Goal: Task Accomplishment & Management: Use online tool/utility

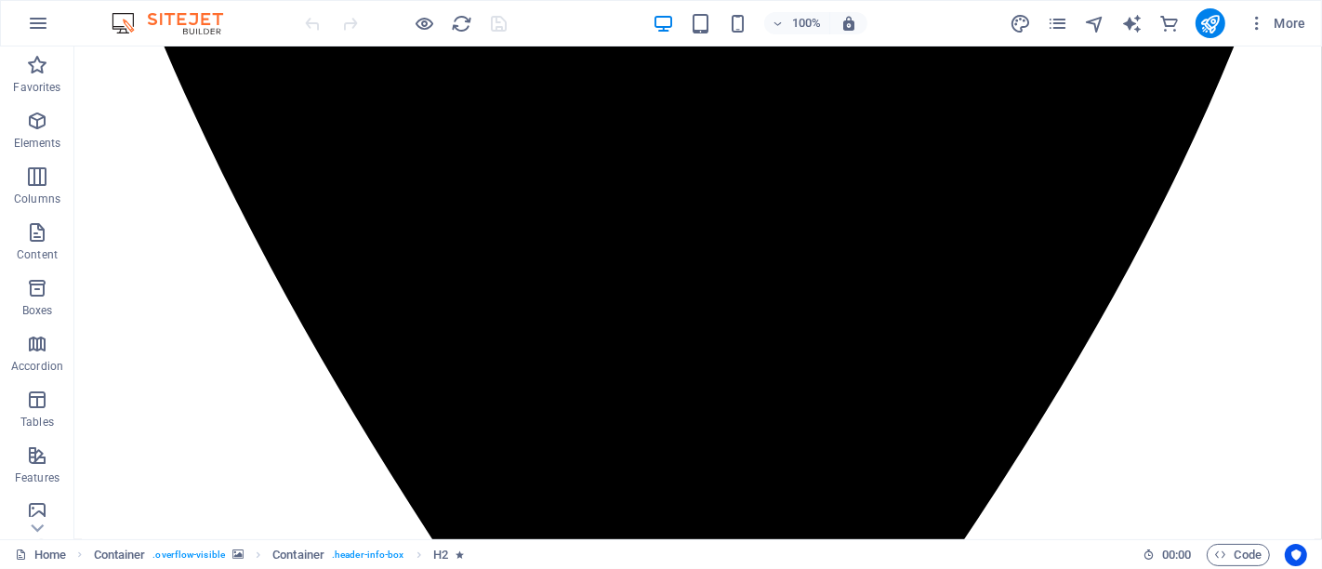
scroll to position [1107, 0]
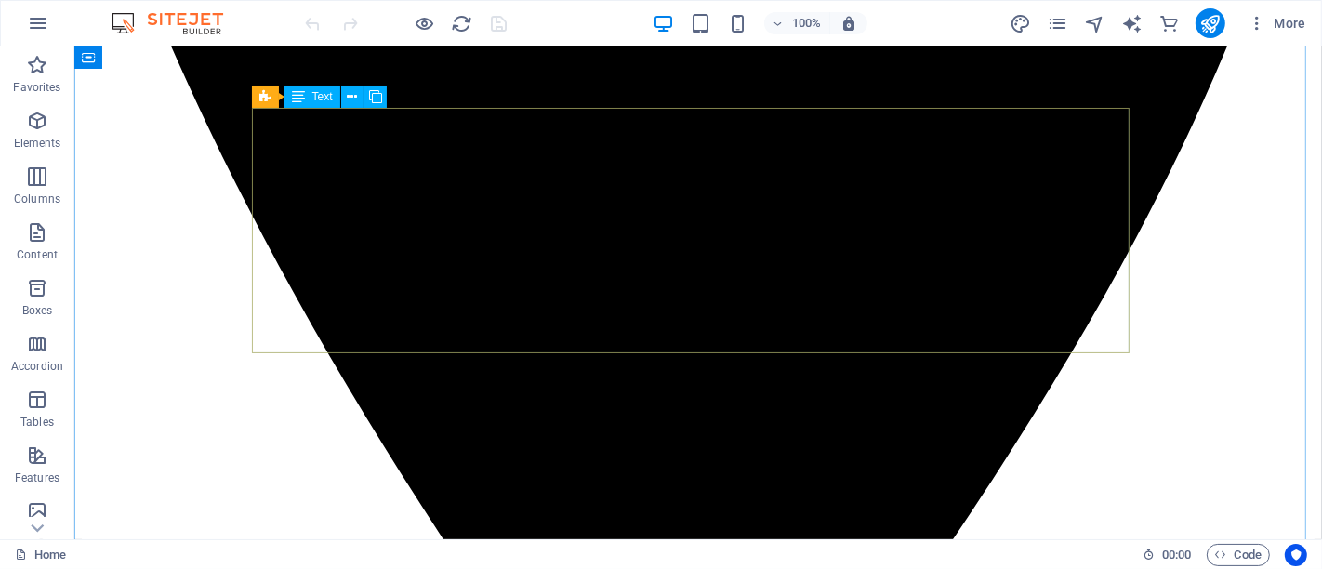
click at [315, 102] on span "Text" at bounding box center [322, 96] width 20 height 11
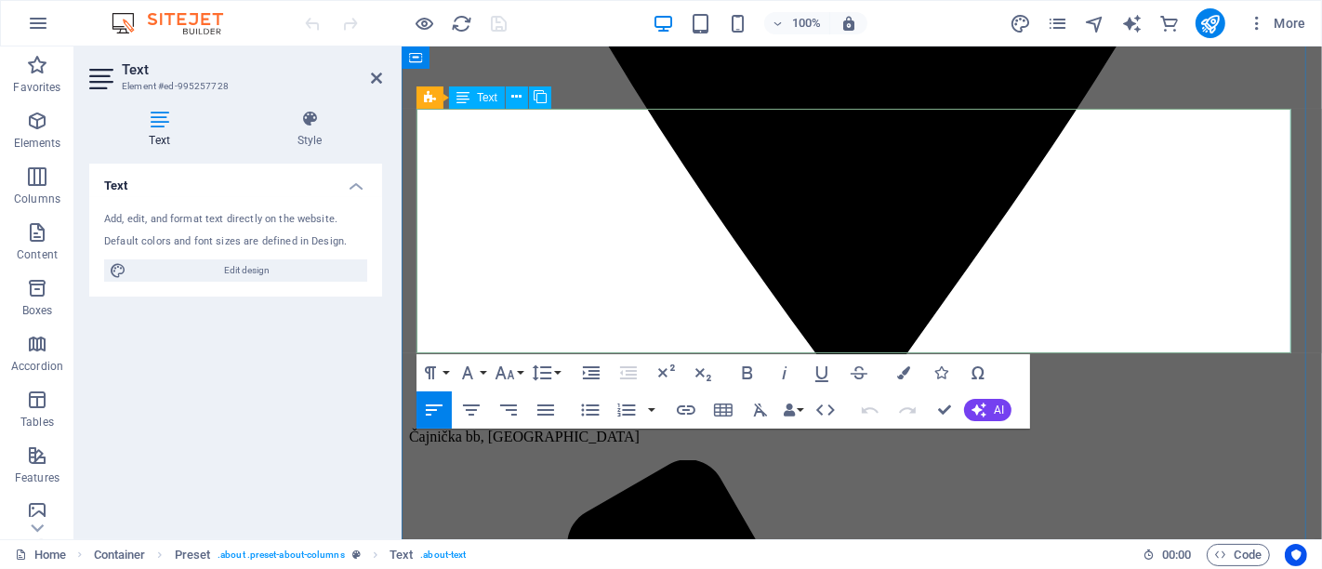
scroll to position [1107, 0]
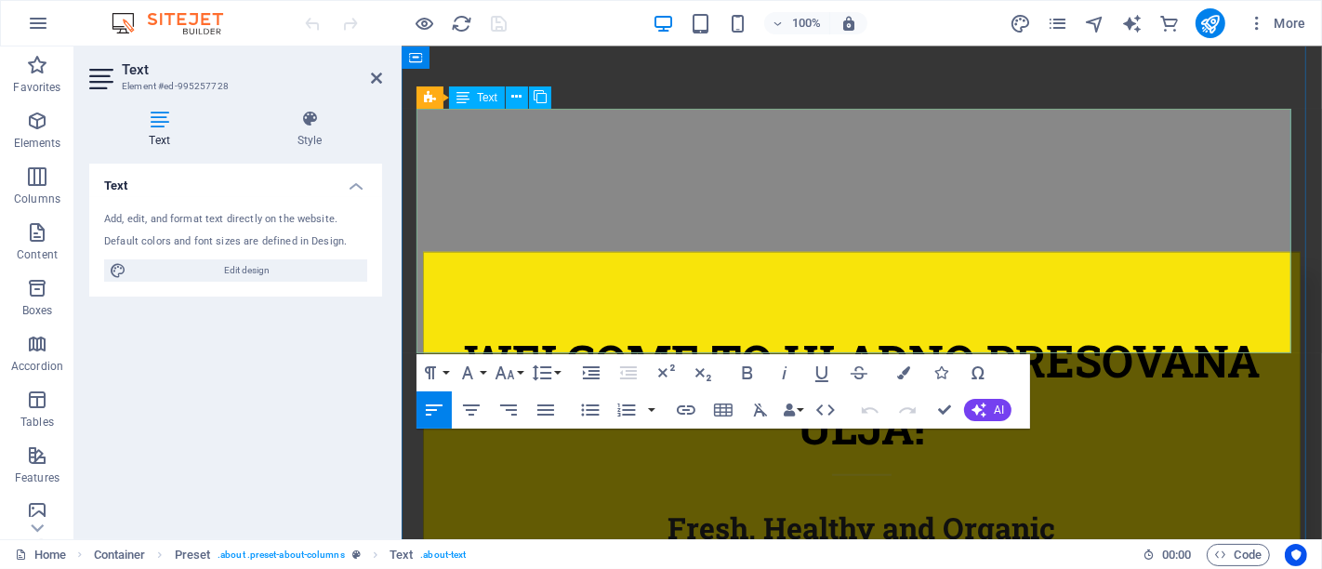
drag, startPoint x: 963, startPoint y: 163, endPoint x: 1240, endPoint y: 168, distance: 277.1
click at [43, 522] on icon at bounding box center [37, 528] width 26 height 26
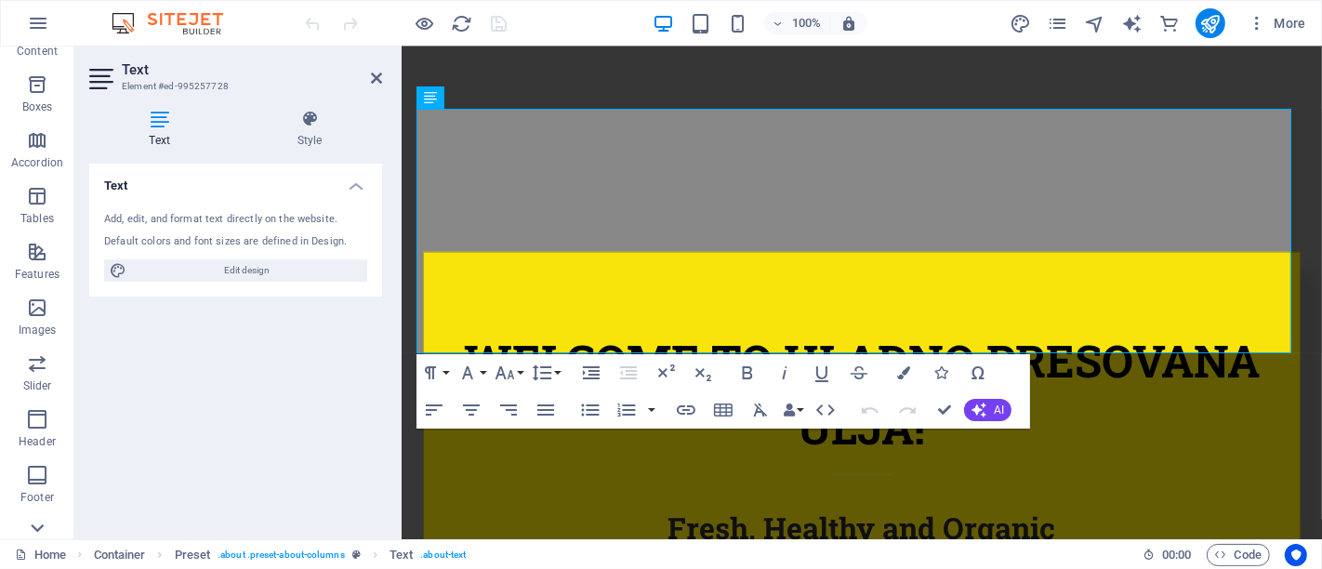
scroll to position [399, 0]
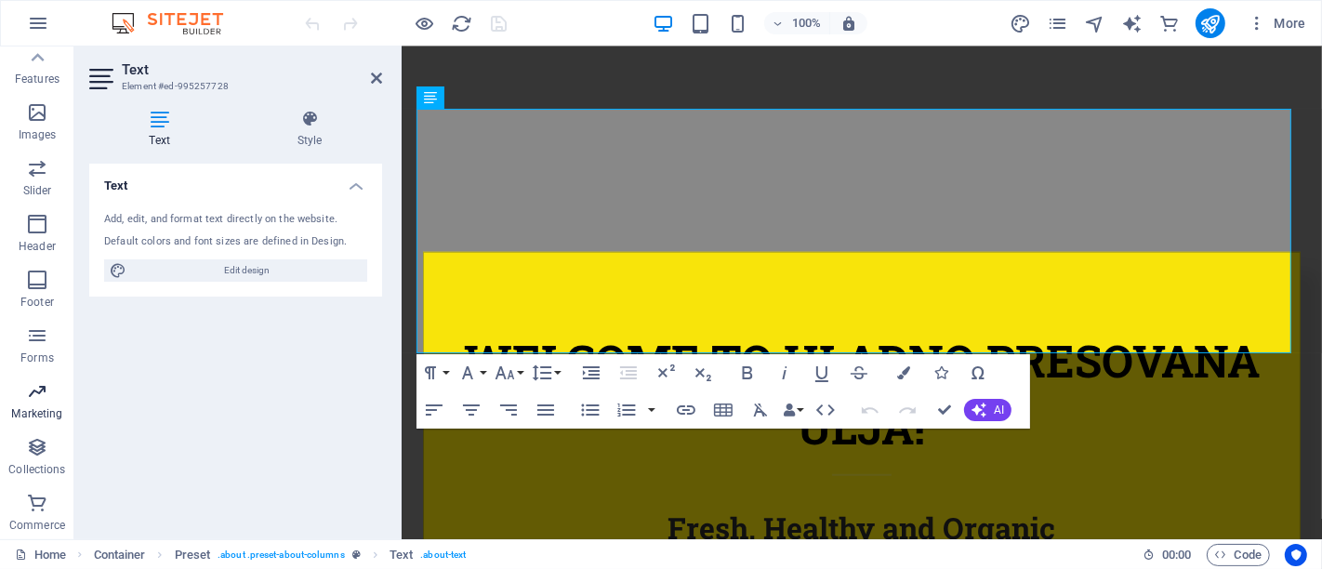
click at [42, 397] on icon "button" at bounding box center [37, 391] width 22 height 22
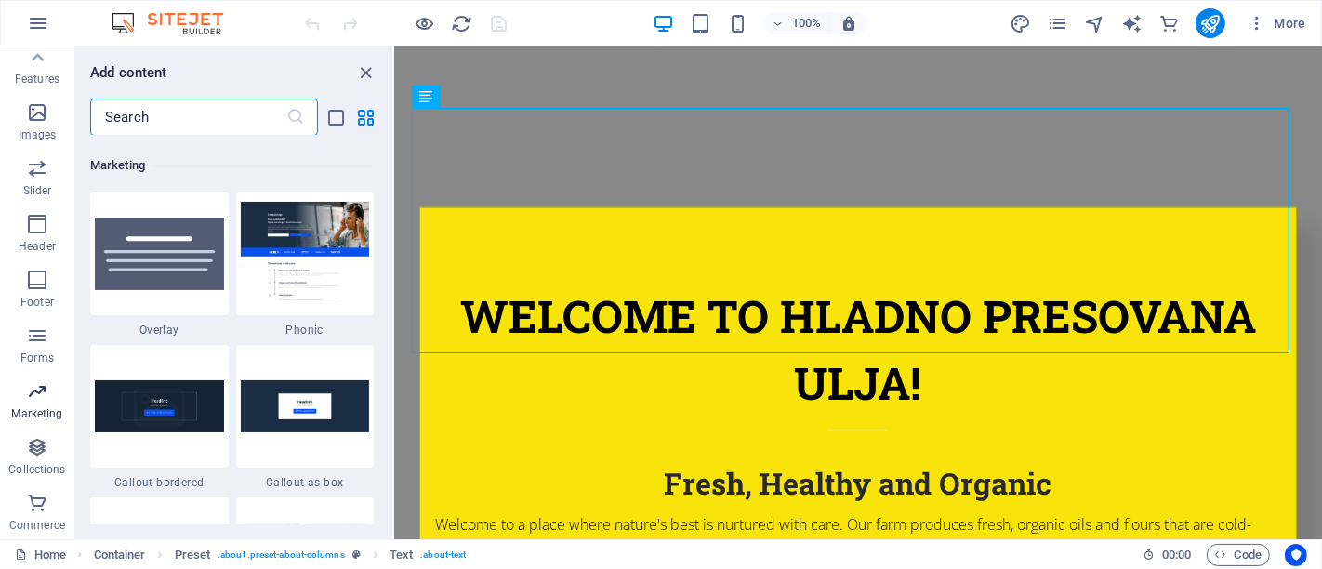
scroll to position [15143, 0]
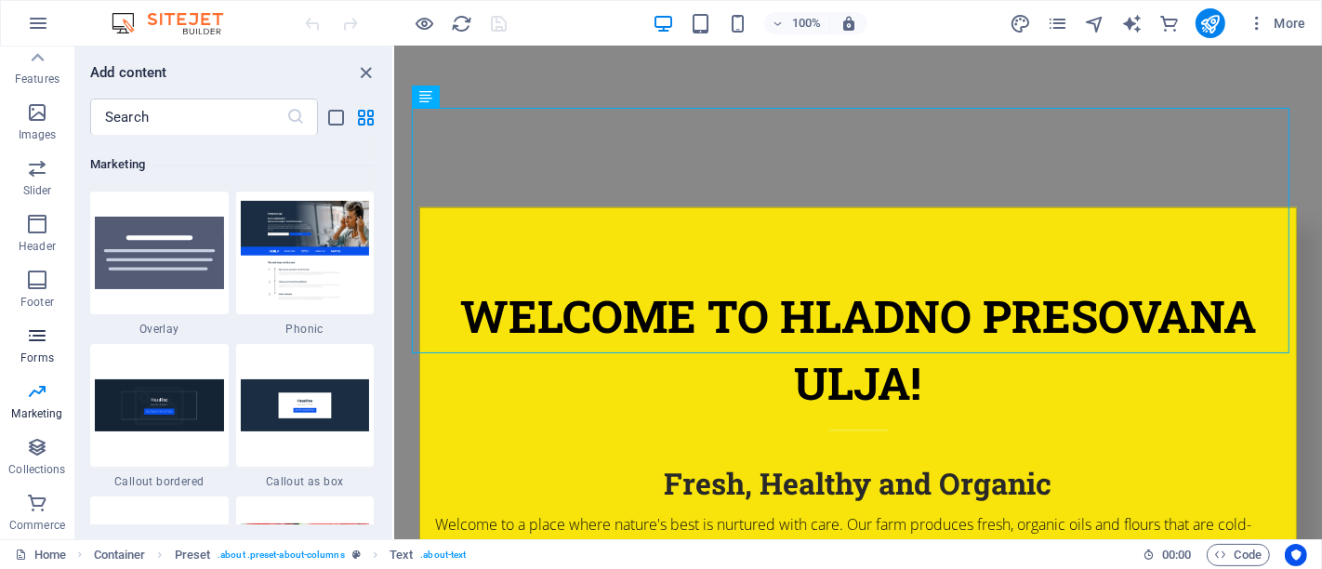
click at [33, 338] on icon "button" at bounding box center [37, 336] width 22 height 22
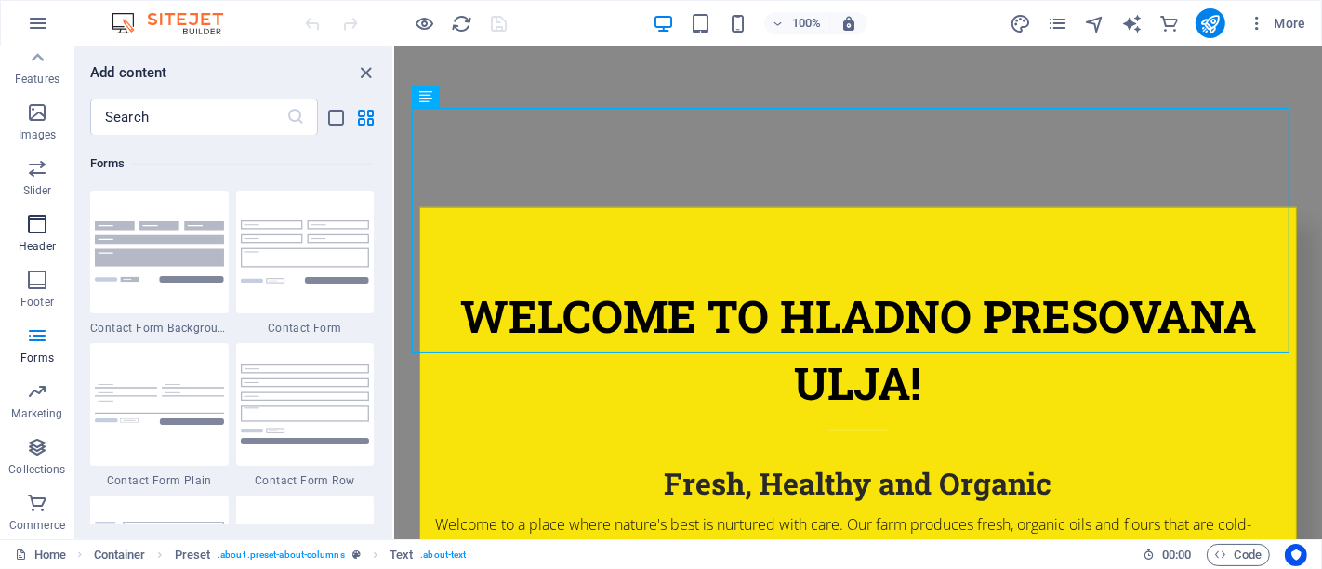
scroll to position [13573, 0]
click at [34, 160] on icon "button" at bounding box center [37, 168] width 22 height 22
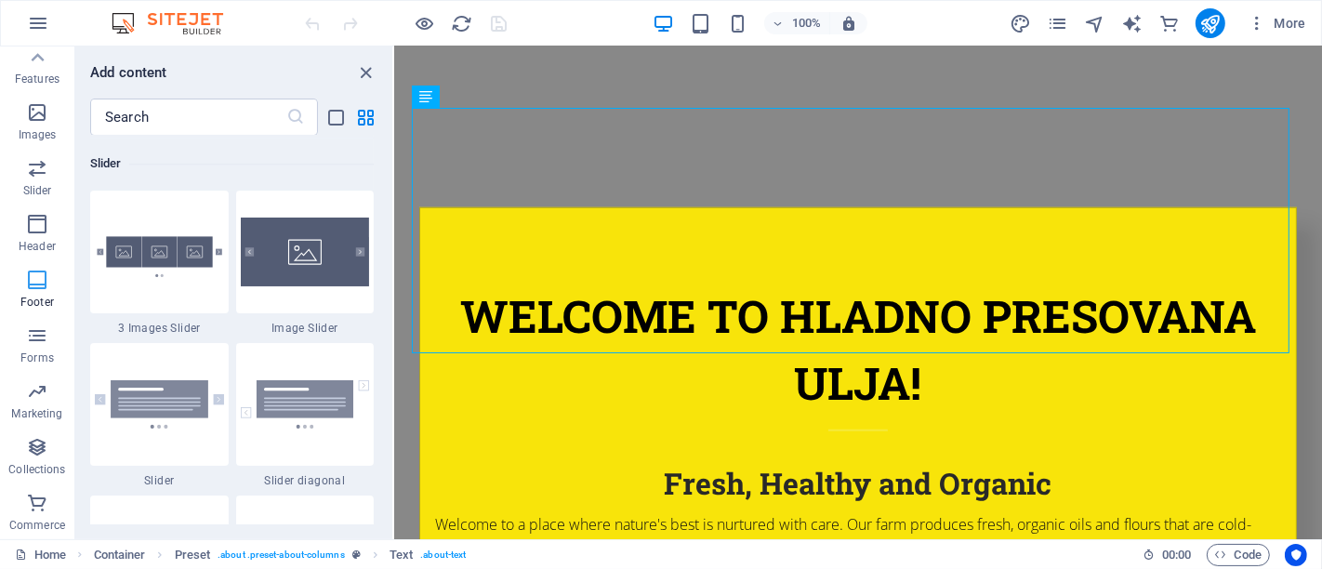
scroll to position [10540, 0]
click at [34, 504] on icon "button" at bounding box center [37, 503] width 22 height 22
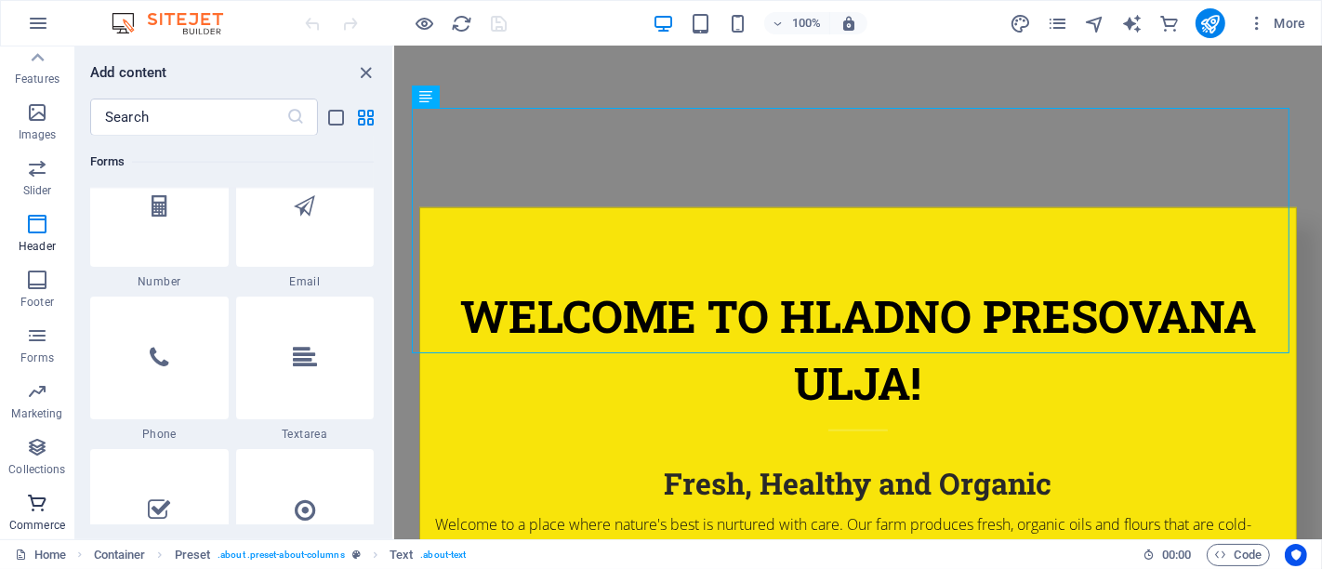
scroll to position [17916, 0]
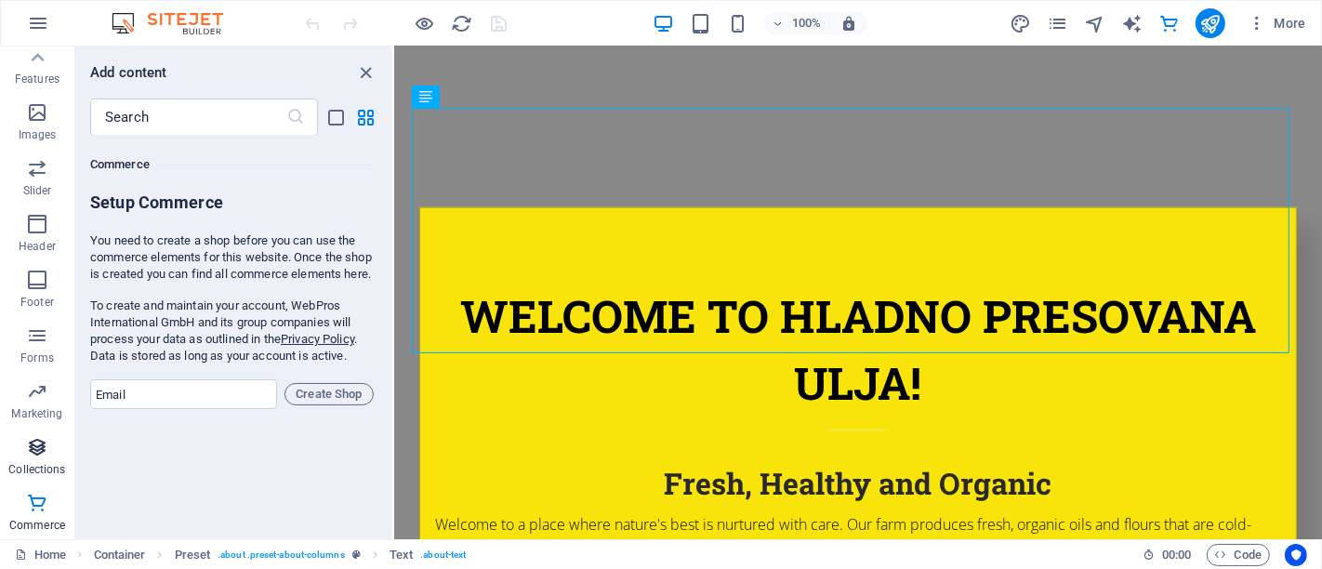
click at [35, 477] on span "Collections" at bounding box center [37, 458] width 74 height 45
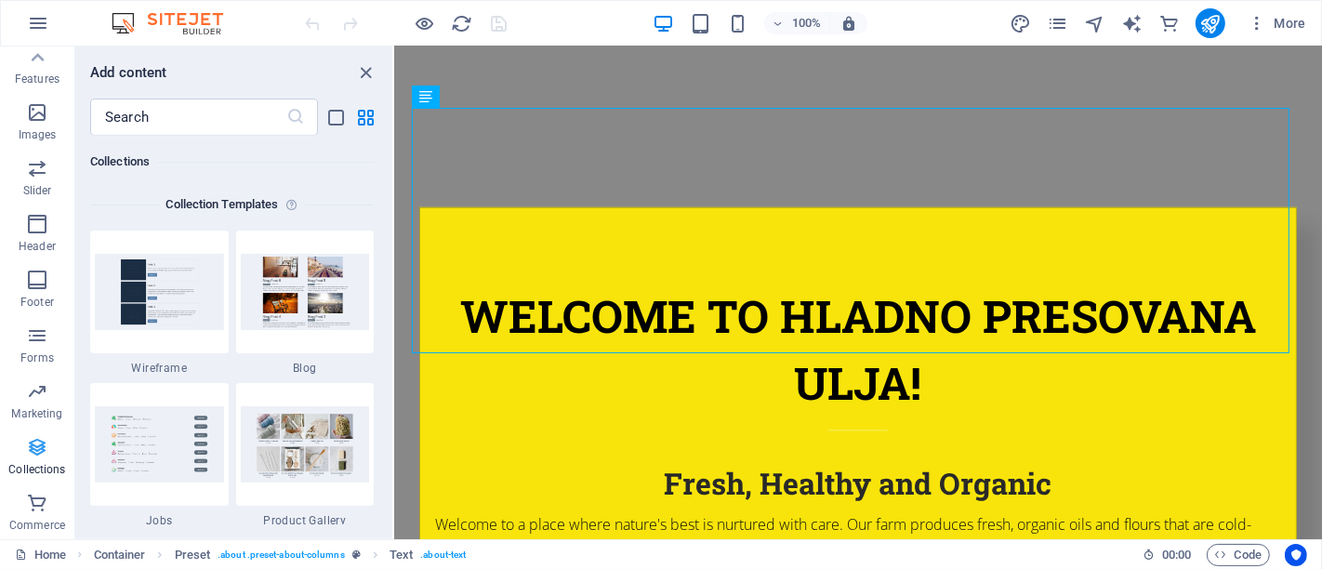
scroll to position [17019, 0]
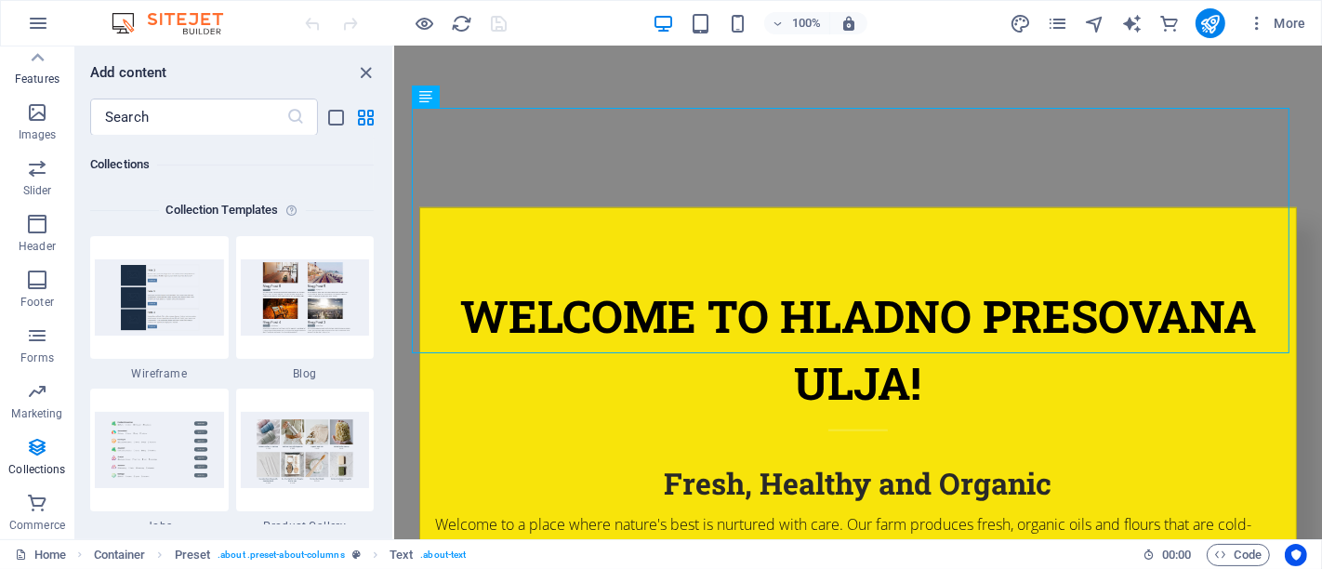
click at [36, 73] on p "Features" at bounding box center [37, 79] width 45 height 15
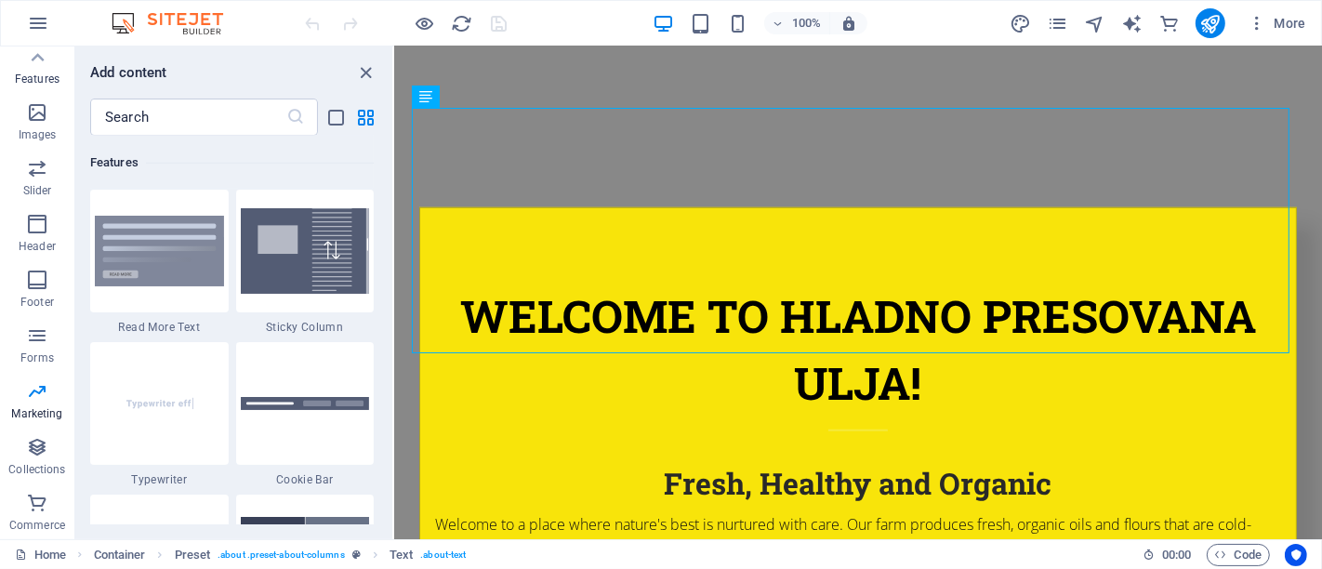
scroll to position [7247, 0]
click at [37, 52] on icon at bounding box center [37, 58] width 26 height 26
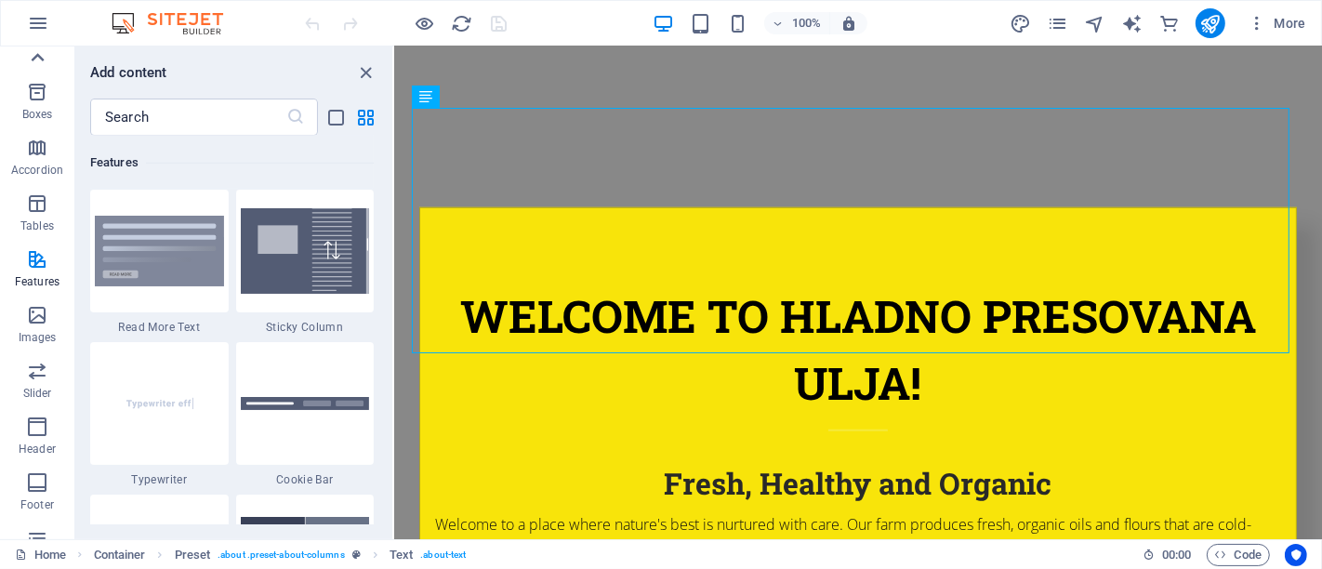
scroll to position [0, 0]
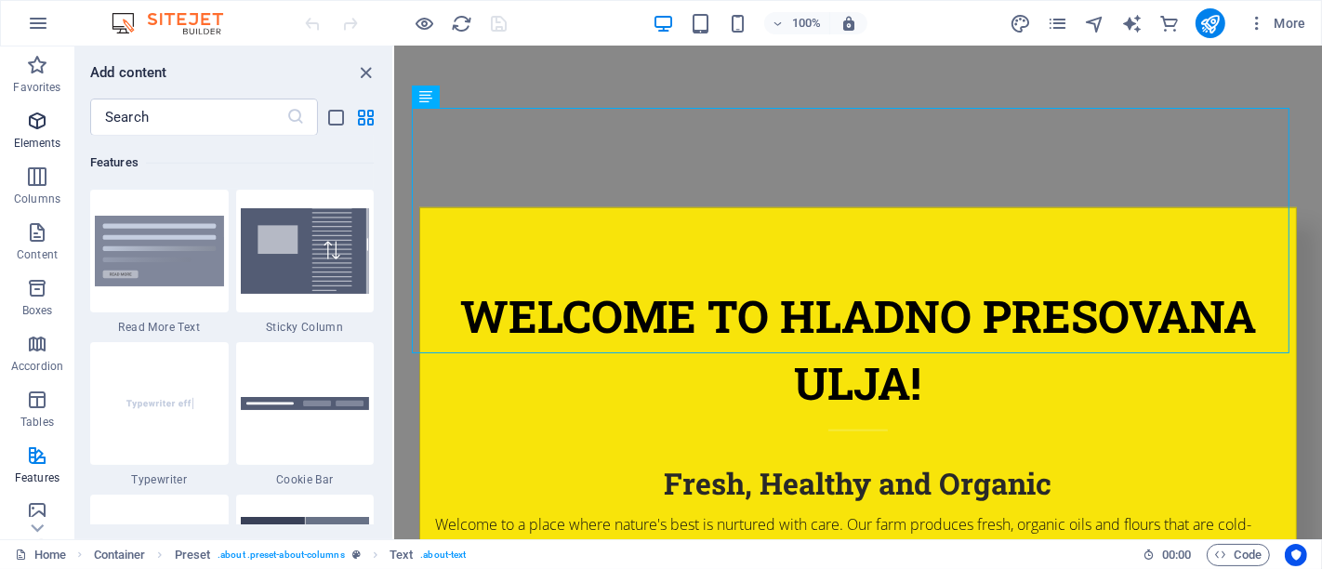
click at [37, 132] on span "Elements" at bounding box center [37, 132] width 74 height 45
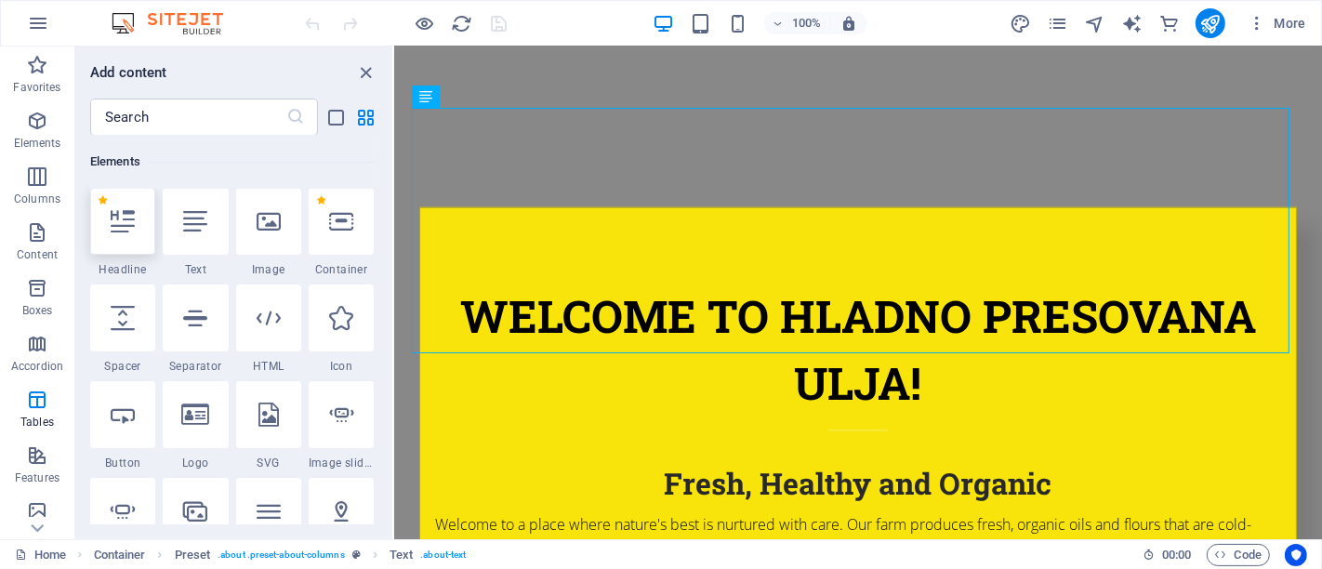
scroll to position [198, 0]
click at [196, 109] on input "text" at bounding box center [188, 117] width 196 height 37
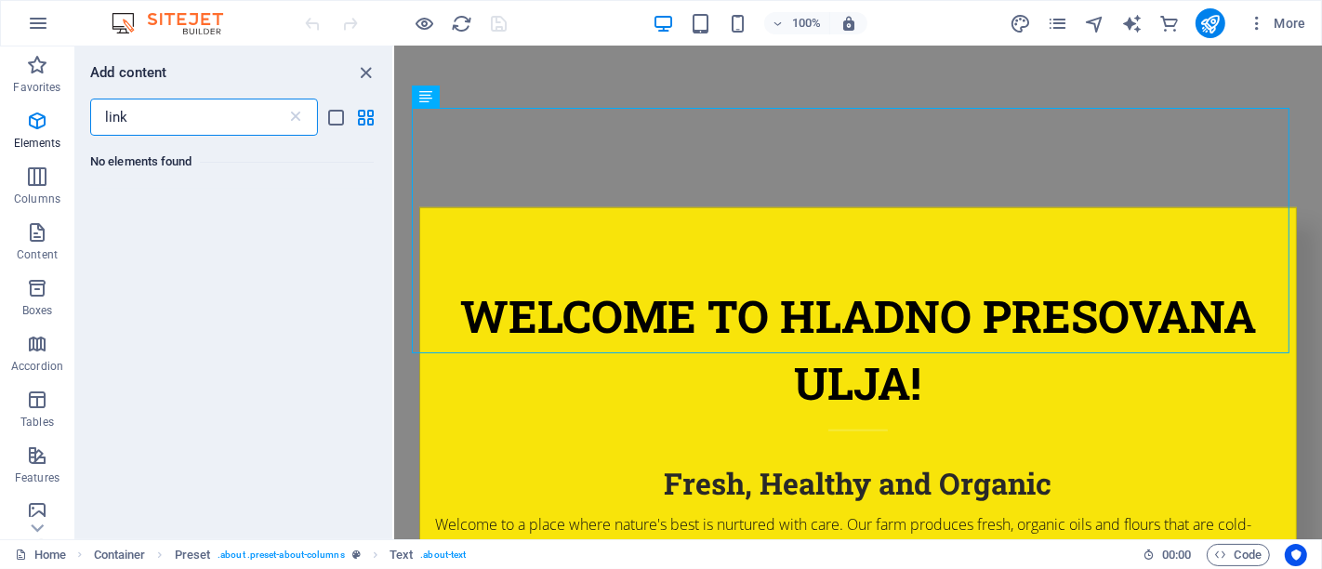
scroll to position [0, 0]
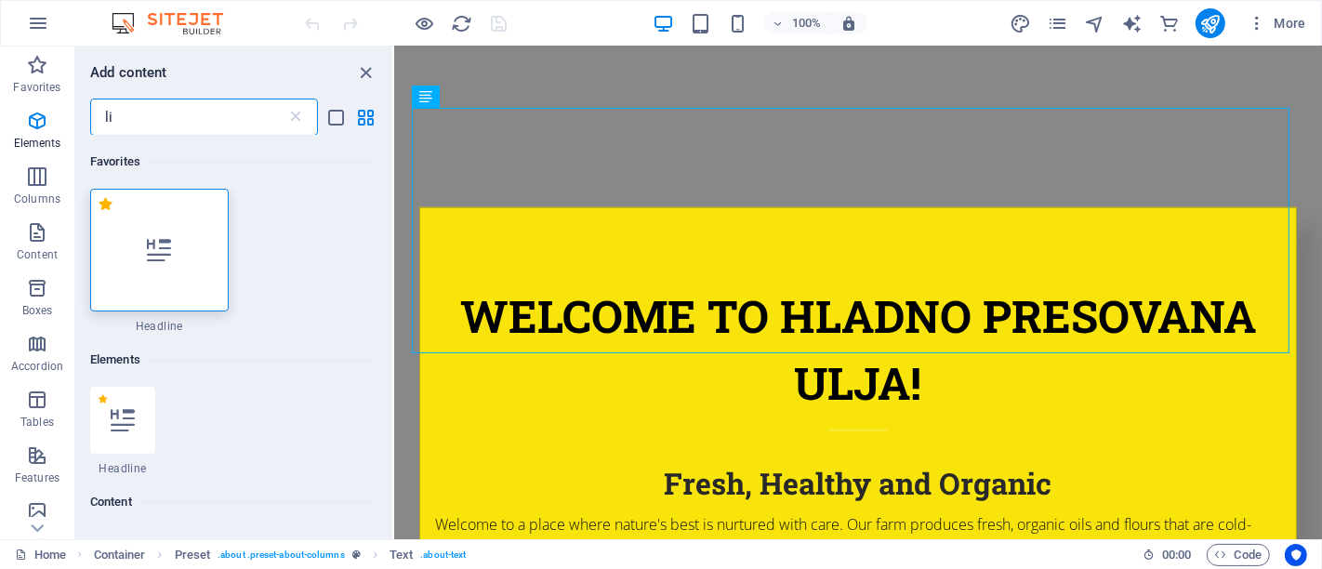
type input "l"
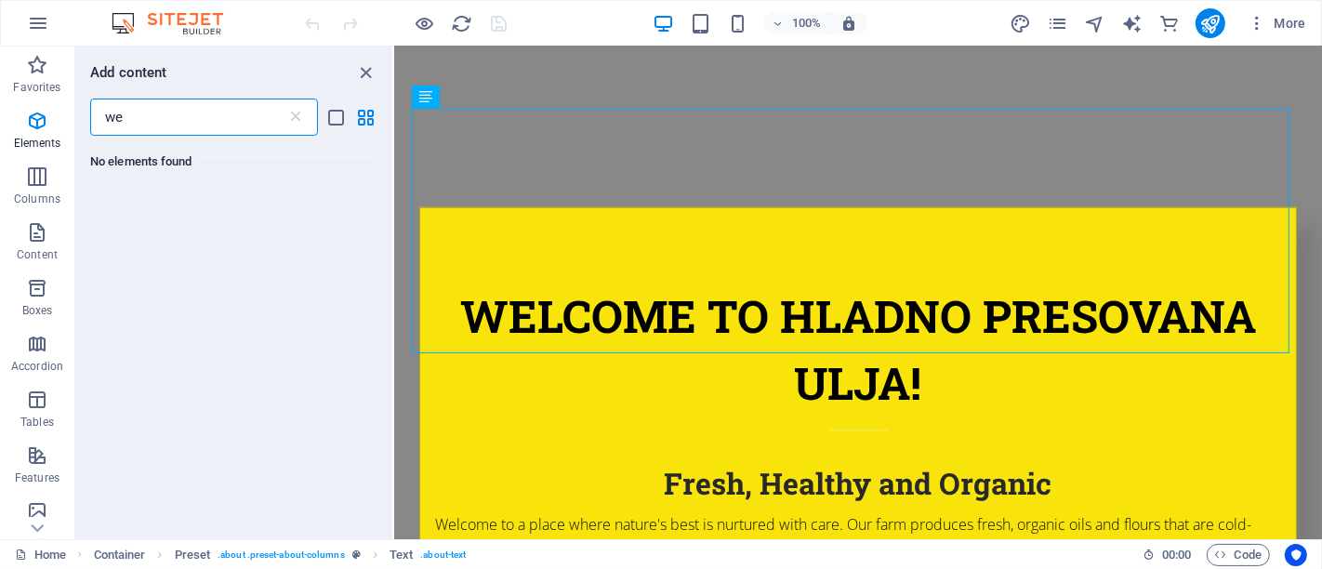
type input "w"
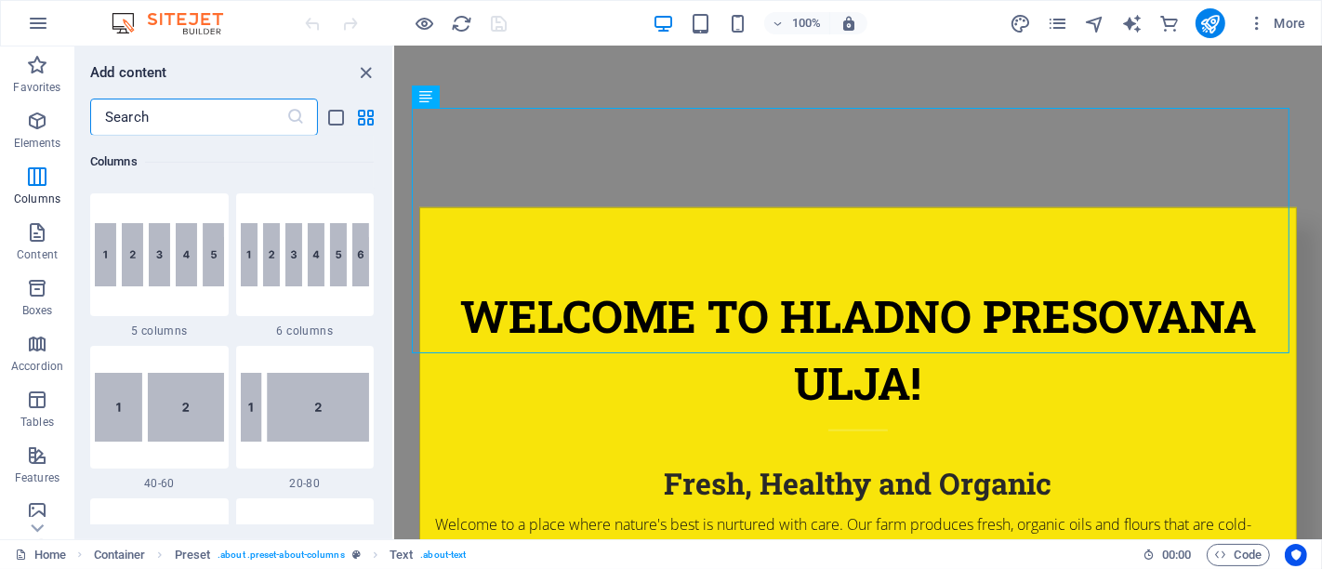
scroll to position [1455, 0]
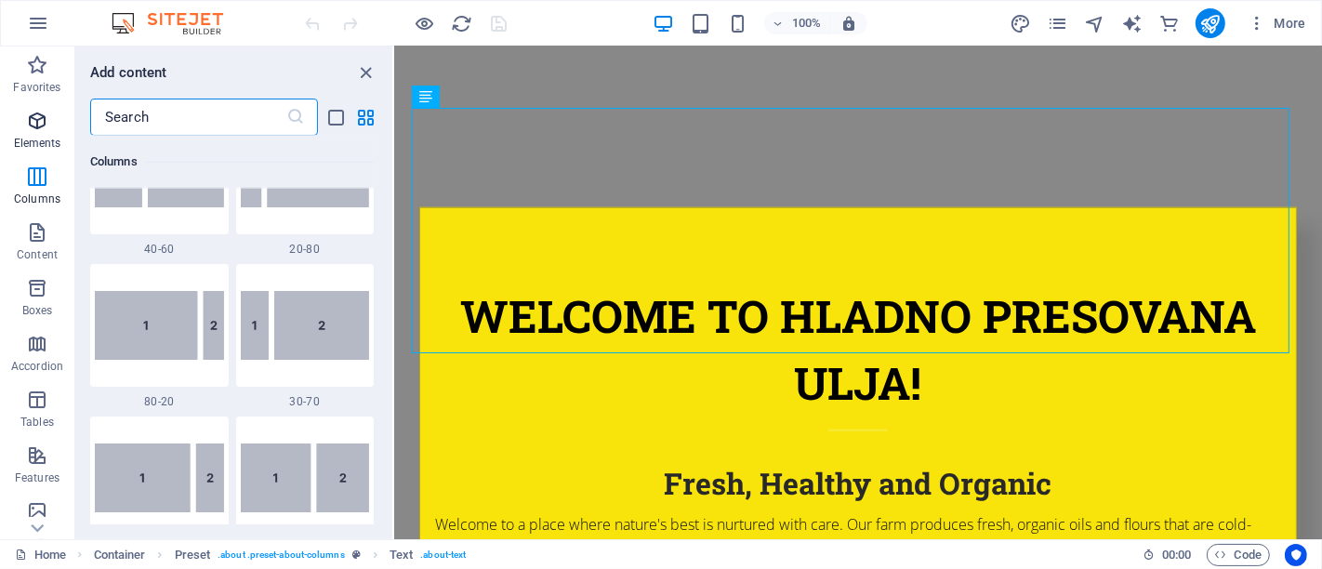
click at [31, 137] on p "Elements" at bounding box center [37, 143] width 47 height 15
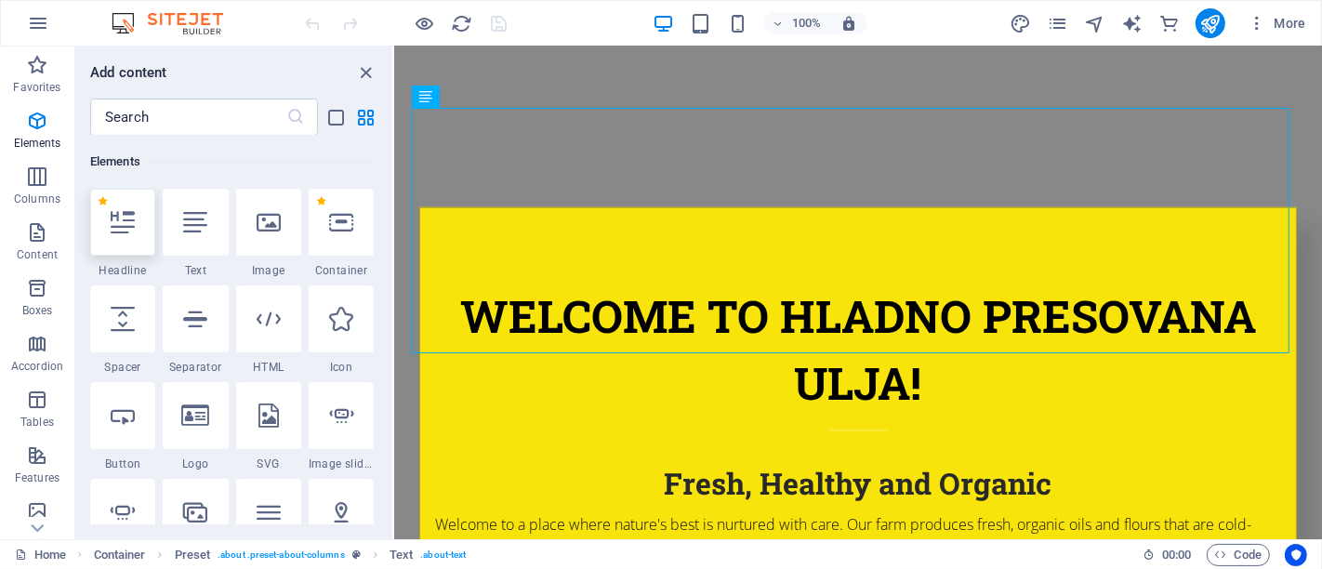
scroll to position [198, 0]
click at [272, 324] on icon at bounding box center [269, 319] width 24 height 24
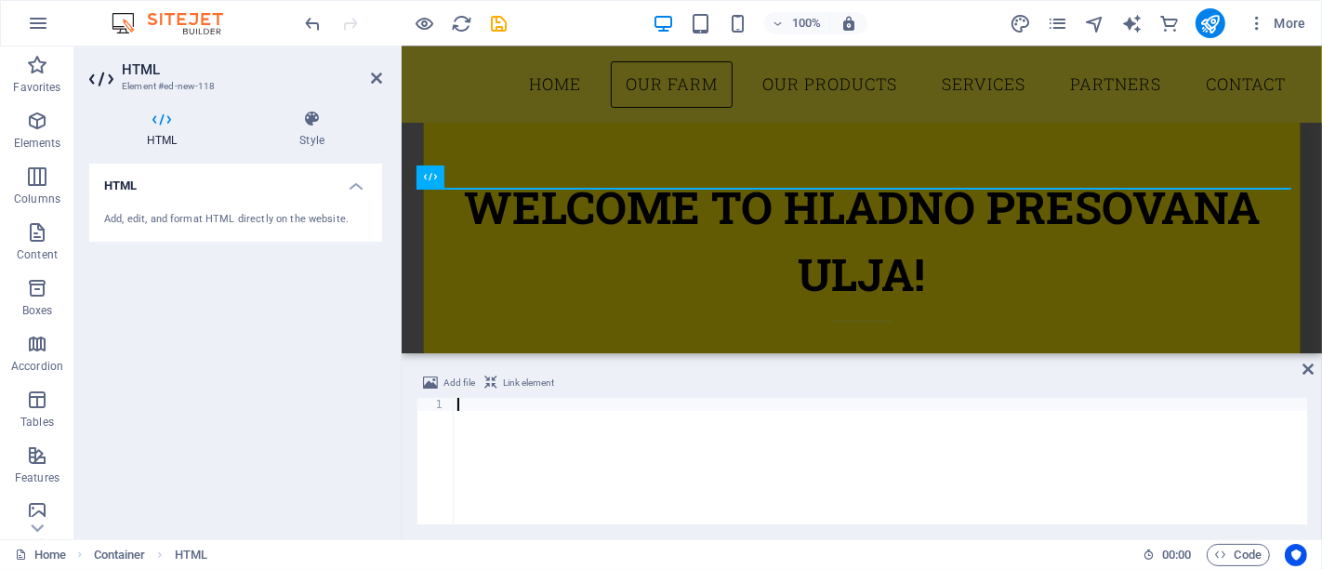
scroll to position [760, 0]
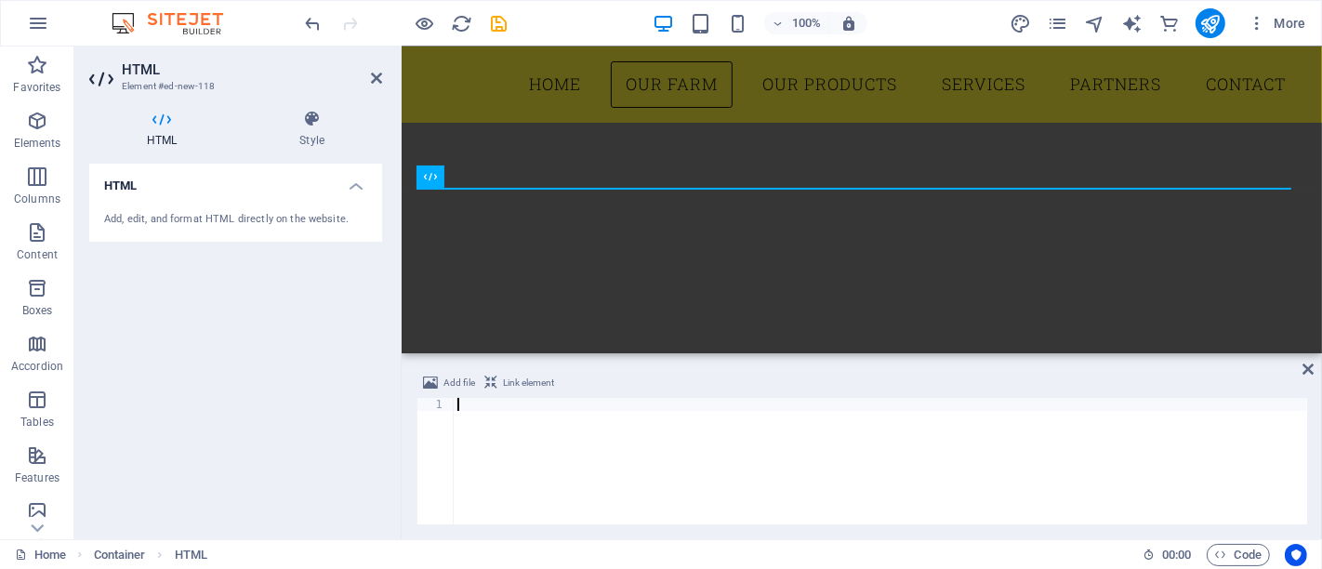
click at [736, 364] on div "Add file Link element 1 ההההההההההההההההההההההההההההההההההההההההההההההההההההההה…" at bounding box center [862, 448] width 921 height 182
click at [305, 23] on icon "undo" at bounding box center [313, 23] width 21 height 21
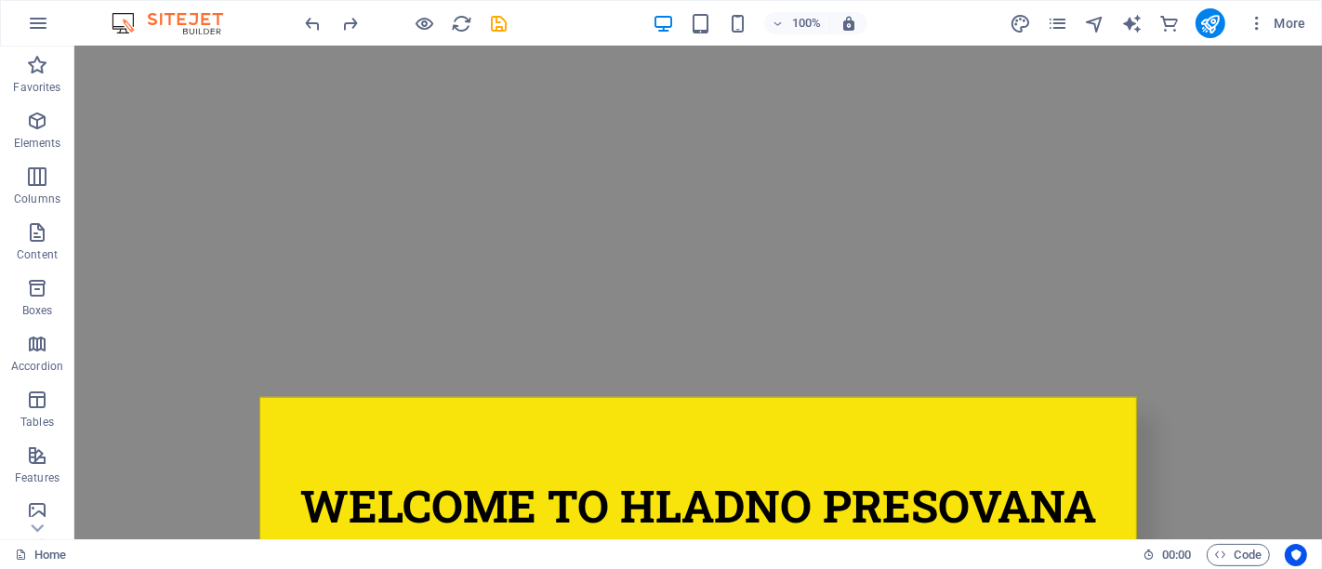
scroll to position [979, 0]
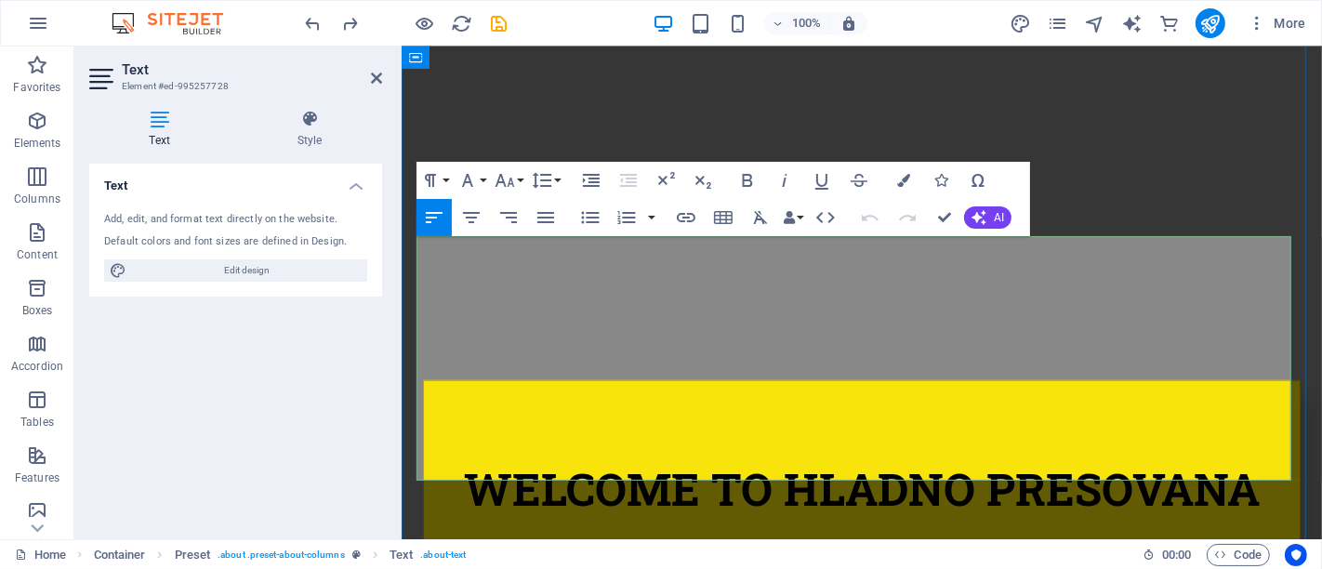
scroll to position [980, 0]
drag, startPoint x: 962, startPoint y: 290, endPoint x: 1237, endPoint y: 289, distance: 274.3
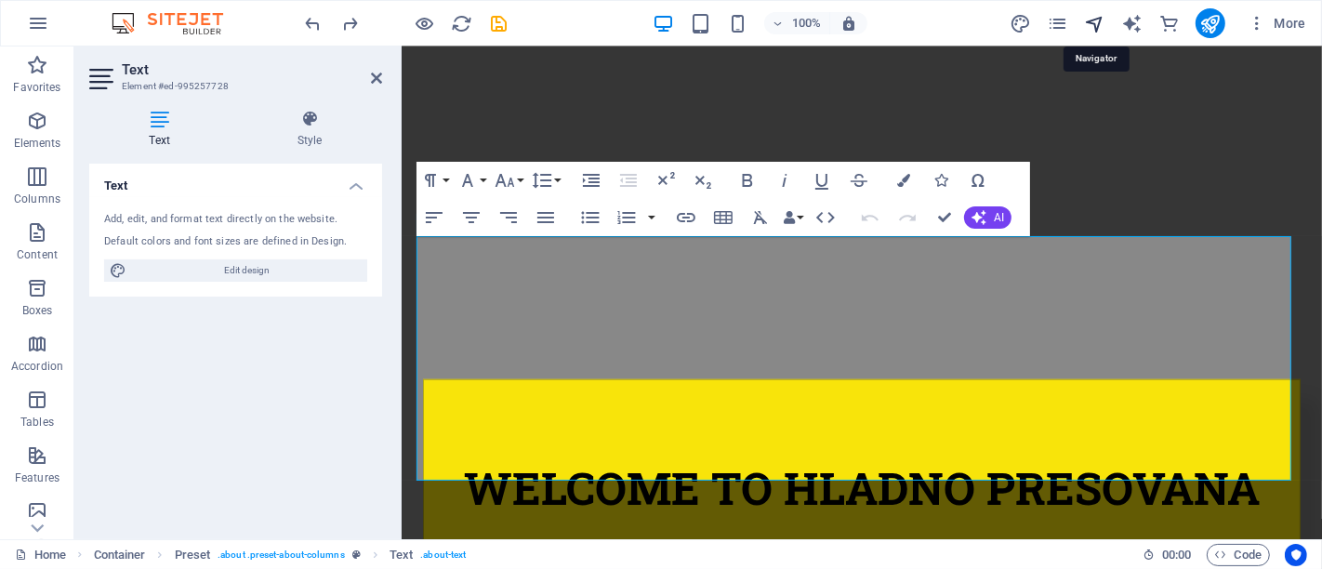
click at [1098, 24] on icon "navigator" at bounding box center [1094, 23] width 21 height 21
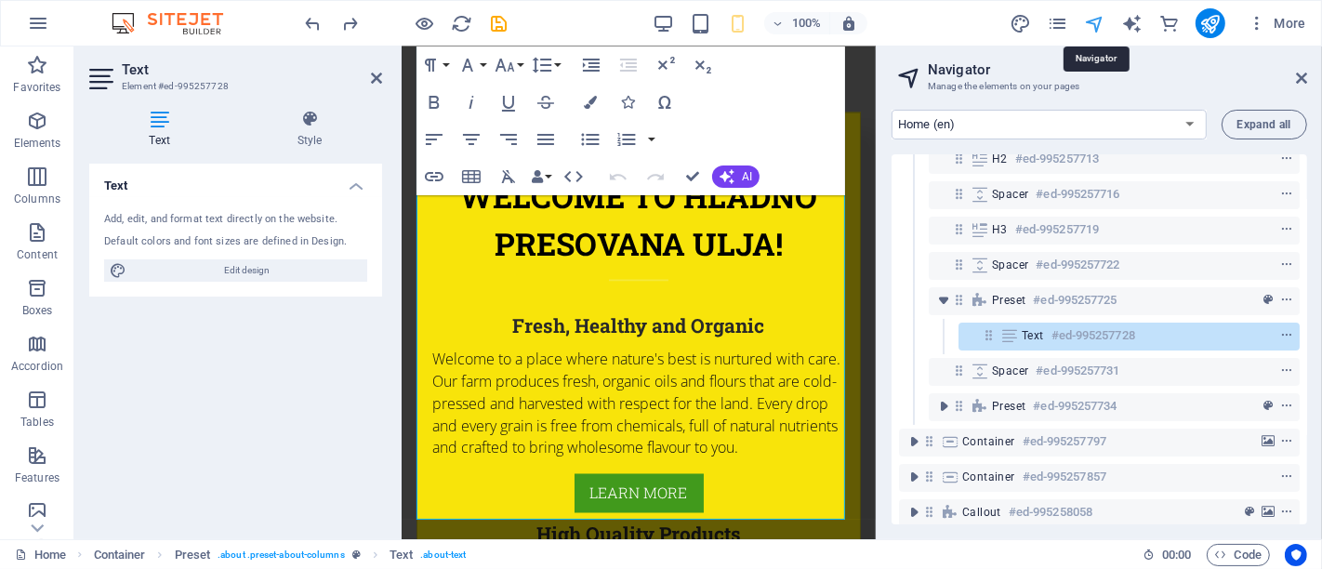
scroll to position [196, 0]
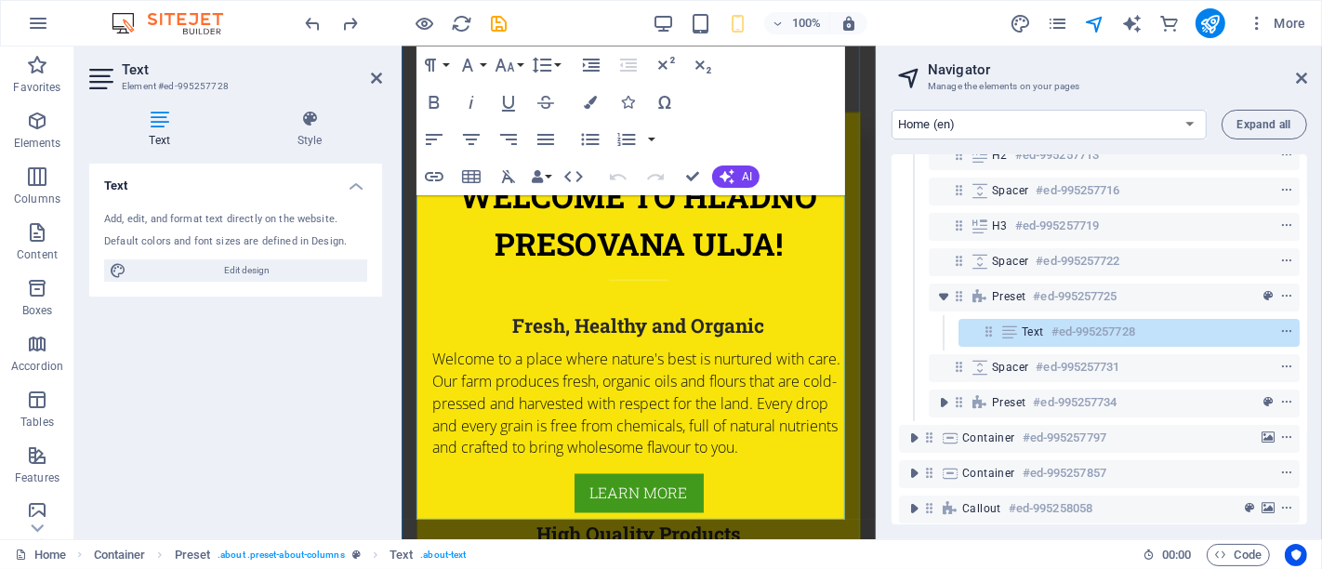
click at [1103, 333] on h6 "#ed-995257728" at bounding box center [1094, 332] width 84 height 22
click at [1283, 325] on icon "context-menu" at bounding box center [1286, 331] width 13 height 13
click at [373, 84] on icon at bounding box center [376, 78] width 11 height 15
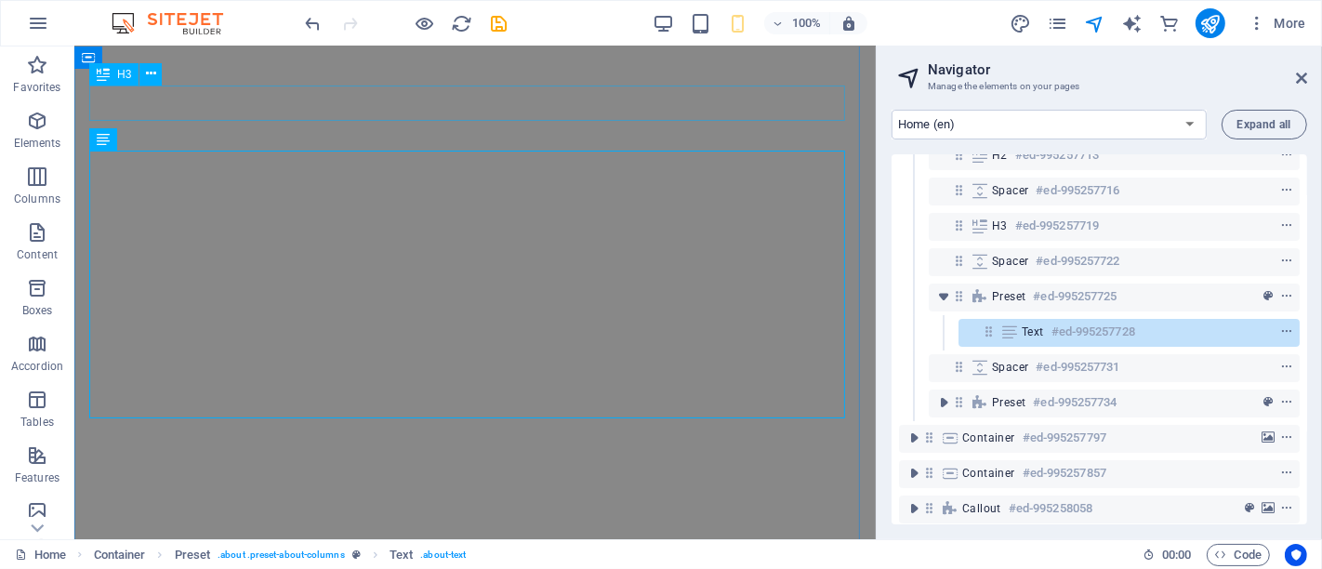
scroll to position [3199, 0]
click at [1293, 66] on h2 "Navigator" at bounding box center [1117, 69] width 379 height 17
click at [1303, 84] on icon at bounding box center [1301, 78] width 11 height 15
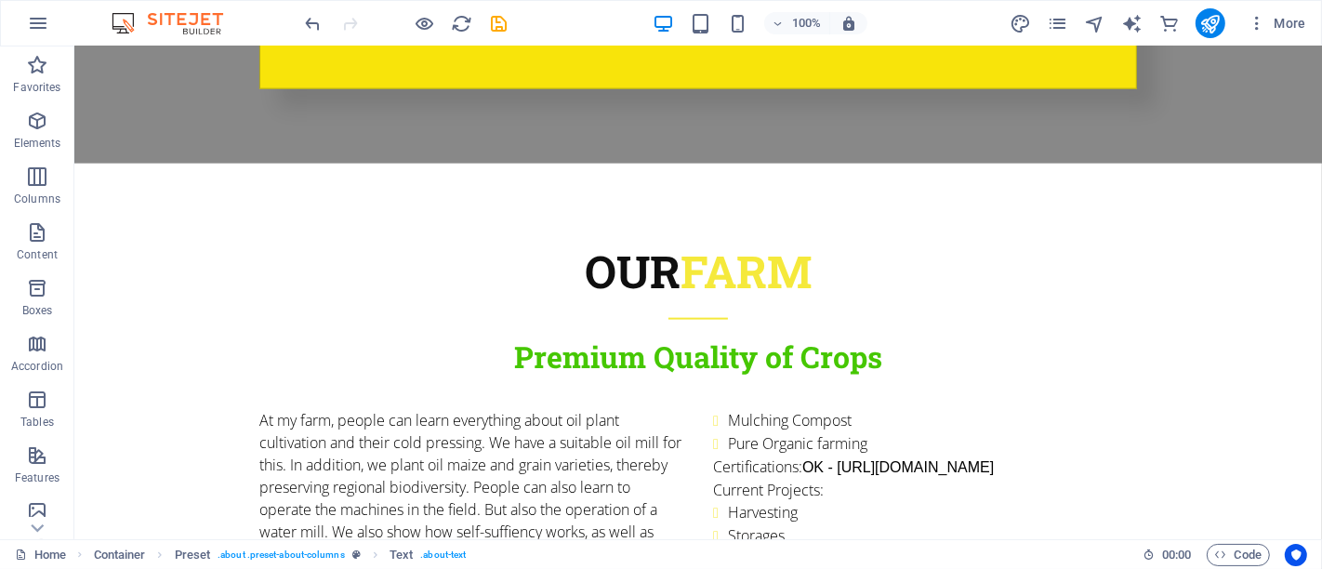
scroll to position [1968, 0]
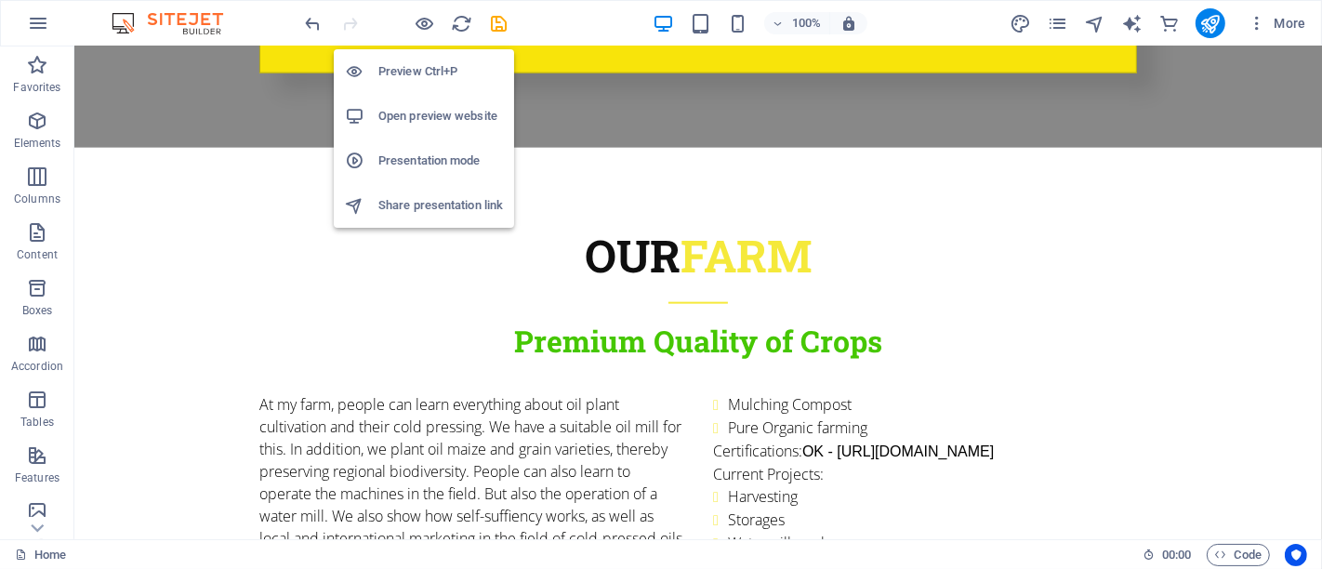
click at [410, 83] on li "Preview Ctrl+P" at bounding box center [424, 71] width 180 height 45
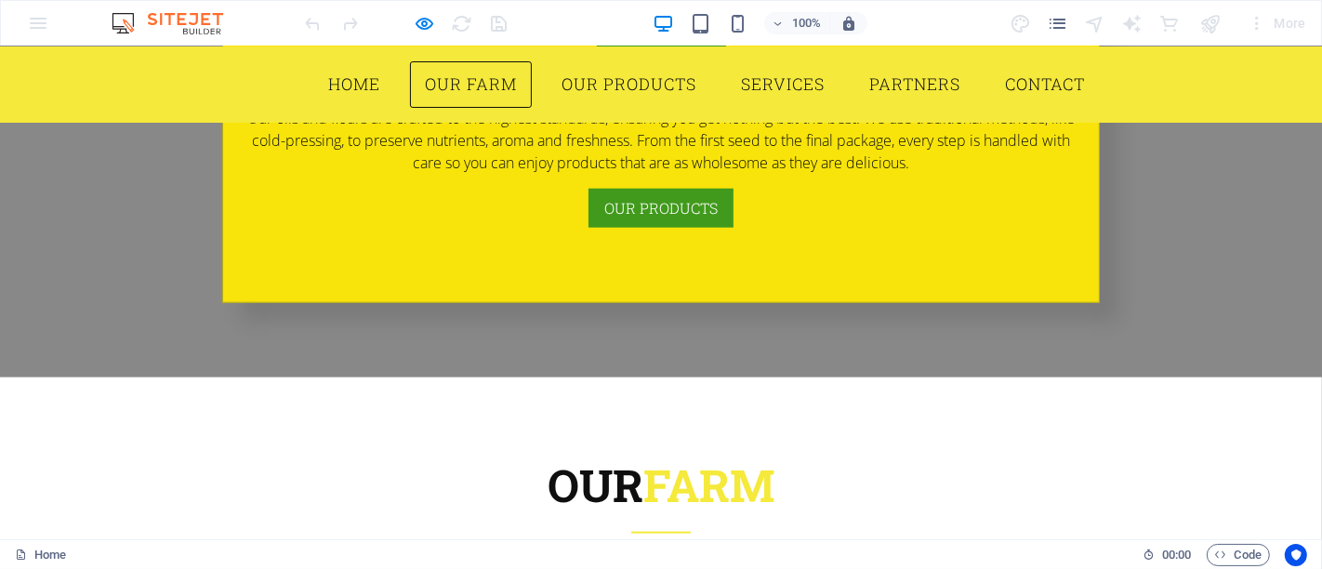
scroll to position [1702, 0]
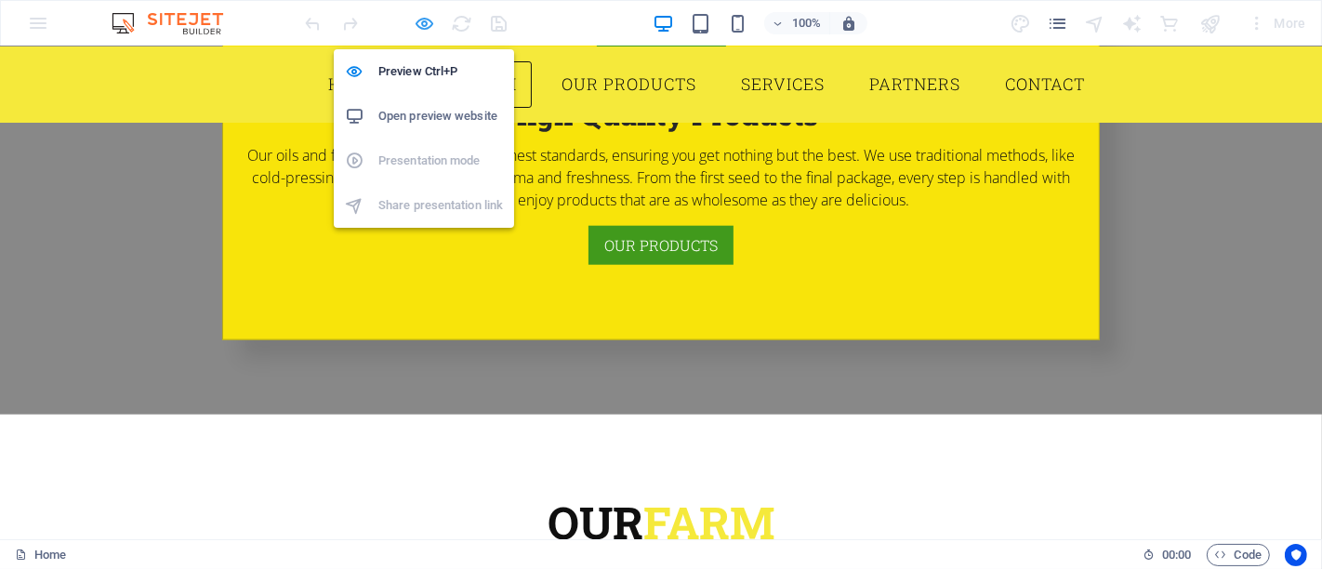
click at [428, 19] on icon "button" at bounding box center [425, 23] width 21 height 21
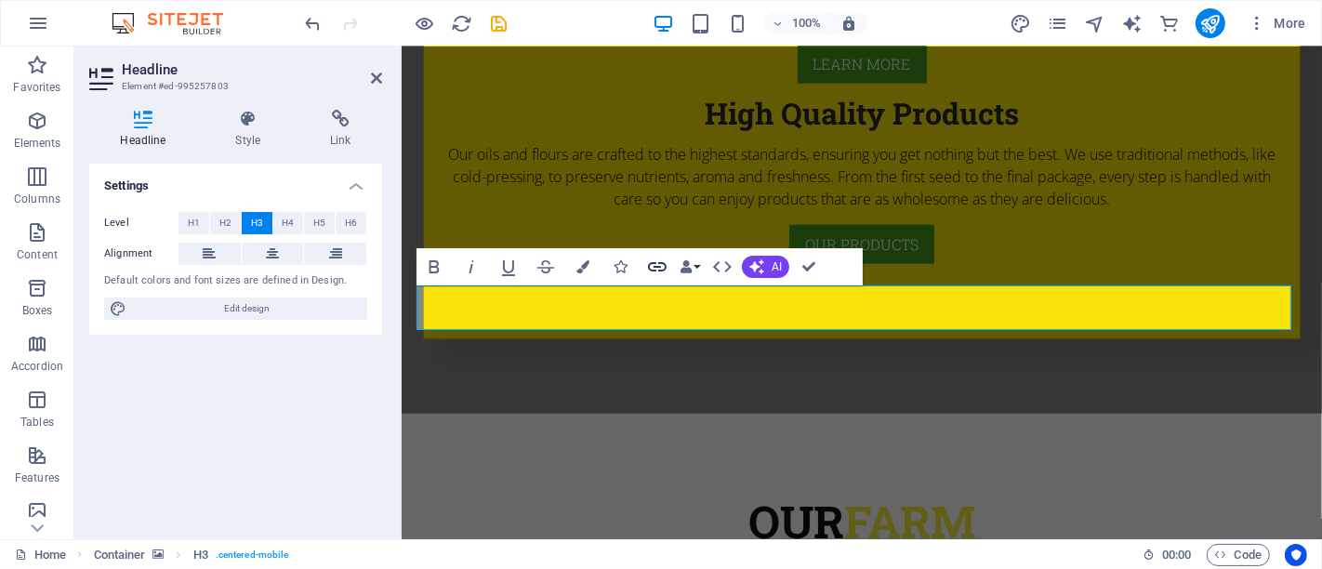
click at [660, 263] on icon "button" at bounding box center [657, 266] width 19 height 9
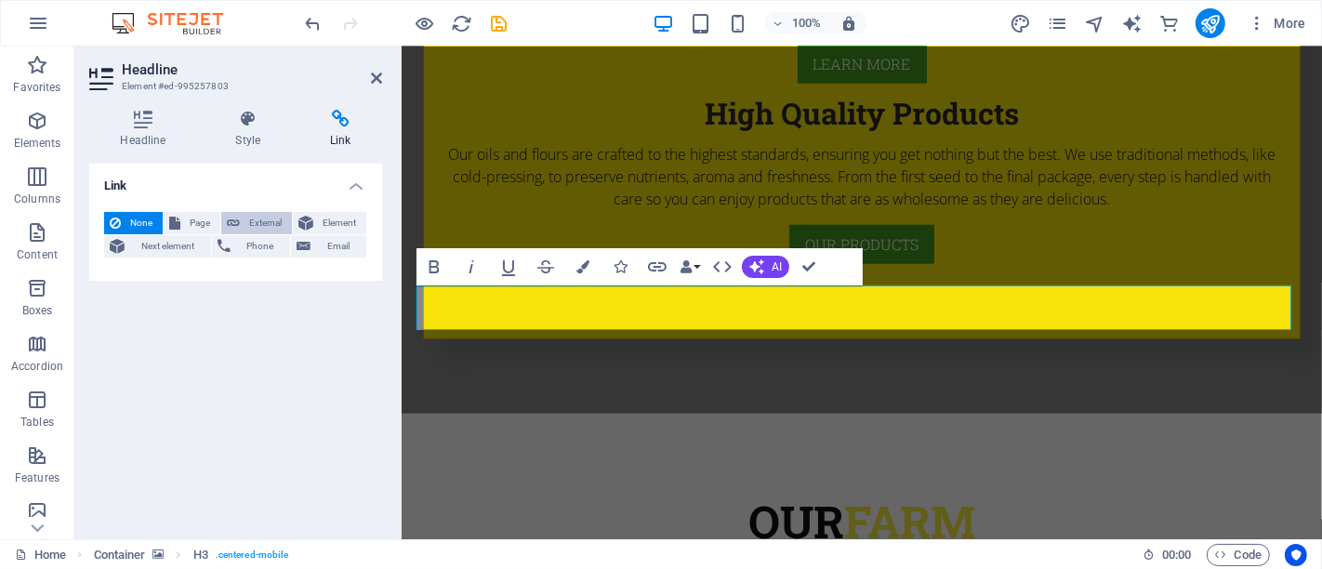
click at [265, 220] on span "External" at bounding box center [265, 223] width 41 height 22
select select "blank"
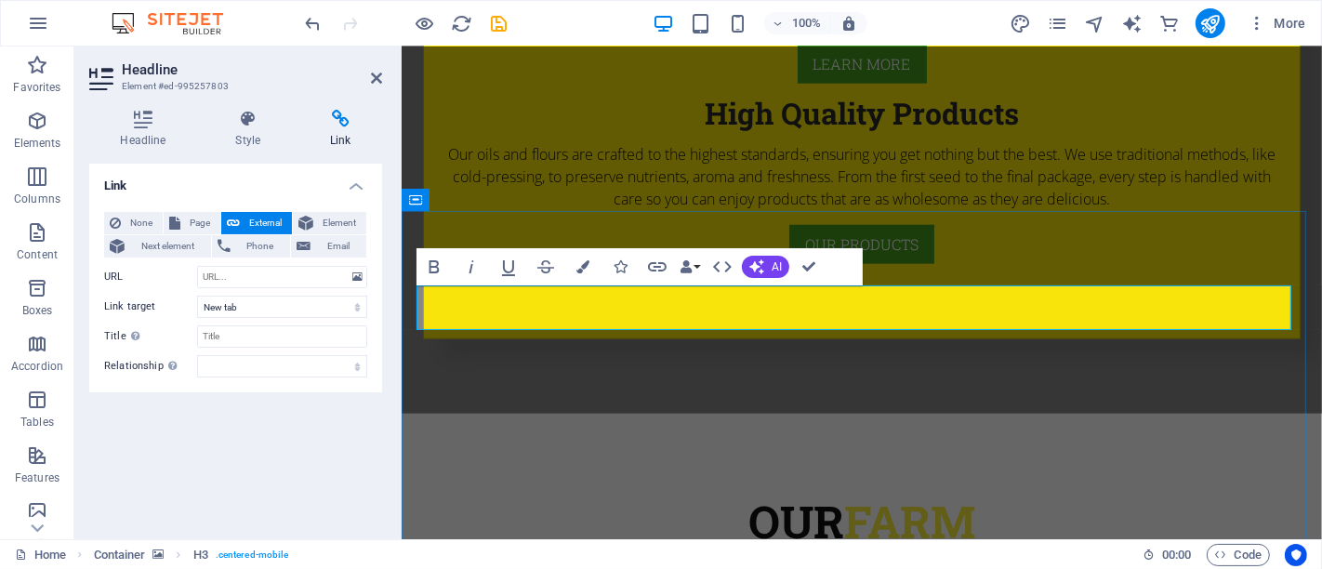
drag, startPoint x: 753, startPoint y: 309, endPoint x: 427, endPoint y: 301, distance: 326.5
click at [218, 274] on input "URL" at bounding box center [282, 277] width 170 height 22
paste input "https://wwoofindependents.org/en/host/45171"
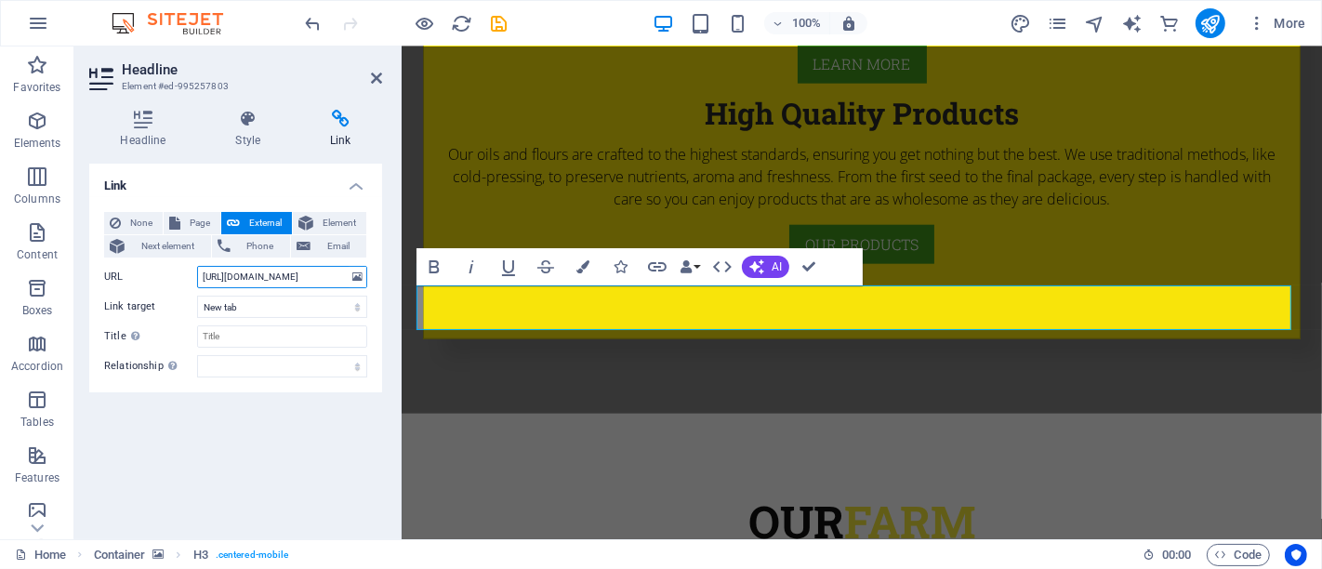
scroll to position [0, 54]
type input "https://wwoofindependents.org/en/host/45171"
click at [263, 311] on select "New tab Same tab Overlay" at bounding box center [282, 307] width 170 height 22
click at [262, 310] on select "New tab Same tab Overlay" at bounding box center [282, 307] width 170 height 22
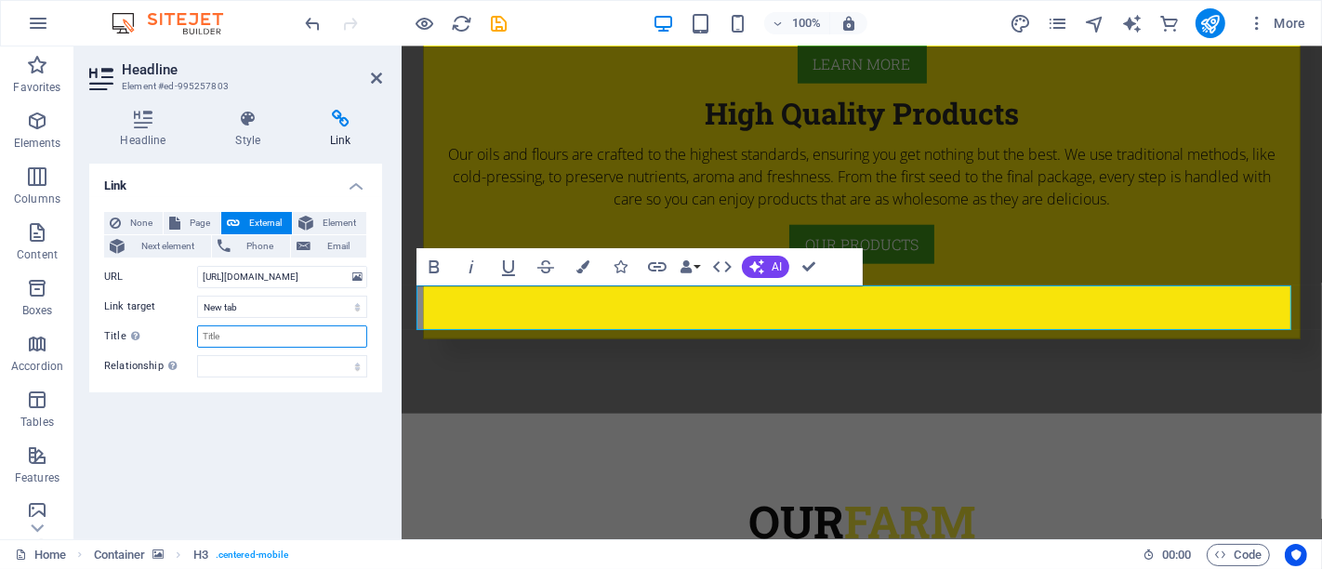
click at [249, 334] on input "Title Additional link description, should not be the same as the link text. The…" at bounding box center [282, 336] width 170 height 22
type input "wwoofindependants"
click at [247, 364] on select "alternate author bookmark external help license next nofollow noreferrer noopen…" at bounding box center [282, 366] width 170 height 22
click at [254, 439] on div "Link None Page External Element Next element Phone Email Page Home Subpage Lega…" at bounding box center [235, 344] width 293 height 361
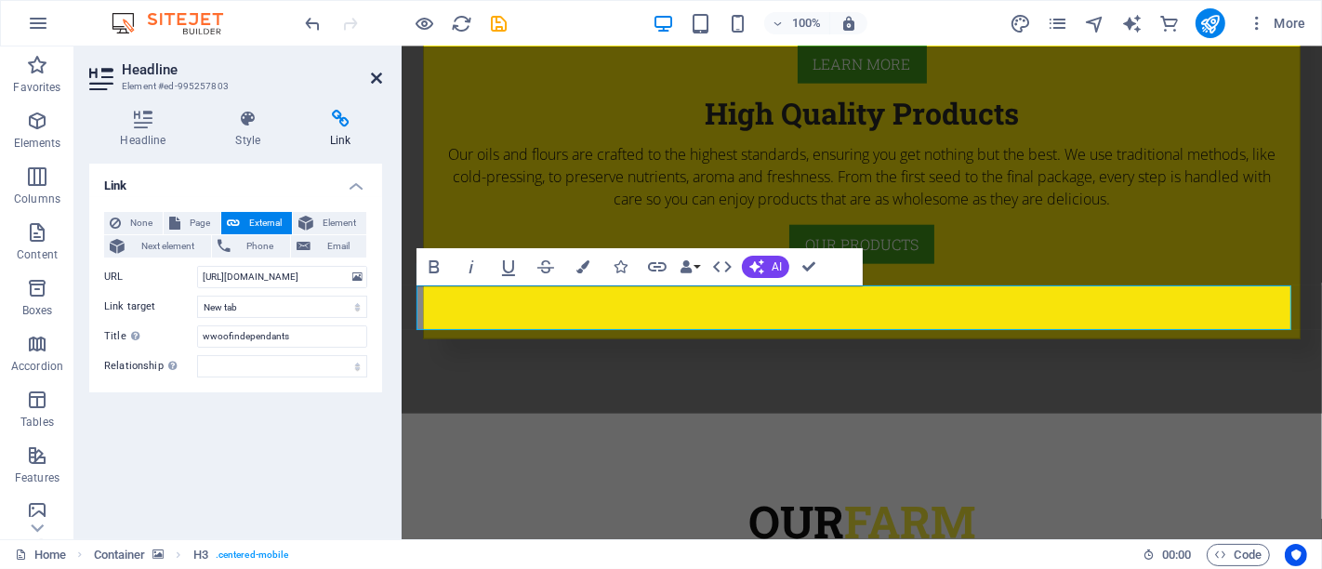
click at [375, 73] on icon at bounding box center [376, 78] width 11 height 15
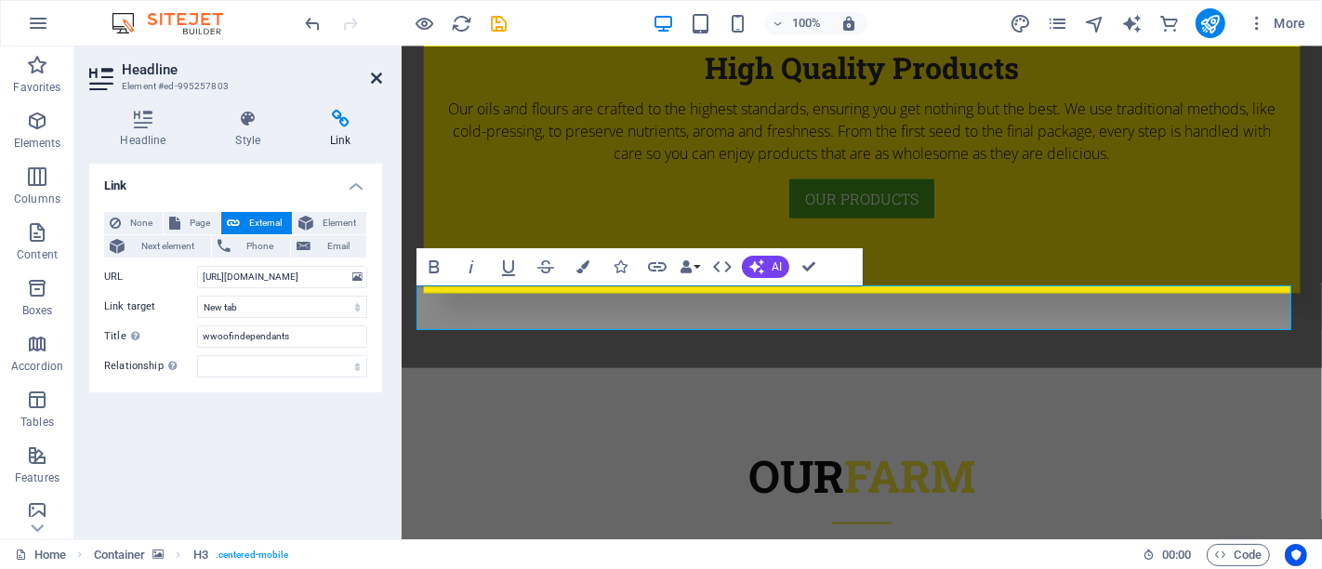
scroll to position [1702, 0]
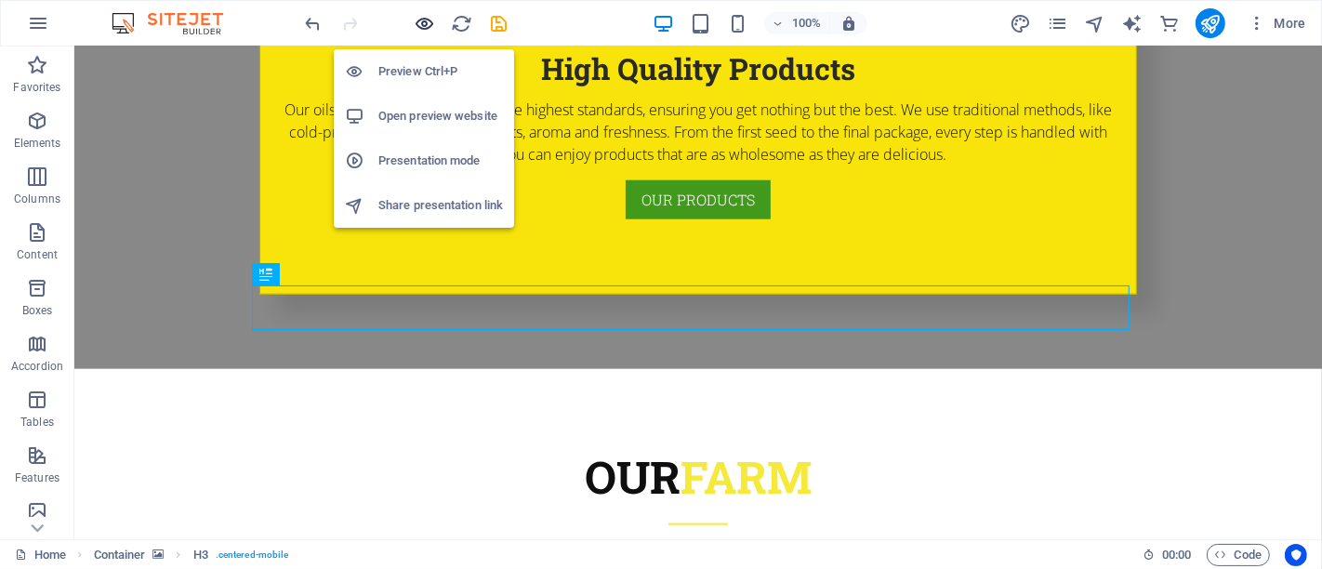
click at [432, 23] on icon "button" at bounding box center [425, 23] width 21 height 21
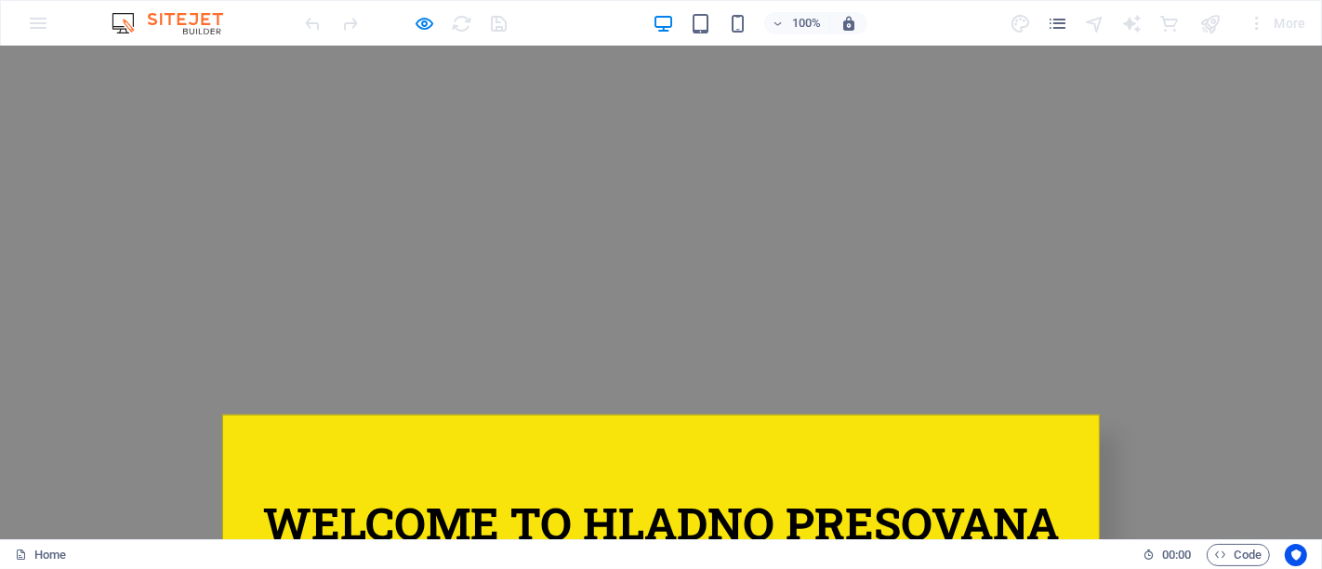
scroll to position [964, 0]
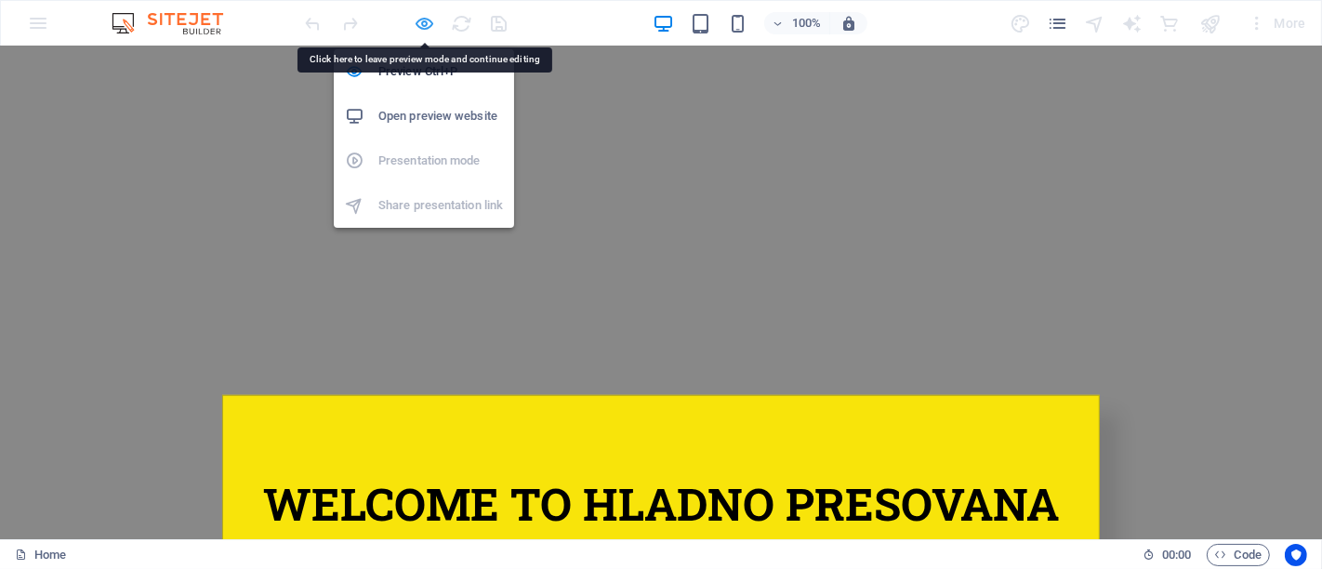
click at [425, 29] on icon "button" at bounding box center [425, 23] width 21 height 21
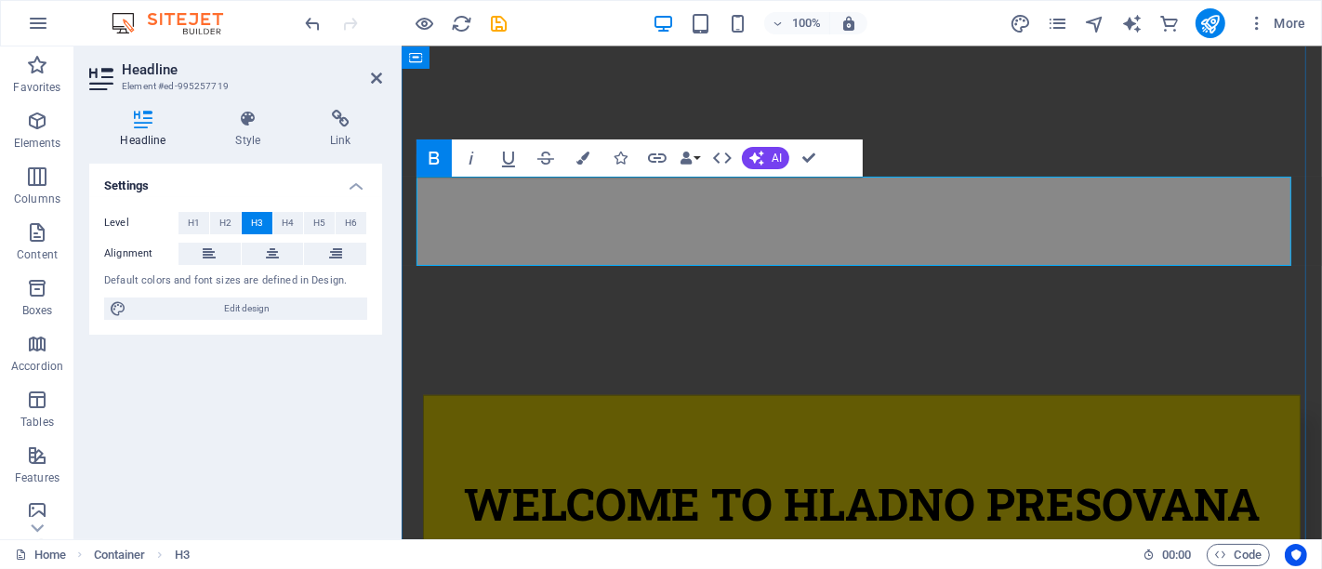
drag, startPoint x: 588, startPoint y: 247, endPoint x: 1124, endPoint y: 232, distance: 536.7
click at [343, 125] on icon at bounding box center [340, 119] width 83 height 19
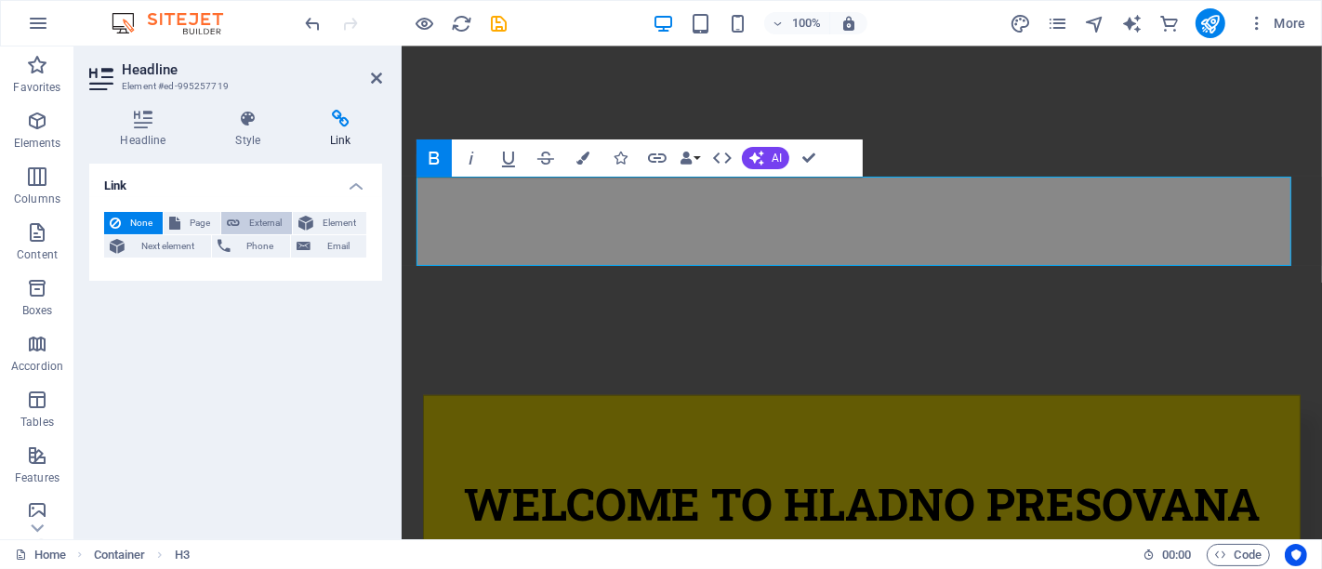
click at [271, 216] on span "External" at bounding box center [265, 223] width 41 height 22
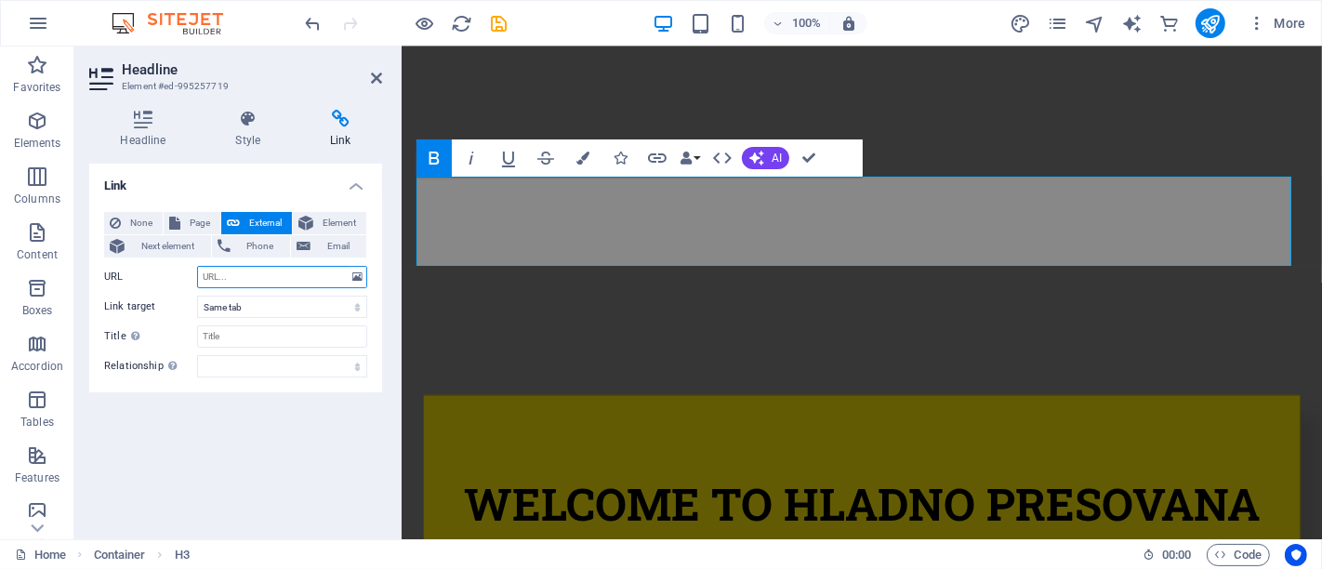
select select "blank"
paste input "https://wwoofindependents.org/en/host/45171"
type input "https://wwoofindependents.org/en/host/45171"
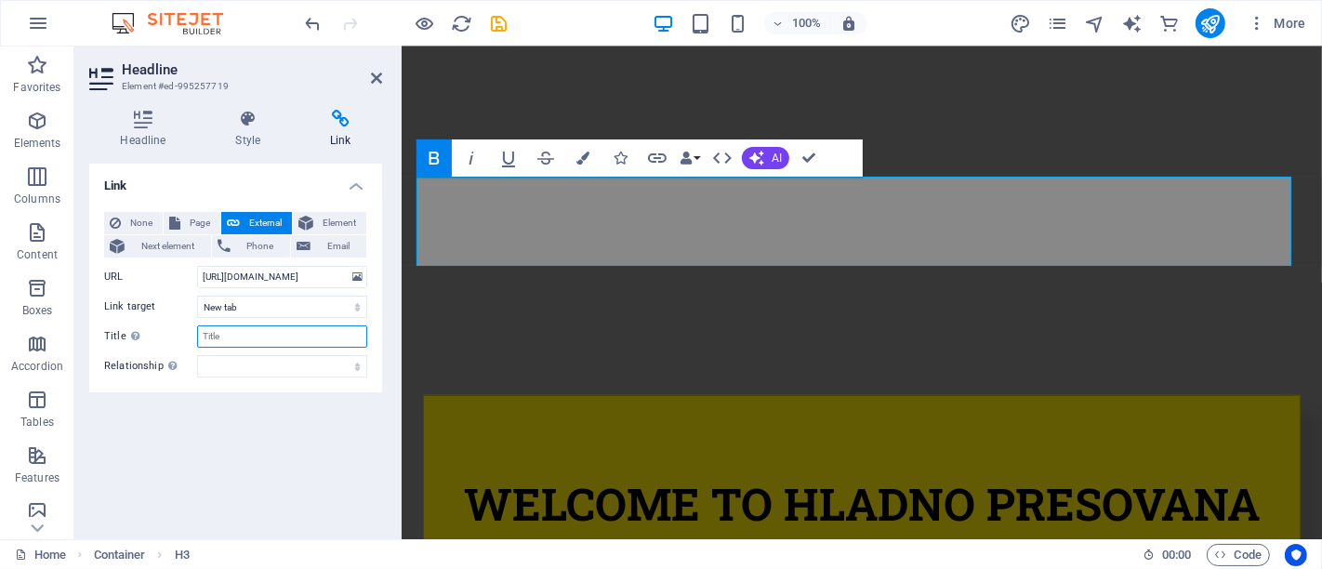
click at [255, 341] on input "Title Additional link description, should not be the same as the link text. The…" at bounding box center [282, 336] width 170 height 22
type input "WWOOF"
click at [227, 429] on div "Link None Page External Element Next element Phone Email Page Home Subpage Lega…" at bounding box center [235, 344] width 293 height 361
click at [377, 86] on header "Headline Element #ed-995257719" at bounding box center [235, 70] width 293 height 48
click at [372, 73] on icon at bounding box center [376, 78] width 11 height 15
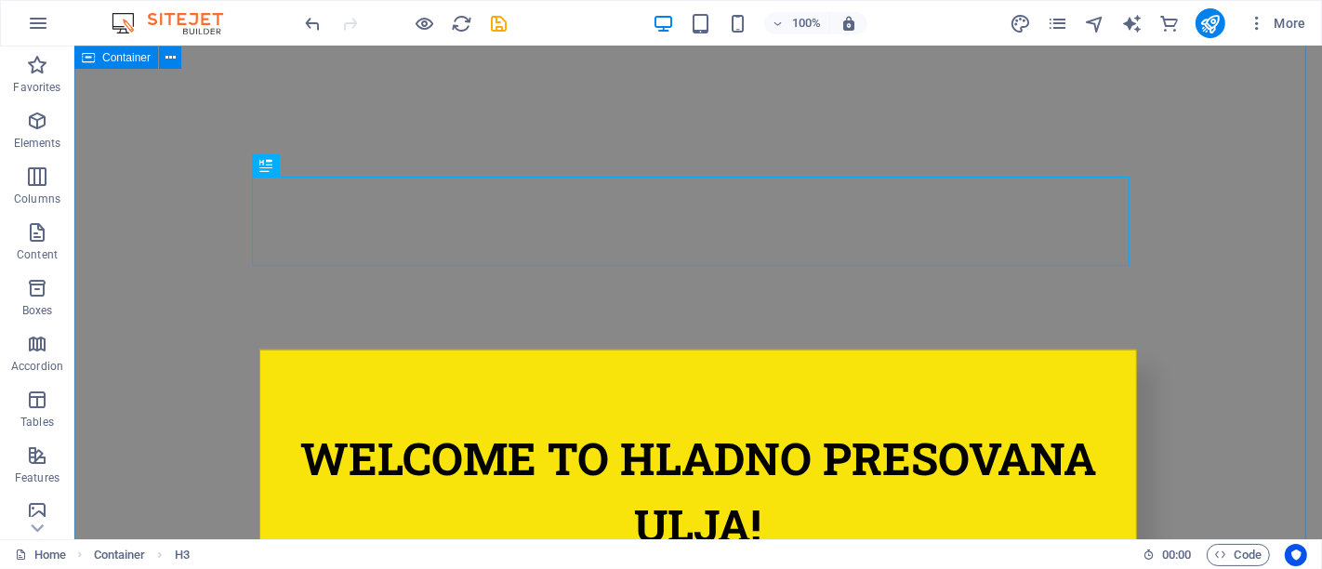
scroll to position [964, 0]
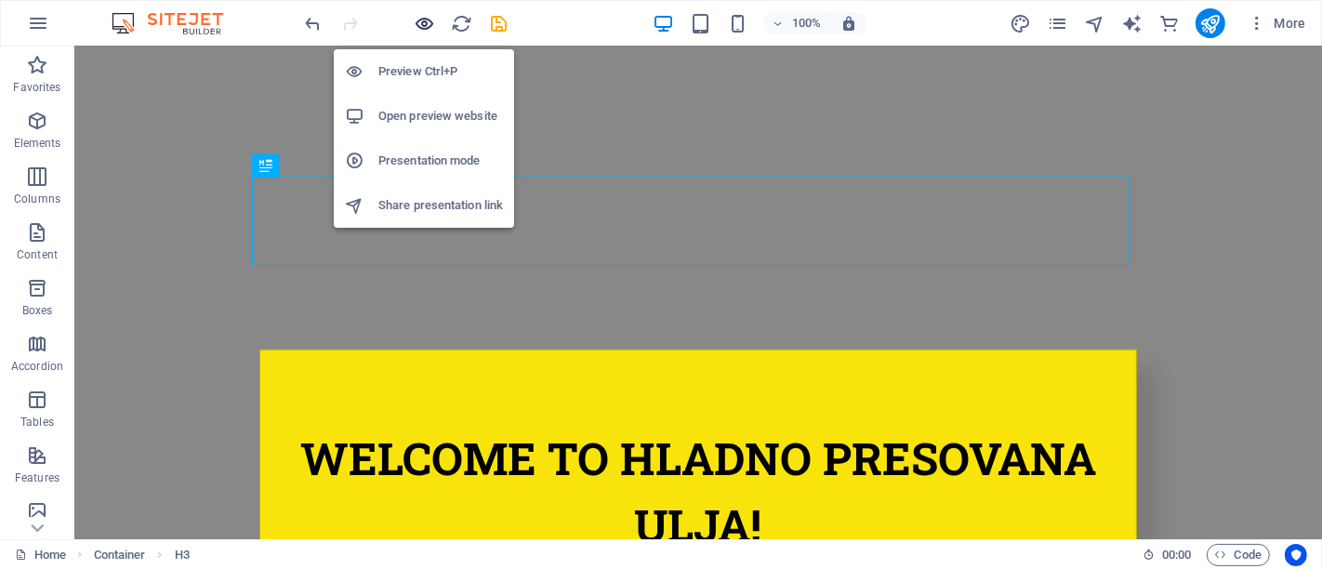
click at [425, 28] on icon "button" at bounding box center [425, 23] width 21 height 21
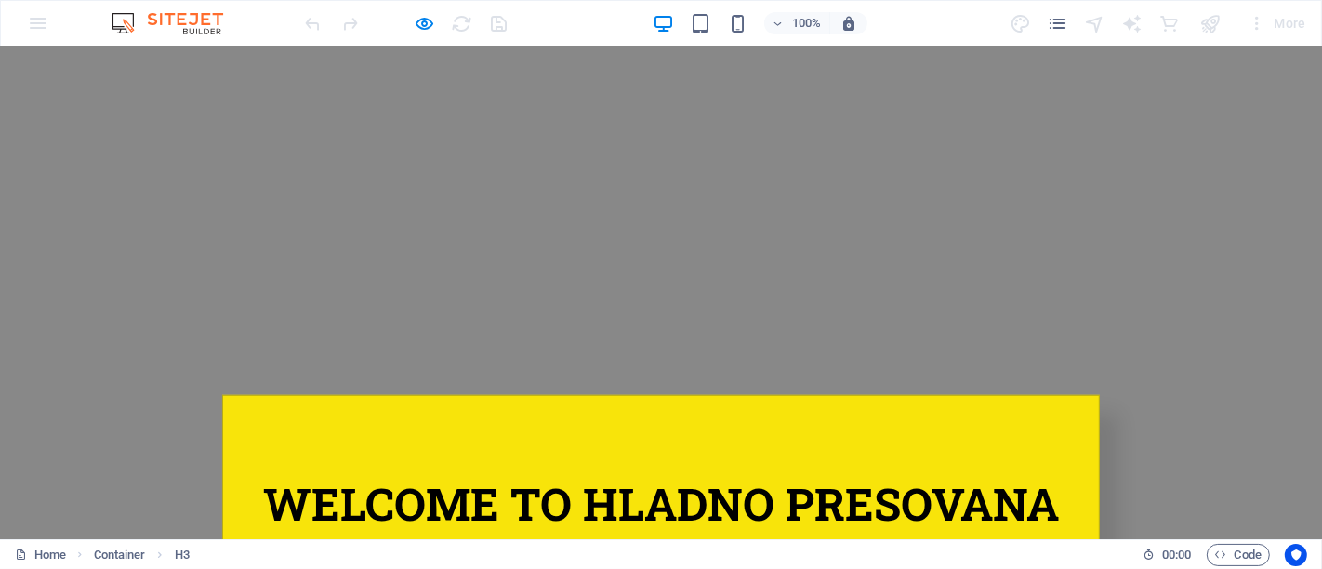
scroll to position [978, 0]
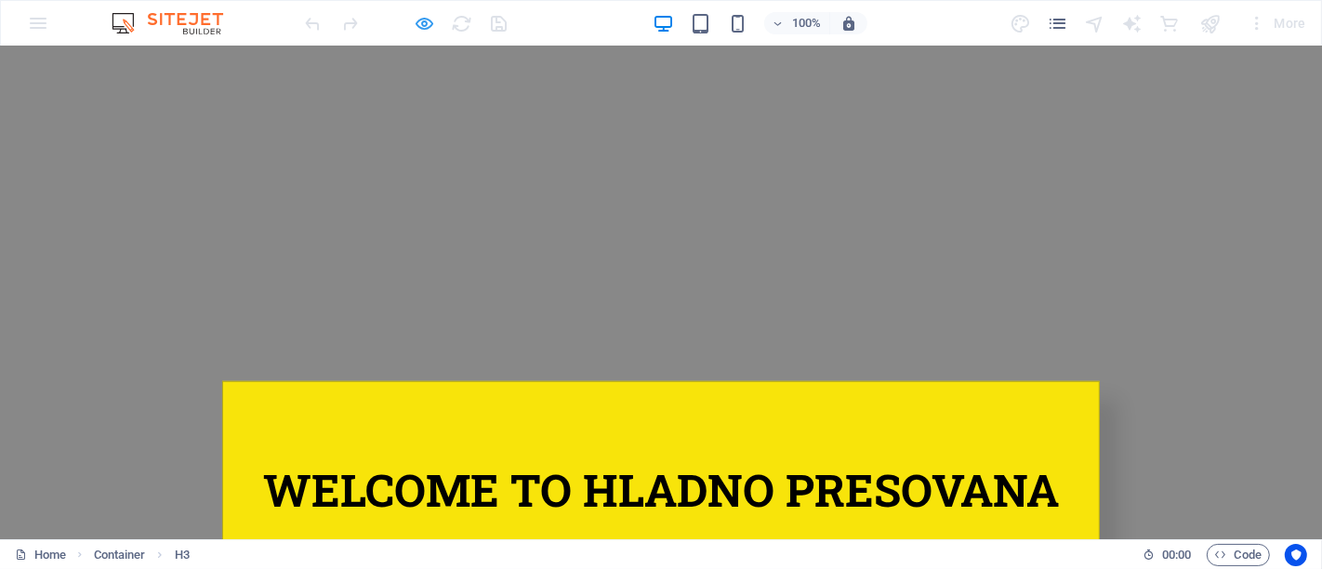
click at [427, 21] on icon "button" at bounding box center [425, 23] width 21 height 21
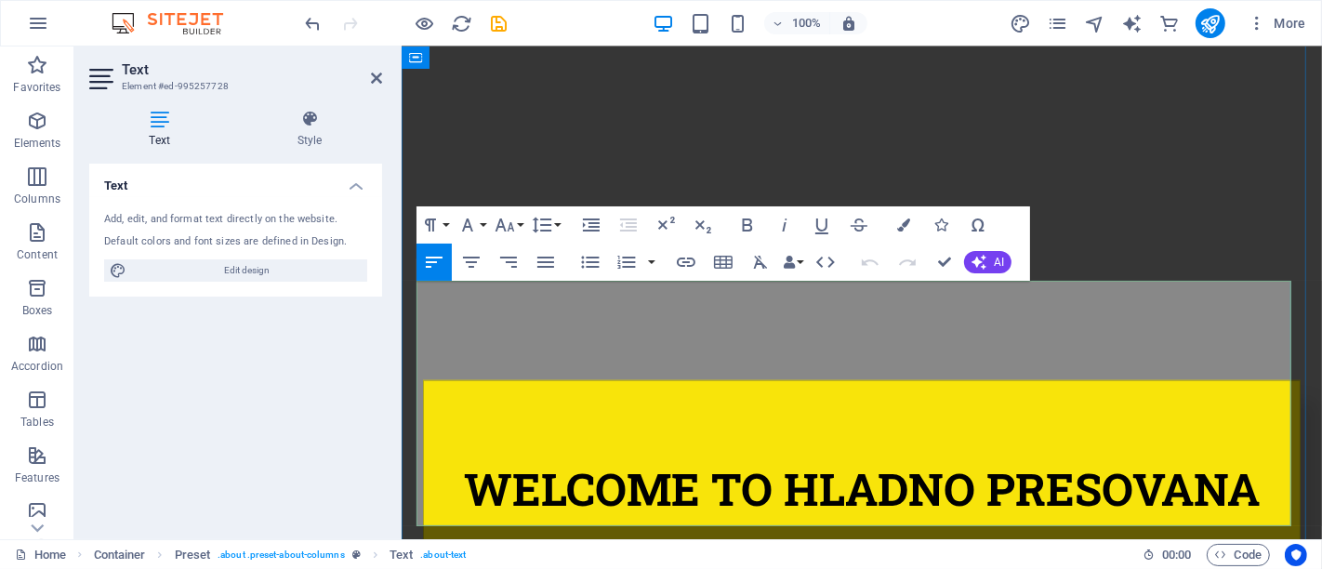
drag, startPoint x: 964, startPoint y: 334, endPoint x: 1239, endPoint y: 337, distance: 274.3
click at [855, 225] on icon "button" at bounding box center [859, 225] width 17 height 13
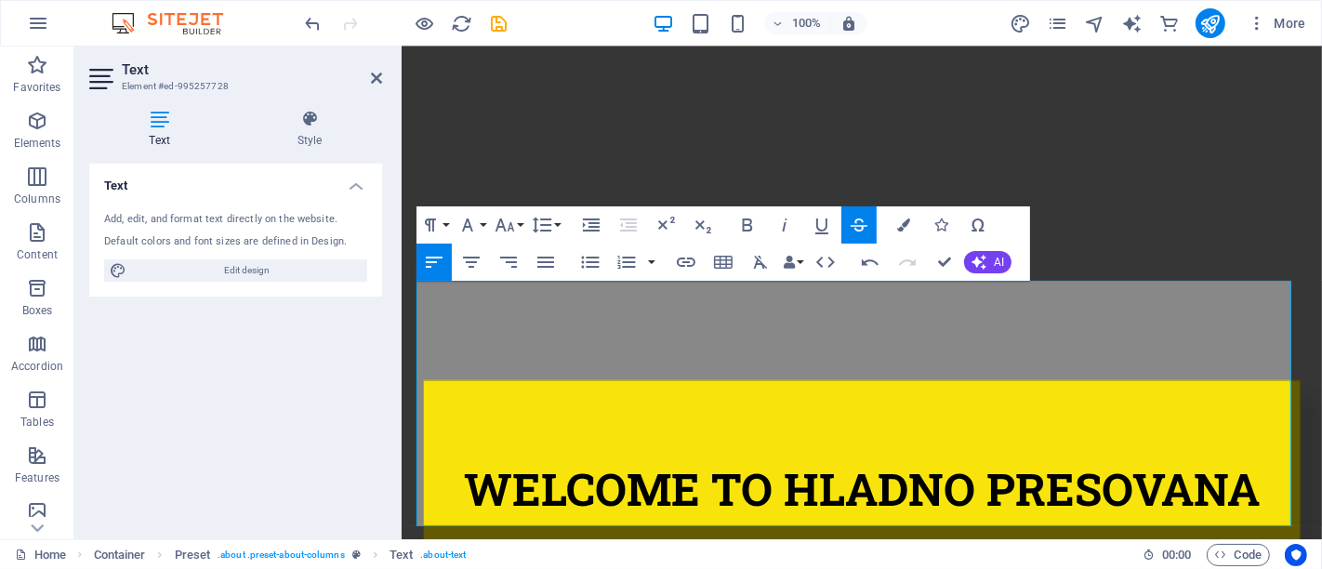
click at [858, 227] on icon "button" at bounding box center [859, 225] width 22 height 22
click at [690, 259] on icon "button" at bounding box center [686, 262] width 22 height 22
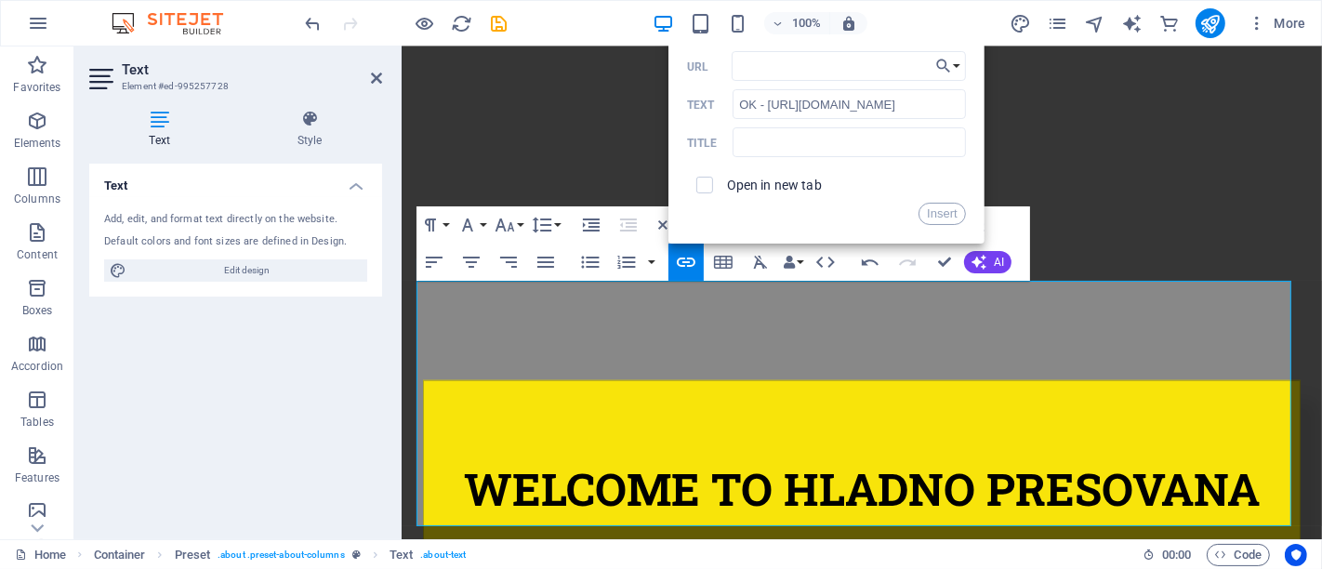
type input "https://www.organskakontrola.ba/"
click at [935, 215] on button "Insert" at bounding box center [942, 214] width 47 height 22
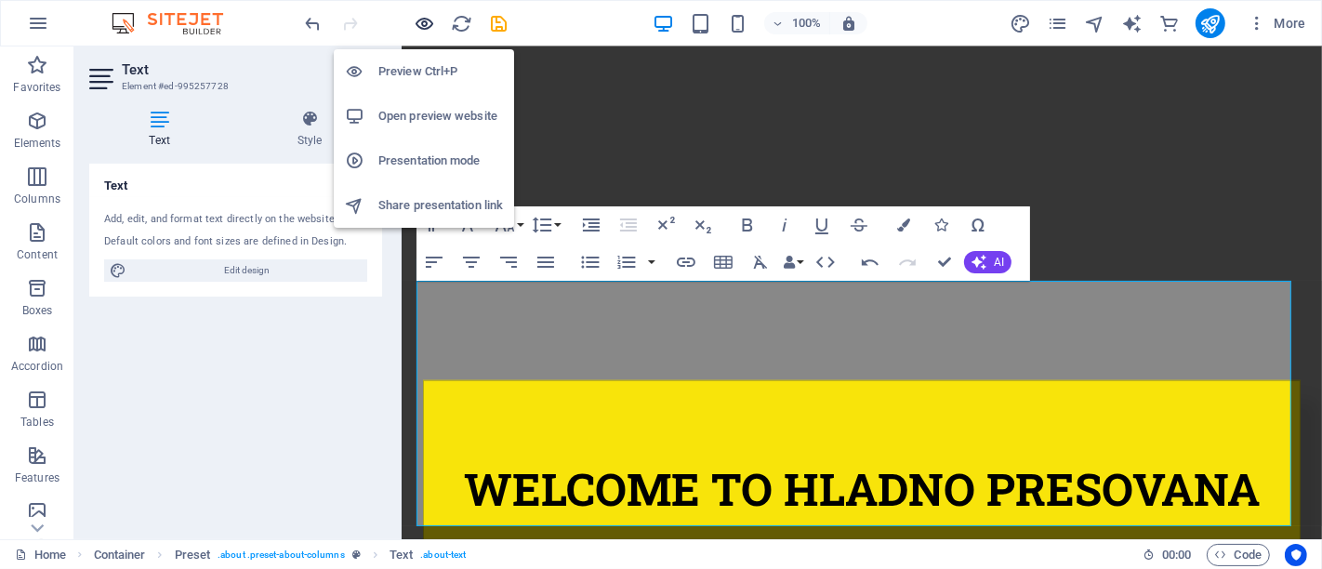
click at [427, 24] on icon "button" at bounding box center [425, 23] width 21 height 21
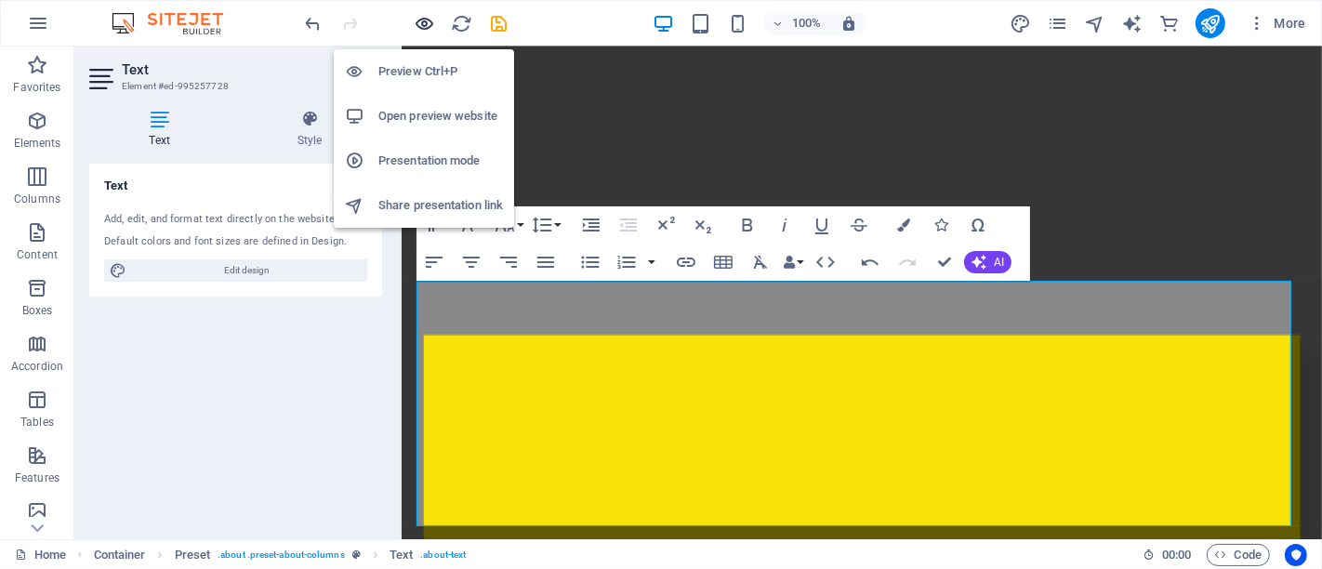
scroll to position [978, 0]
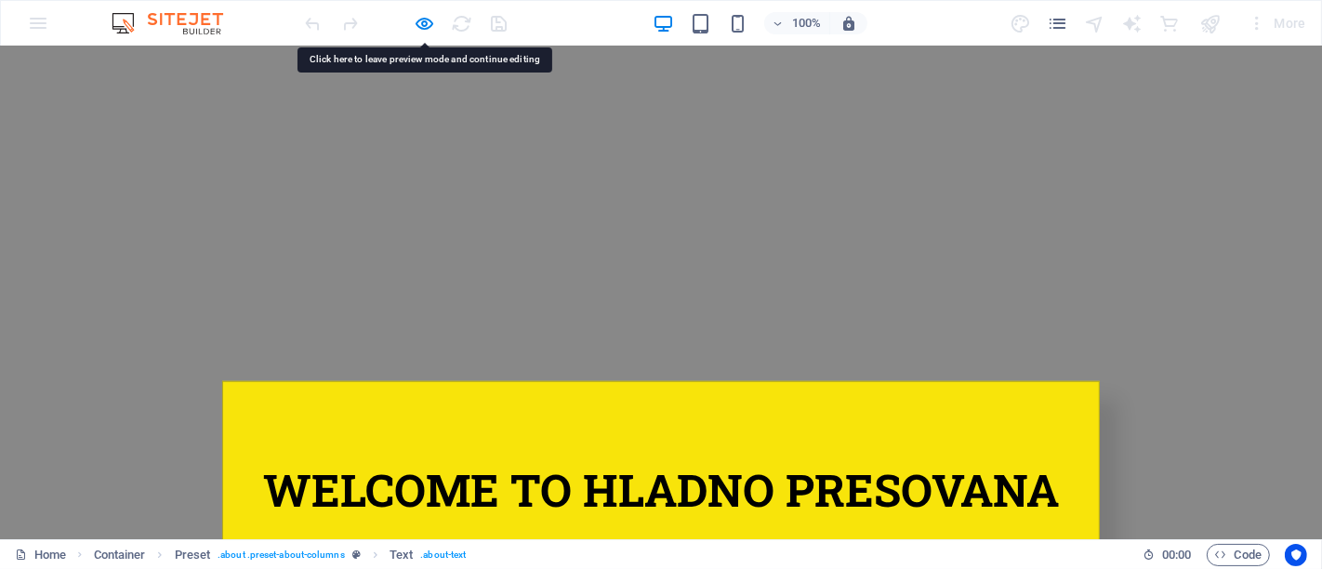
click at [419, 22] on icon "button" at bounding box center [425, 23] width 21 height 21
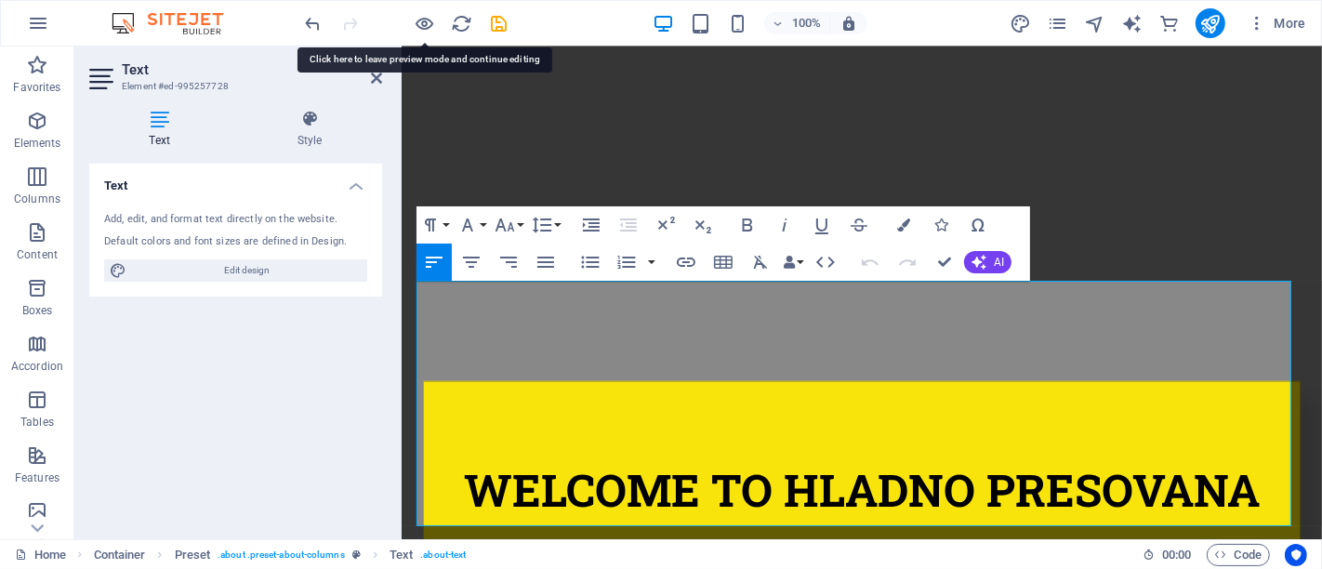
scroll to position [979, 0]
click at [419, 28] on icon "button" at bounding box center [425, 23] width 21 height 21
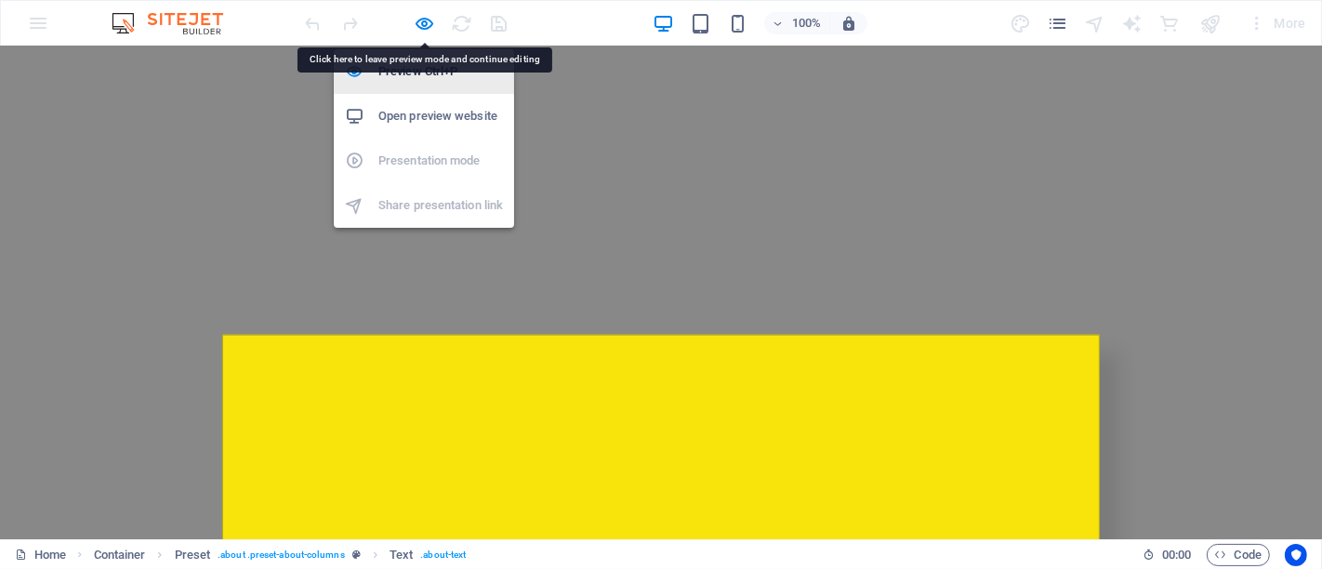
scroll to position [978, 0]
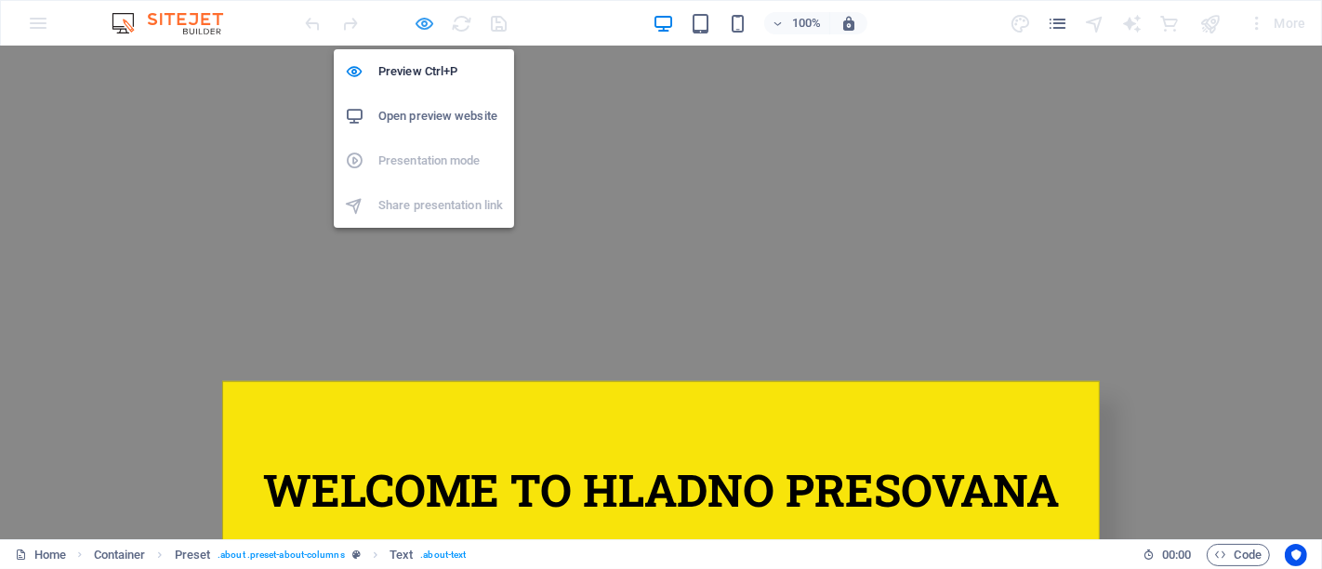
click at [426, 25] on icon "button" at bounding box center [425, 23] width 21 height 21
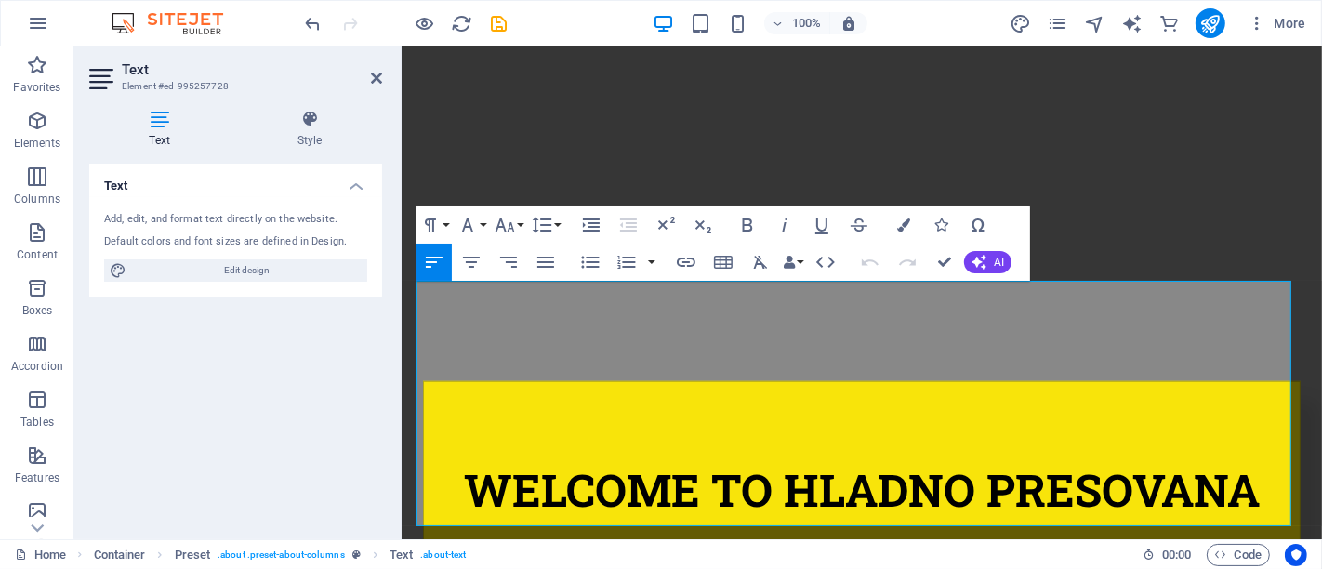
scroll to position [979, 0]
drag, startPoint x: 963, startPoint y: 336, endPoint x: 1242, endPoint y: 334, distance: 279.0
click at [1139, 288] on icon "button" at bounding box center [1137, 291] width 22 height 22
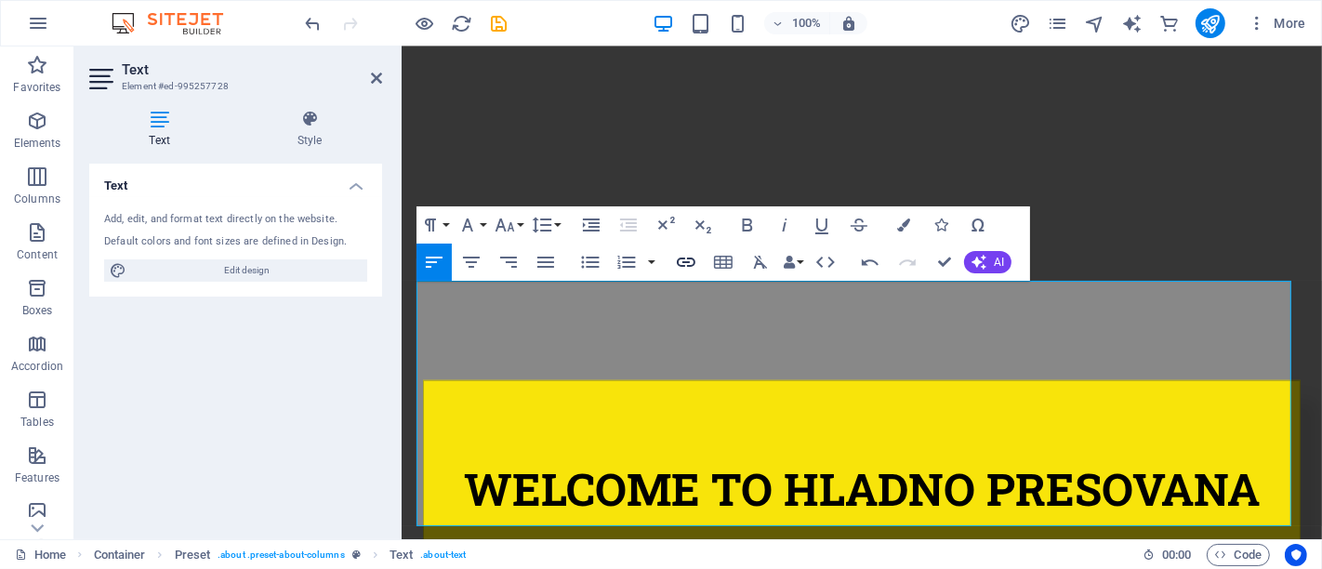
click at [691, 258] on icon "button" at bounding box center [686, 262] width 19 height 9
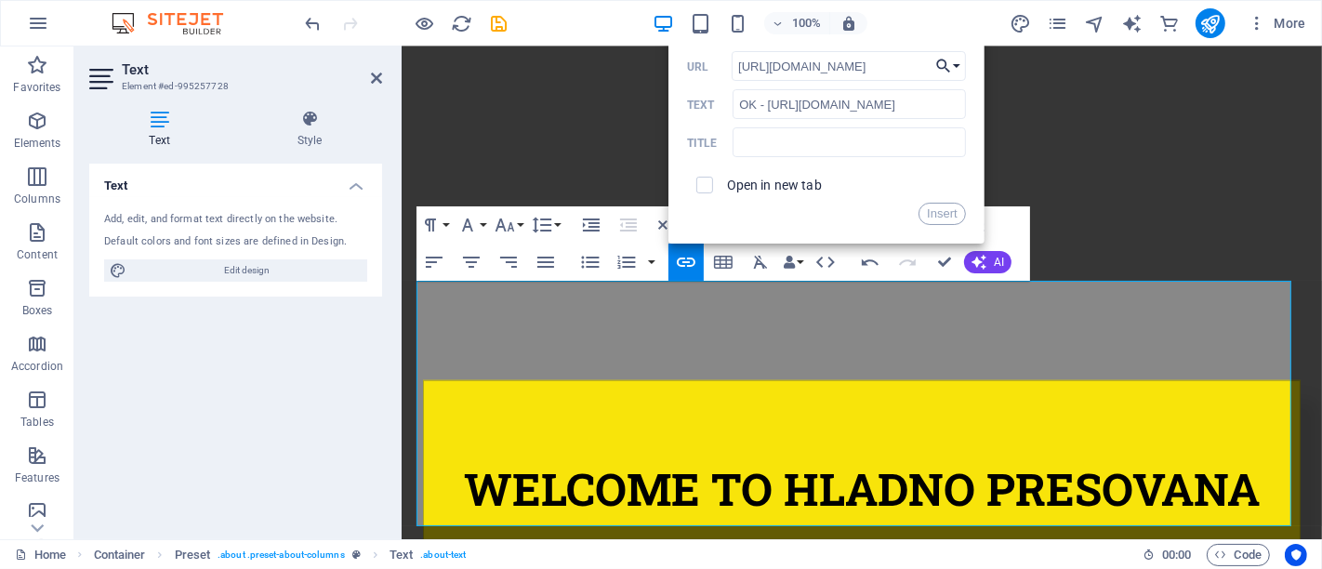
type input "https://www.organskakontrola.ba/"
click at [945, 67] on icon "button" at bounding box center [943, 67] width 14 height 14
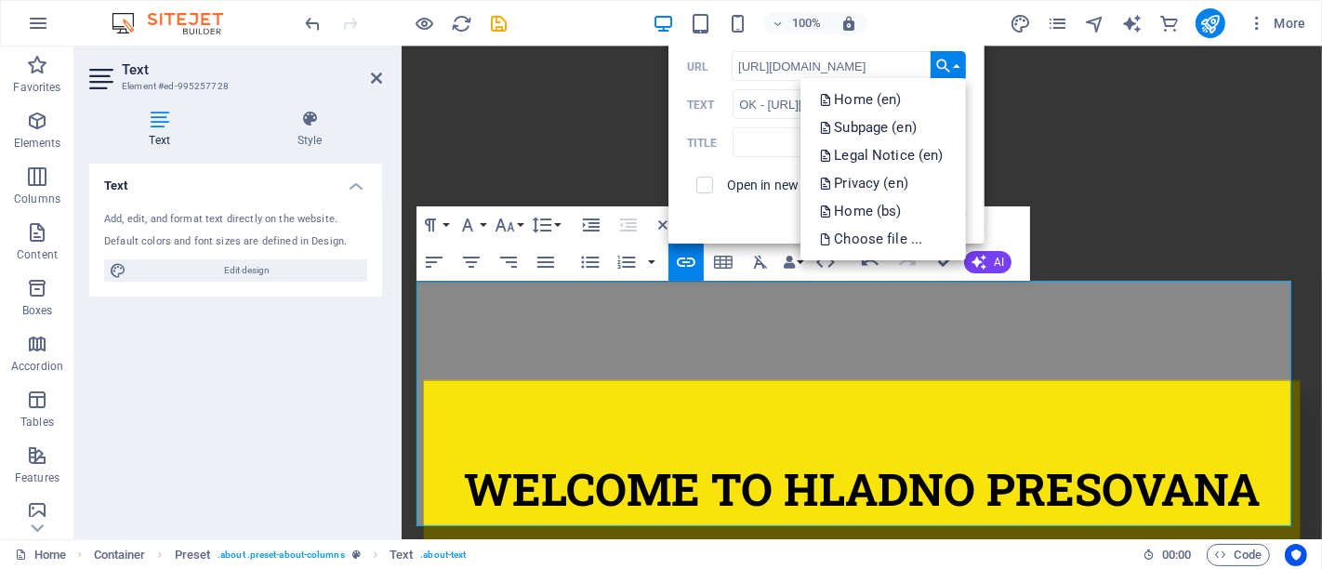
click at [942, 65] on icon "button" at bounding box center [943, 66] width 19 height 22
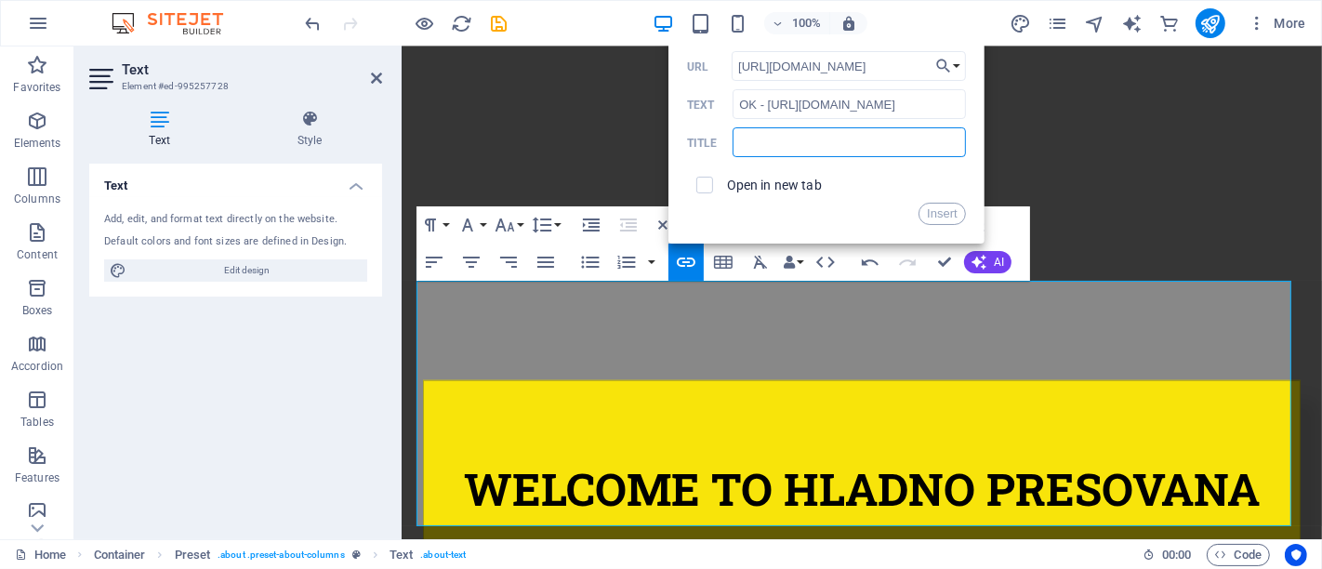
click at [884, 135] on input "text" at bounding box center [849, 142] width 232 height 30
click at [860, 107] on input "OK - [URL][DOMAIN_NAME]" at bounding box center [849, 104] width 232 height 30
click at [885, 152] on input "text" at bounding box center [849, 142] width 232 height 30
drag, startPoint x: 945, startPoint y: 215, endPoint x: 813, endPoint y: 177, distance: 137.4
click at [813, 177] on div "https://www.organskakontrola.ba/ URL OK - http://www.organskakontrola.ba/site/ …" at bounding box center [826, 138] width 279 height 174
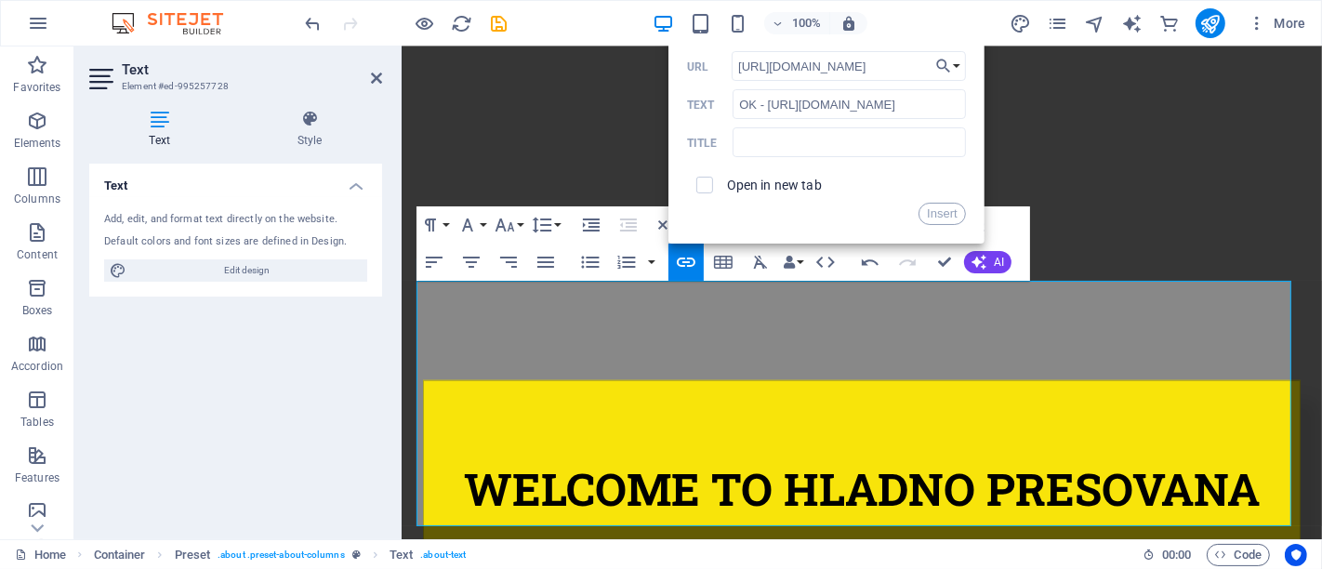
click at [797, 179] on label "Open in new tab" at bounding box center [774, 185] width 95 height 15
click at [921, 214] on button "Insert" at bounding box center [942, 214] width 47 height 22
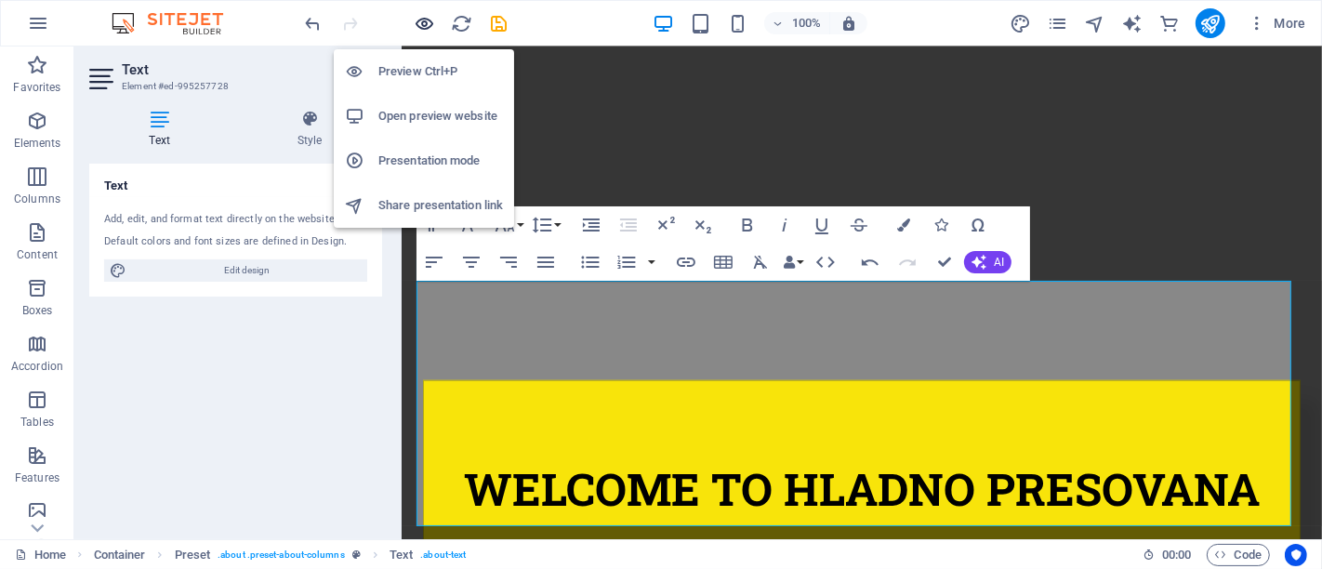
click at [421, 22] on icon "button" at bounding box center [425, 23] width 21 height 21
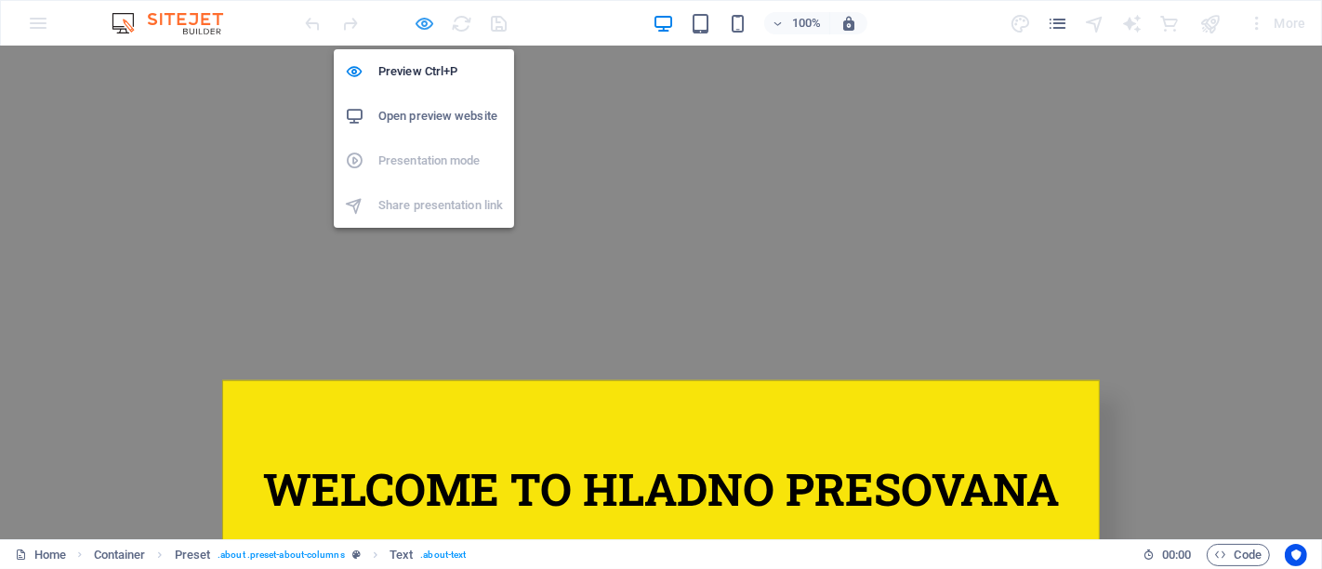
scroll to position [978, 0]
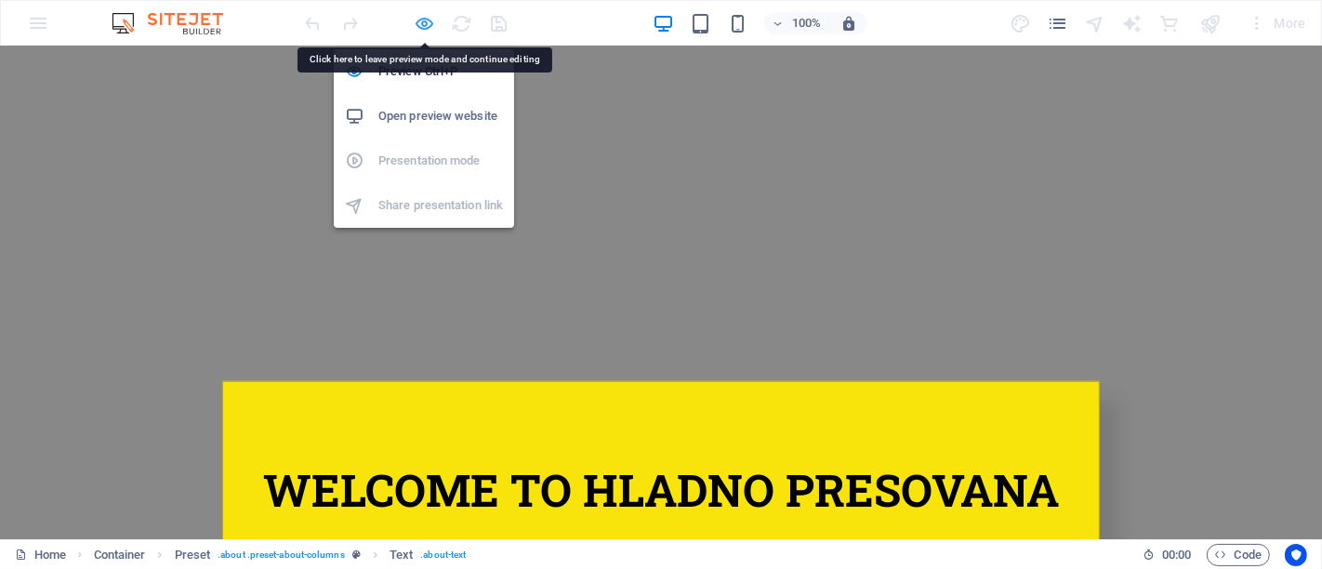
drag, startPoint x: 419, startPoint y: 27, endPoint x: 223, endPoint y: 58, distance: 198.6
click at [419, 27] on icon "button" at bounding box center [425, 23] width 21 height 21
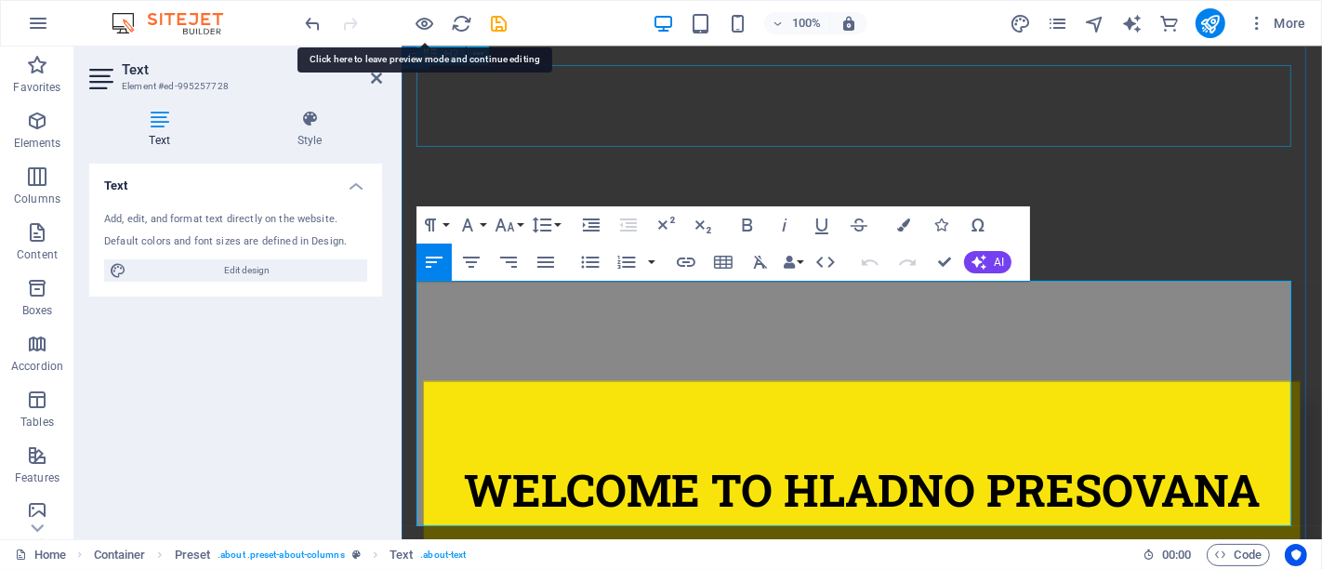
scroll to position [979, 0]
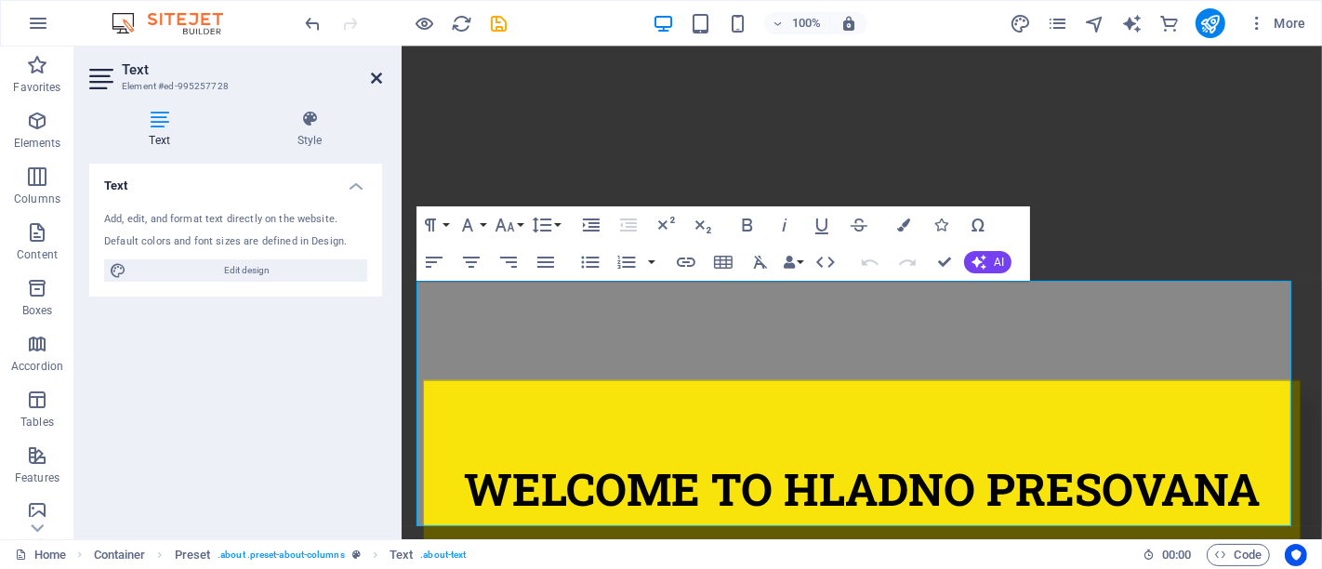
click at [373, 79] on icon at bounding box center [376, 78] width 11 height 15
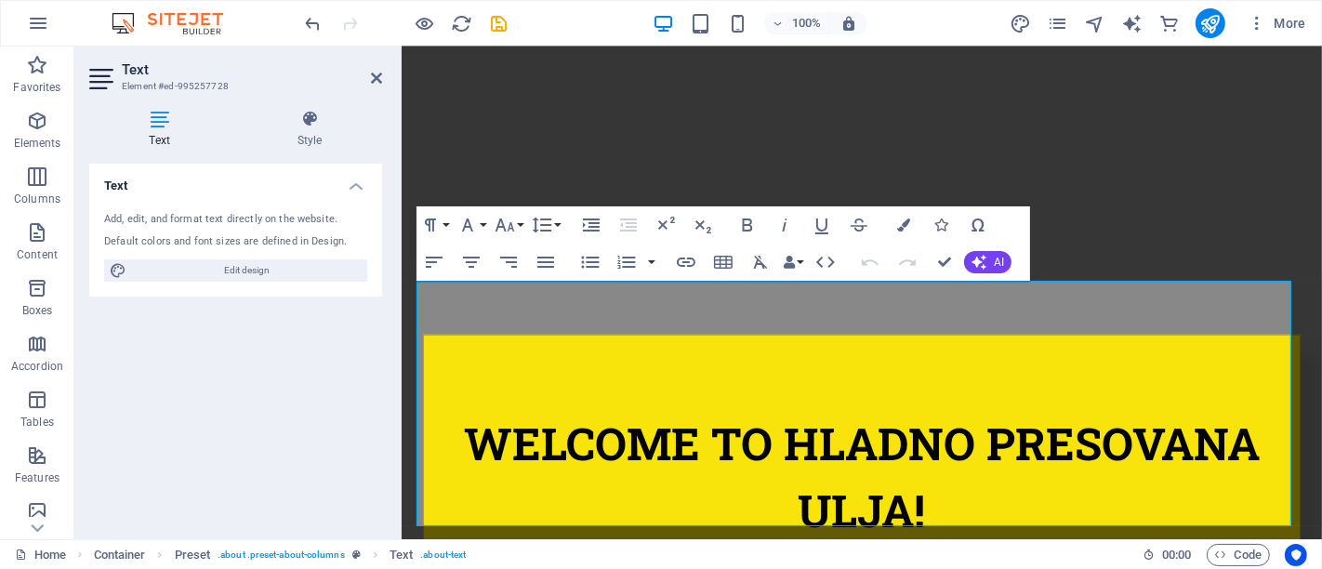
scroll to position [978, 0]
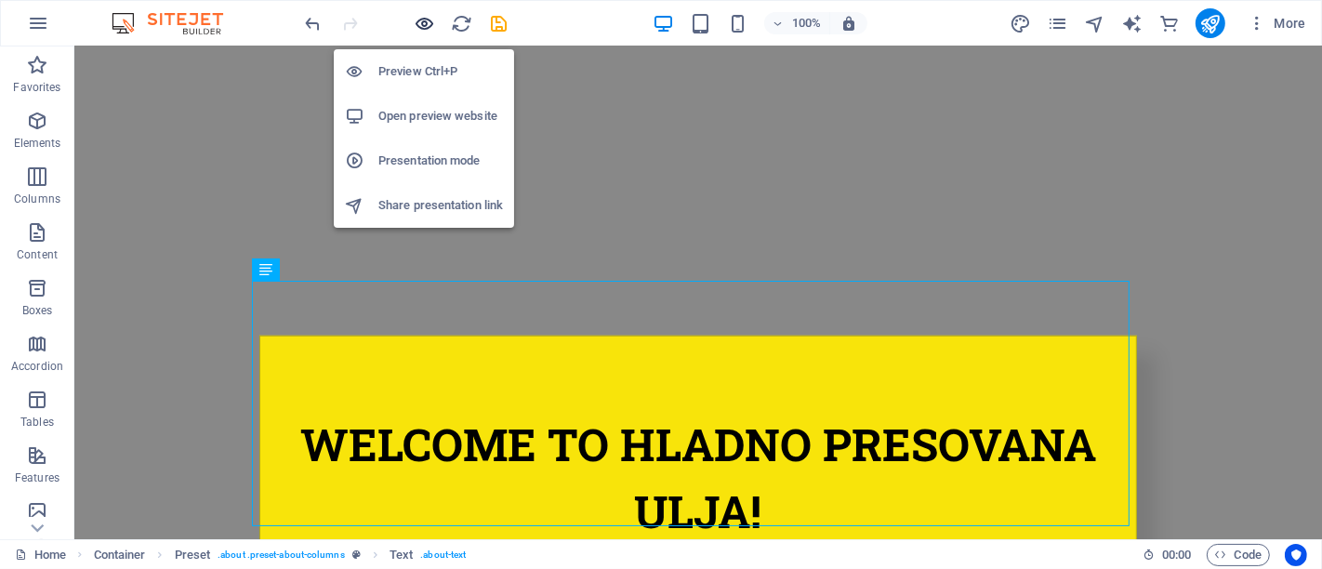
click at [425, 17] on icon "button" at bounding box center [425, 23] width 21 height 21
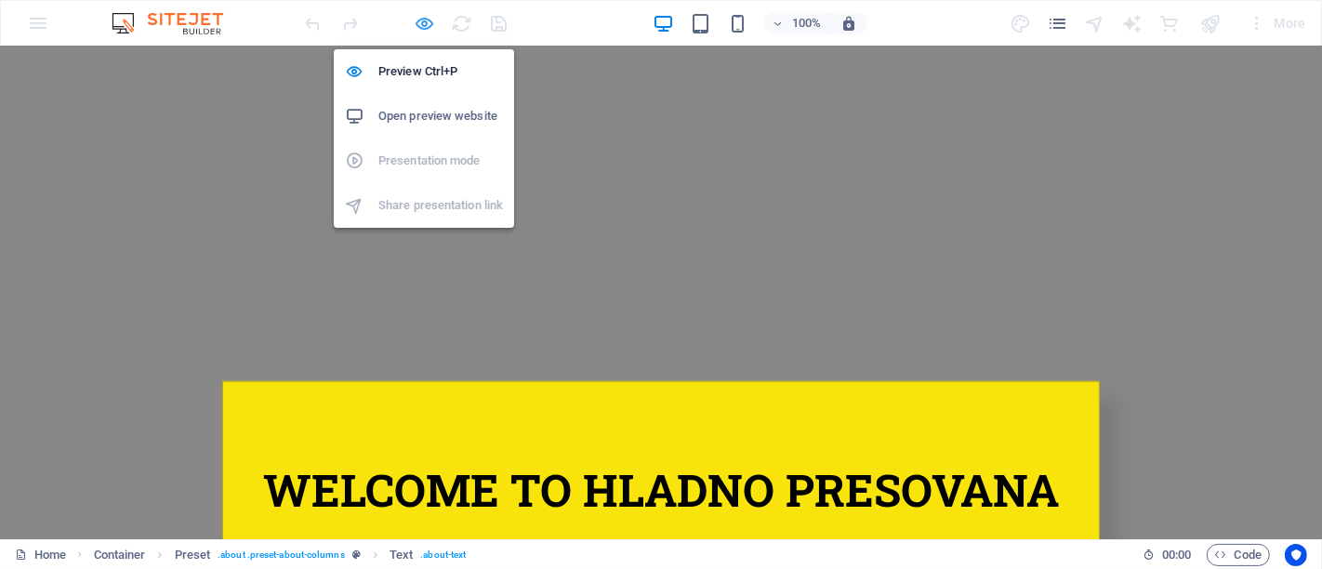
click at [424, 24] on icon "button" at bounding box center [425, 23] width 21 height 21
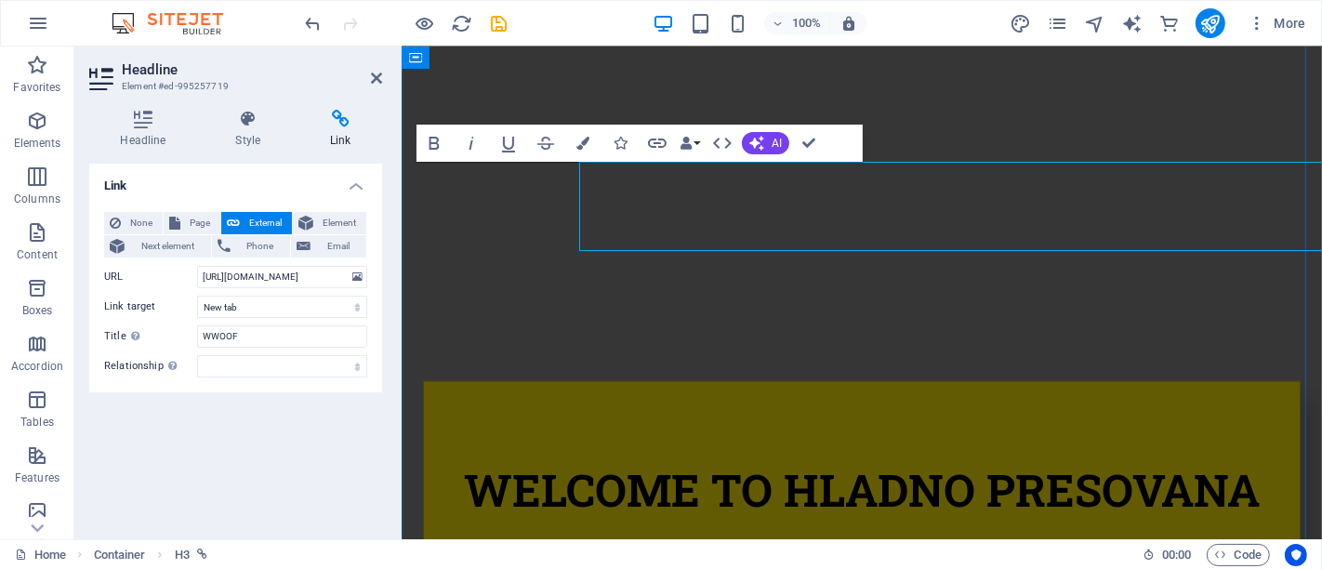
scroll to position [979, 0]
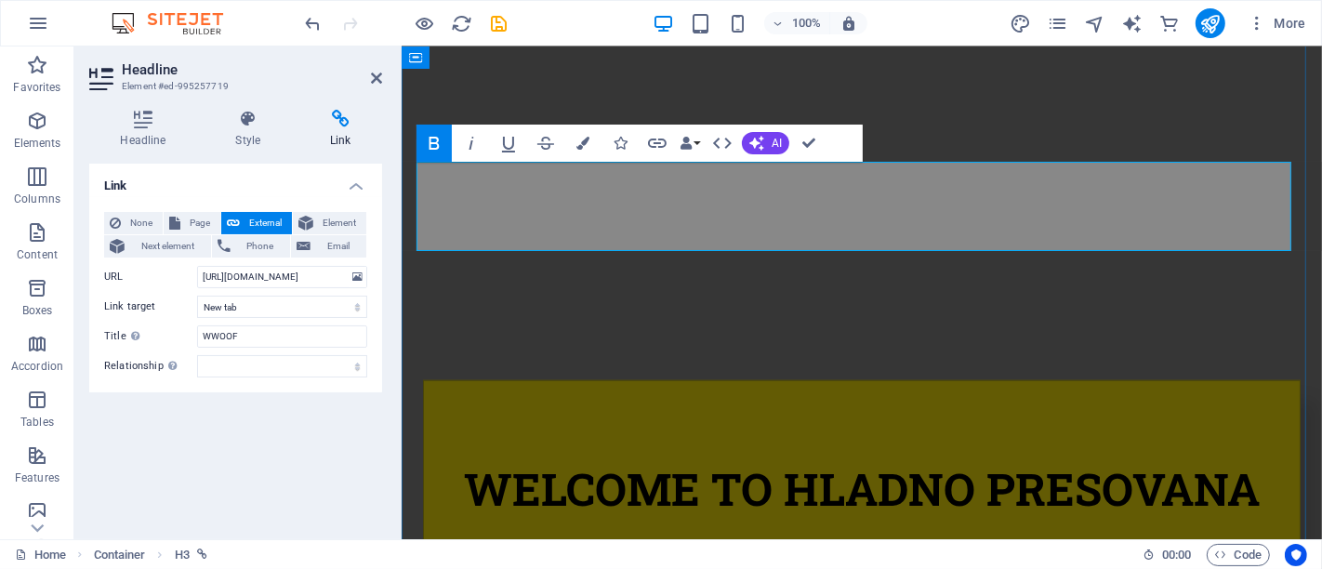
drag, startPoint x: 594, startPoint y: 227, endPoint x: 1142, endPoint y: 224, distance: 547.7
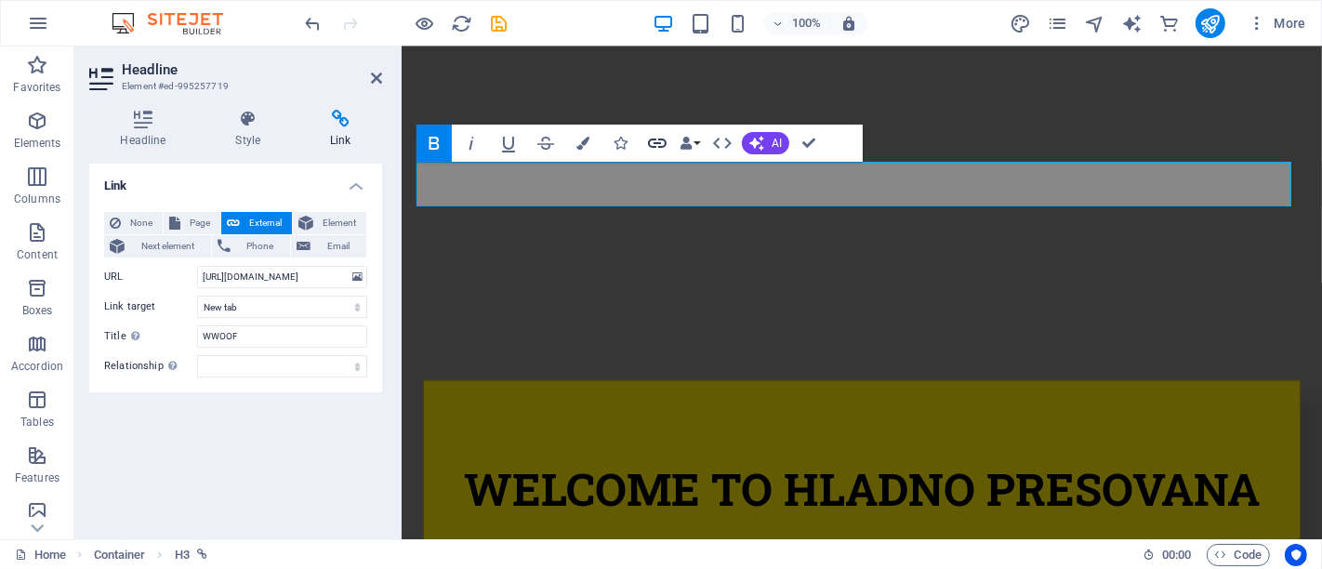
click at [661, 147] on icon "button" at bounding box center [657, 143] width 19 height 9
click at [664, 146] on icon "button" at bounding box center [657, 143] width 19 height 9
click at [320, 282] on input "https://wwoofindependents.org/en/host/45171" at bounding box center [282, 277] width 170 height 22
type input "org/en/host/45171"
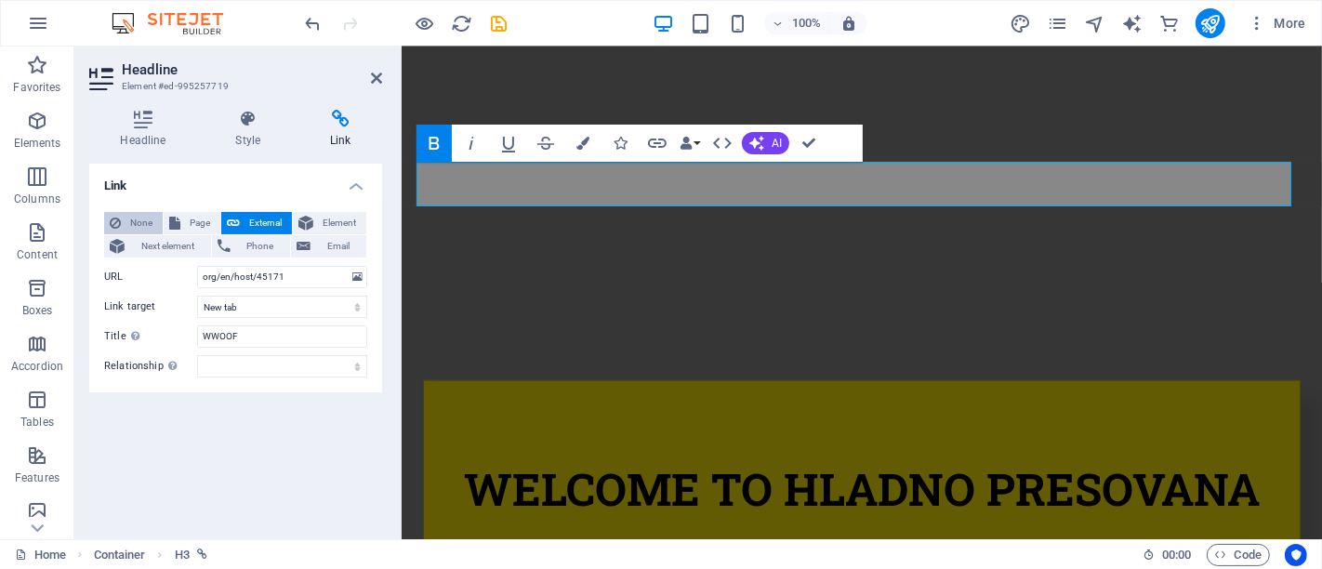
click at [140, 223] on span "None" at bounding box center [141, 223] width 31 height 22
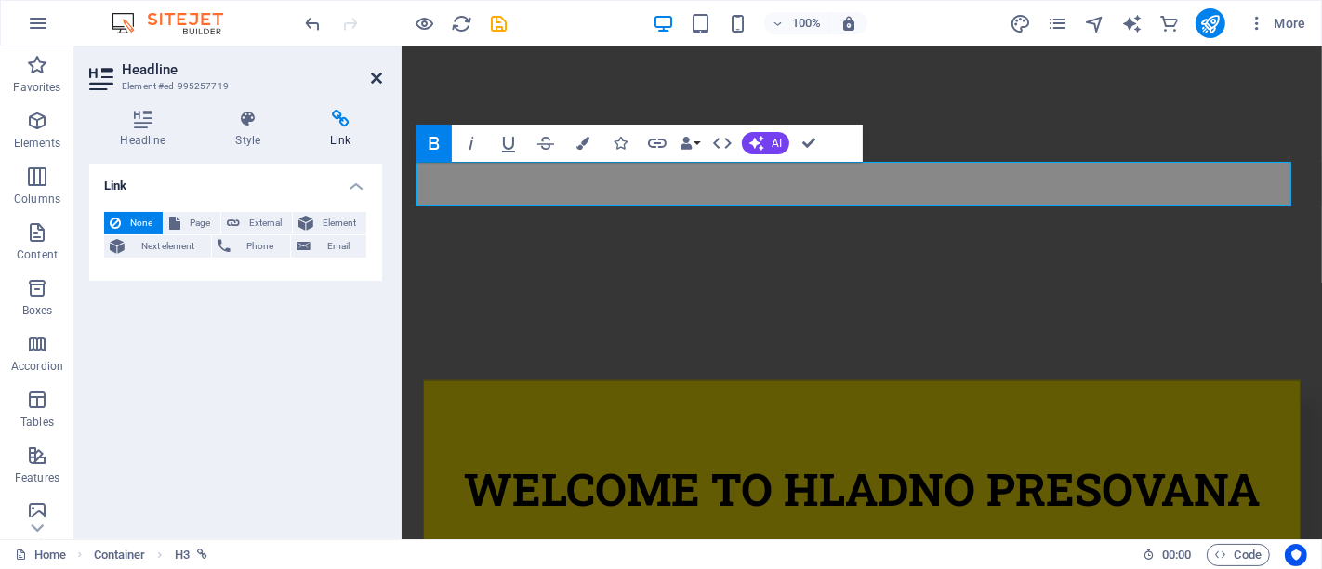
click at [379, 71] on icon at bounding box center [376, 78] width 11 height 15
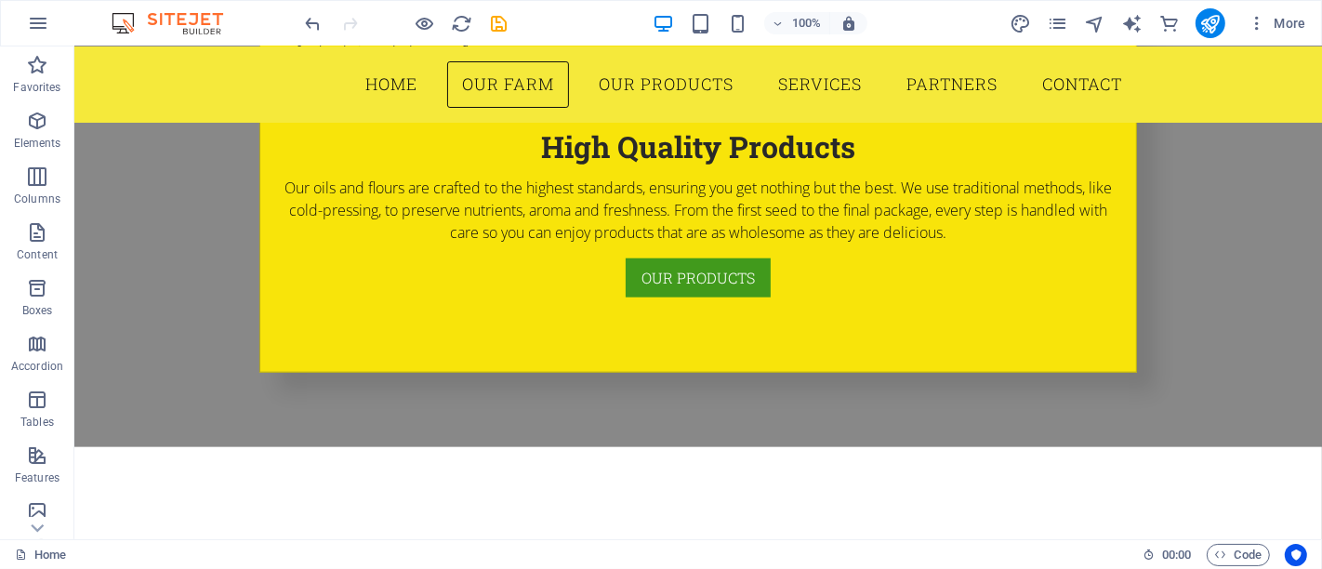
scroll to position [1637, 0]
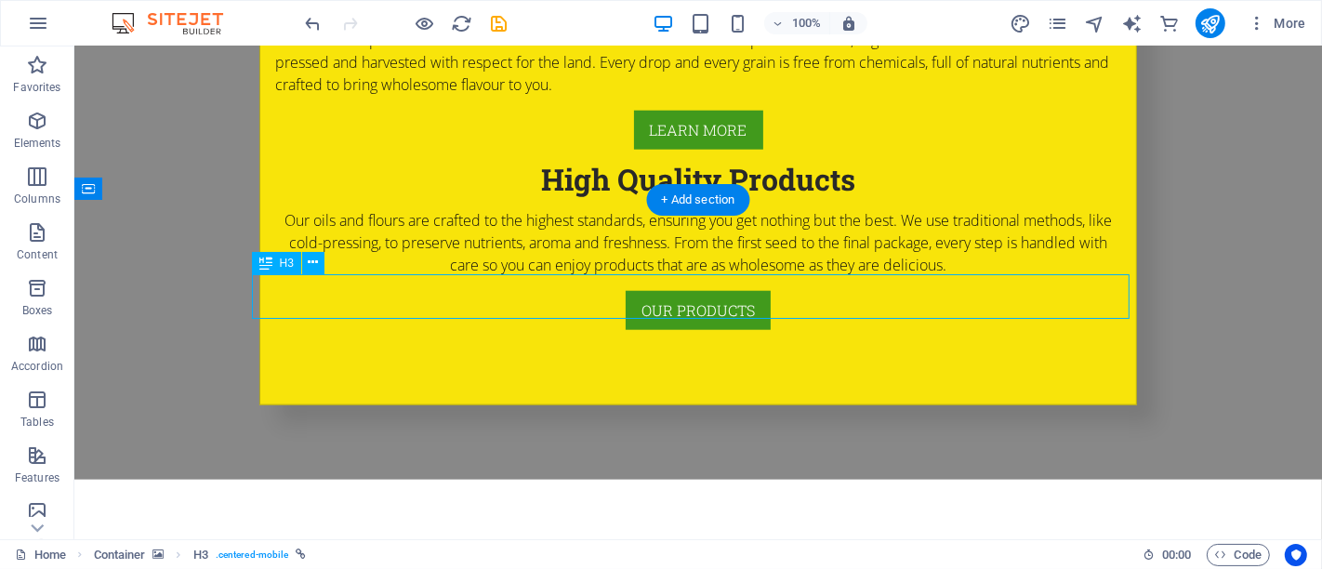
scroll to position [1637, 0]
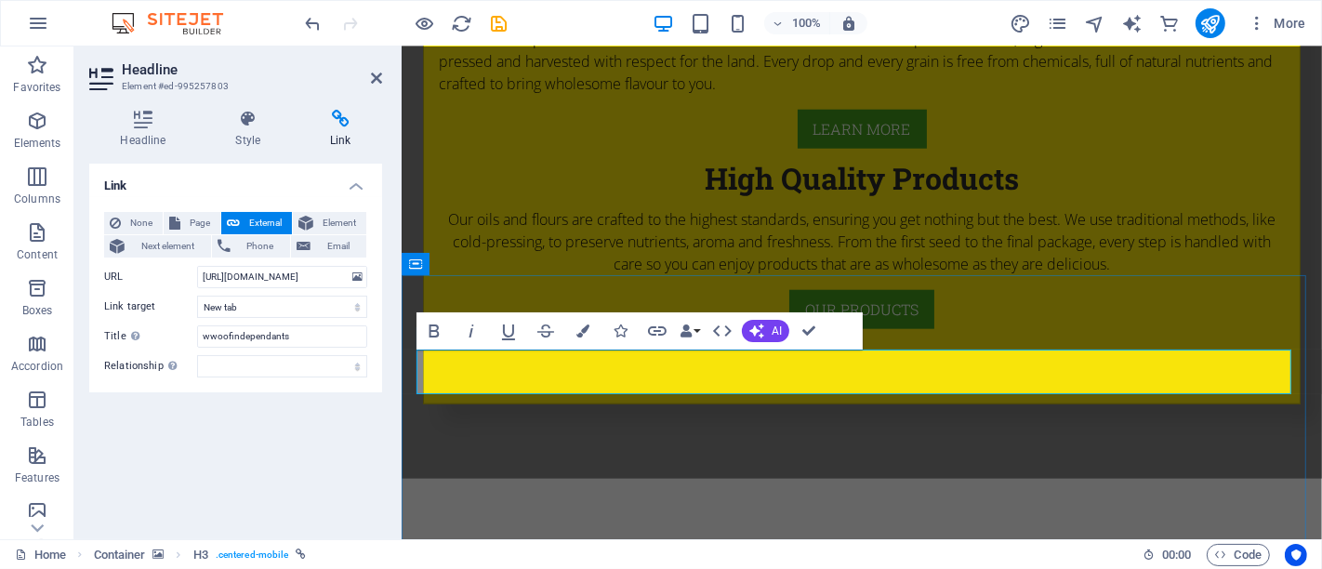
drag, startPoint x: 689, startPoint y: 373, endPoint x: 626, endPoint y: 367, distance: 63.5
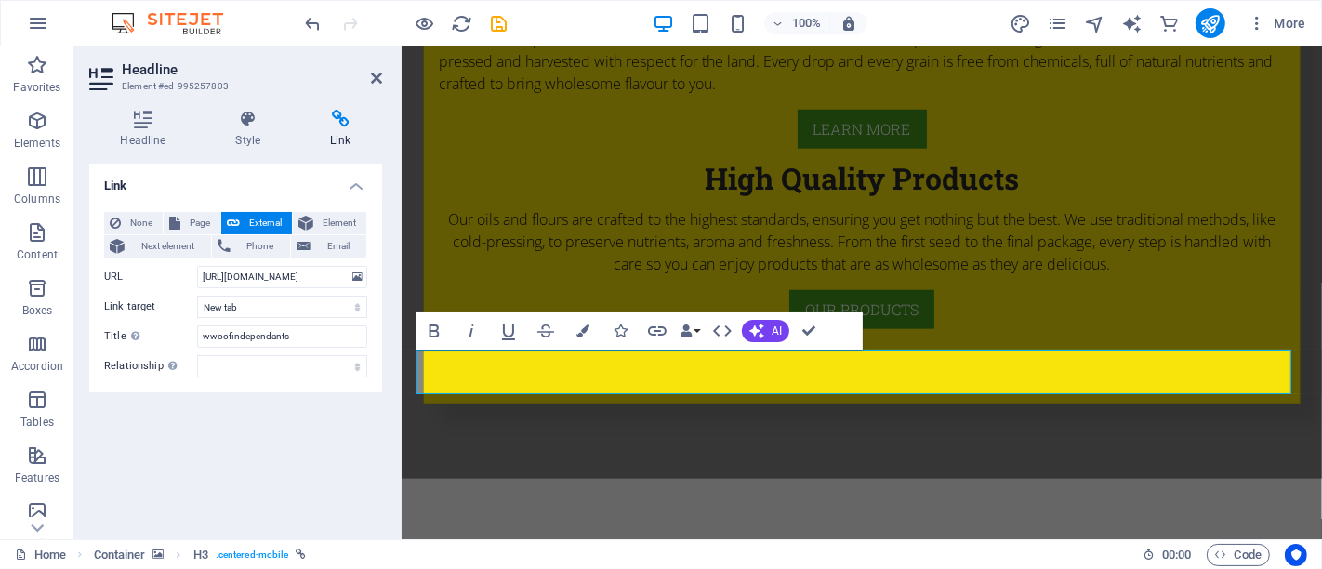
click at [287, 419] on div "Link None Page External Element Next element Phone Email Page Home Subpage Lega…" at bounding box center [235, 344] width 293 height 361
click at [375, 75] on icon at bounding box center [376, 78] width 11 height 15
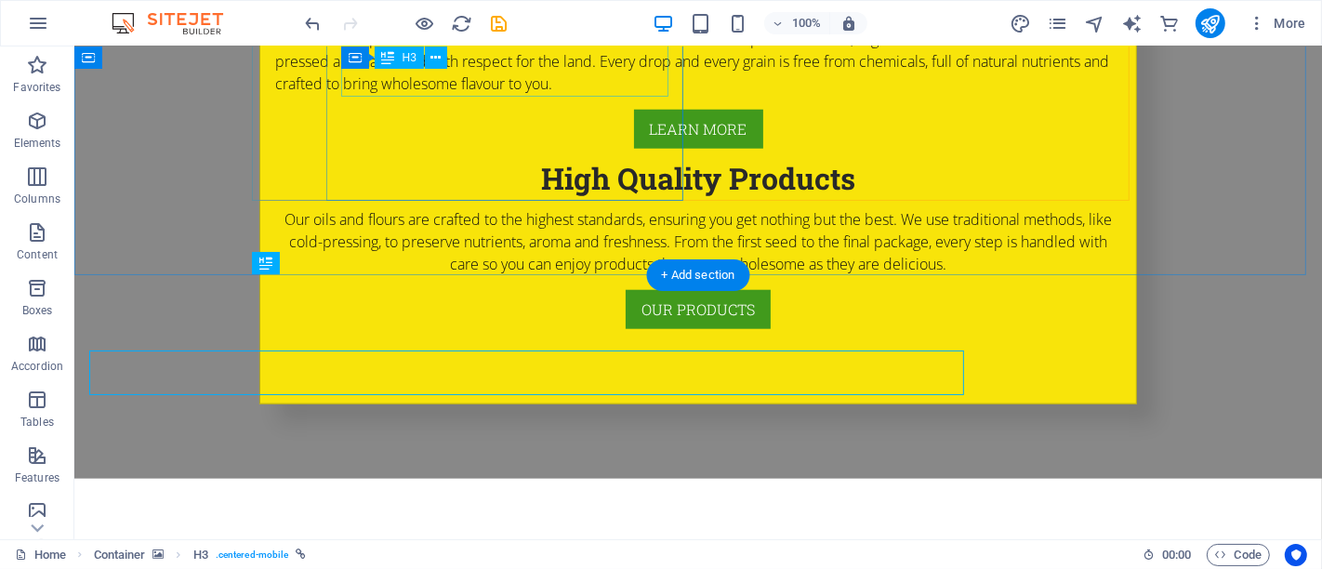
scroll to position [1637, 0]
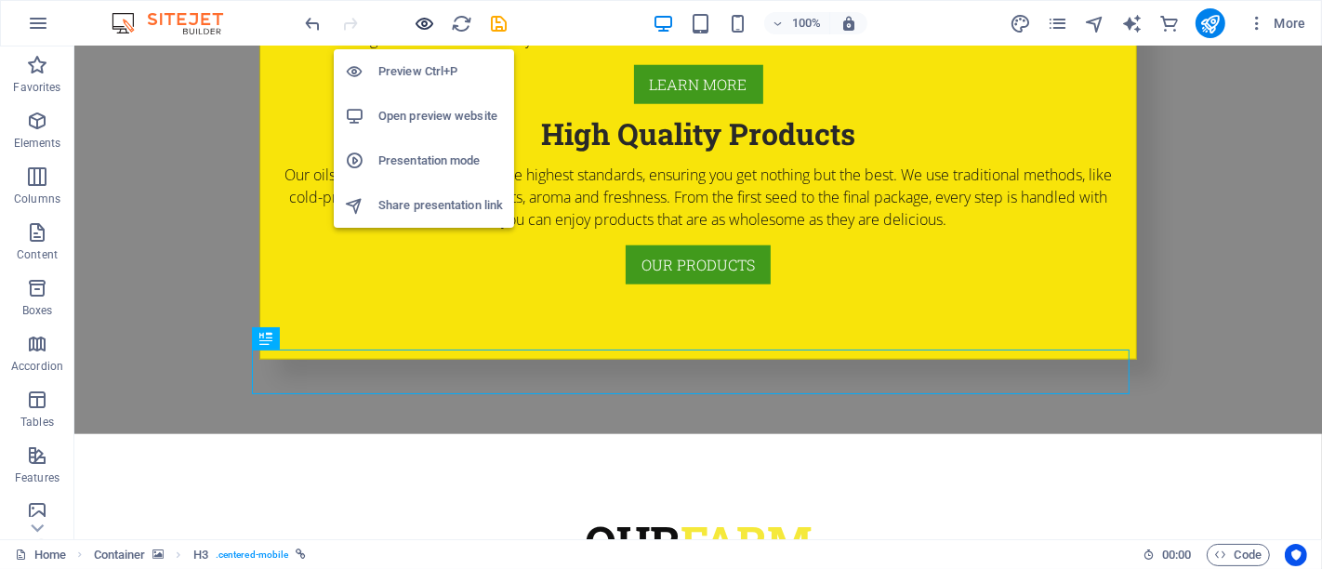
click at [428, 17] on icon "button" at bounding box center [425, 23] width 21 height 21
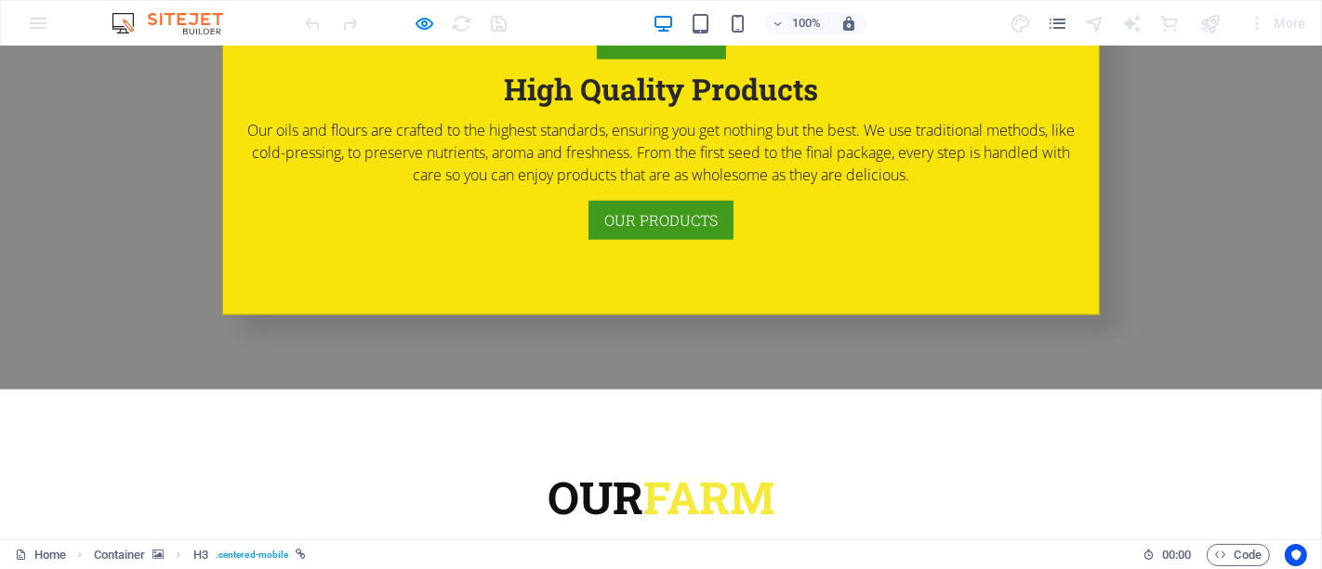
scroll to position [1717, 0]
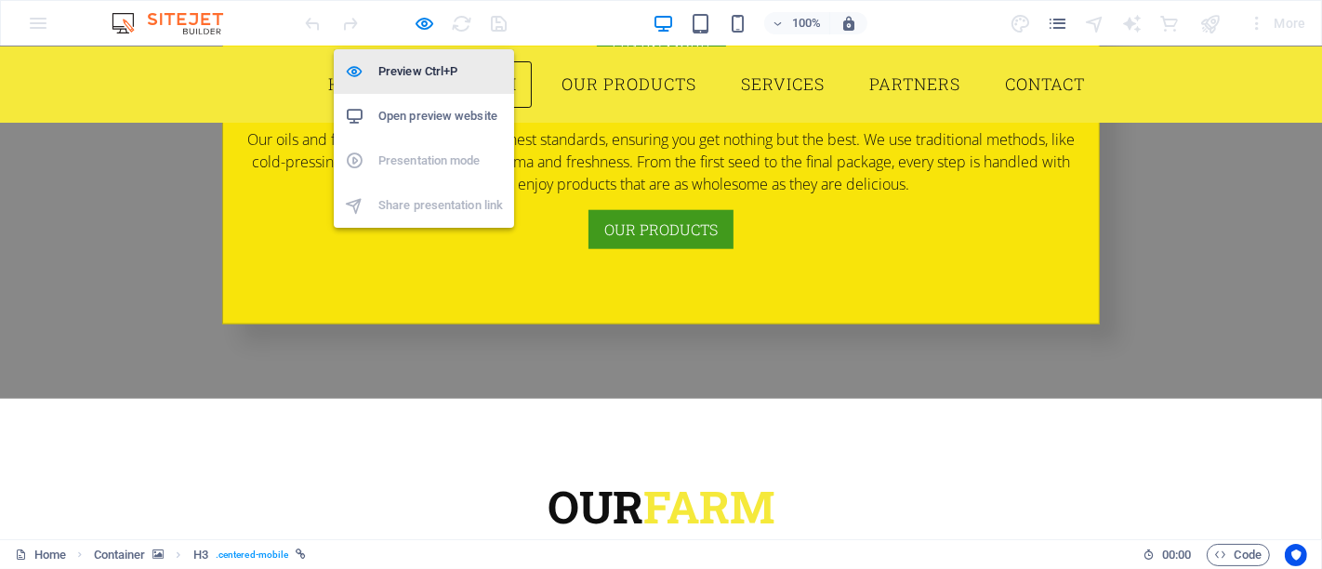
drag, startPoint x: 417, startPoint y: 29, endPoint x: 381, endPoint y: 86, distance: 67.6
click at [417, 29] on icon "button" at bounding box center [425, 23] width 21 height 21
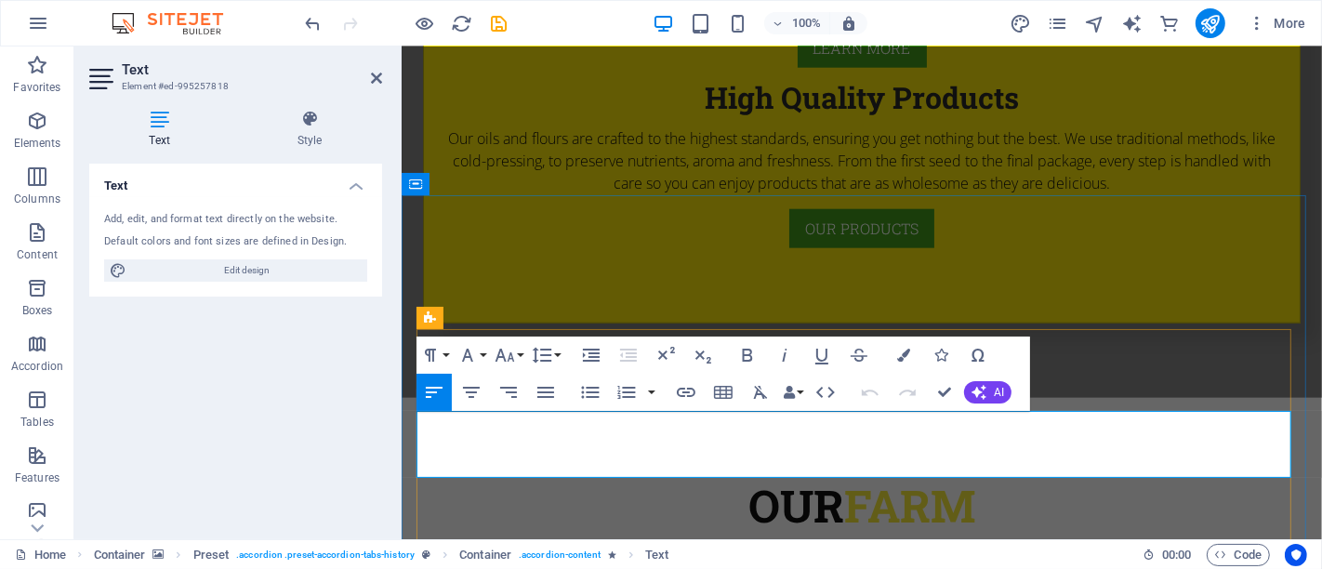
drag, startPoint x: 1276, startPoint y: 468, endPoint x: 417, endPoint y: 423, distance: 860.3
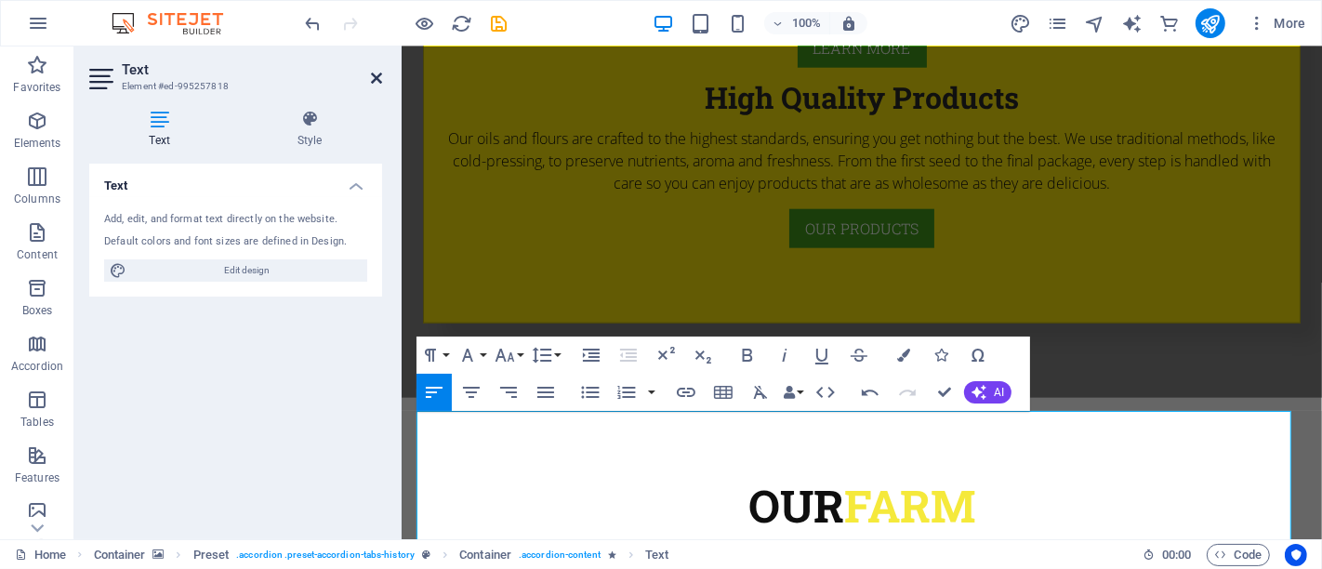
click at [379, 82] on icon at bounding box center [376, 78] width 11 height 15
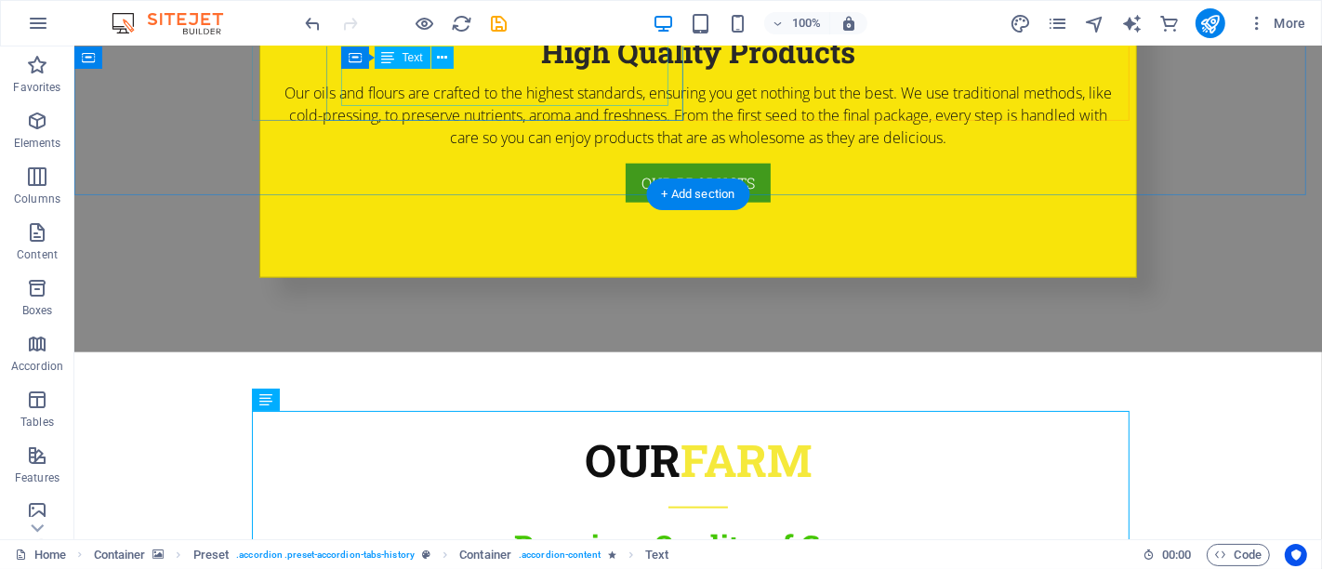
scroll to position [1717, 0]
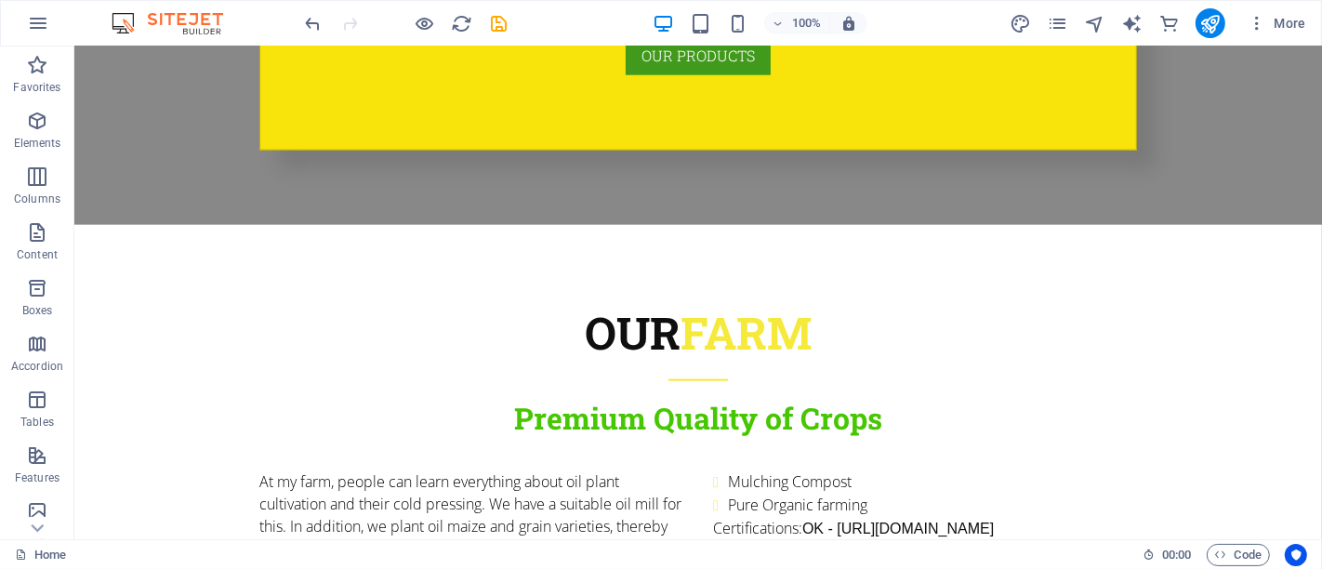
scroll to position [1925, 0]
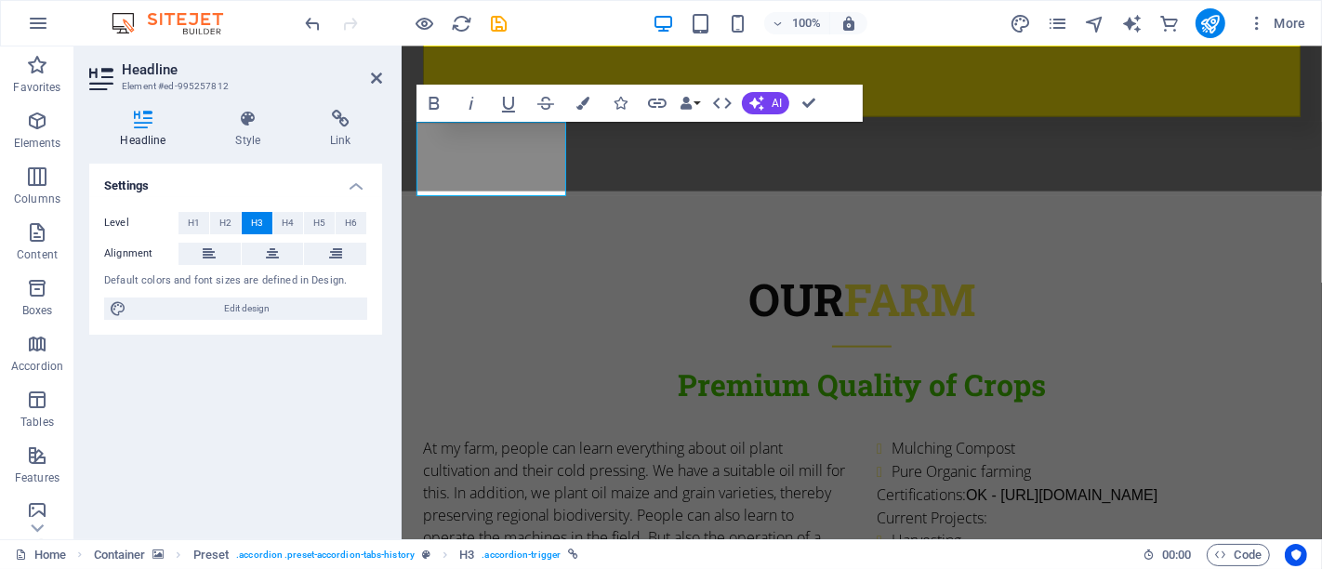
drag, startPoint x: 307, startPoint y: 423, endPoint x: 3, endPoint y: 47, distance: 483.3
click at [307, 423] on div "Settings Level H1 H2 H3 H4 H5 H6 Alignment Default colors and font sizes are de…" at bounding box center [235, 344] width 293 height 361
click at [380, 78] on icon at bounding box center [376, 78] width 11 height 15
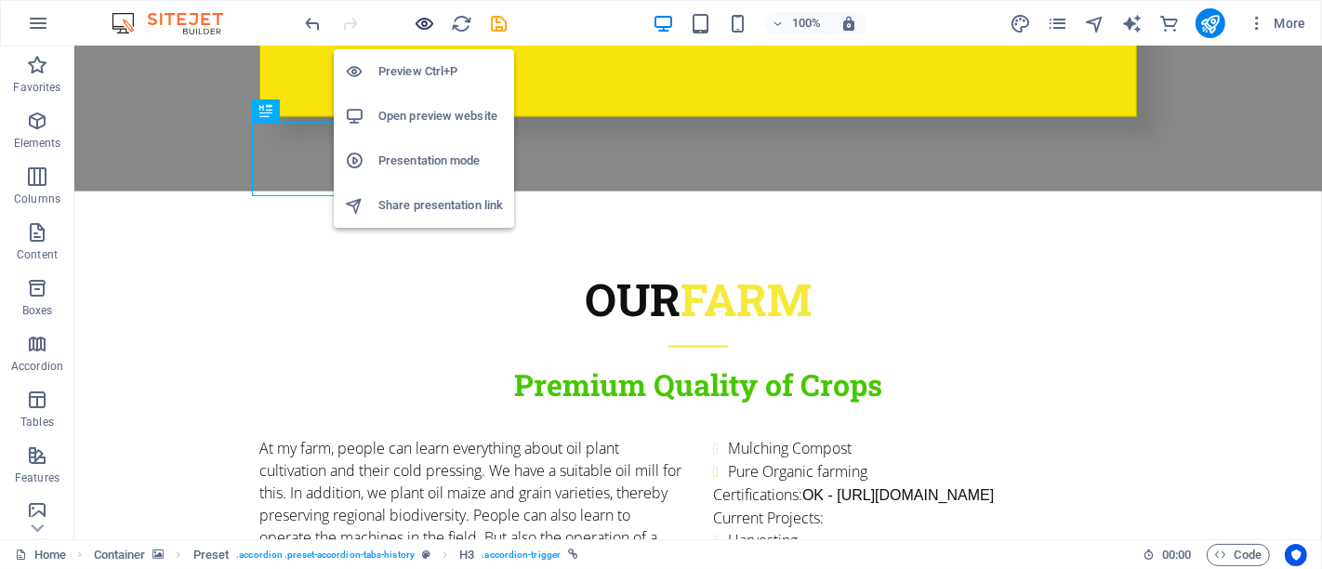
click at [417, 33] on icon "button" at bounding box center [425, 23] width 21 height 21
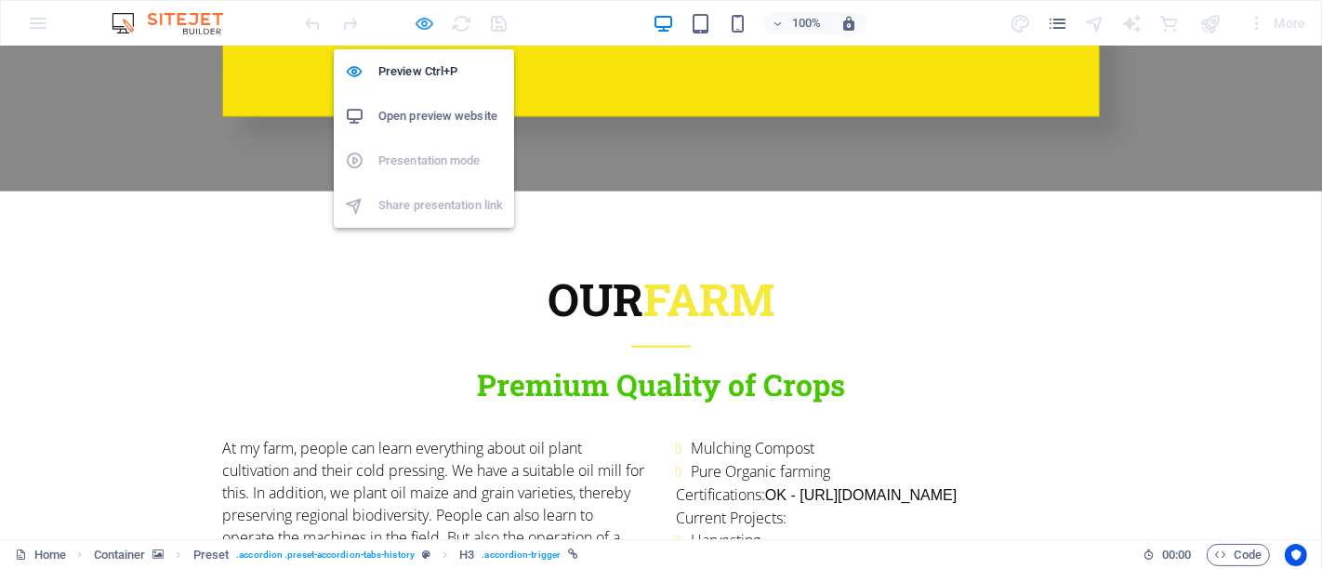
click at [416, 17] on icon "button" at bounding box center [425, 23] width 21 height 21
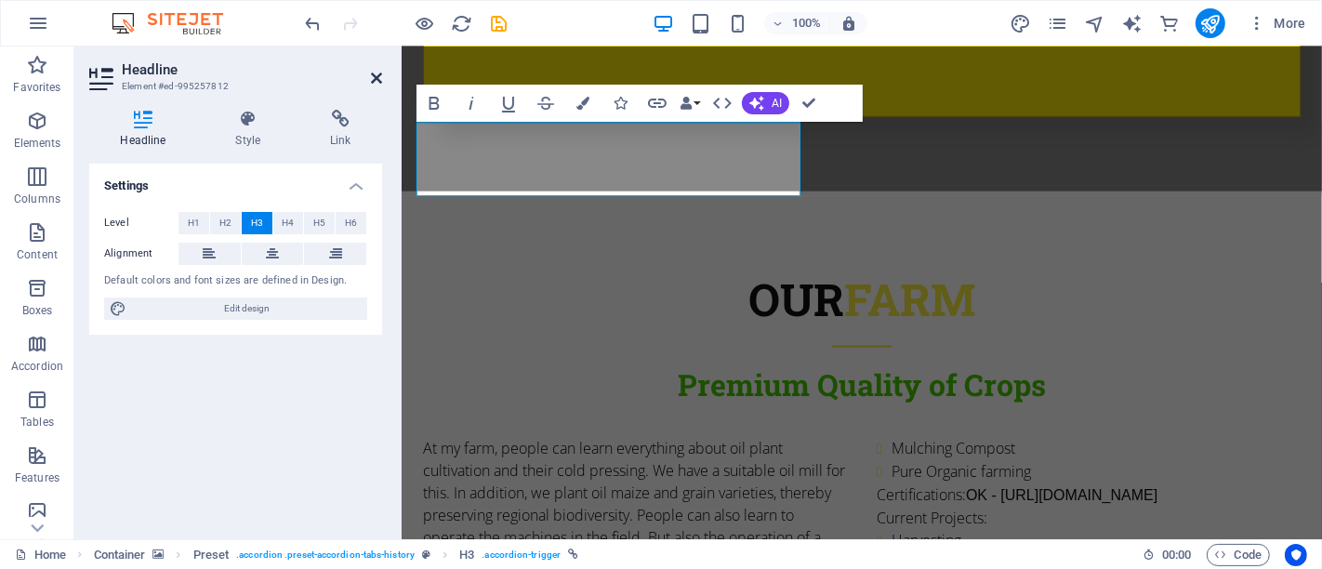
click at [375, 75] on icon at bounding box center [376, 78] width 11 height 15
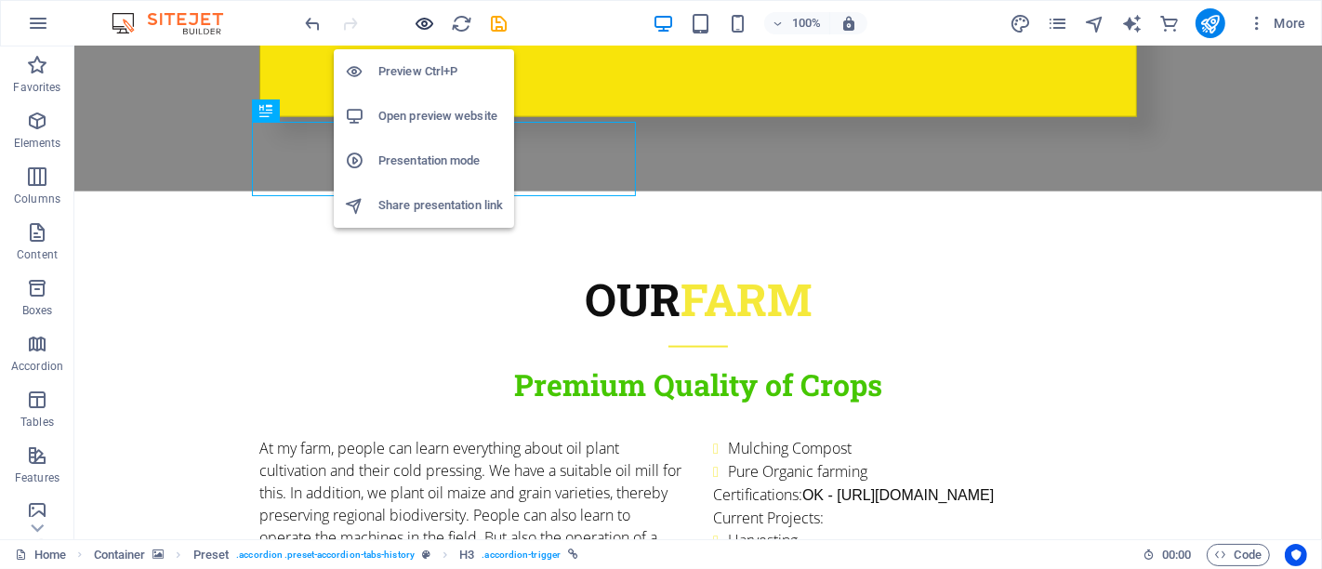
click at [428, 21] on icon "button" at bounding box center [425, 23] width 21 height 21
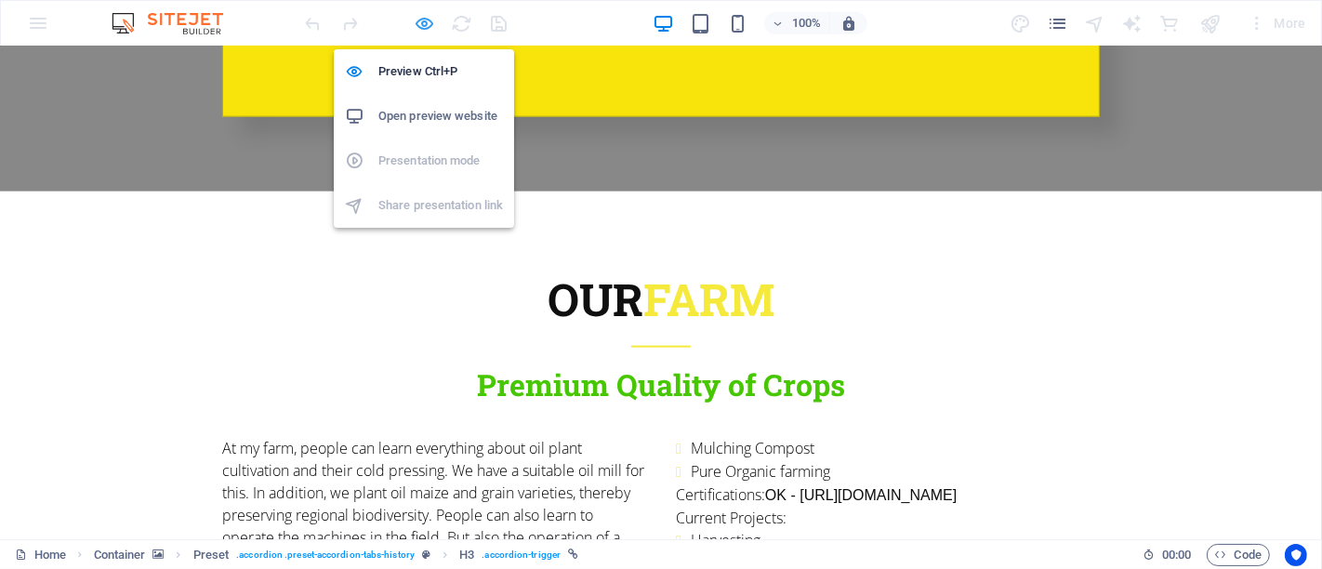
click at [420, 30] on icon "button" at bounding box center [425, 23] width 21 height 21
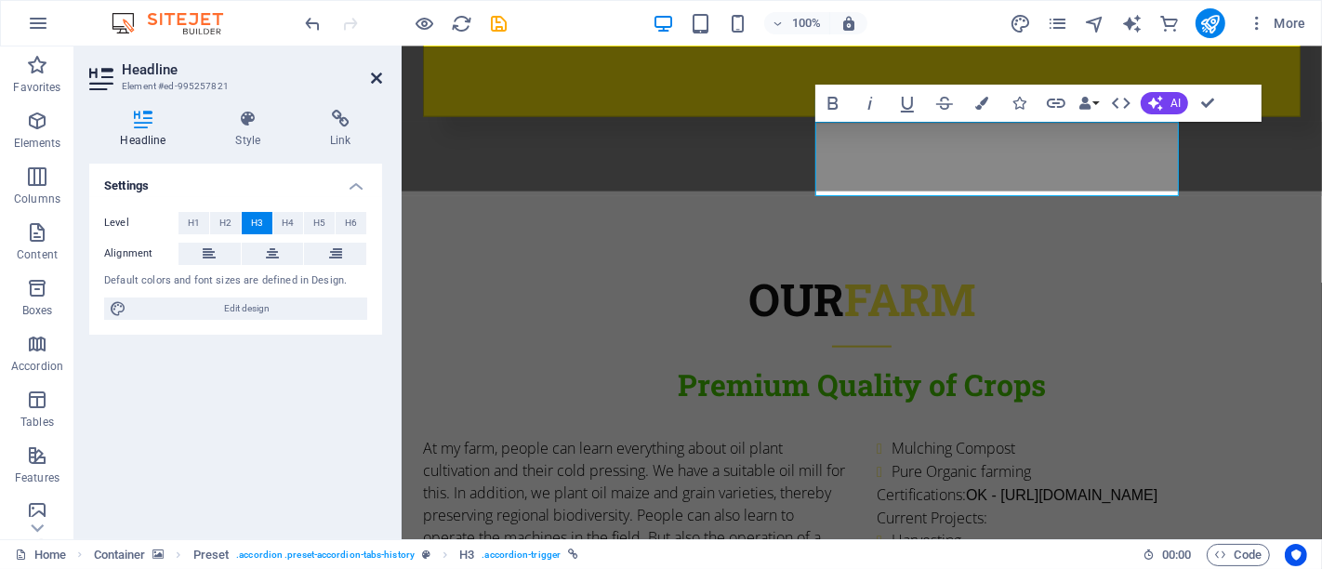
click at [377, 81] on icon at bounding box center [376, 78] width 11 height 15
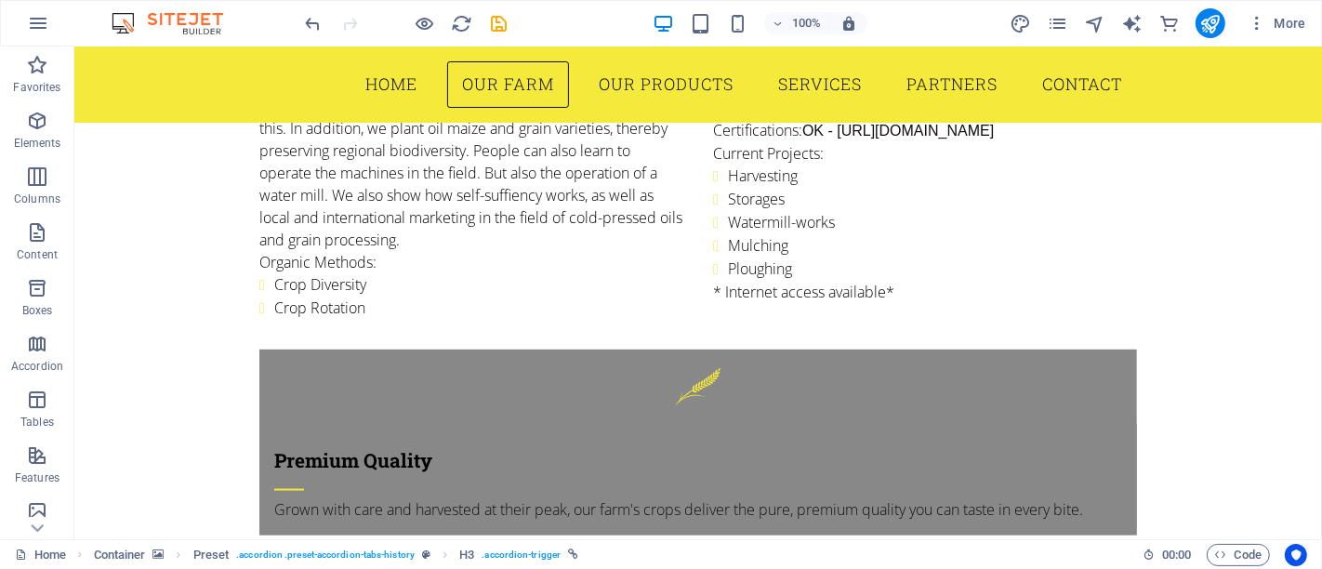
scroll to position [2288, 0]
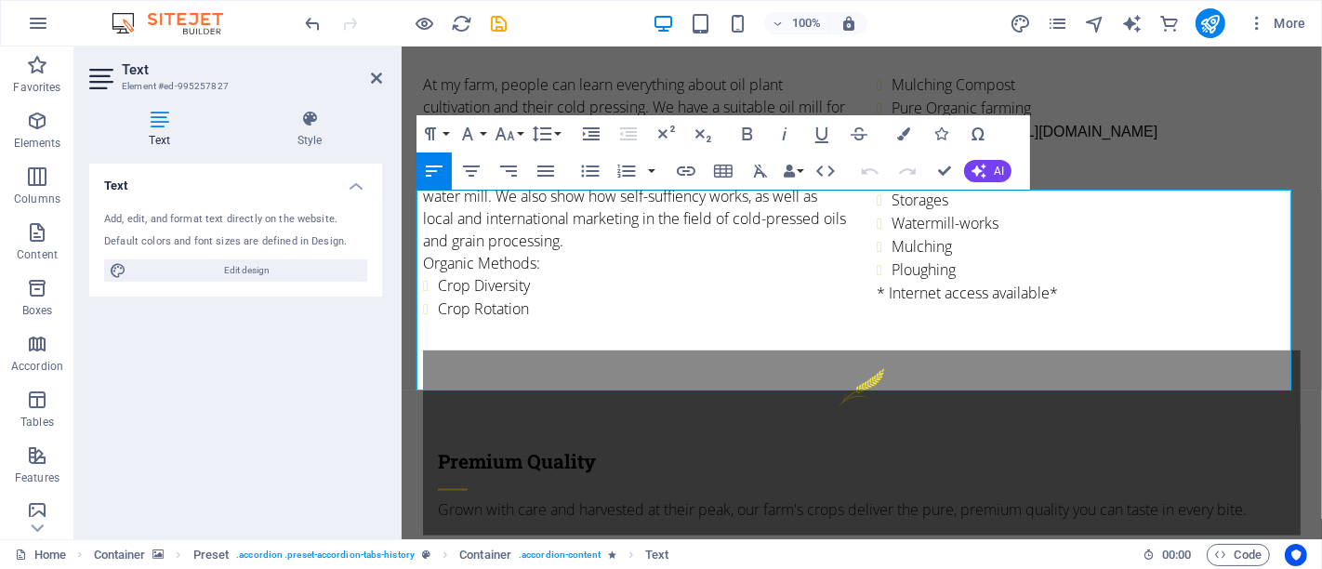
drag, startPoint x: 616, startPoint y: 380, endPoint x: 413, endPoint y: 198, distance: 272.6
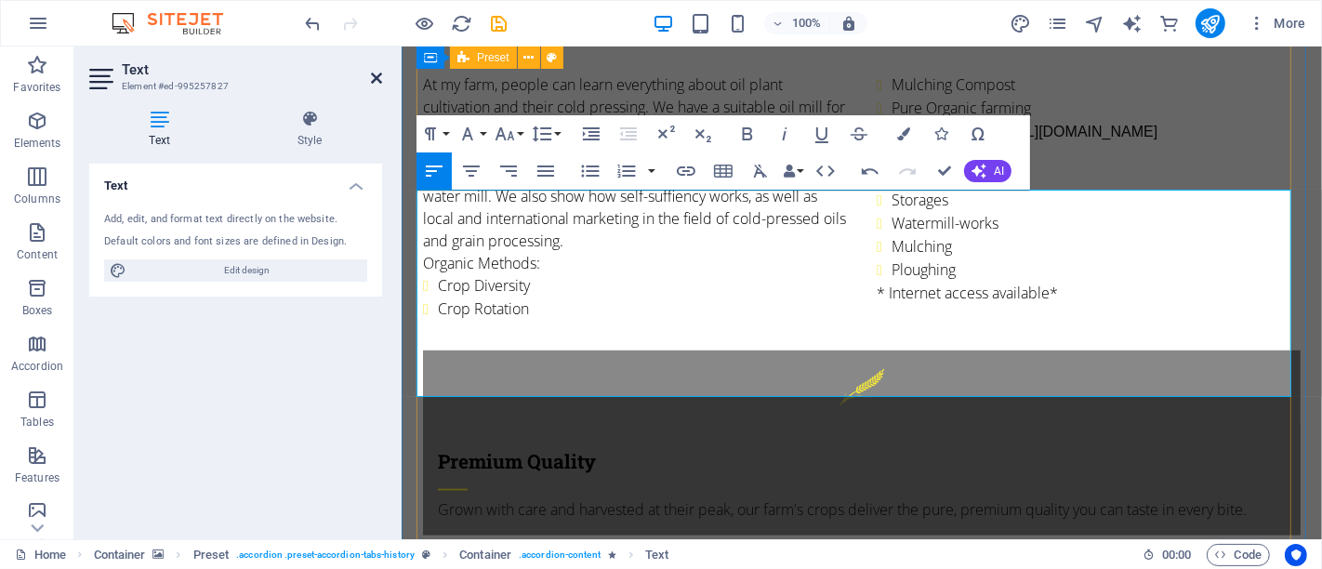
click at [371, 75] on icon at bounding box center [376, 78] width 11 height 15
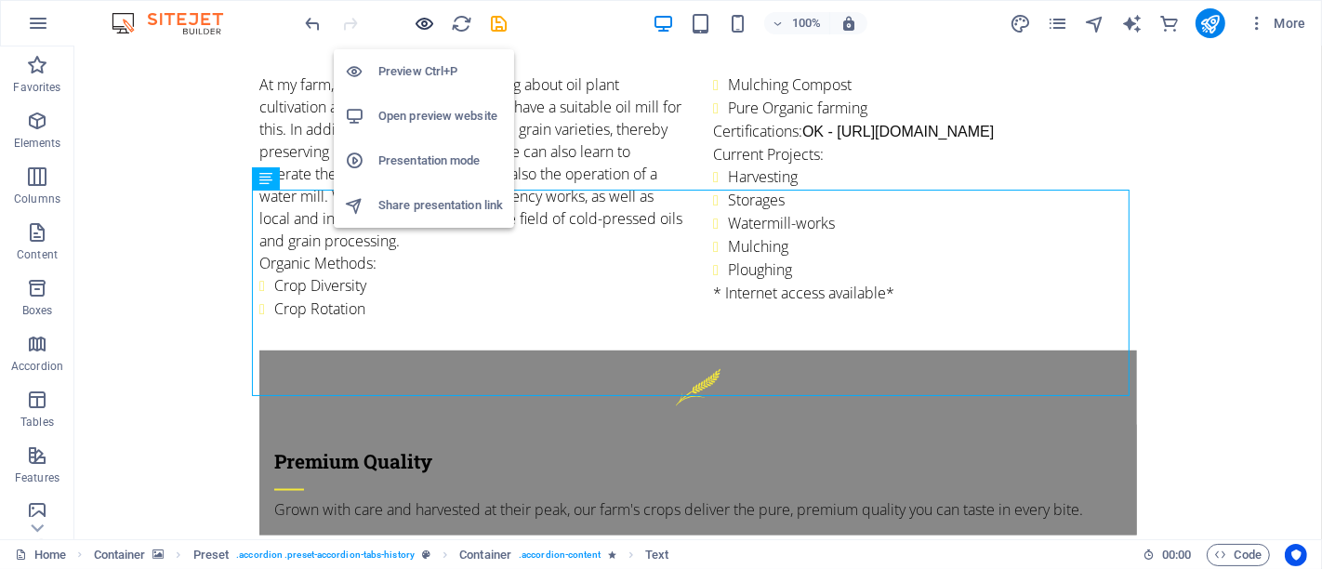
click at [426, 20] on icon "button" at bounding box center [425, 23] width 21 height 21
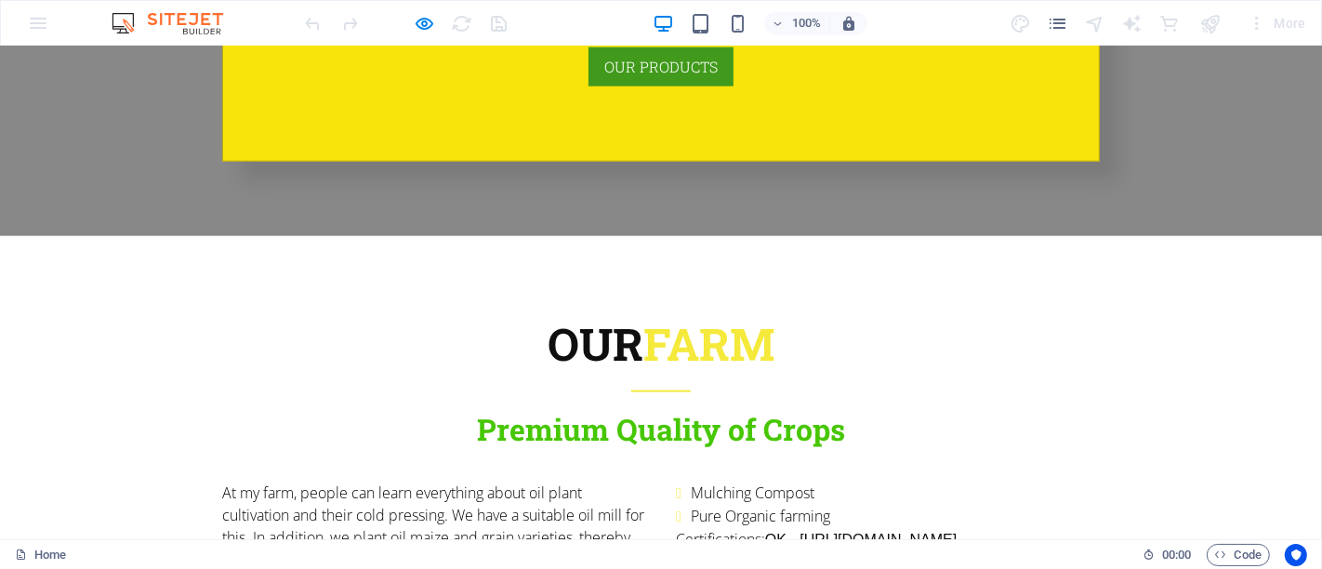
scroll to position [1745, 0]
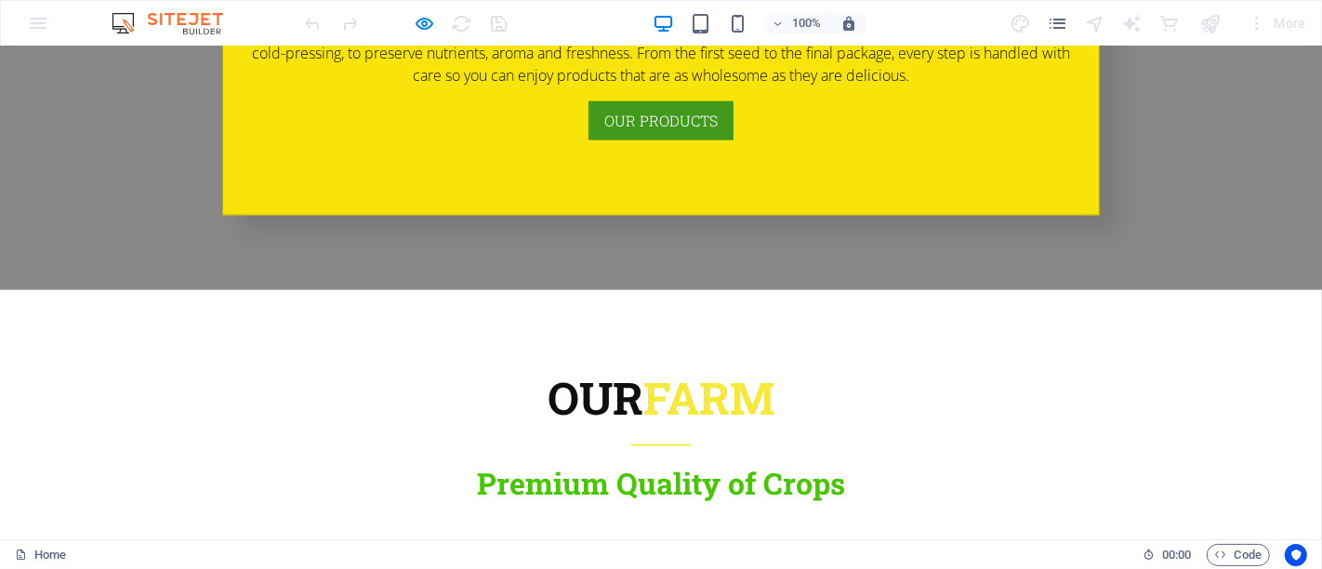
scroll to position [1836, 0]
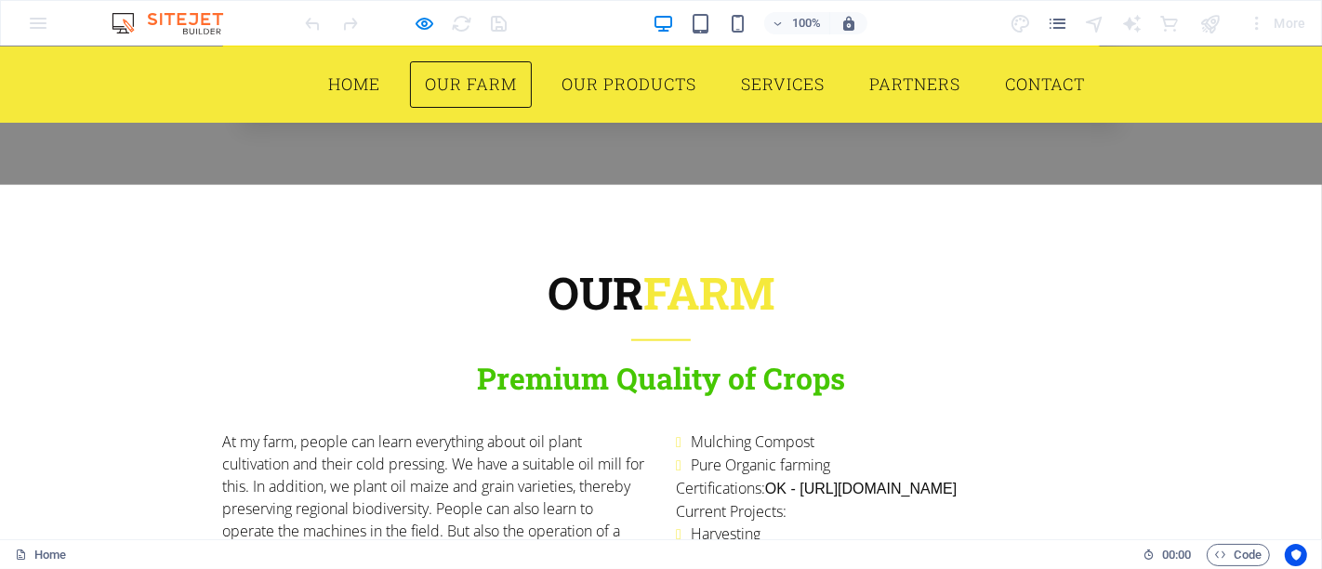
scroll to position [1814, 0]
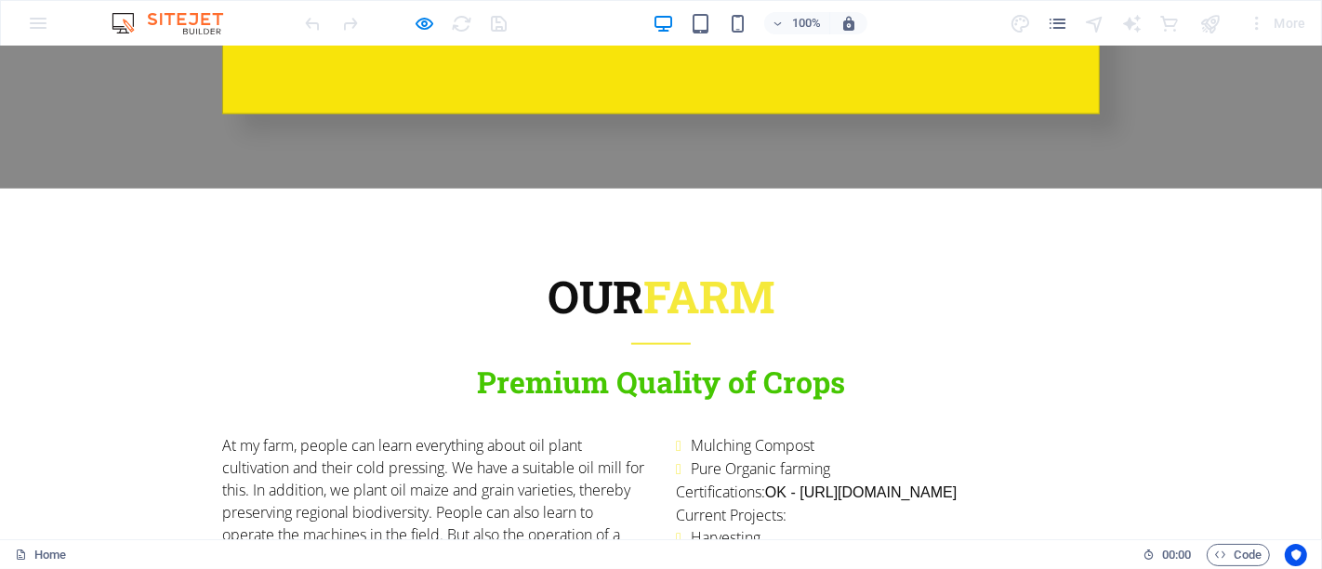
scroll to position [1967, 0]
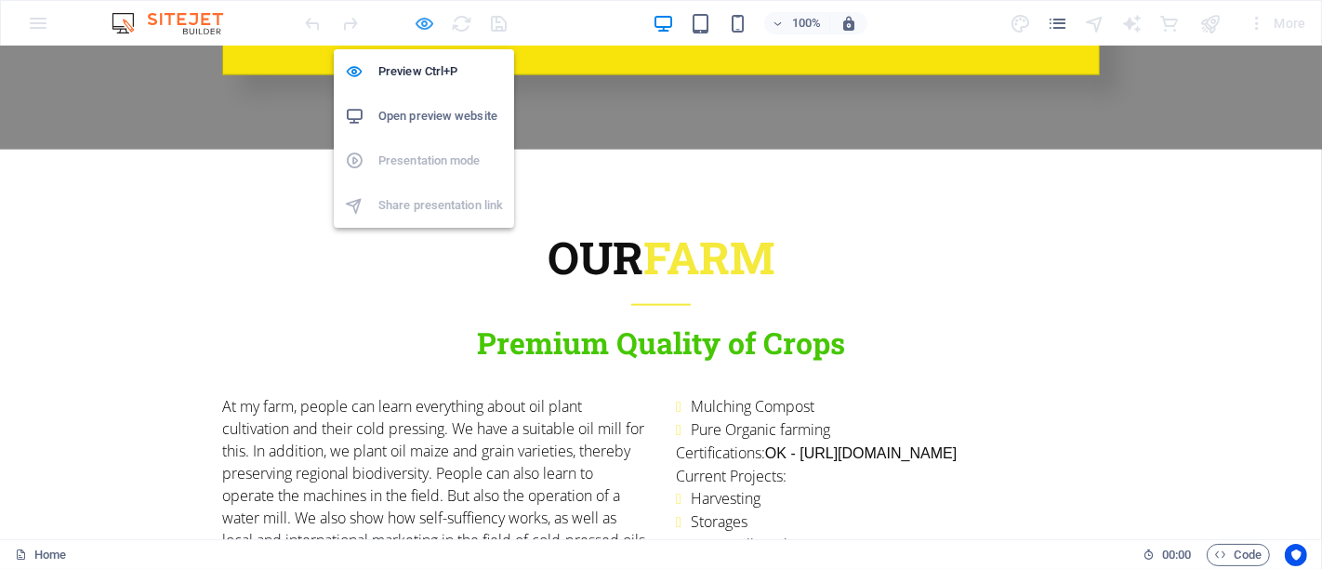
click at [422, 19] on icon "button" at bounding box center [425, 23] width 21 height 21
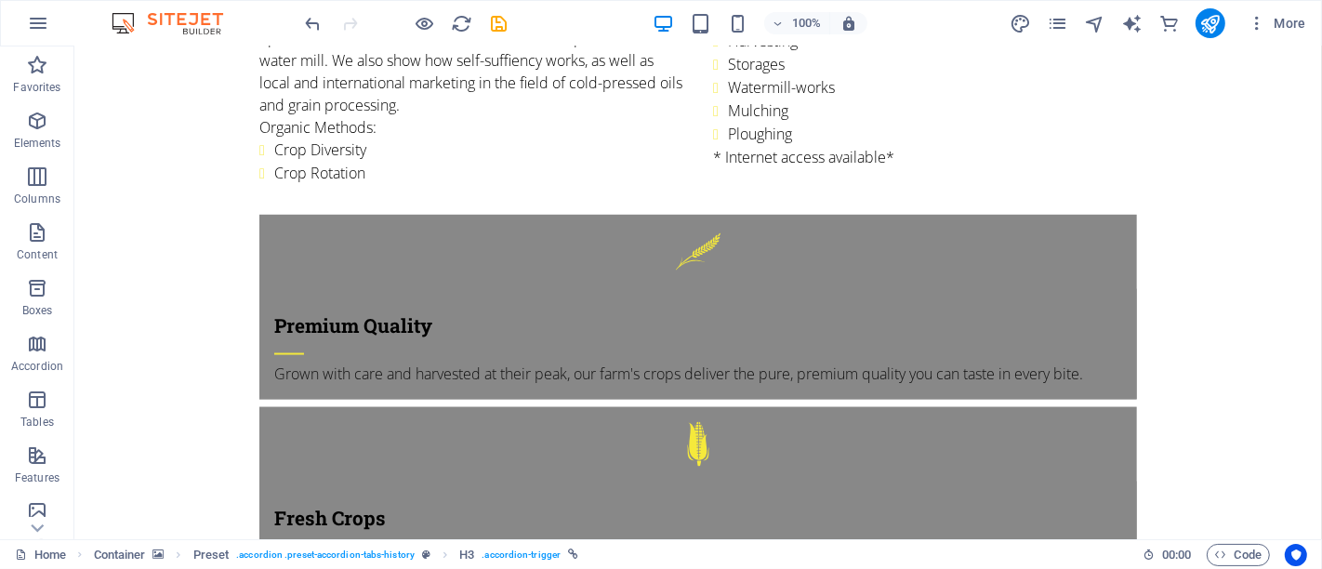
scroll to position [2441, 0]
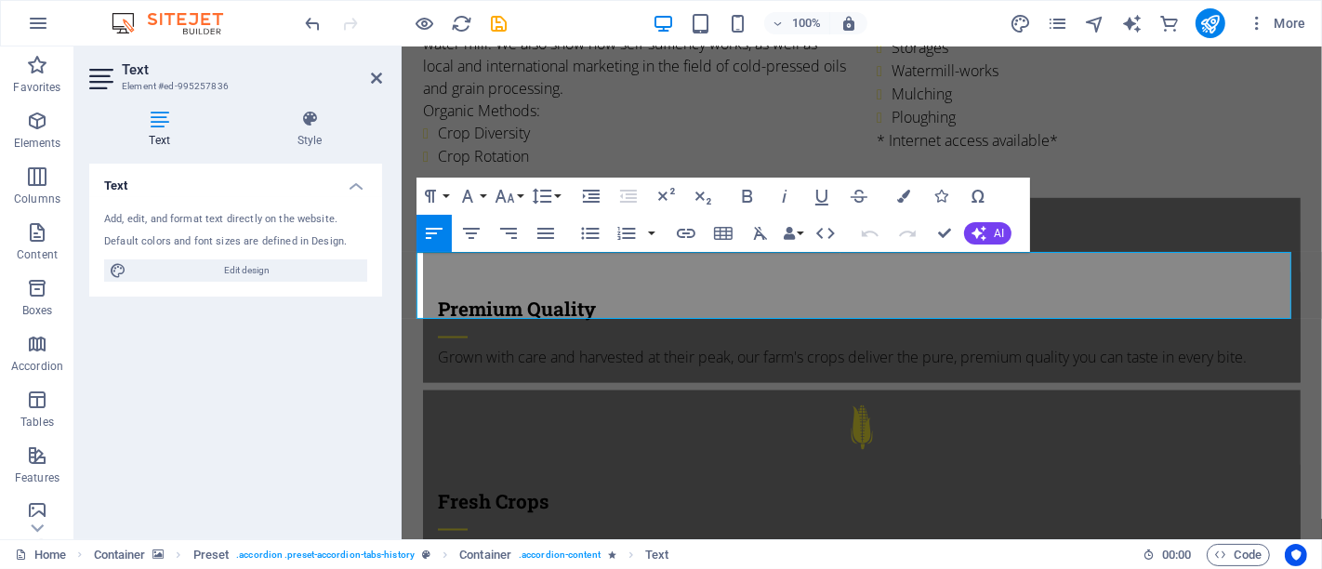
drag, startPoint x: 1280, startPoint y: 316, endPoint x: 411, endPoint y: 267, distance: 870.8
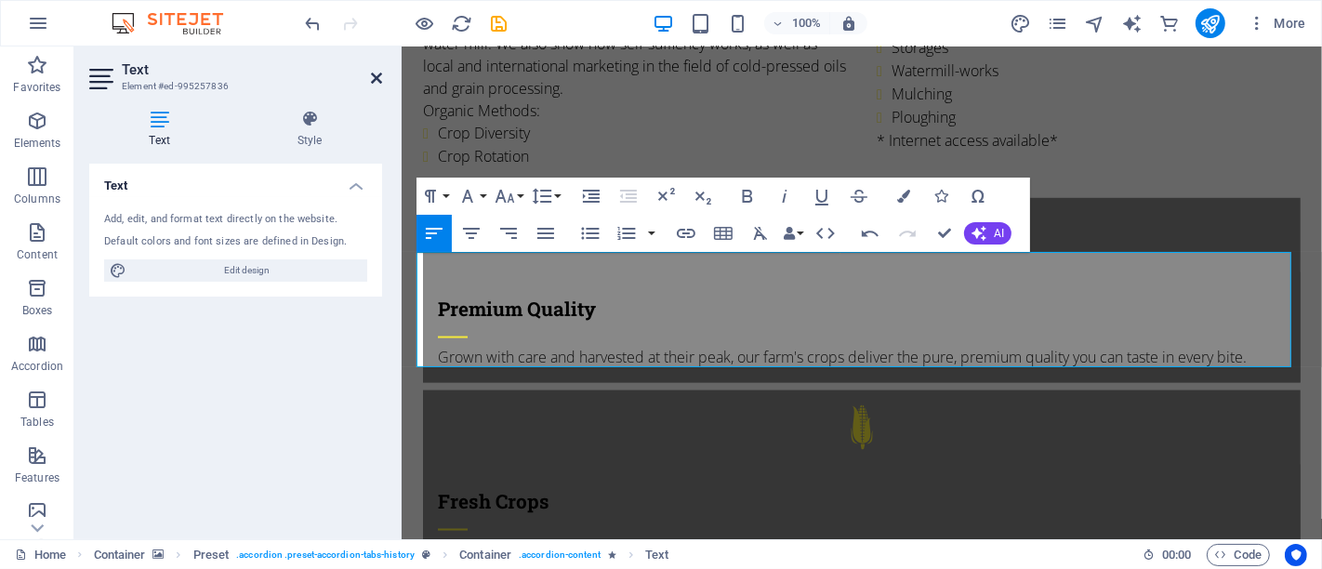
click at [373, 75] on icon at bounding box center [376, 78] width 11 height 15
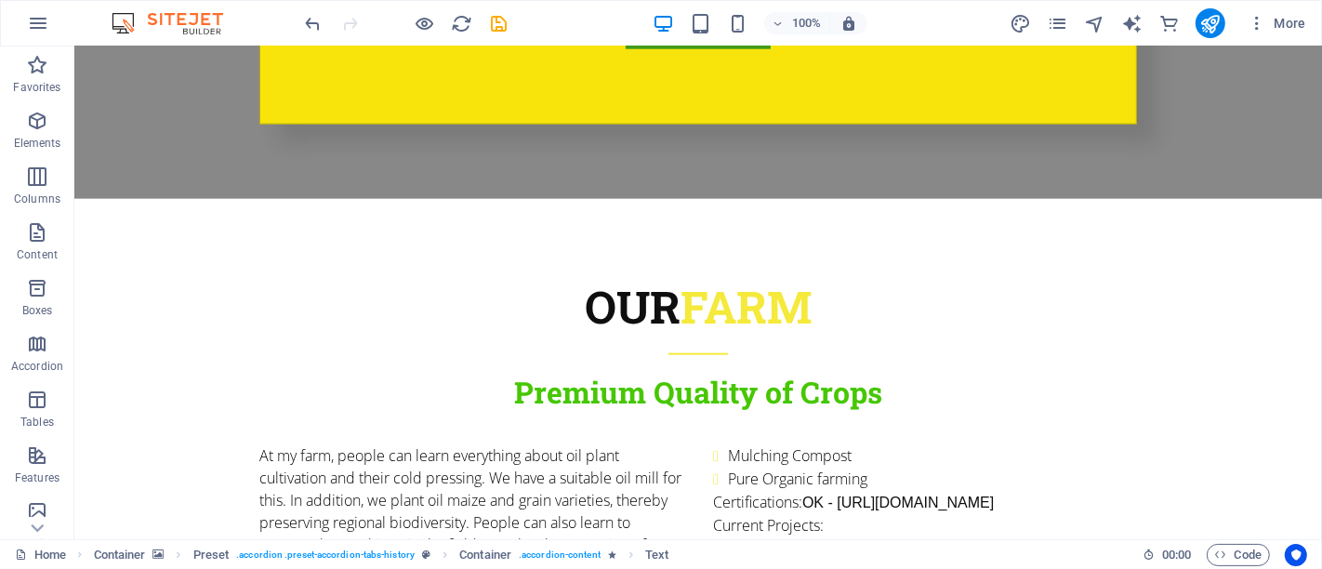
scroll to position [1701, 0]
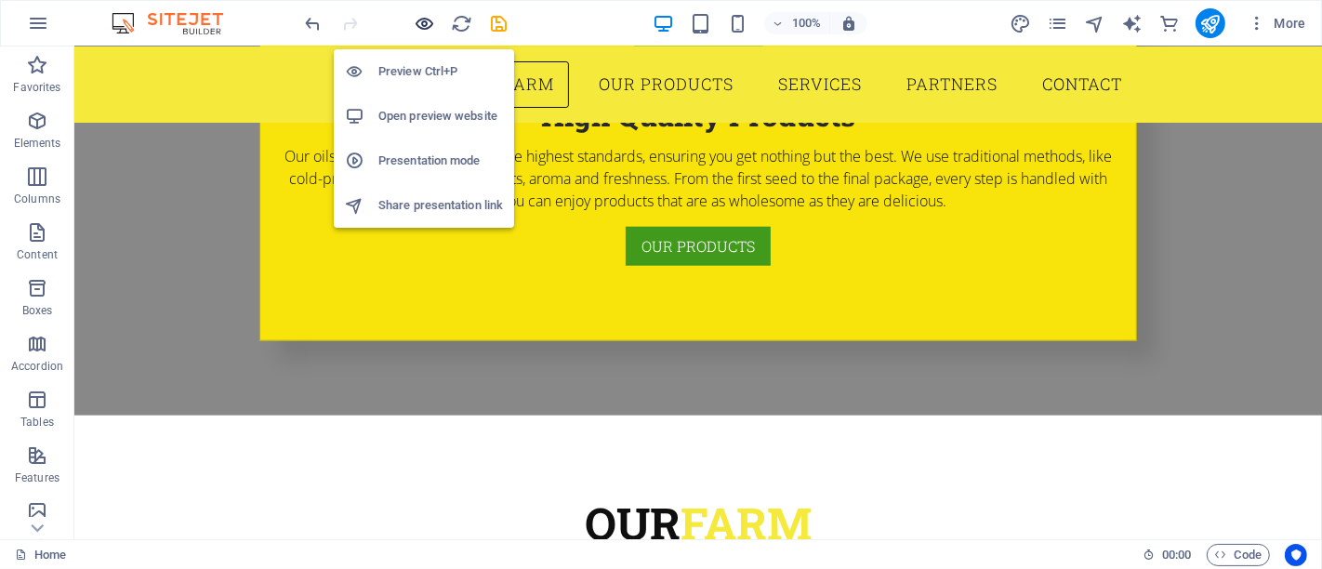
click at [420, 28] on icon "button" at bounding box center [425, 23] width 21 height 21
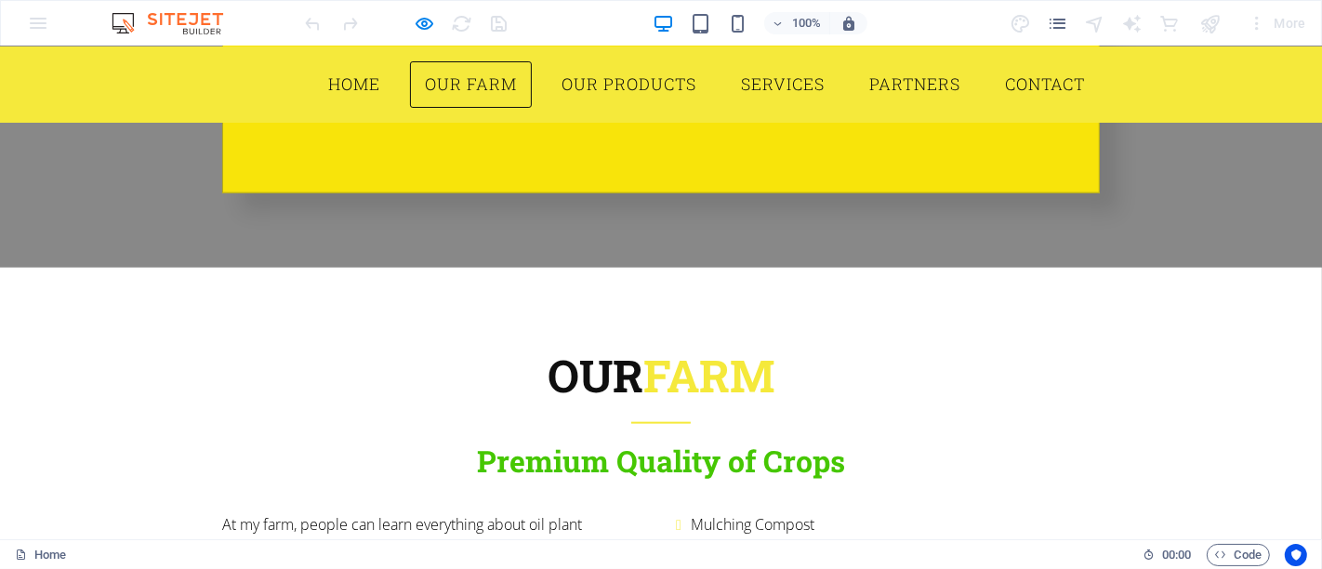
scroll to position [1801, 0]
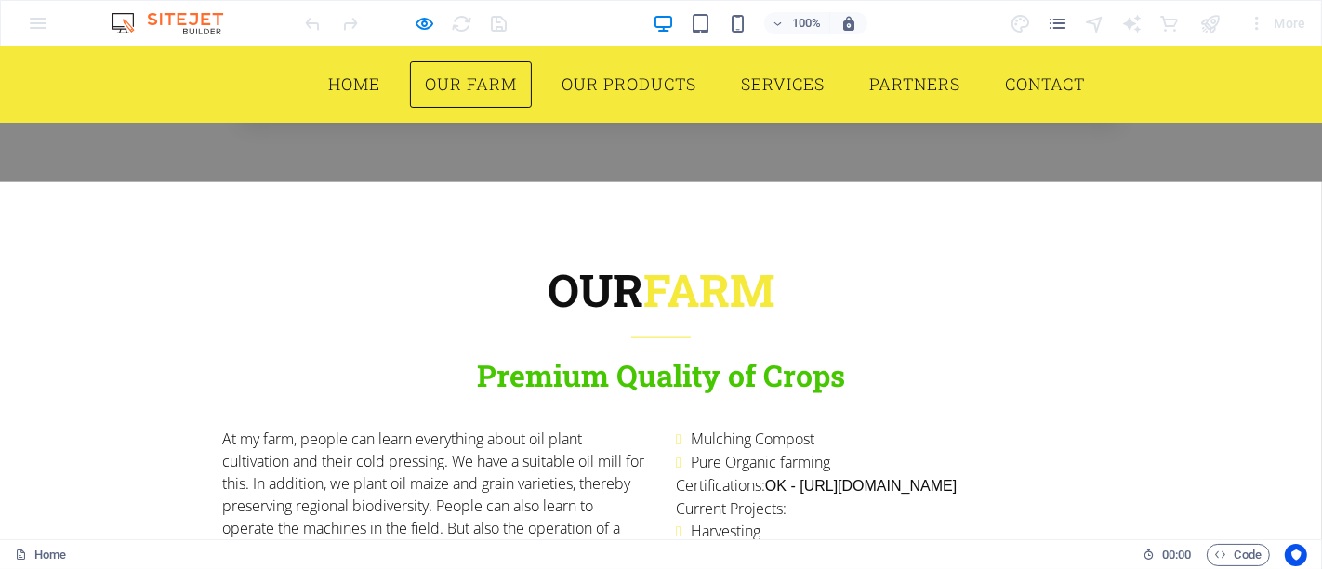
scroll to position [1915, 0]
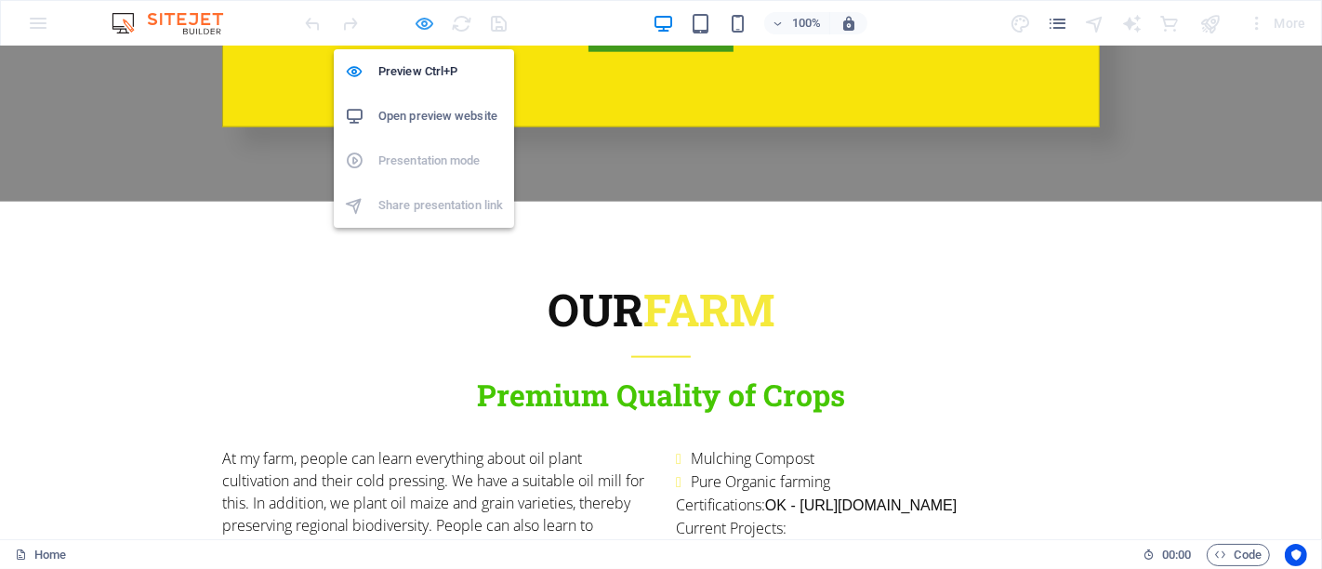
click at [424, 32] on icon "button" at bounding box center [425, 23] width 21 height 21
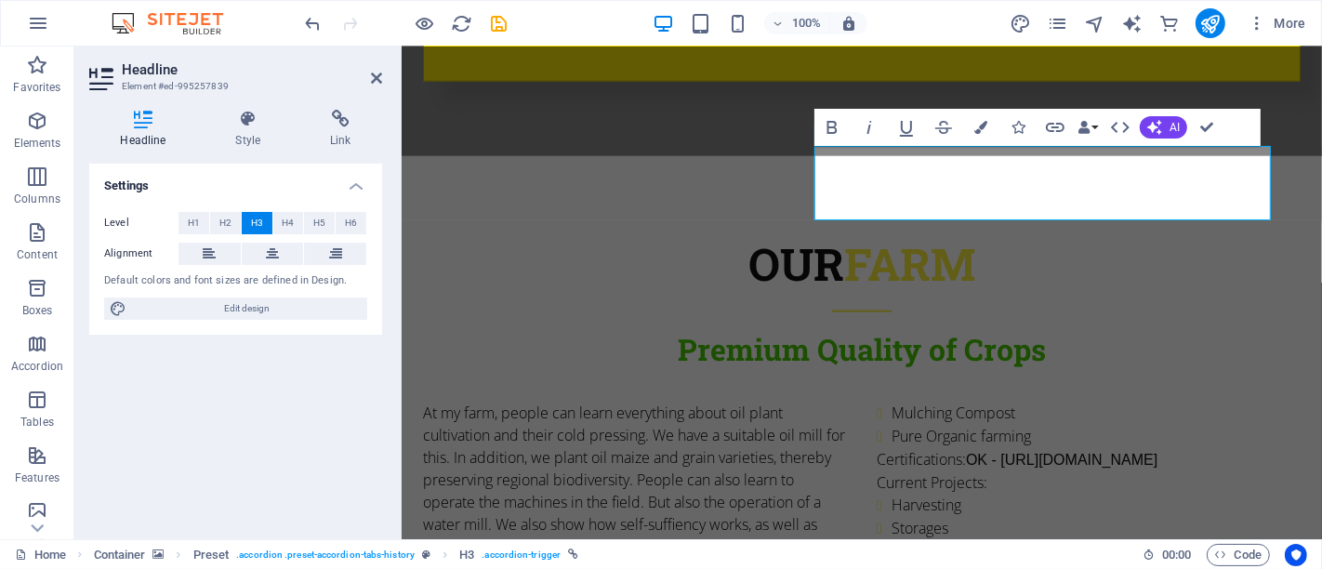
scroll to position [2004, 0]
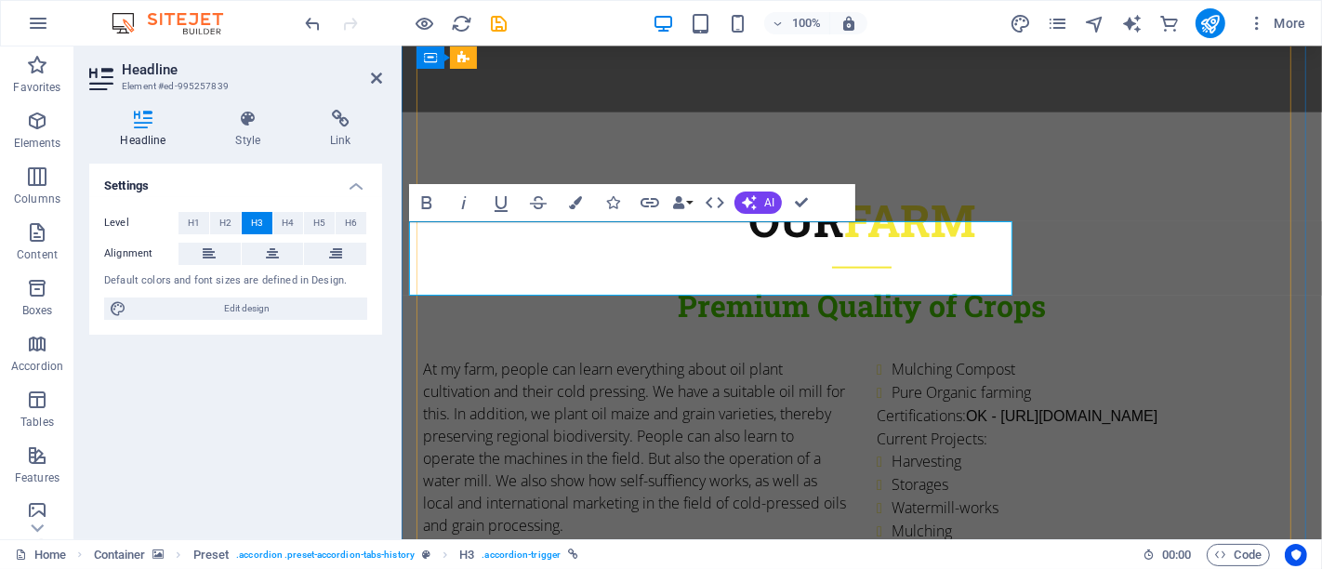
drag, startPoint x: 836, startPoint y: 270, endPoint x: 780, endPoint y: 253, distance: 58.2
click at [374, 82] on icon at bounding box center [376, 78] width 11 height 15
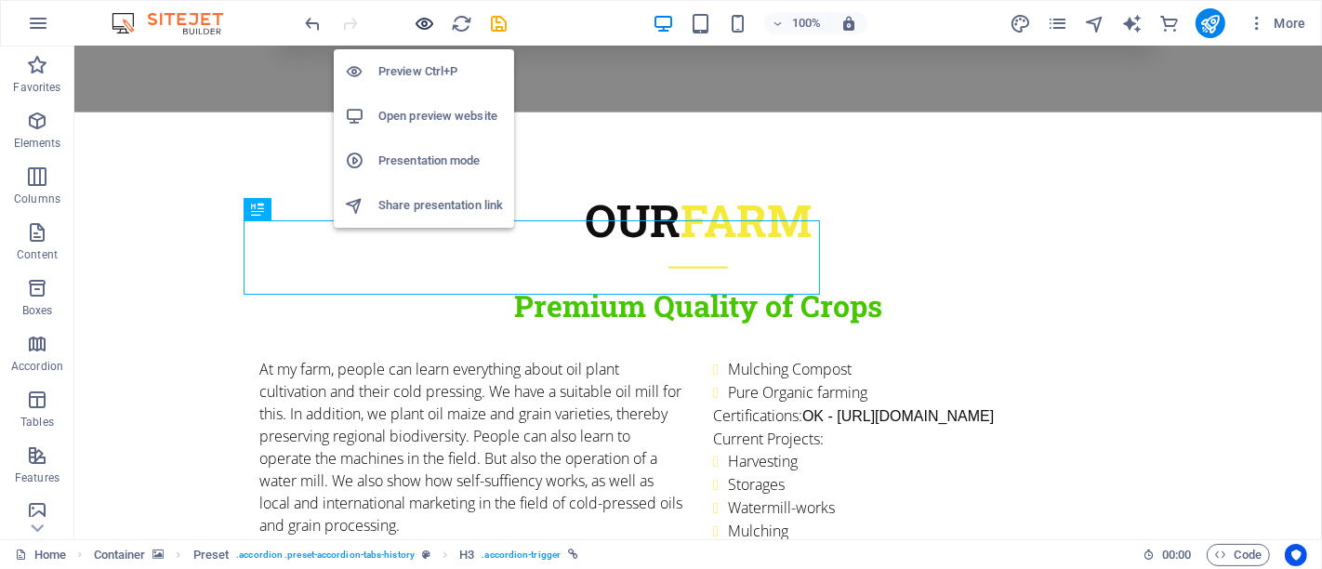
click at [428, 21] on icon "button" at bounding box center [425, 23] width 21 height 21
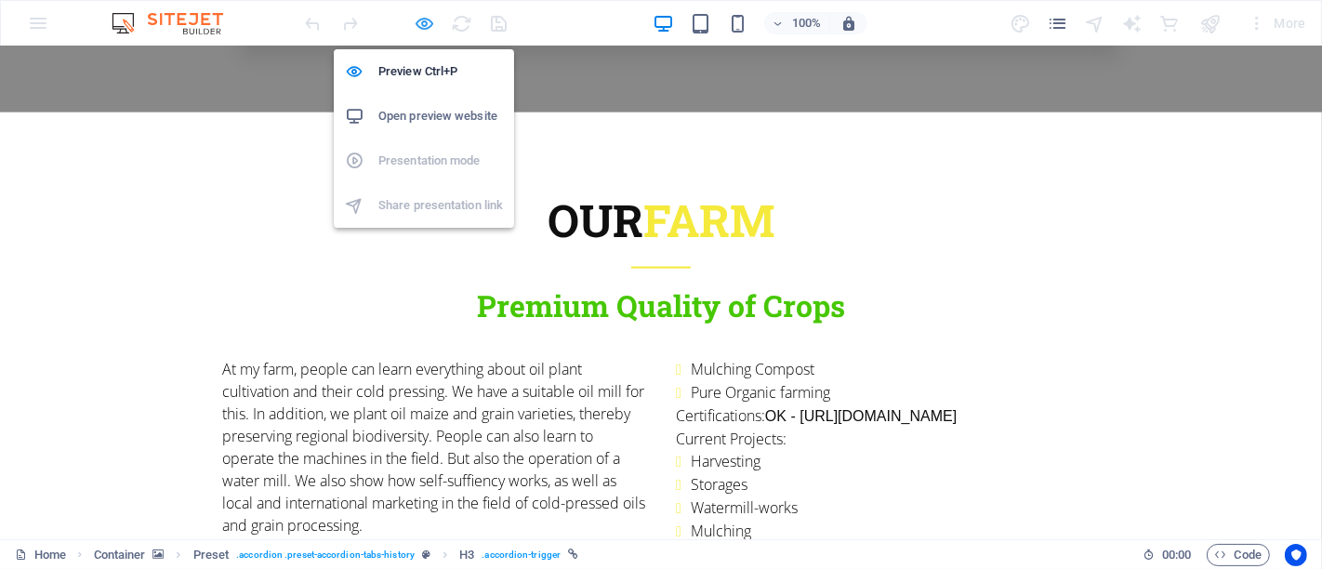
click at [431, 23] on icon "button" at bounding box center [425, 23] width 21 height 21
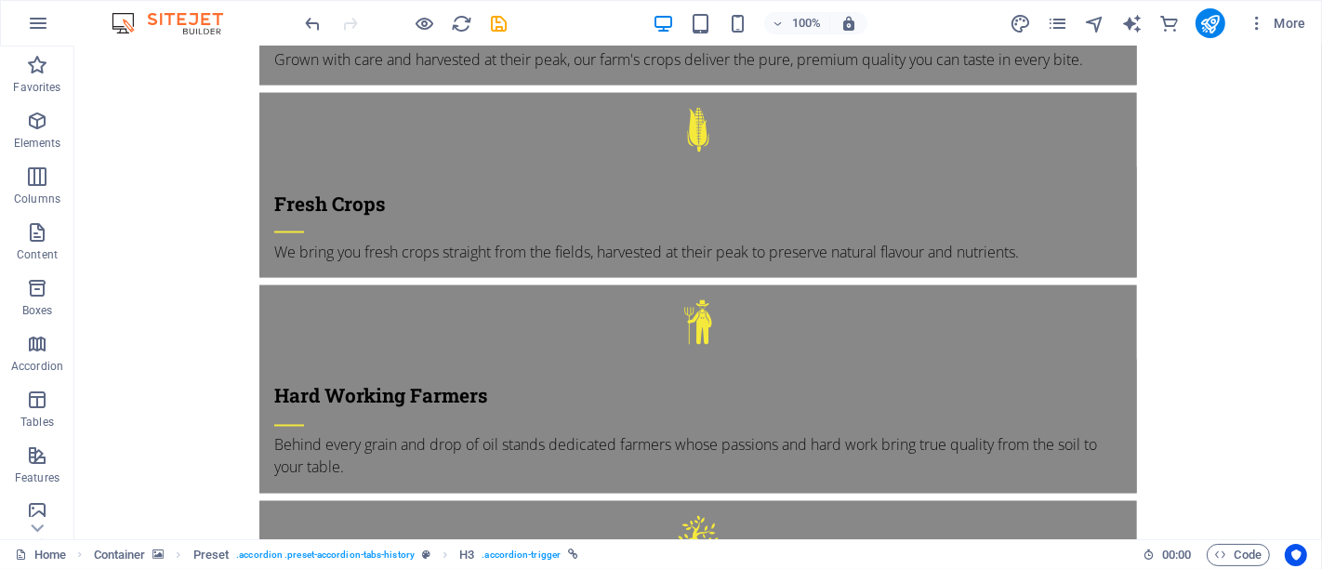
scroll to position [2773, 0]
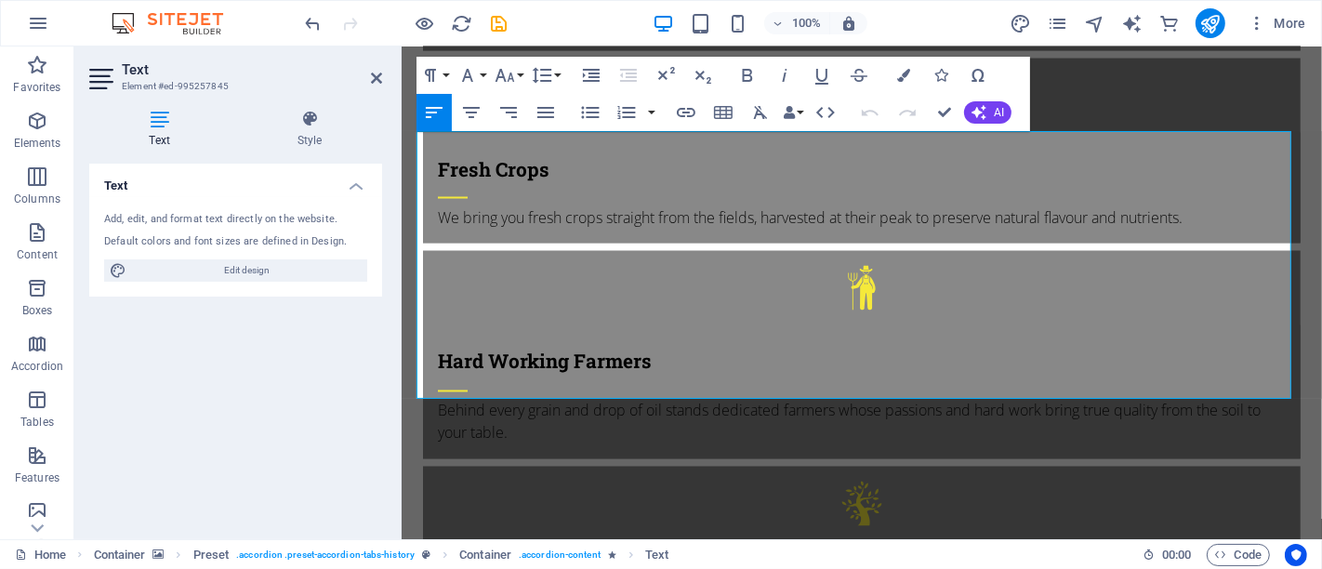
scroll to position [0, 0]
drag, startPoint x: 612, startPoint y: 385, endPoint x: 414, endPoint y: 145, distance: 311.1
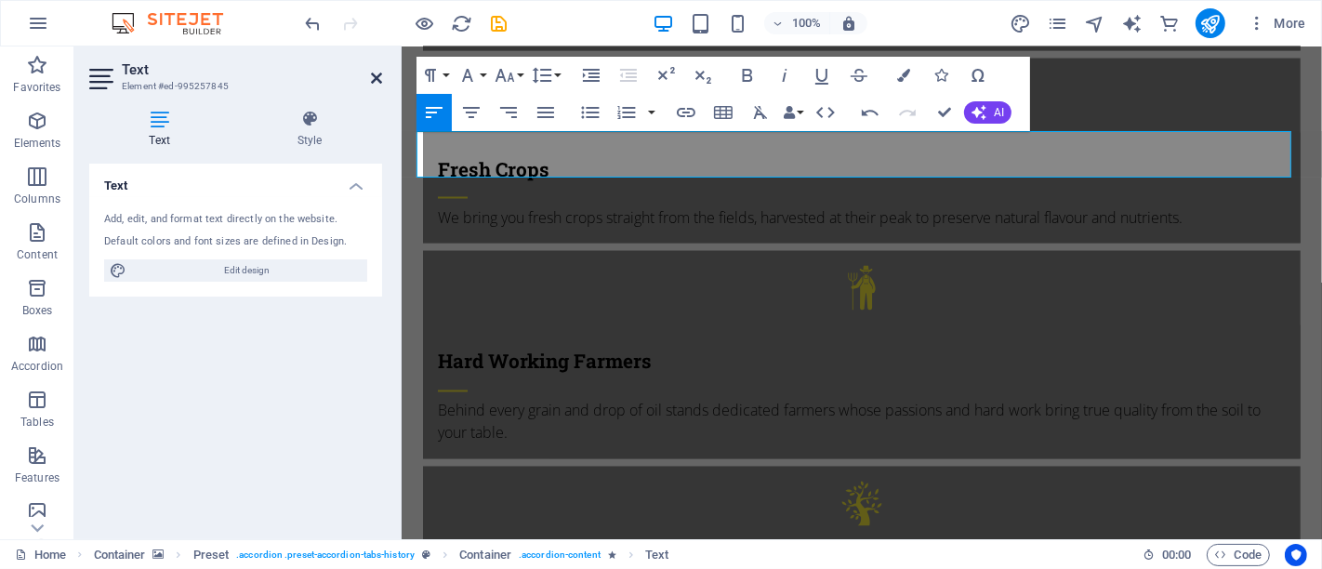
click at [371, 73] on icon at bounding box center [376, 78] width 11 height 15
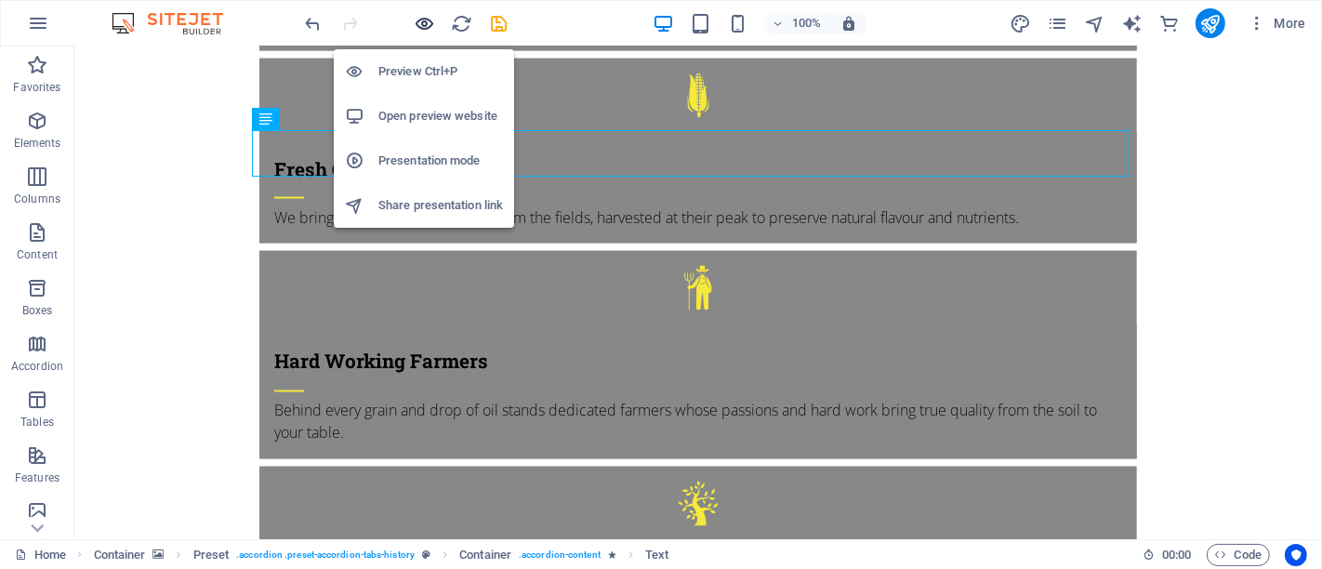
click at [421, 20] on icon "button" at bounding box center [425, 23] width 21 height 21
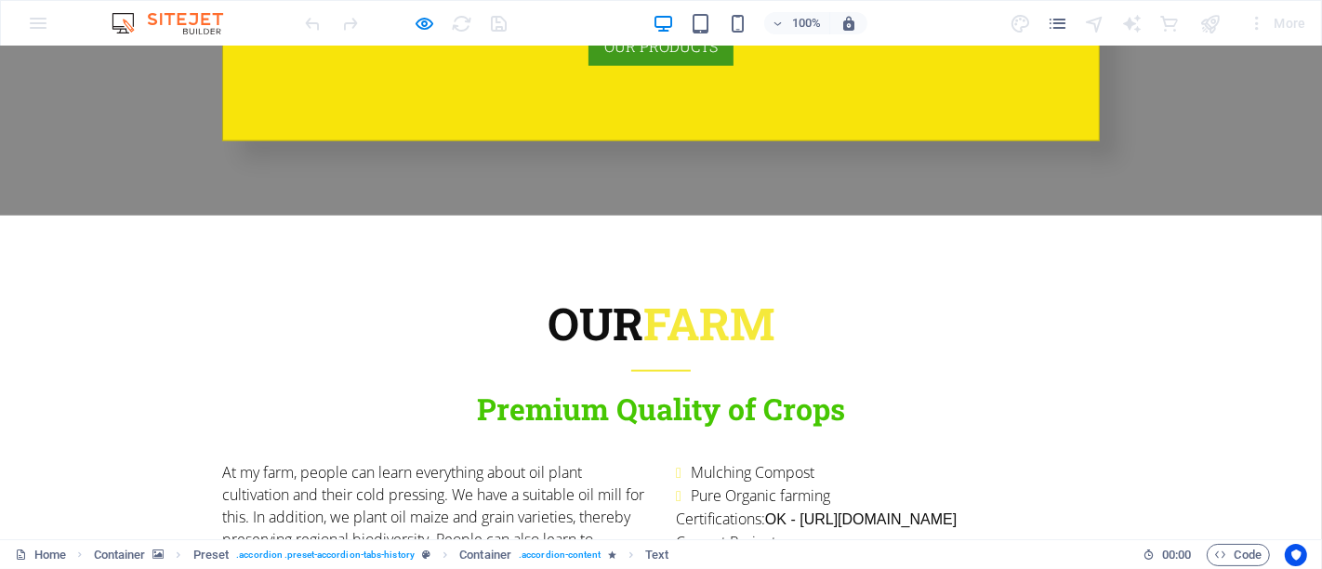
scroll to position [1911, 0]
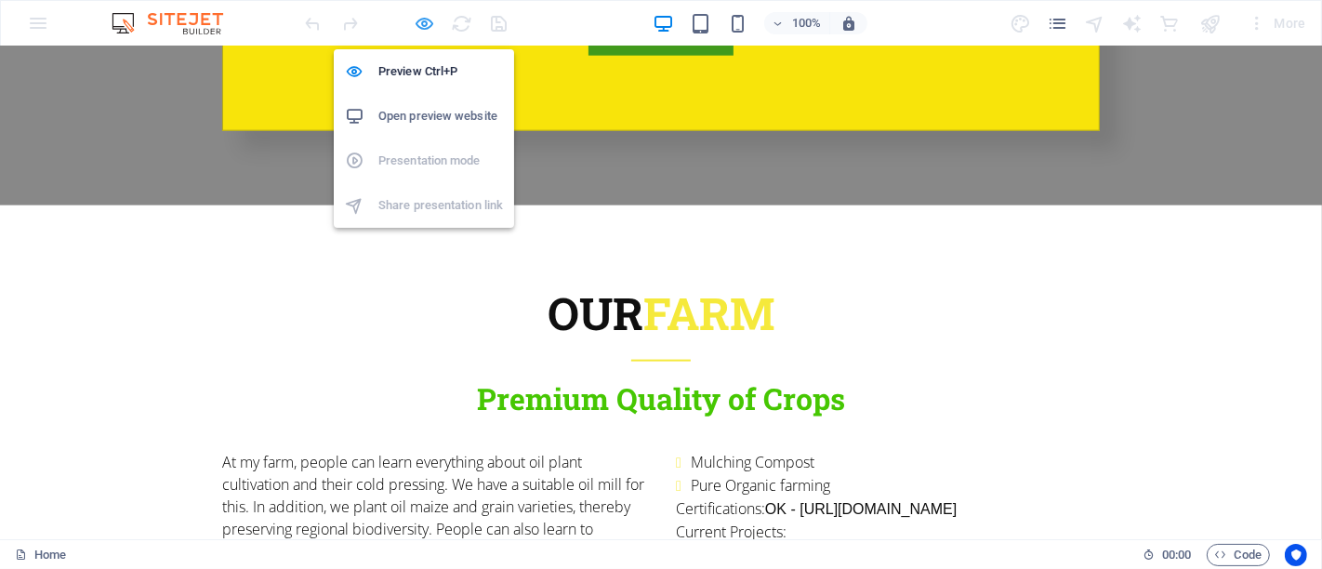
click at [420, 20] on icon "button" at bounding box center [425, 23] width 21 height 21
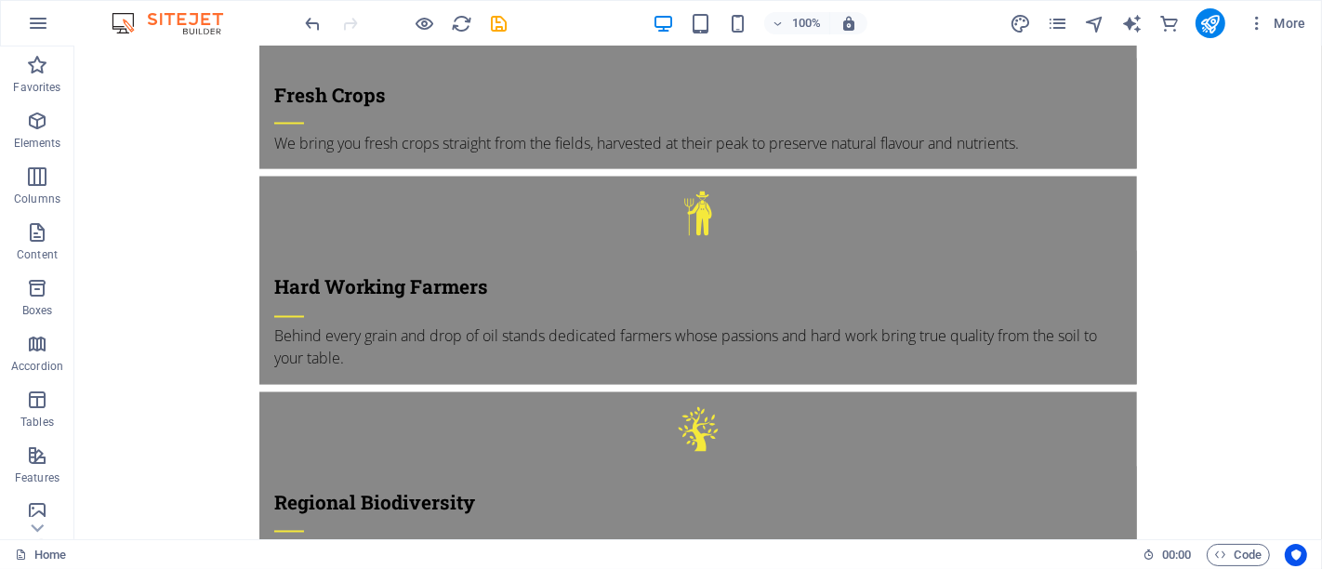
scroll to position [2882, 0]
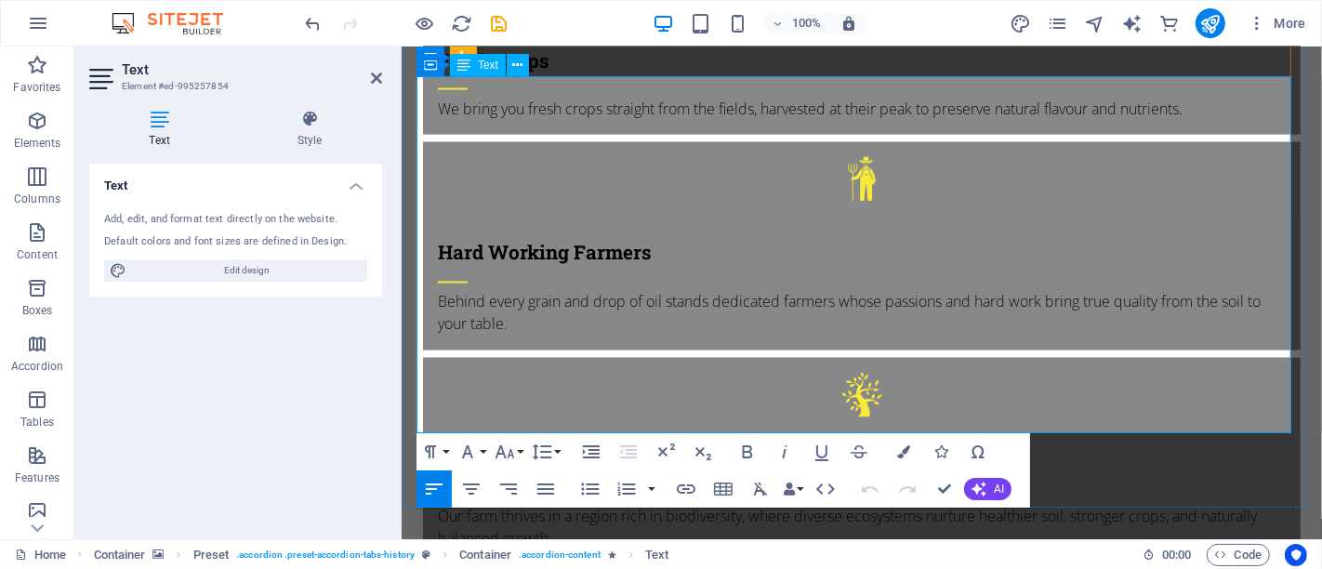
drag, startPoint x: 868, startPoint y: 419, endPoint x: 409, endPoint y: 93, distance: 563.5
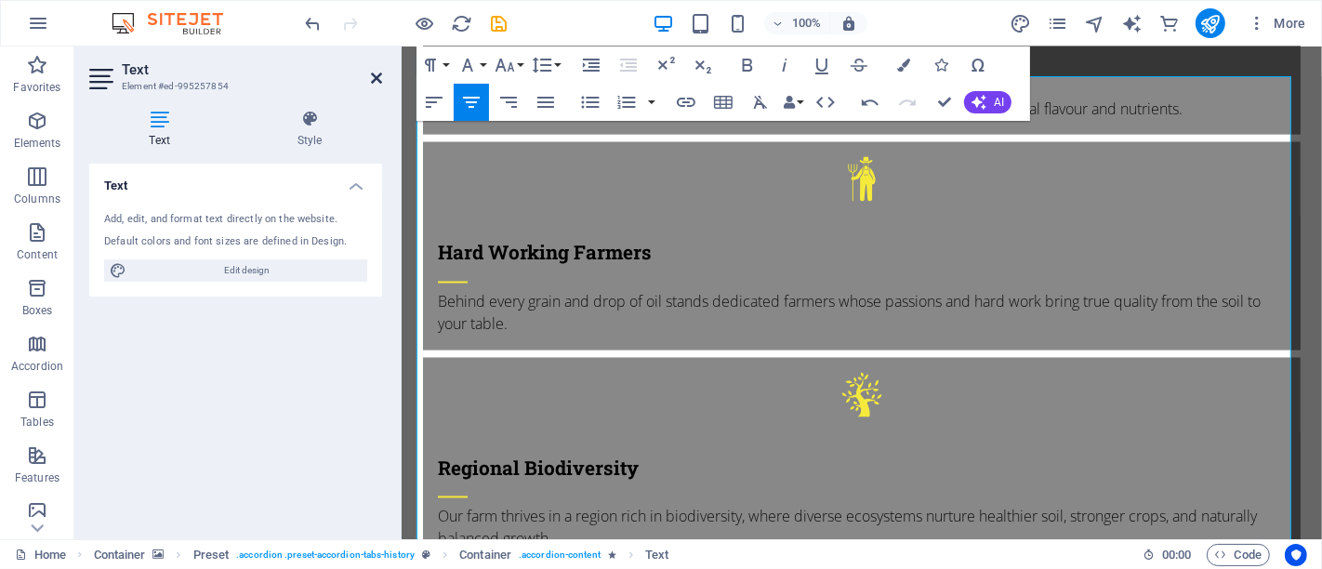
click at [377, 76] on icon at bounding box center [376, 78] width 11 height 15
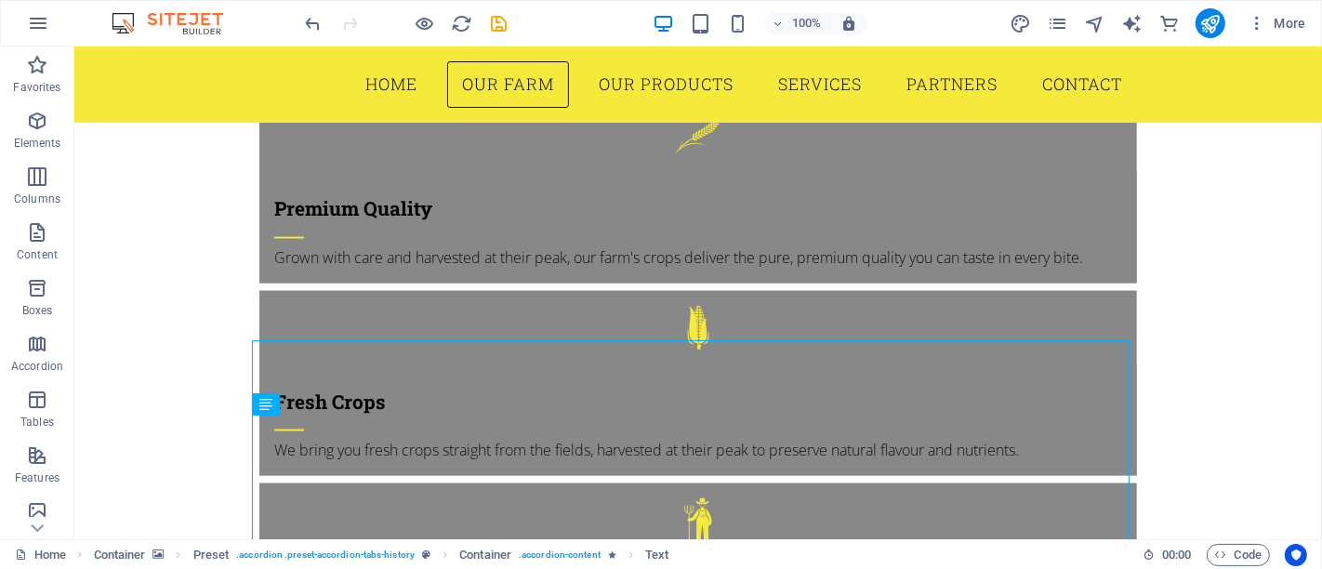
scroll to position [2508, 0]
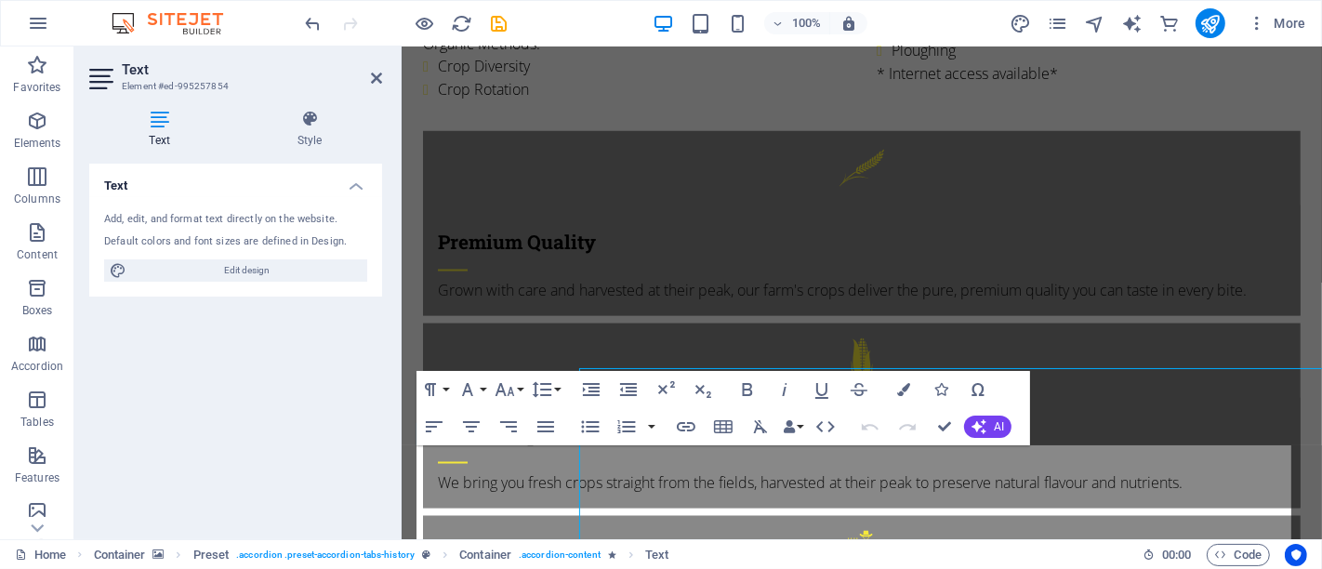
scroll to position [2512, 0]
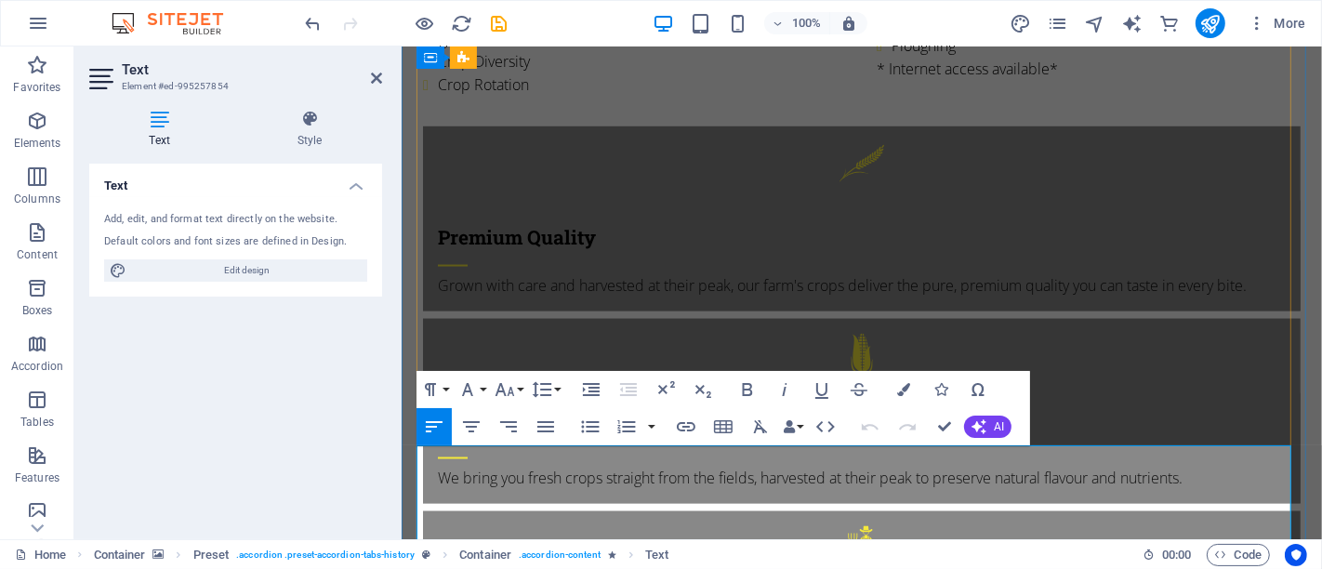
click at [375, 78] on icon at bounding box center [376, 78] width 11 height 15
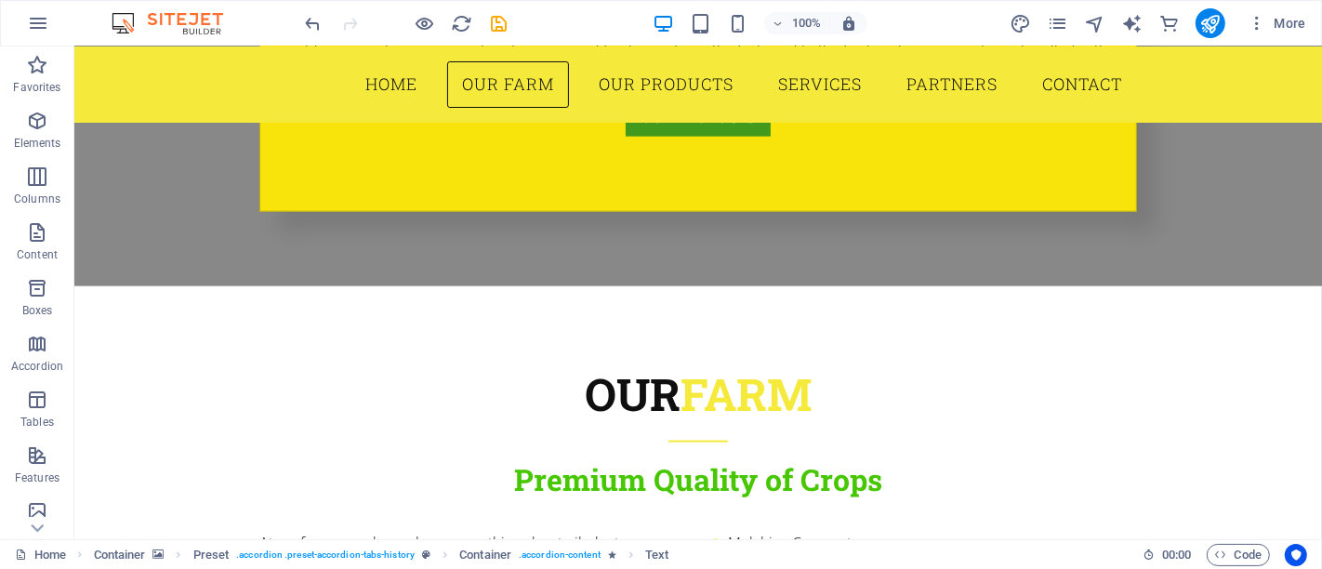
scroll to position [1779, 0]
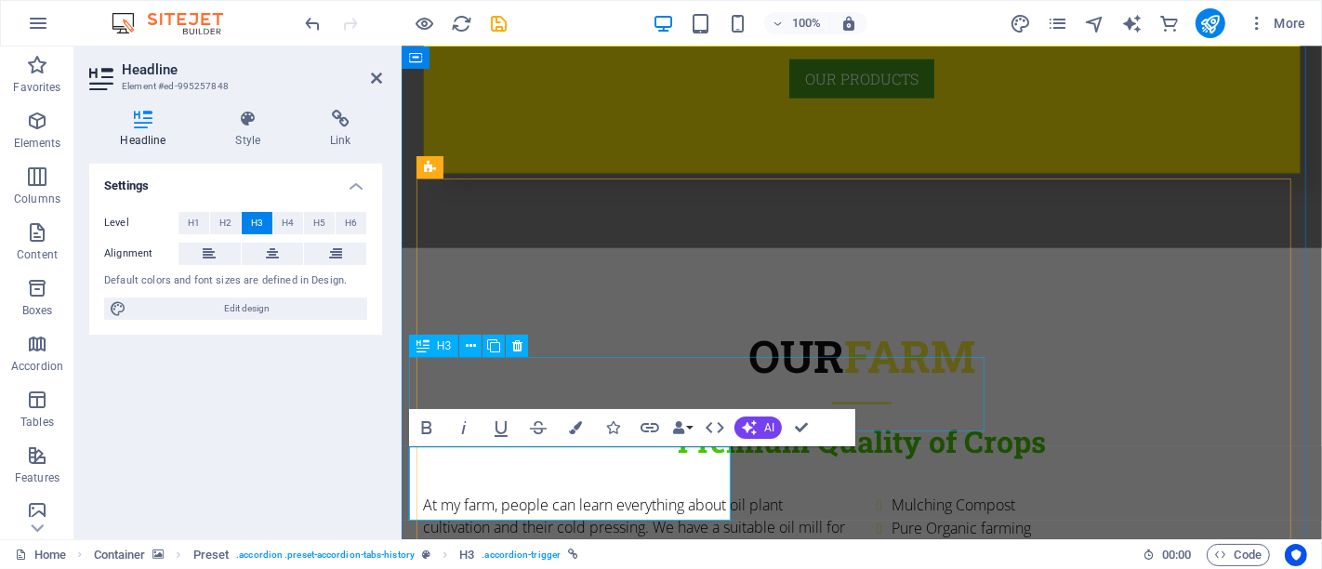
scroll to position [1780, 0]
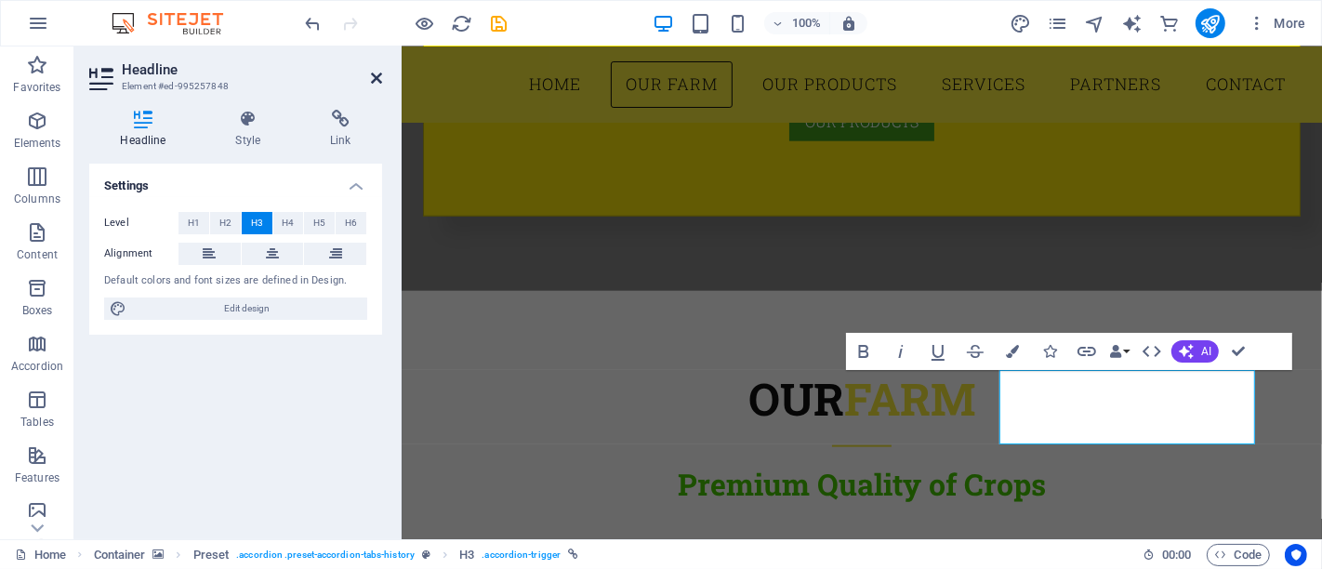
click at [376, 79] on icon at bounding box center [376, 78] width 11 height 15
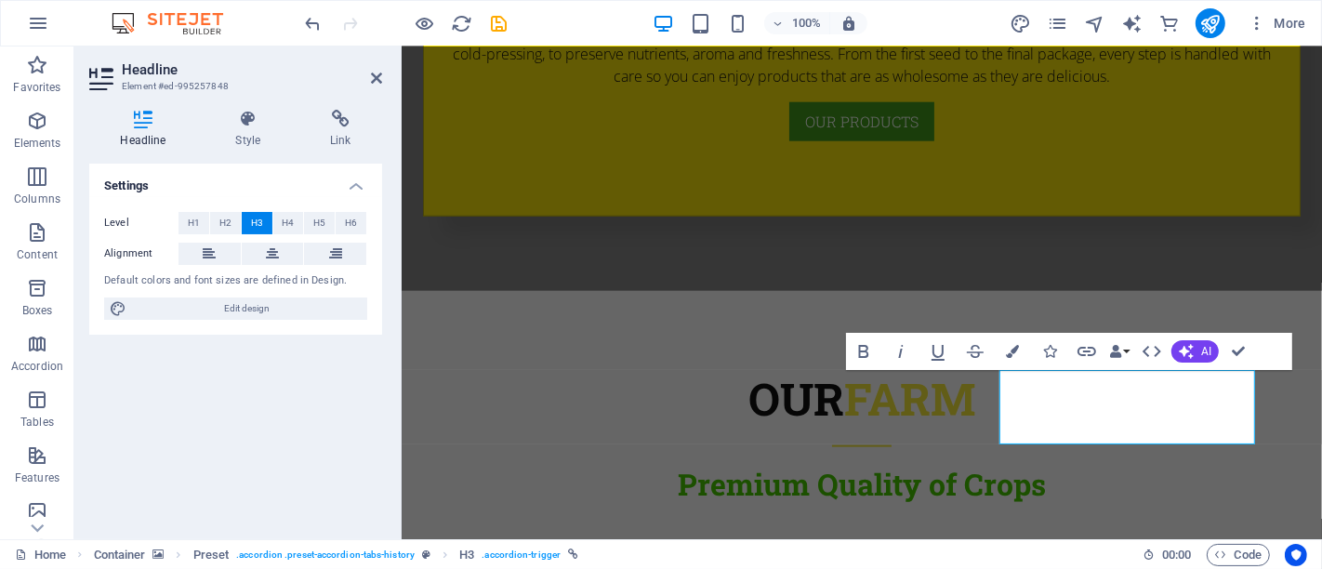
scroll to position [1779, 0]
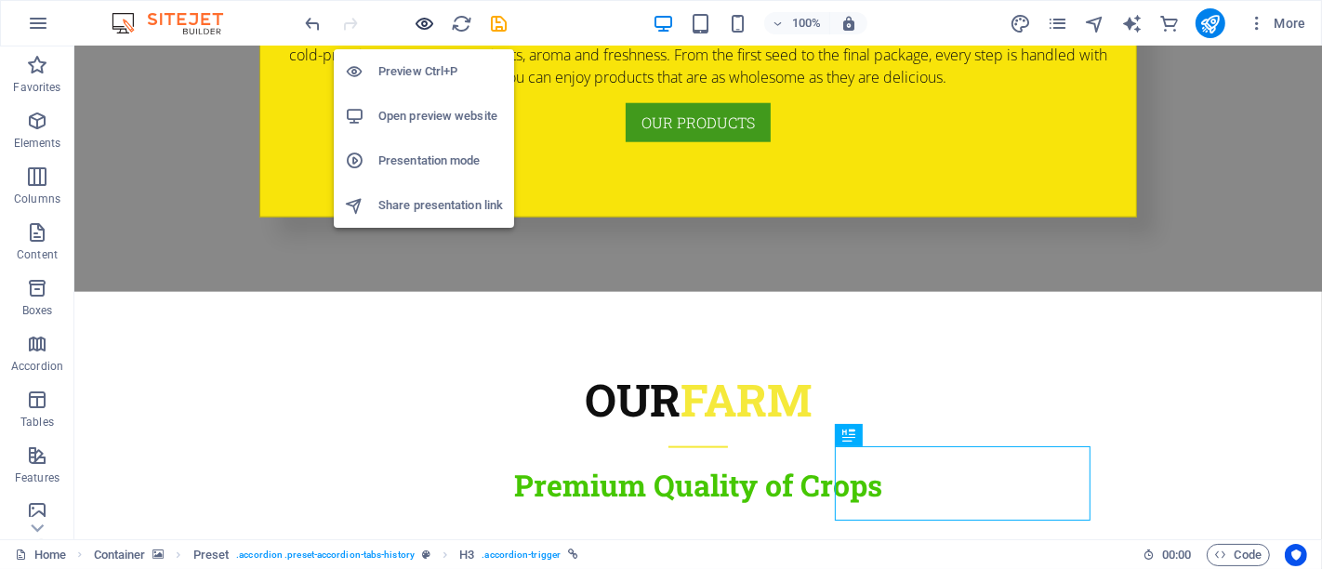
click at [425, 26] on icon "button" at bounding box center [425, 23] width 21 height 21
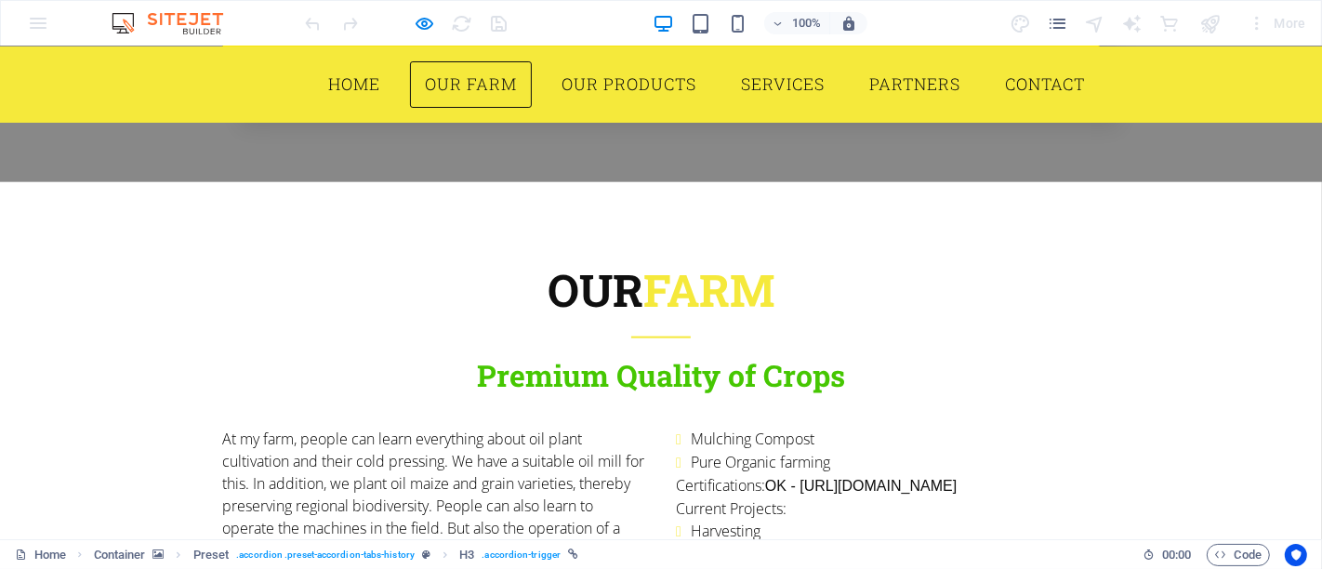
scroll to position [1849, 0]
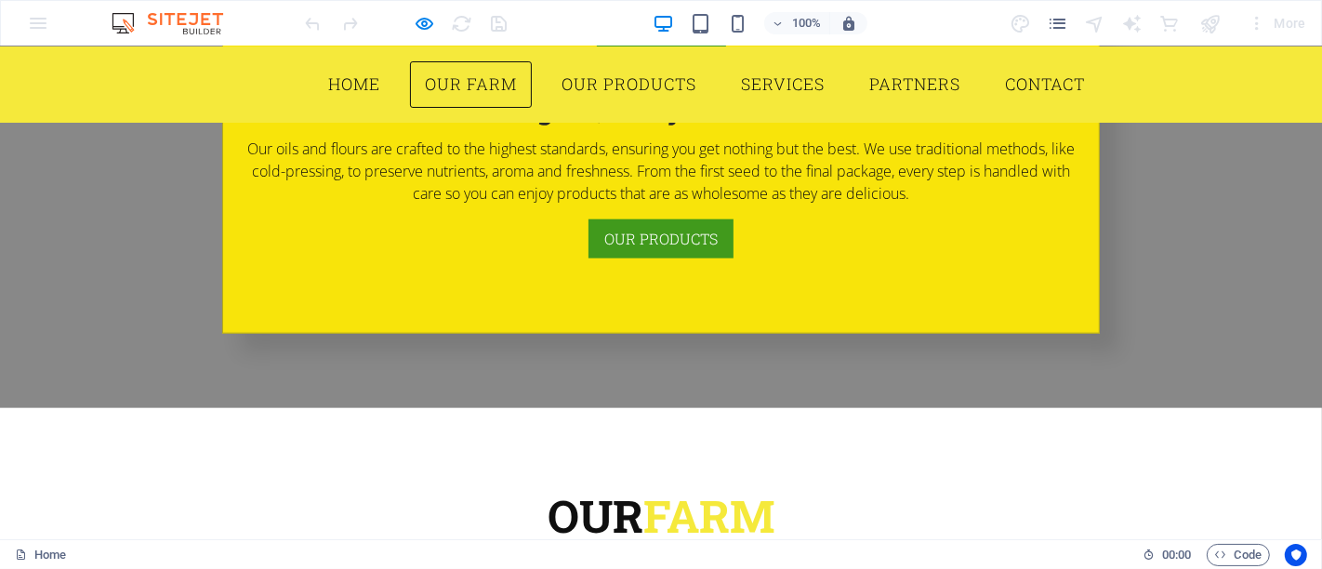
scroll to position [1697, 0]
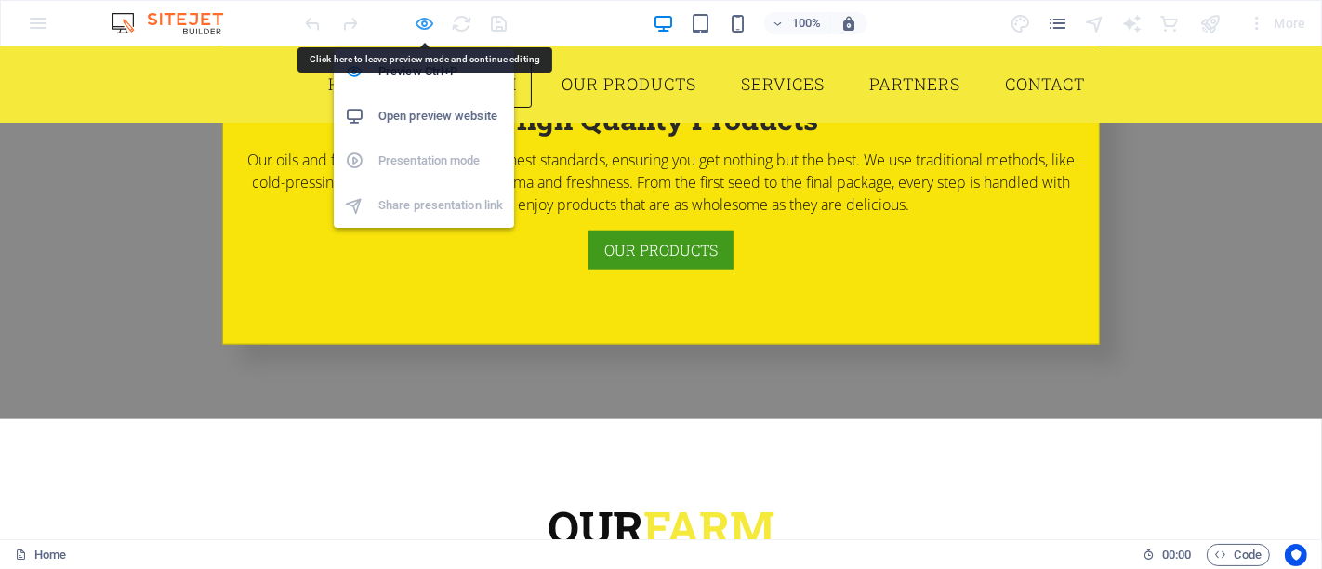
click at [422, 22] on icon "button" at bounding box center [425, 23] width 21 height 21
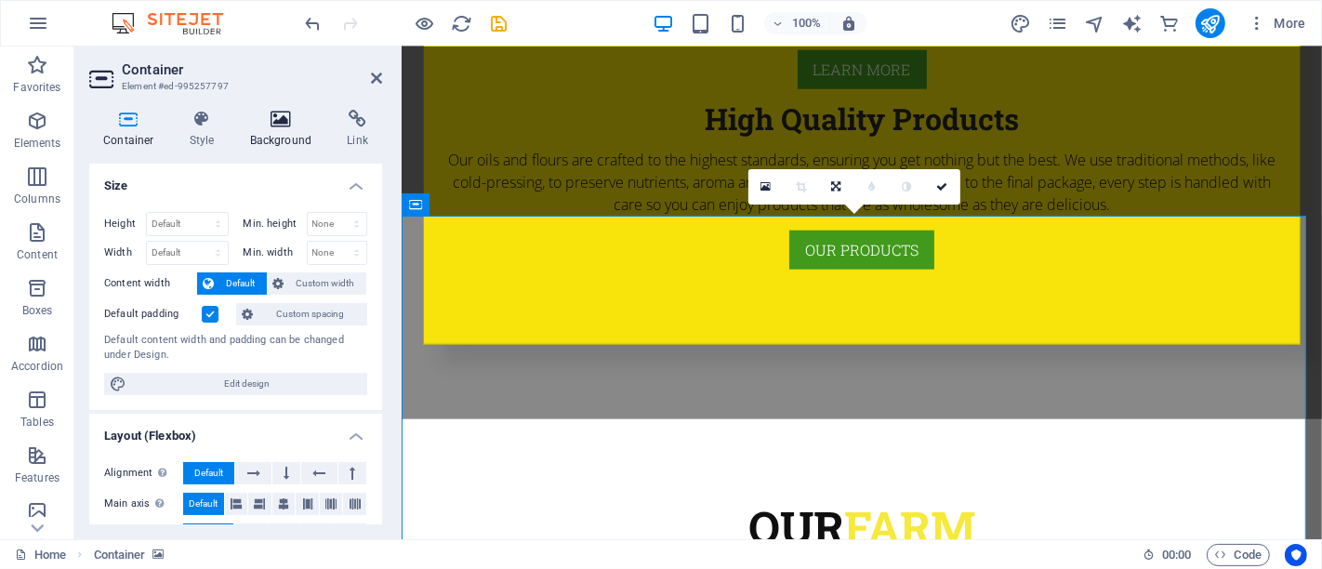
click at [260, 126] on icon at bounding box center [281, 119] width 90 height 19
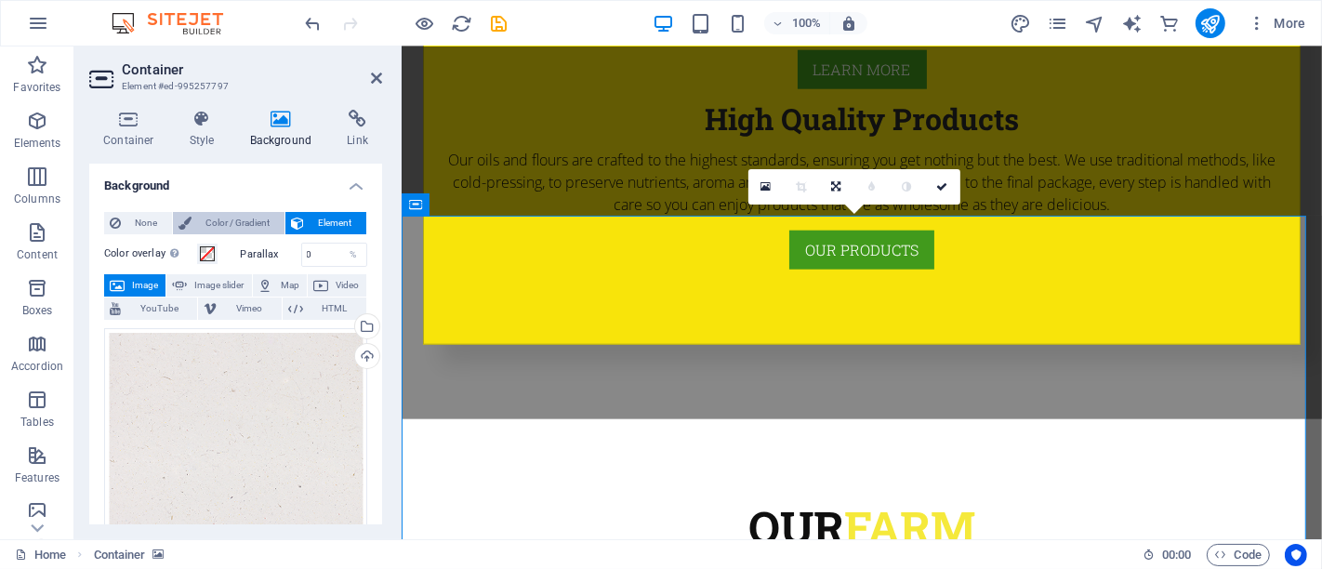
click at [218, 227] on span "Color / Gradient" at bounding box center [238, 223] width 82 height 22
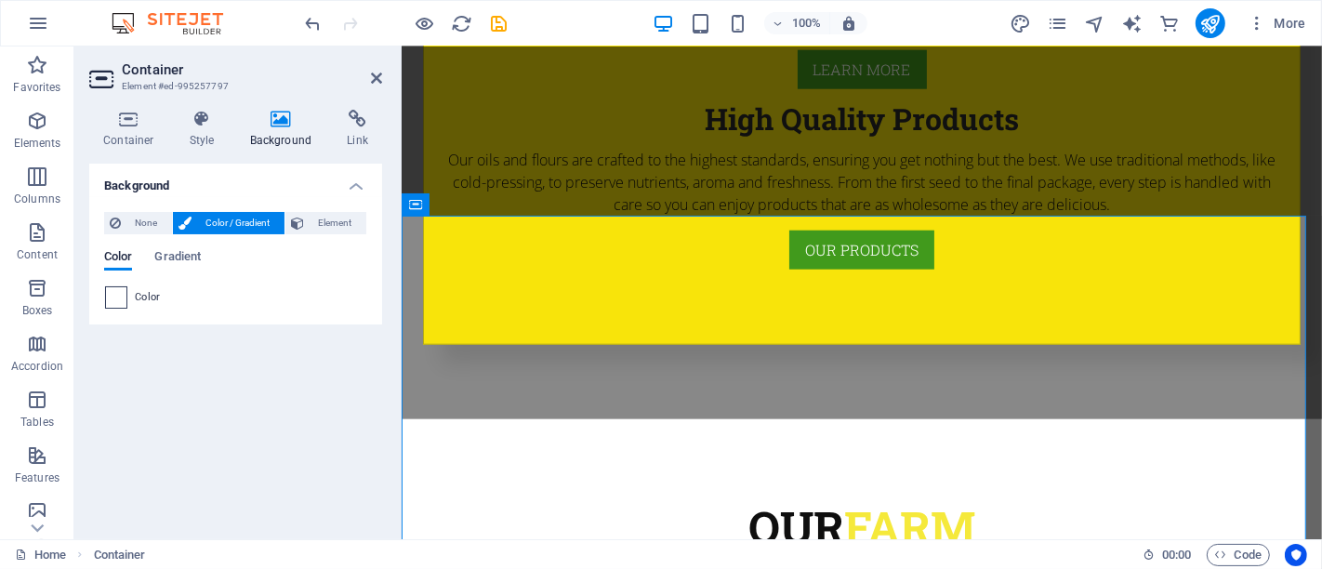
click at [119, 299] on span at bounding box center [116, 297] width 20 height 20
type input "#ffffff"
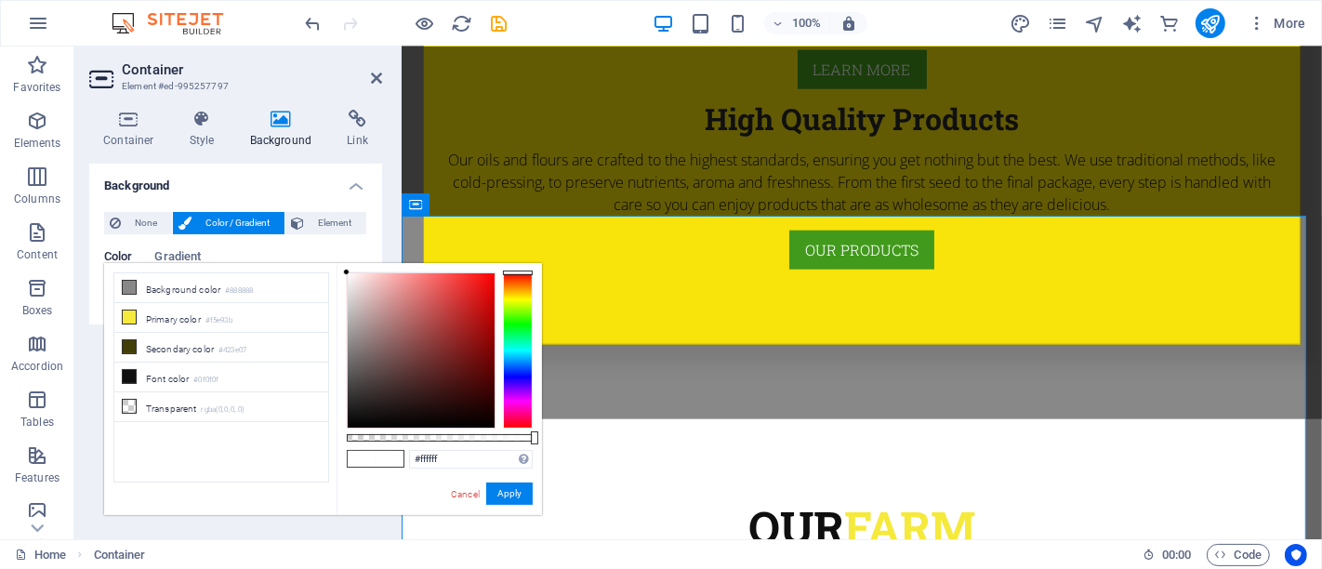
click at [337, 265] on div "#ffffff Supported formats #0852ed rgb(8, 82, 237) rgba(8, 82, 237, 90%) hsv(221…" at bounding box center [439, 524] width 205 height 522
click at [518, 496] on button "Apply" at bounding box center [509, 494] width 46 height 22
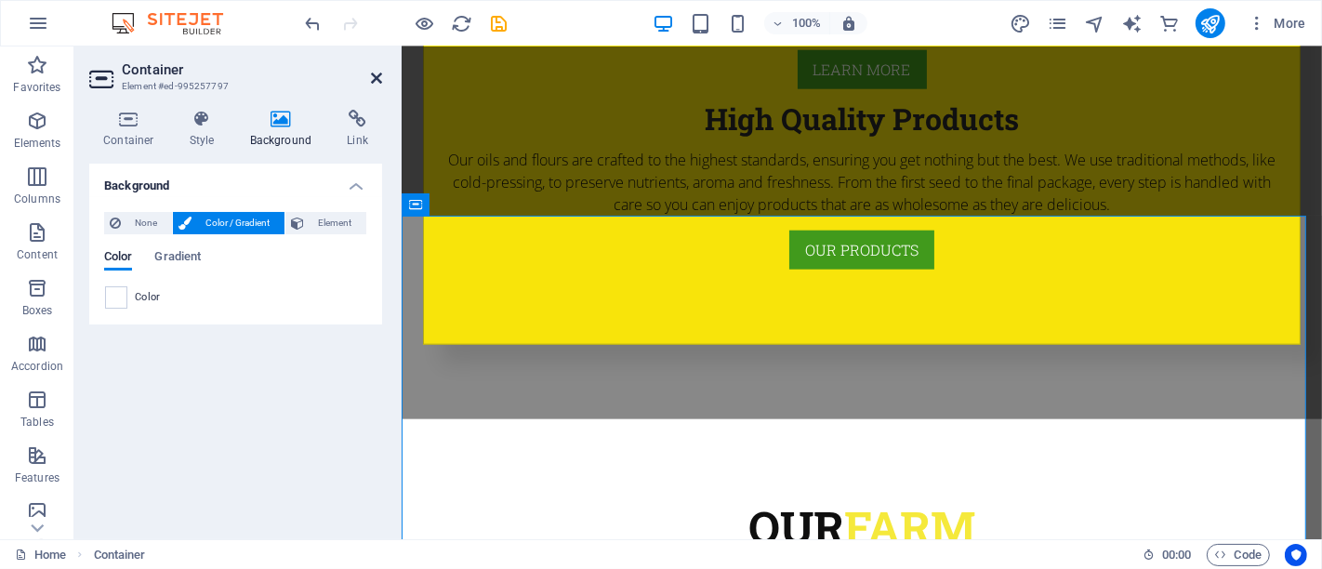
click at [376, 73] on icon at bounding box center [376, 78] width 11 height 15
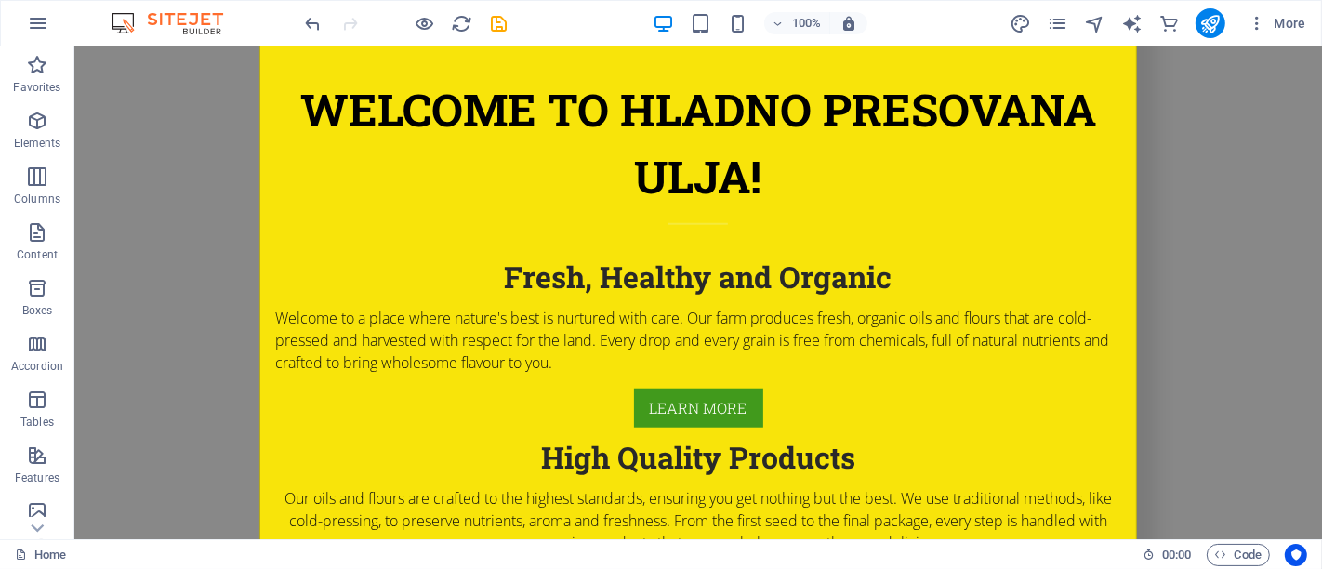
scroll to position [1382, 0]
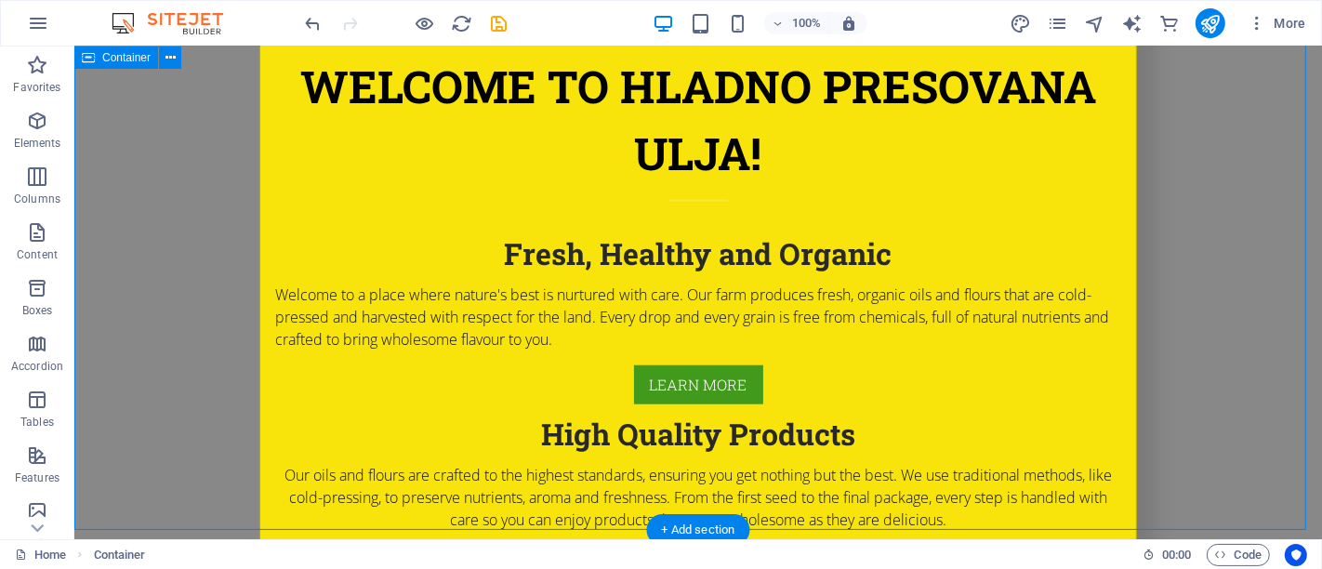
scroll to position [1383, 0]
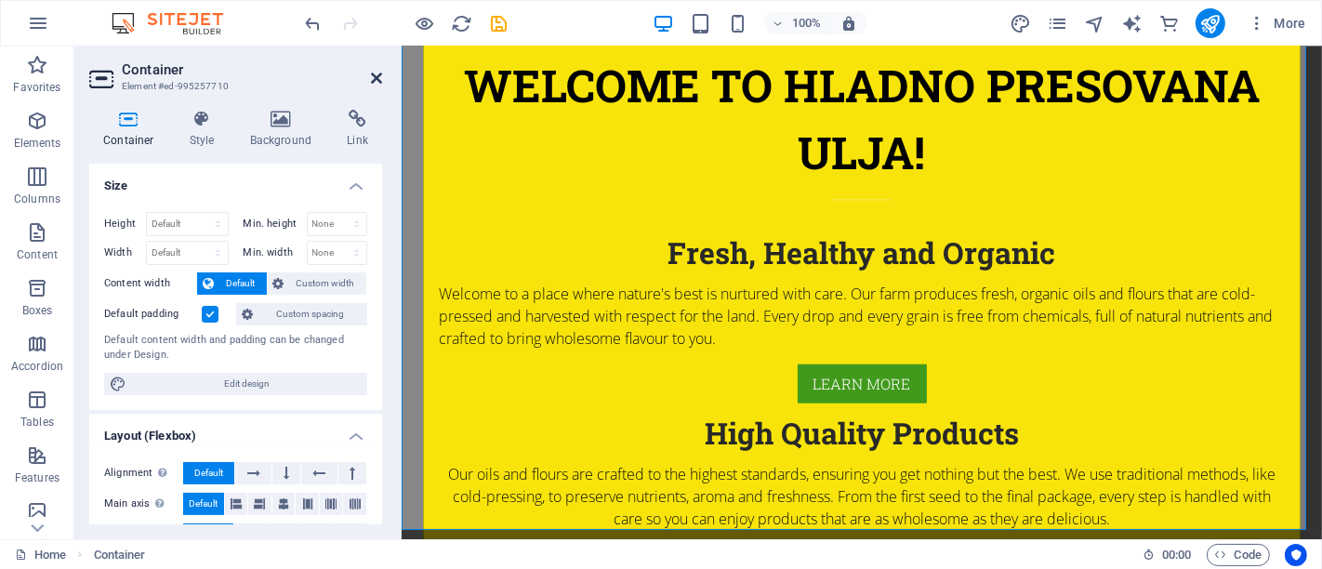
click at [376, 75] on icon at bounding box center [376, 78] width 11 height 15
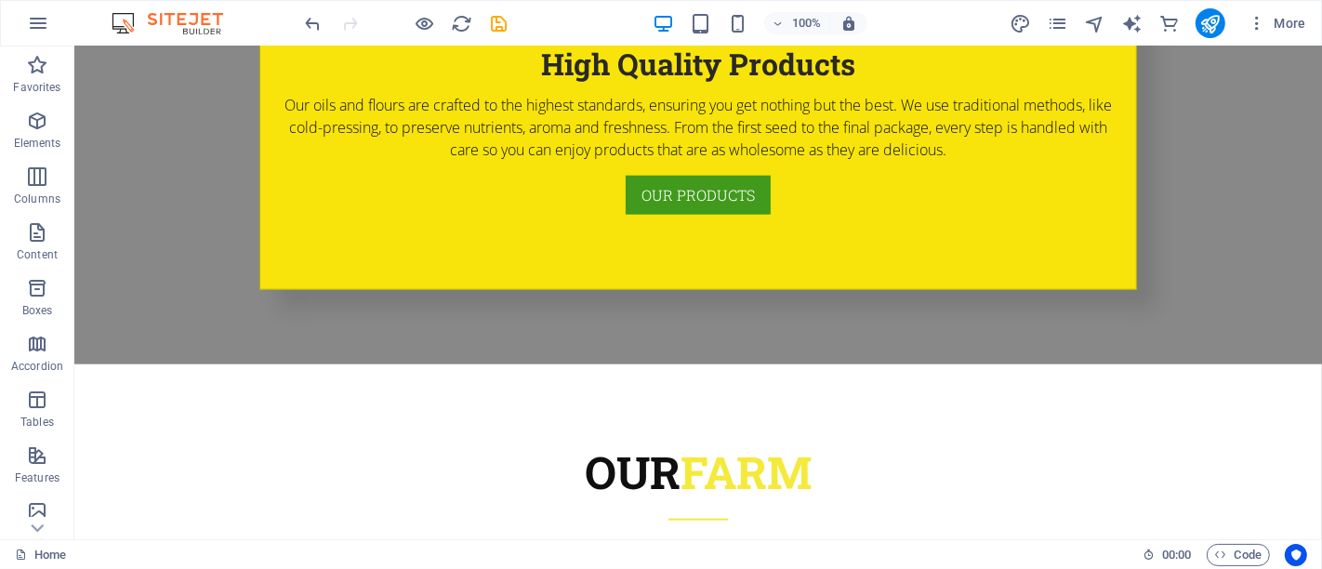
scroll to position [1820, 0]
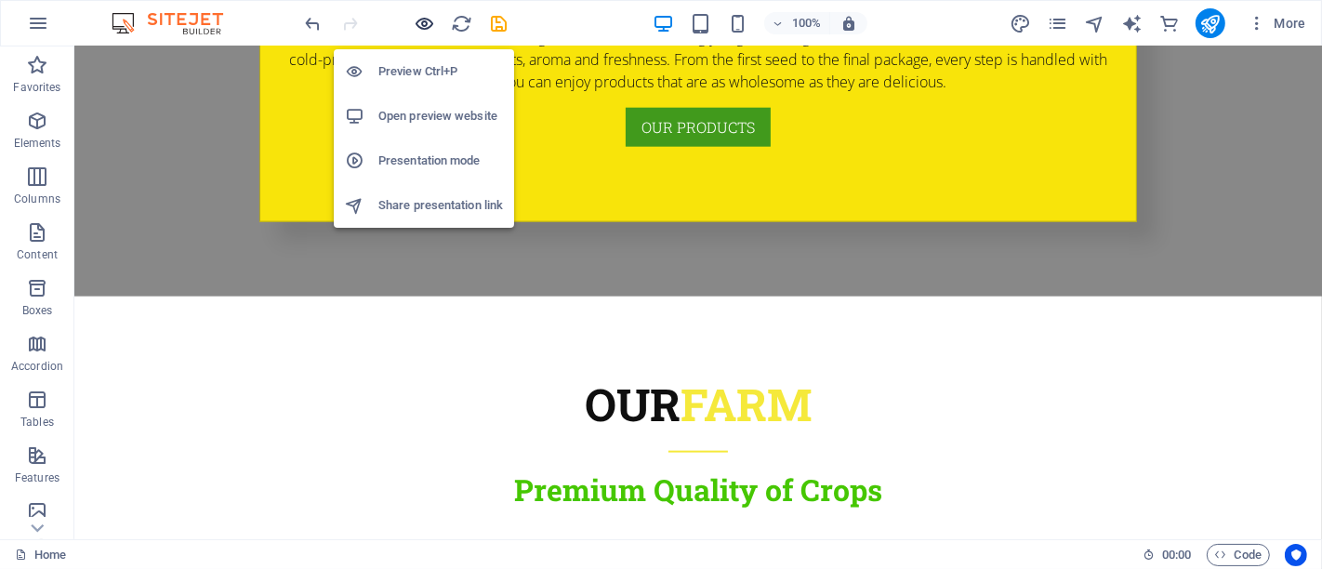
click at [425, 22] on icon "button" at bounding box center [425, 23] width 21 height 21
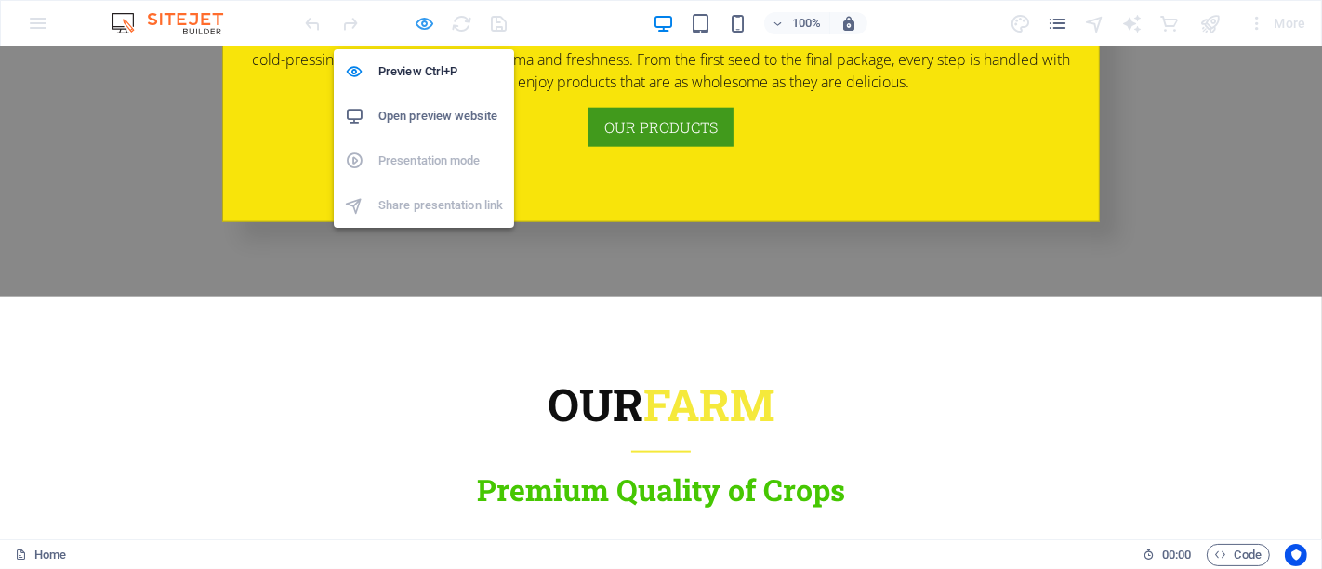
click at [424, 26] on icon "button" at bounding box center [425, 23] width 21 height 21
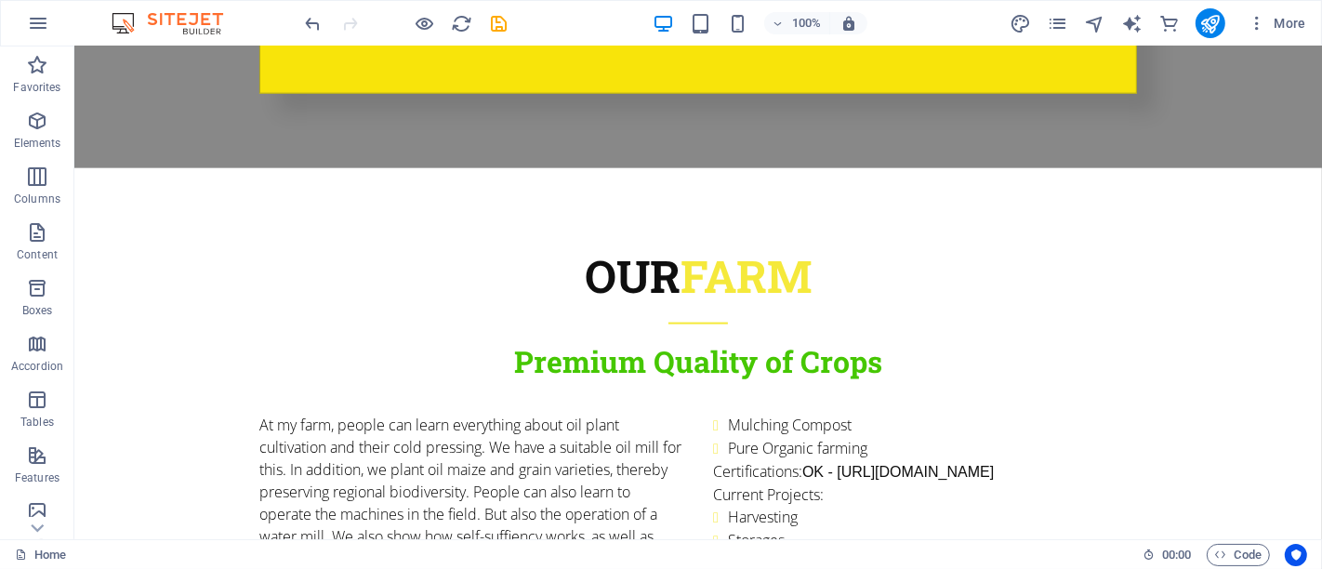
scroll to position [1966, 0]
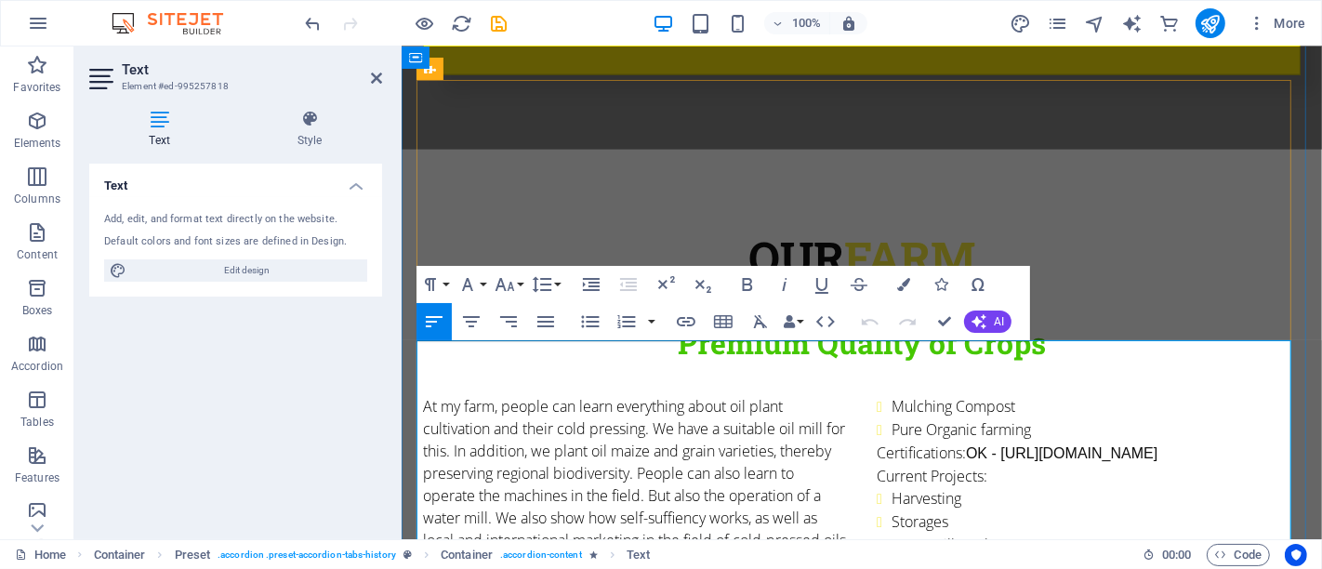
click at [481, 314] on icon "button" at bounding box center [471, 322] width 22 height 22
click at [374, 71] on icon at bounding box center [376, 78] width 11 height 15
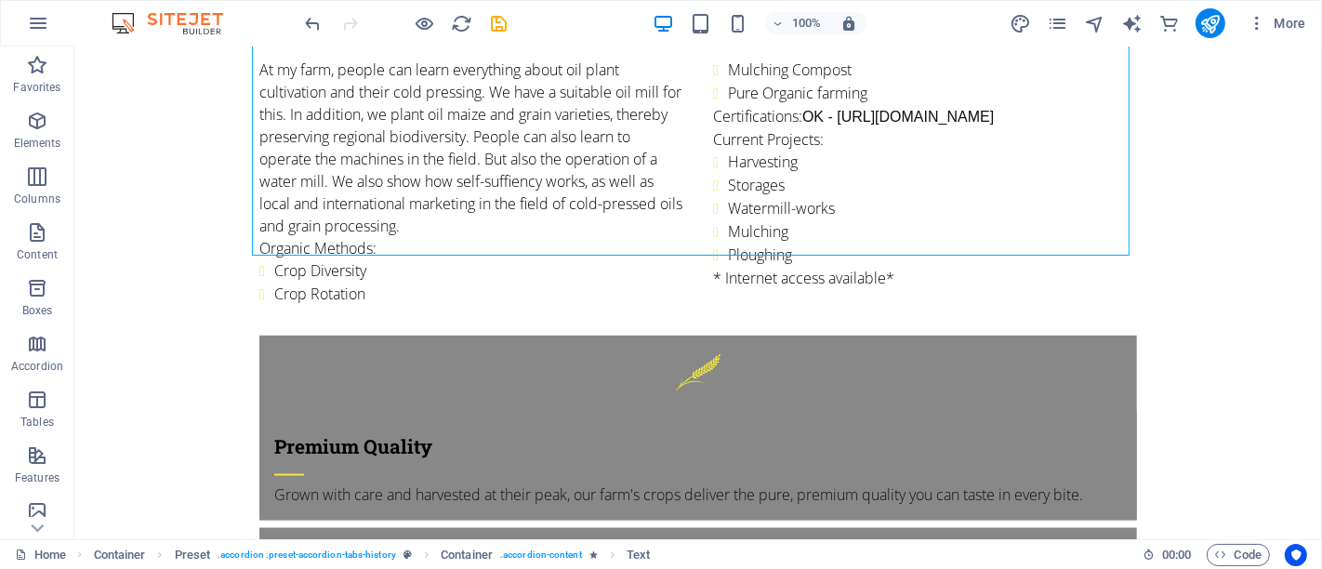
scroll to position [2321, 0]
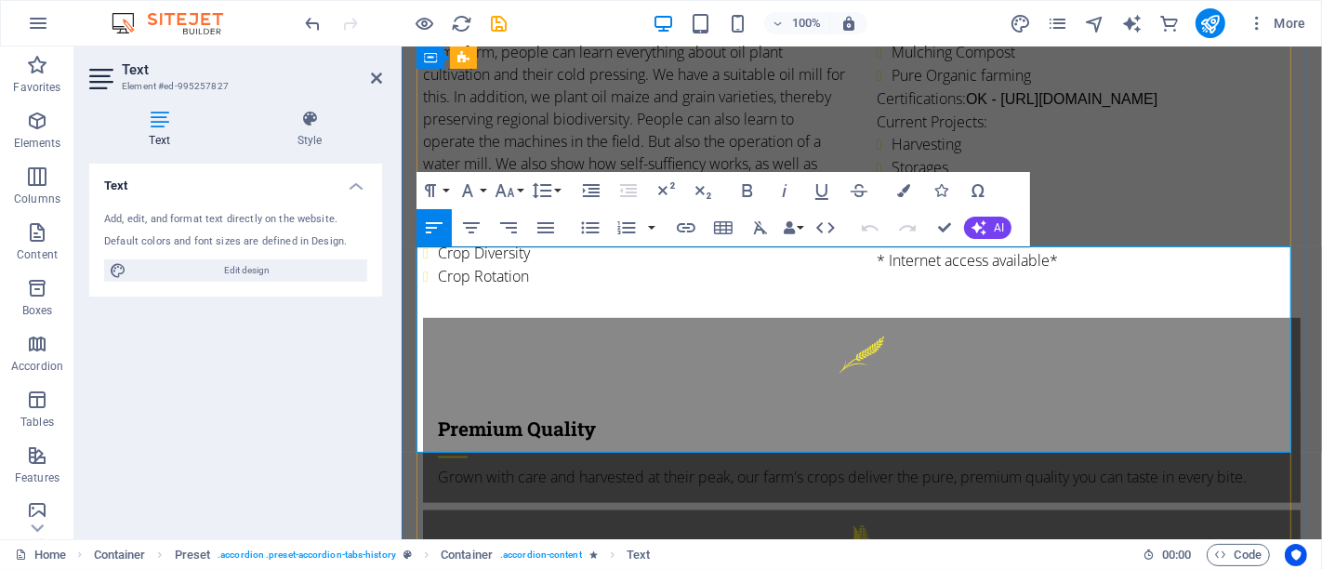
scroll to position [2322, 0]
click at [466, 232] on icon "button" at bounding box center [471, 228] width 22 height 22
click at [518, 224] on icon "button" at bounding box center [508, 228] width 22 height 22
click at [543, 225] on icon "button" at bounding box center [546, 228] width 22 height 22
click at [375, 75] on icon at bounding box center [376, 78] width 11 height 15
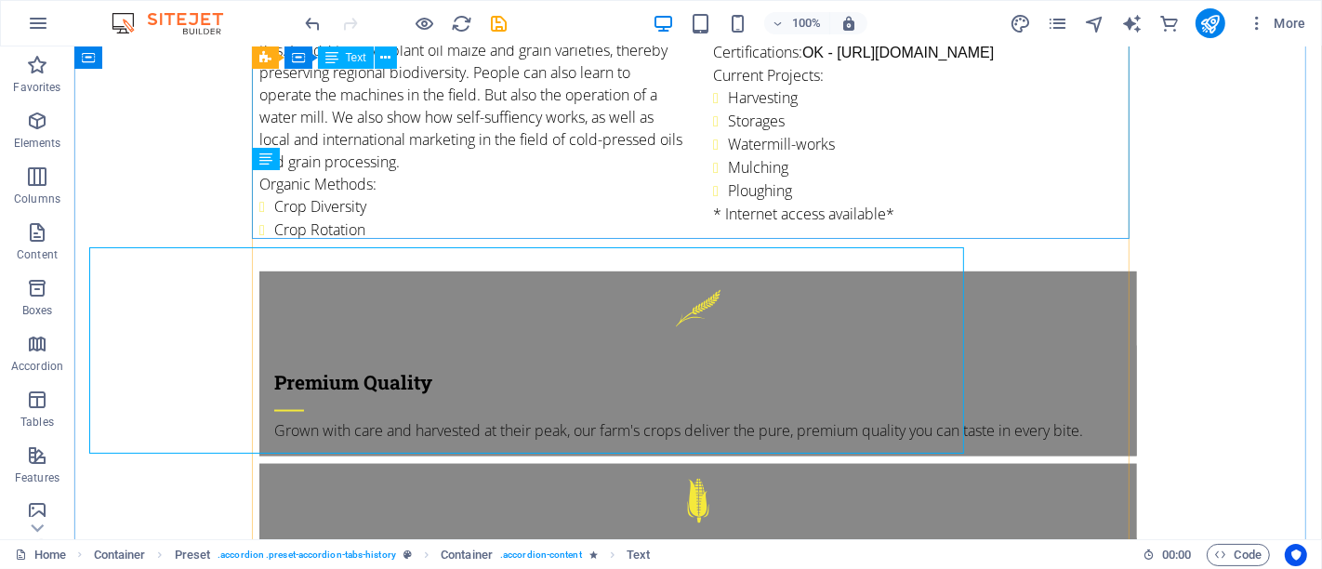
scroll to position [2321, 0]
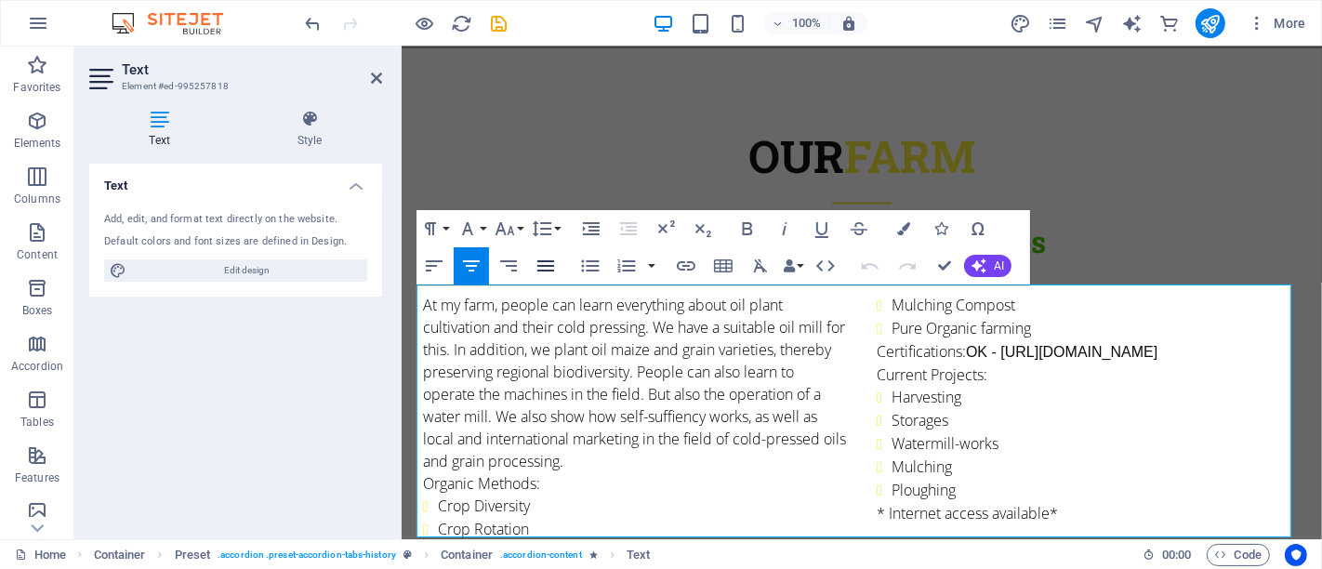
click at [548, 258] on icon "button" at bounding box center [546, 266] width 22 height 22
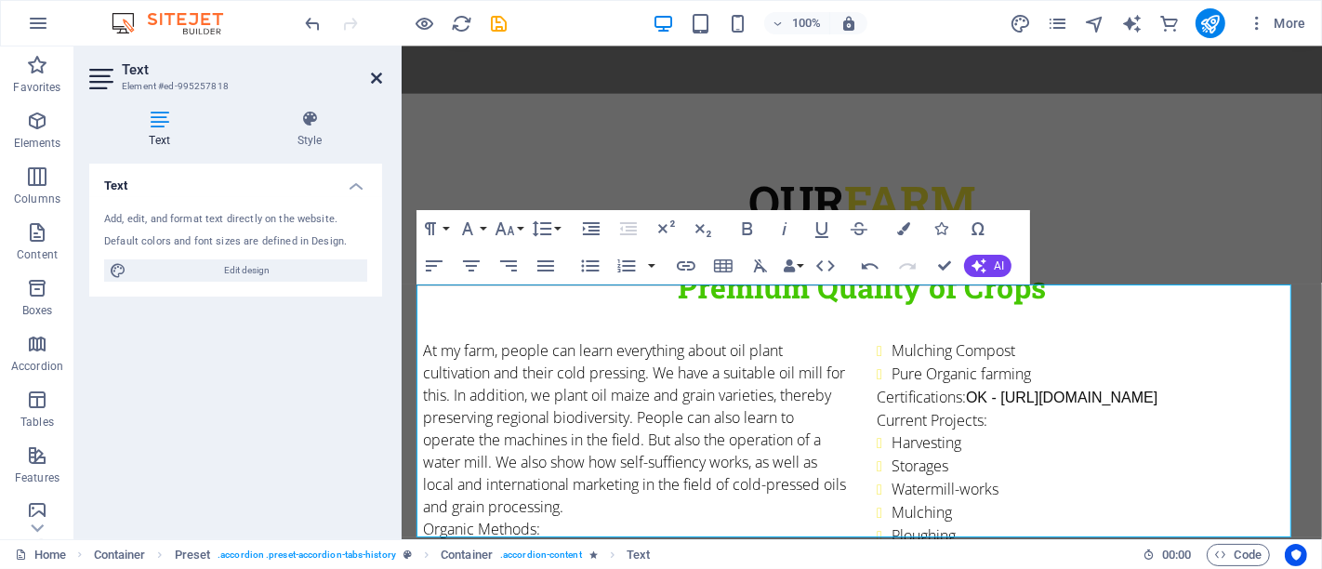
drag, startPoint x: 375, startPoint y: 75, endPoint x: 534, endPoint y: 111, distance: 162.9
click at [375, 75] on icon at bounding box center [376, 78] width 11 height 15
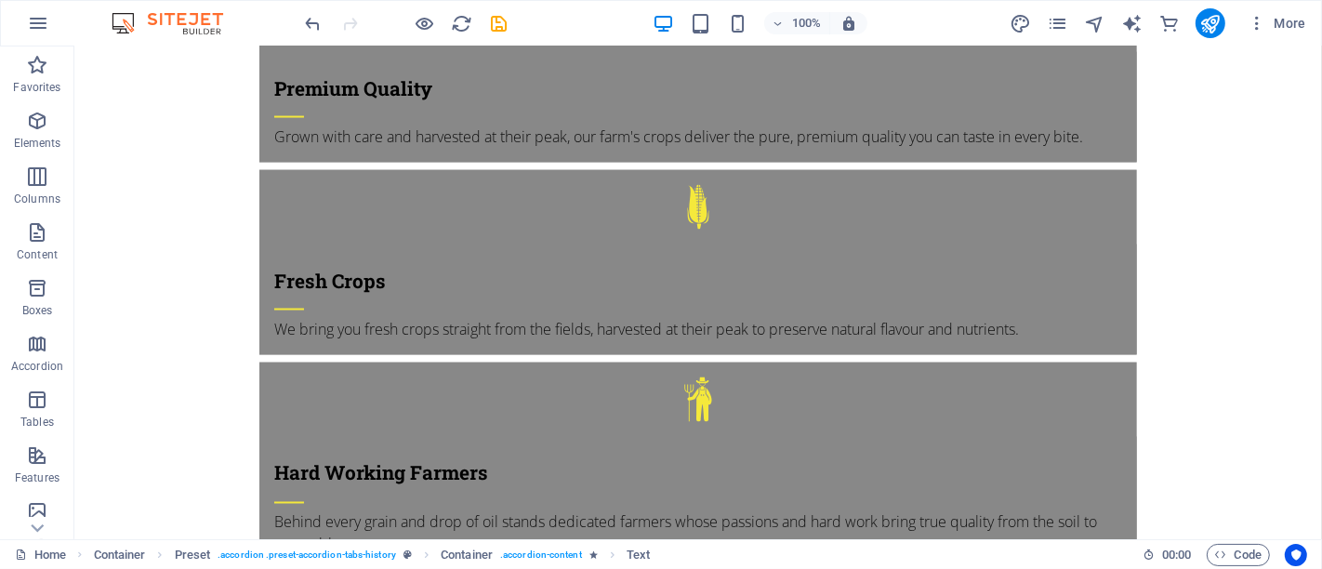
scroll to position [2628, 0]
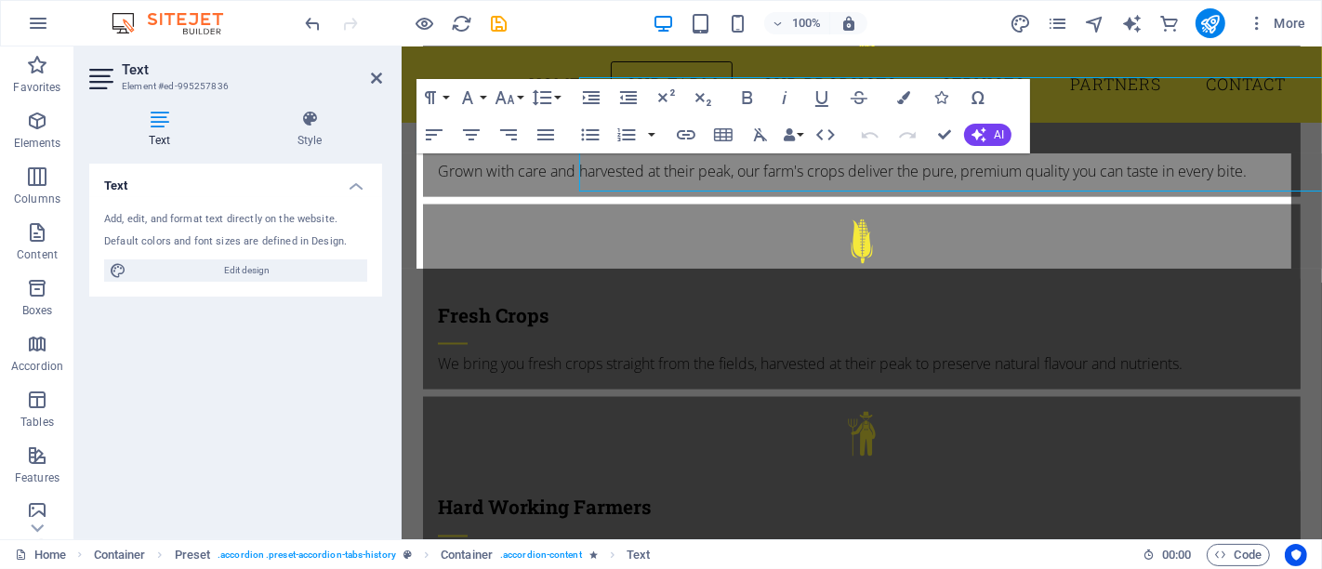
scroll to position [2629, 0]
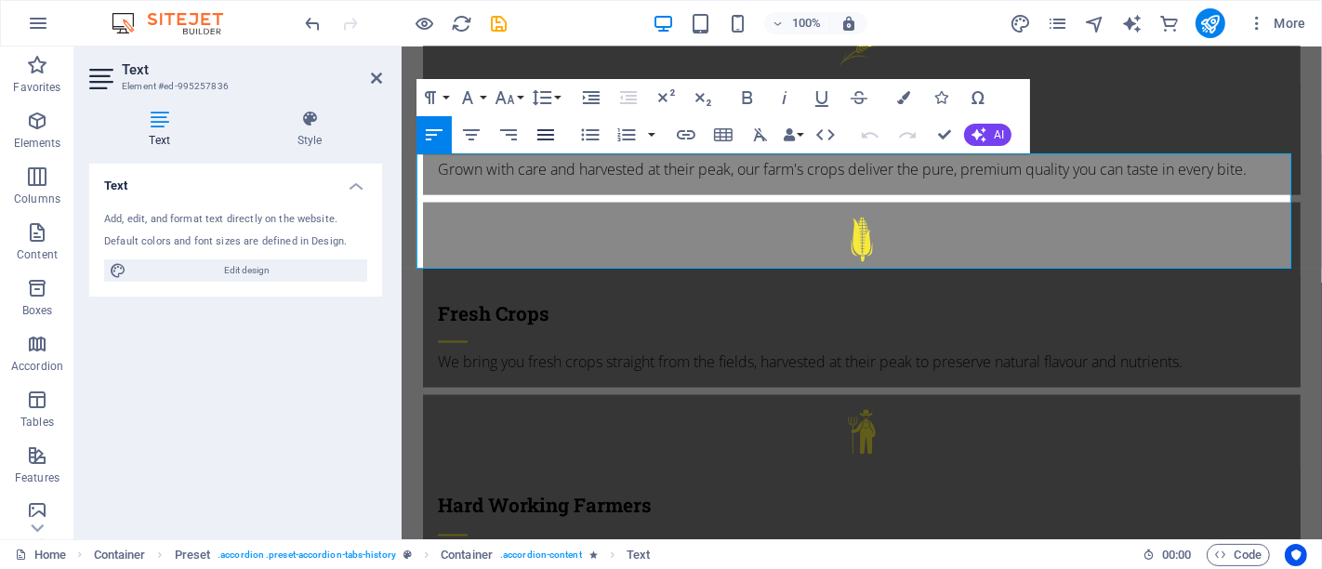
click at [550, 136] on icon "button" at bounding box center [546, 135] width 22 height 22
click at [378, 75] on icon at bounding box center [376, 78] width 11 height 15
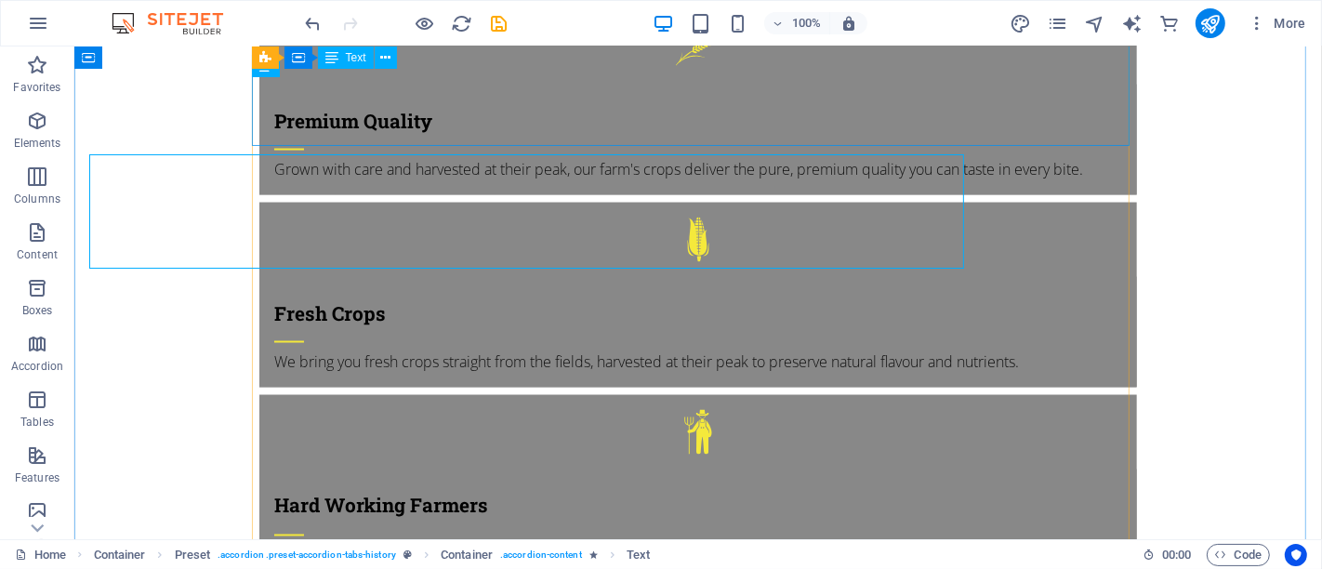
scroll to position [2628, 0]
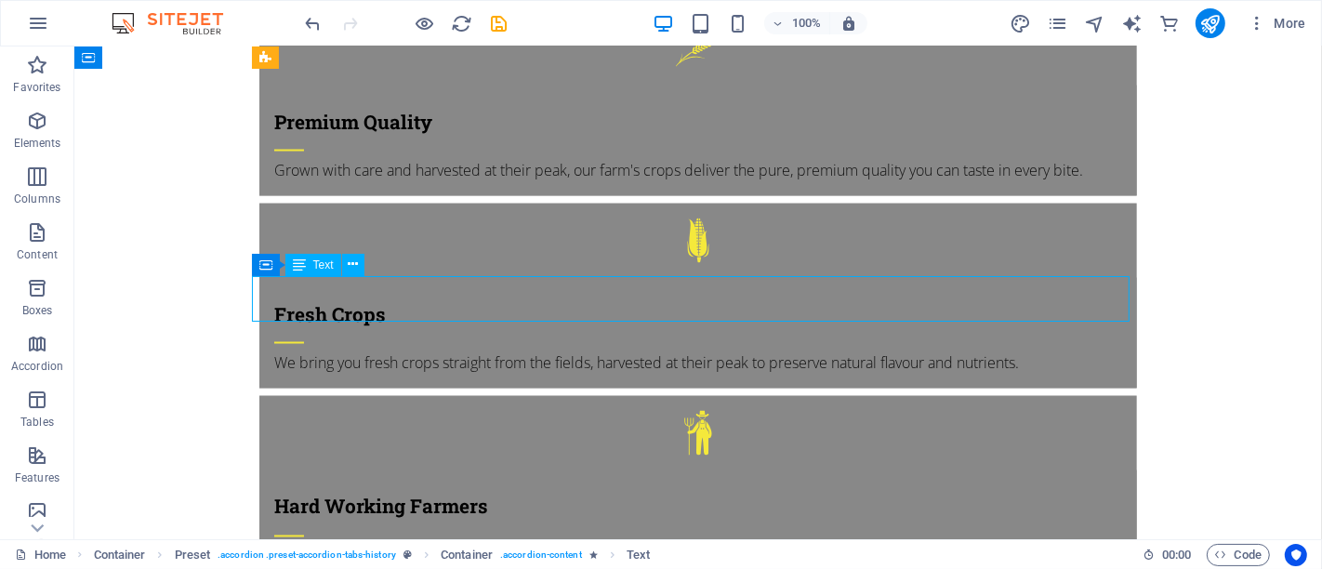
scroll to position [2629, 0]
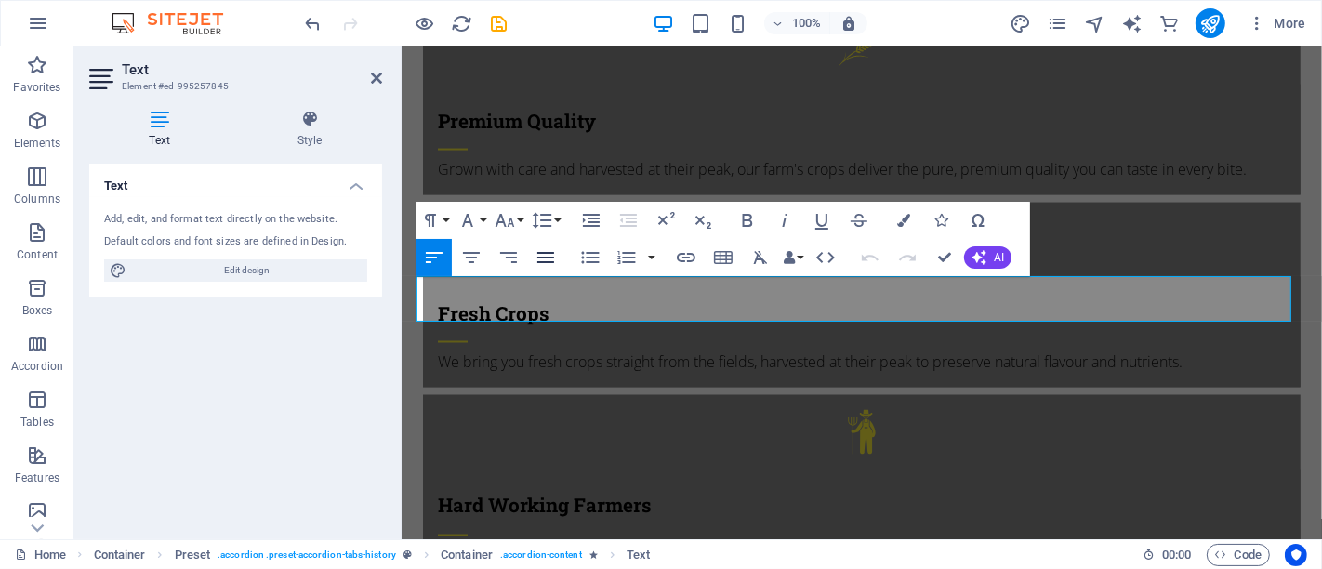
click at [543, 262] on icon "button" at bounding box center [545, 257] width 17 height 11
click at [372, 75] on icon at bounding box center [376, 78] width 11 height 15
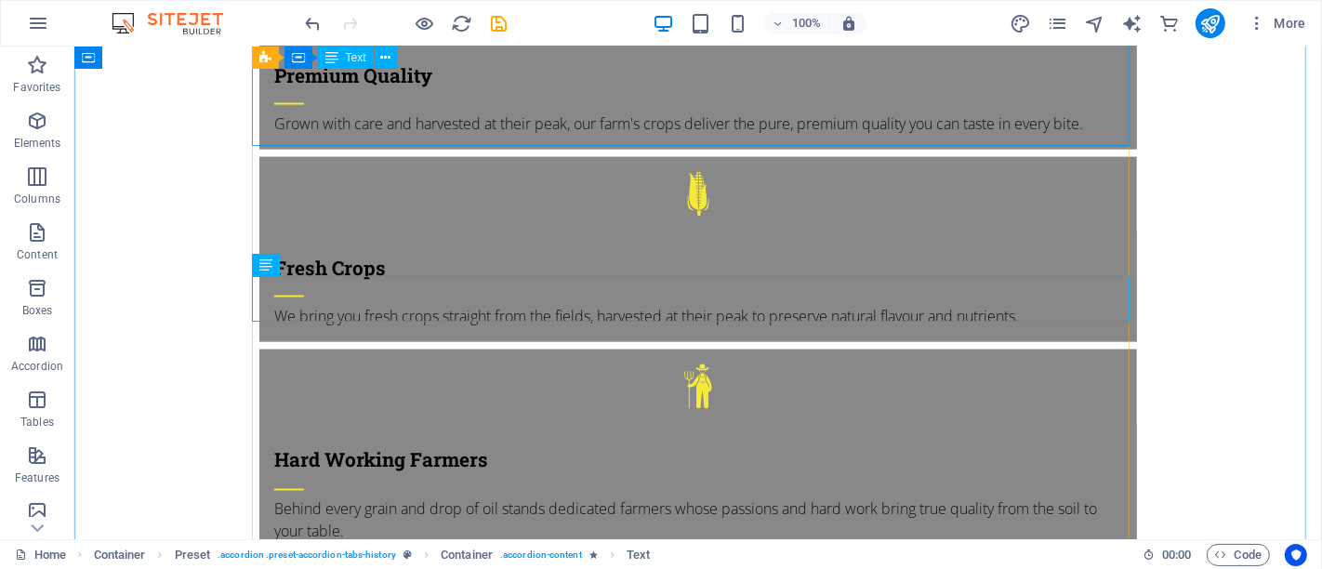
scroll to position [2628, 0]
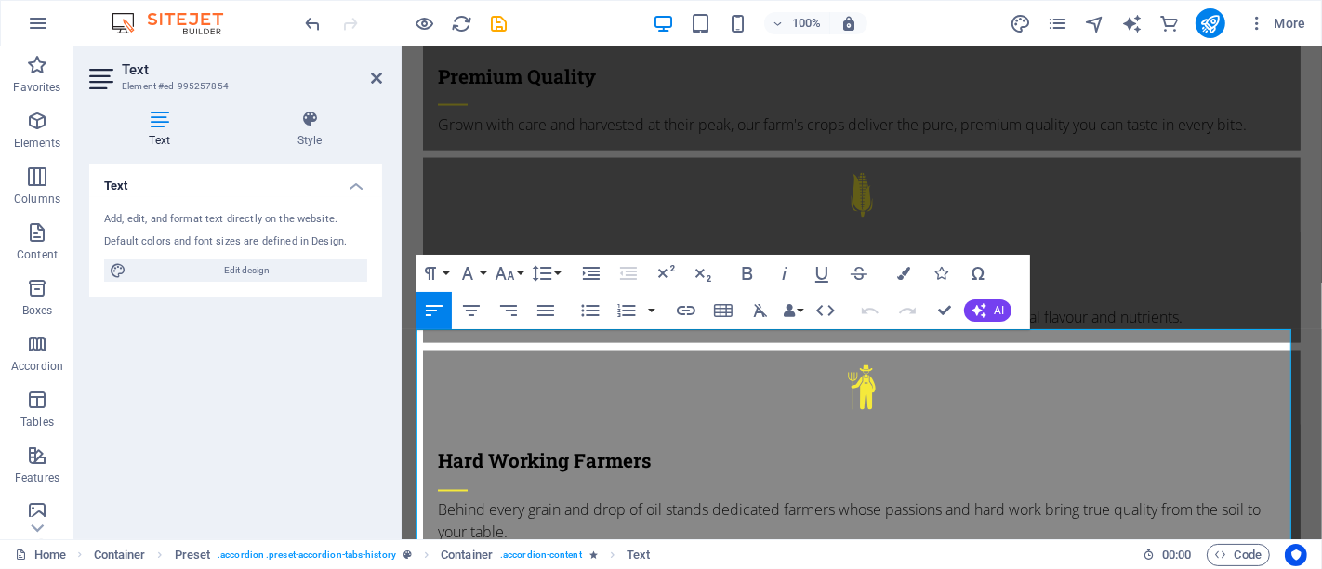
scroll to position [2629, 0]
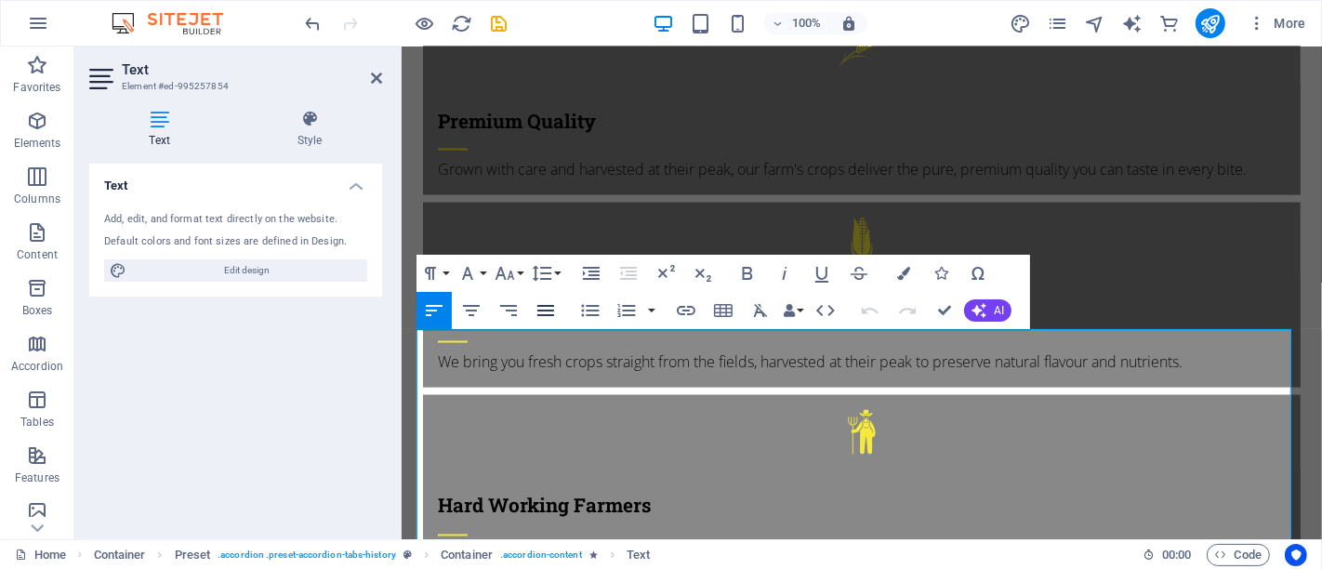
click at [544, 305] on icon "button" at bounding box center [545, 310] width 17 height 11
click at [371, 75] on icon at bounding box center [376, 78] width 11 height 15
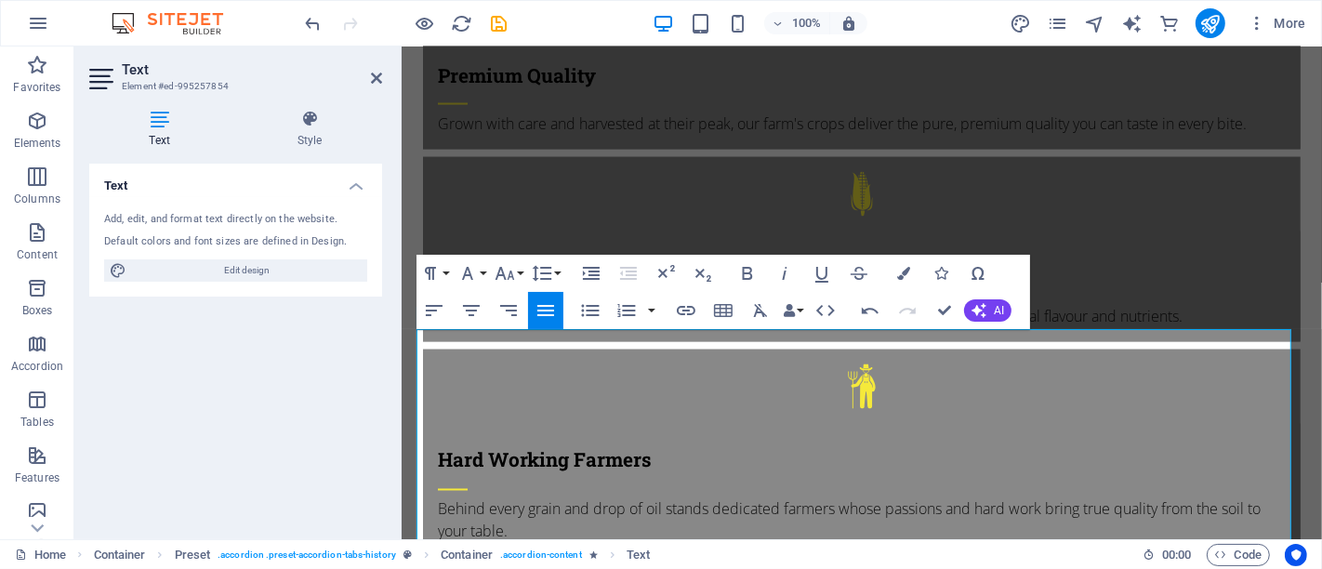
scroll to position [2628, 0]
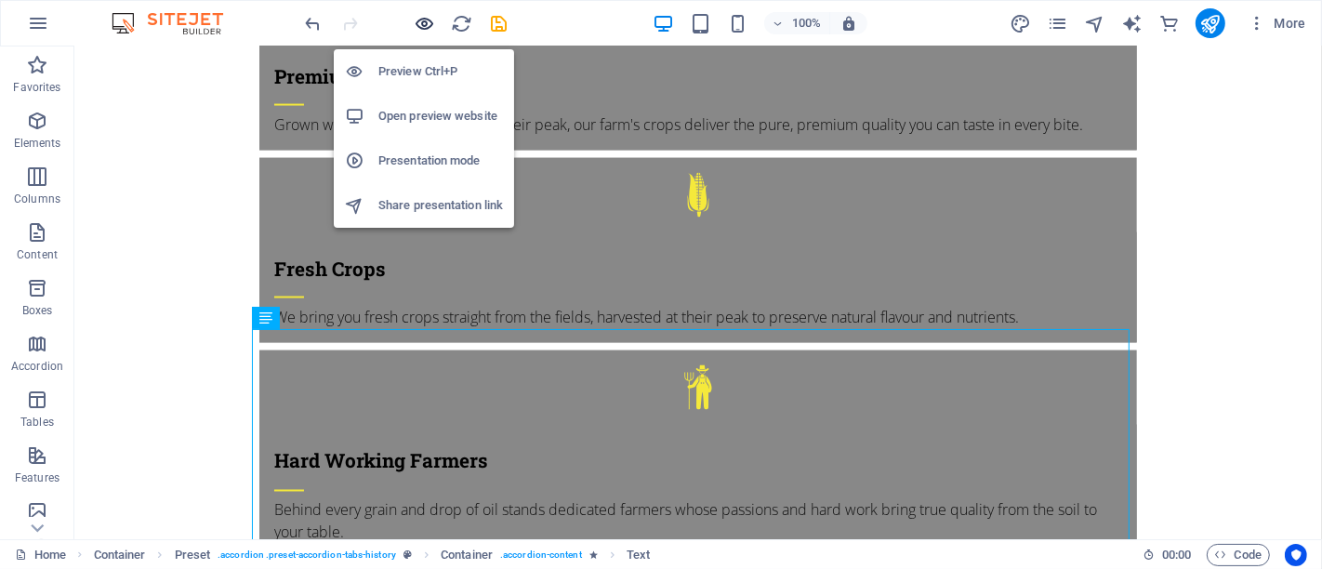
click at [420, 24] on icon "button" at bounding box center [425, 23] width 21 height 21
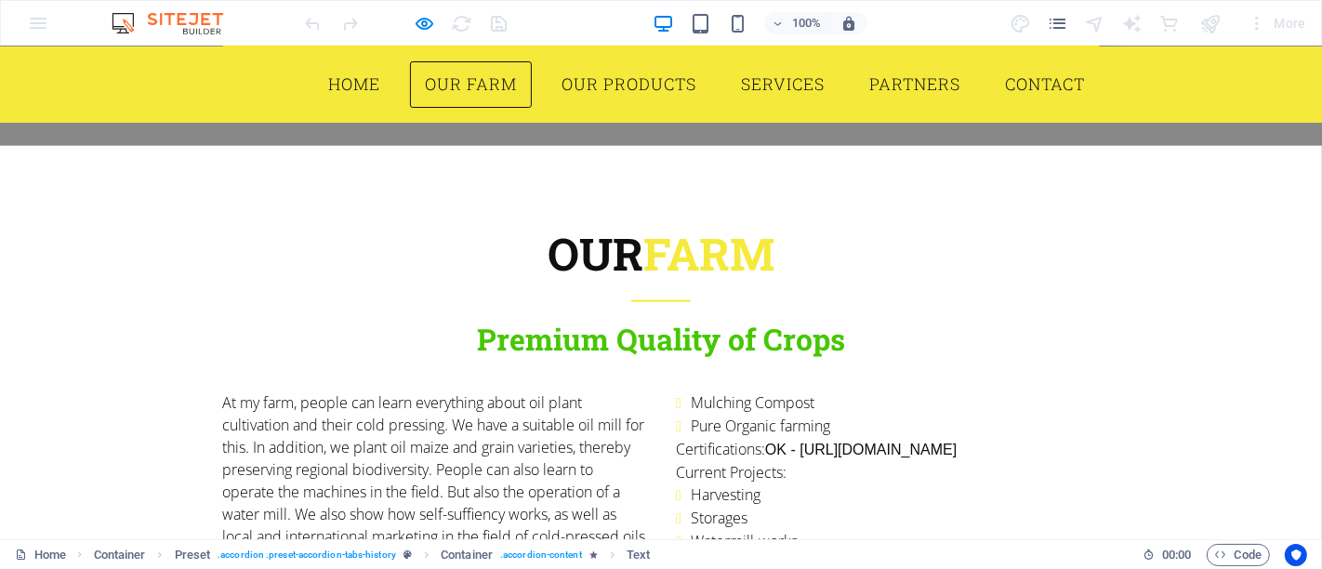
scroll to position [1904, 0]
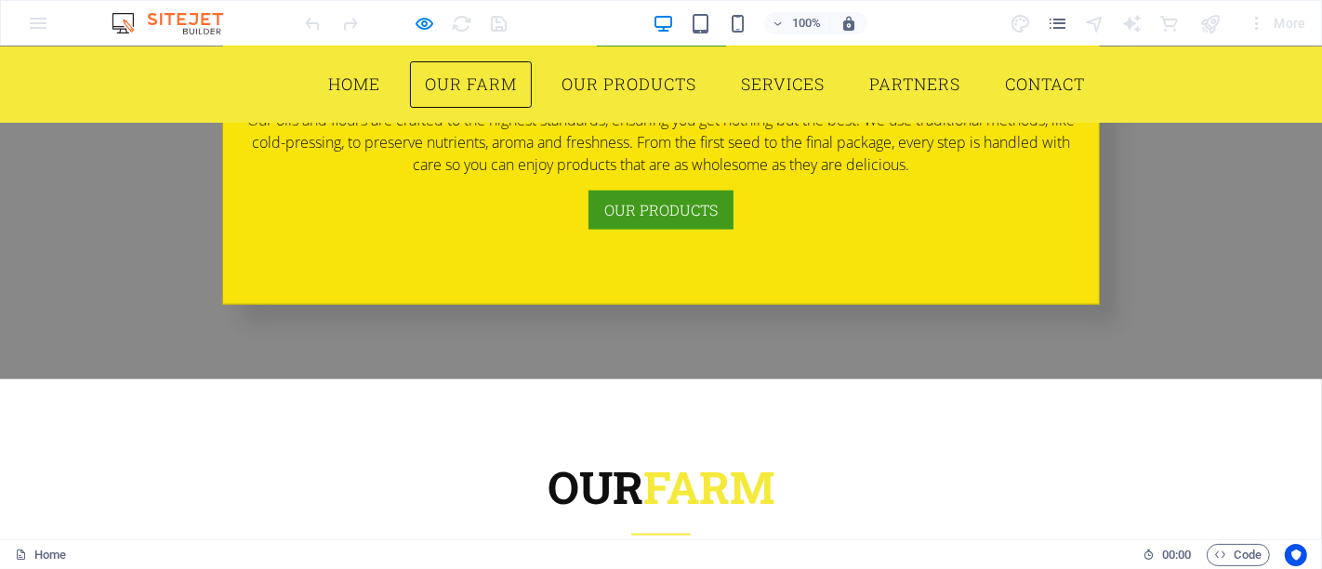
scroll to position [1718, 0]
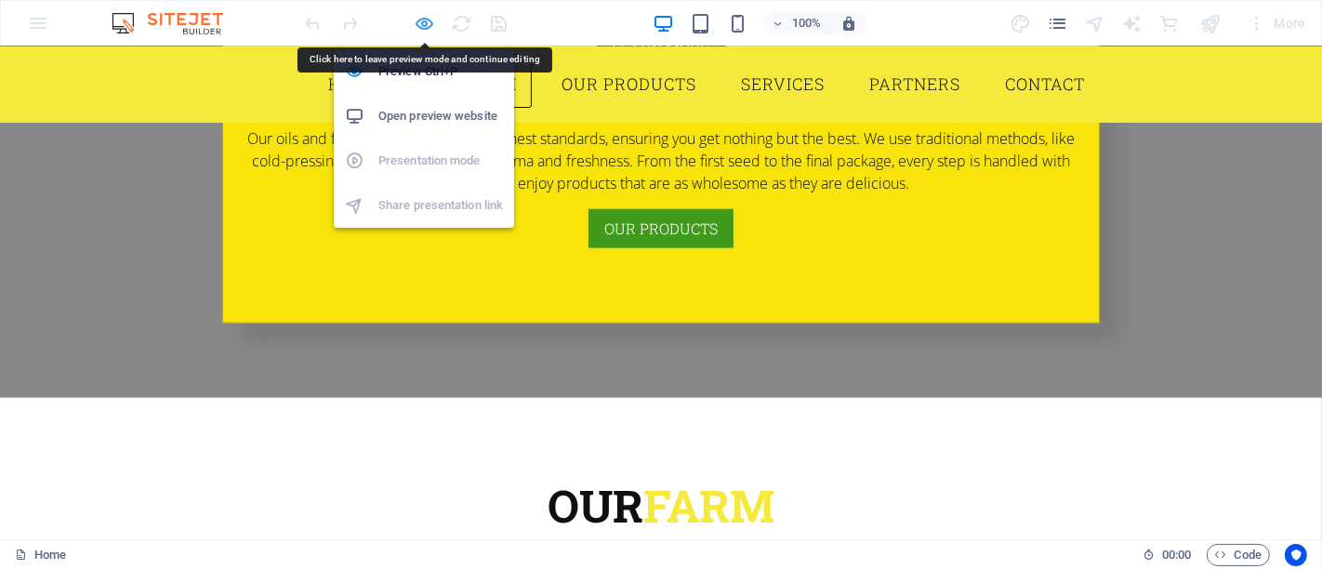
click at [426, 24] on icon "button" at bounding box center [425, 23] width 21 height 21
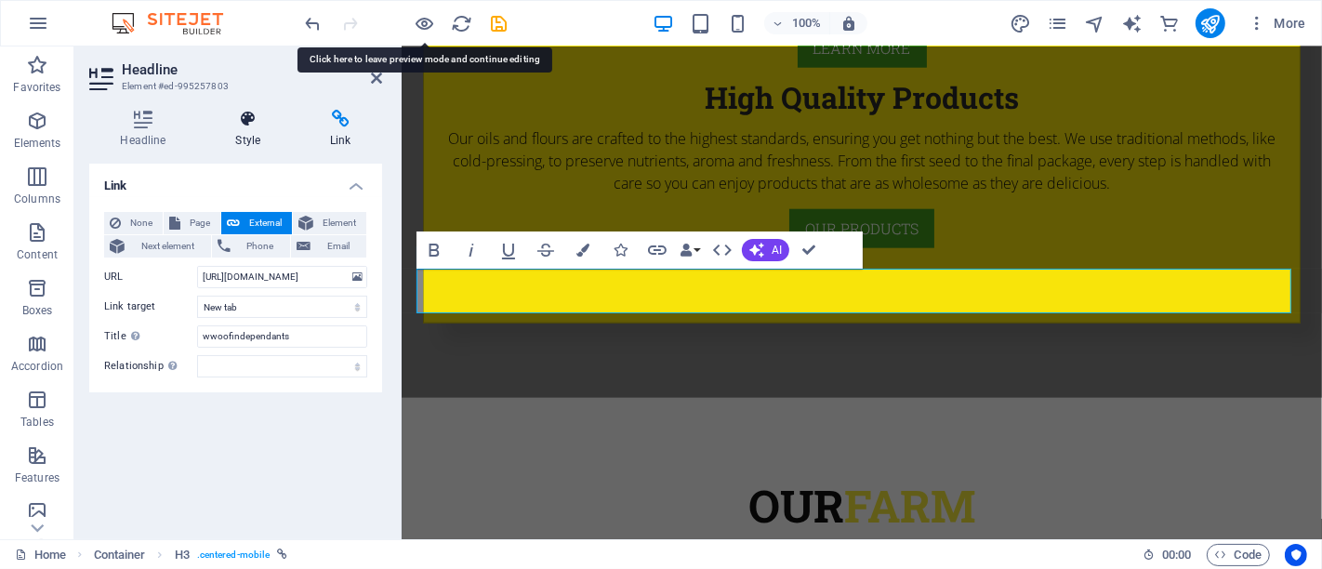
click at [265, 131] on h4 "Style" at bounding box center [252, 129] width 95 height 39
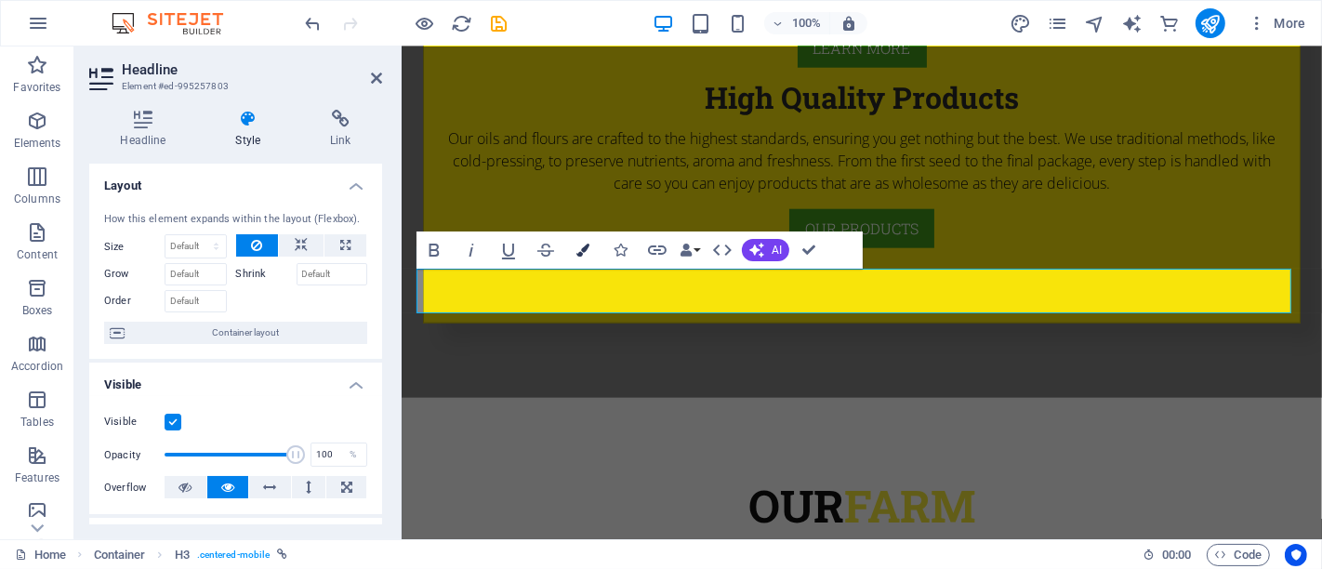
click at [589, 244] on icon "button" at bounding box center [582, 250] width 13 height 13
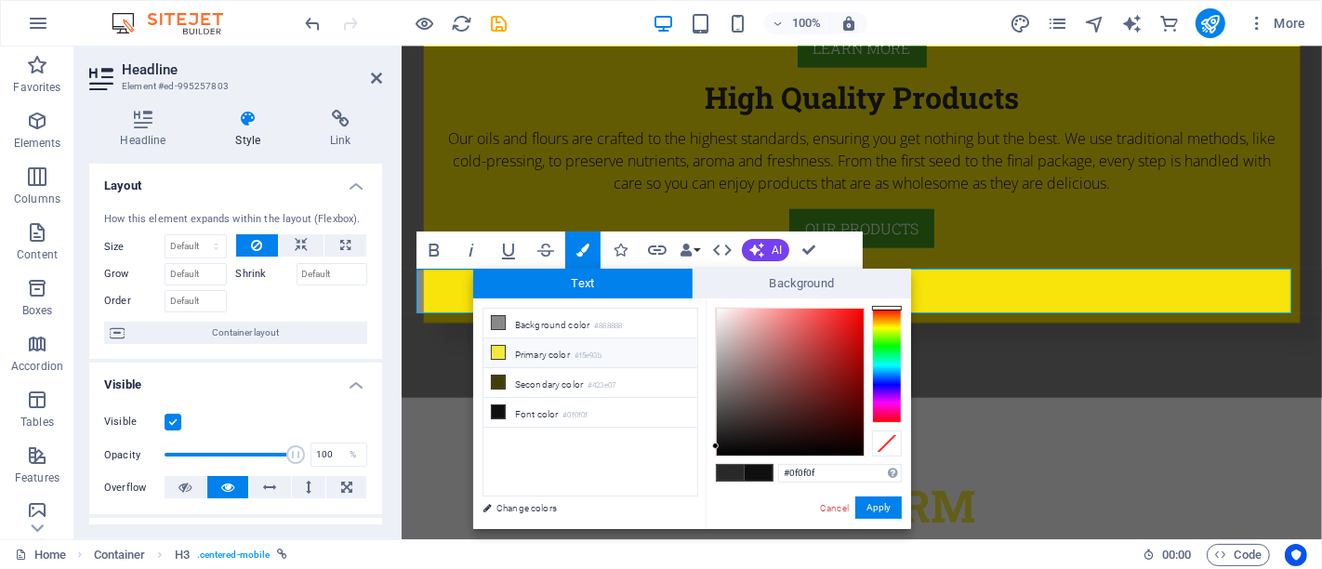
click at [502, 353] on icon at bounding box center [498, 352] width 13 height 13
type input "#f5e93b"
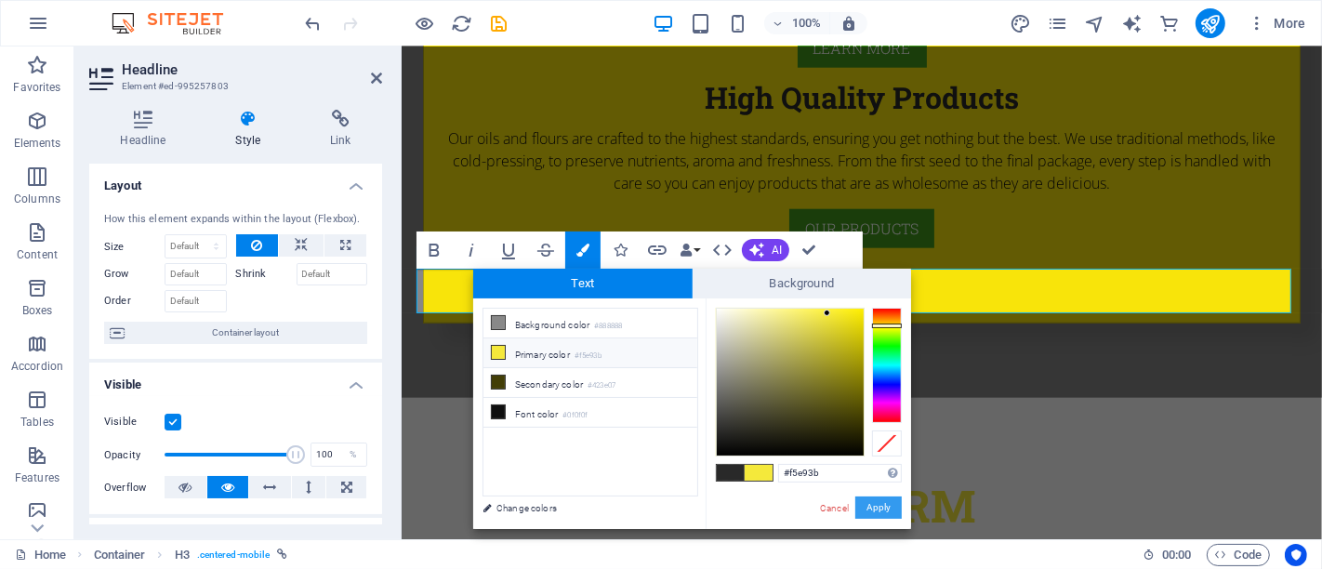
click at [877, 509] on button "Apply" at bounding box center [878, 508] width 46 height 22
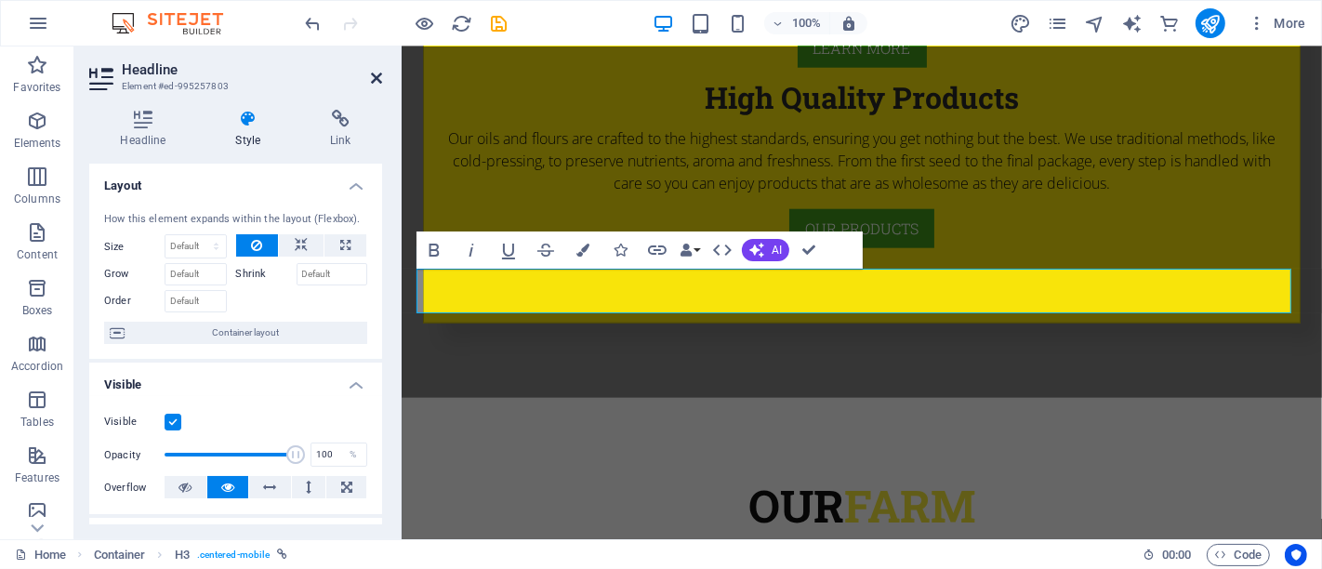
click at [379, 73] on icon at bounding box center [376, 78] width 11 height 15
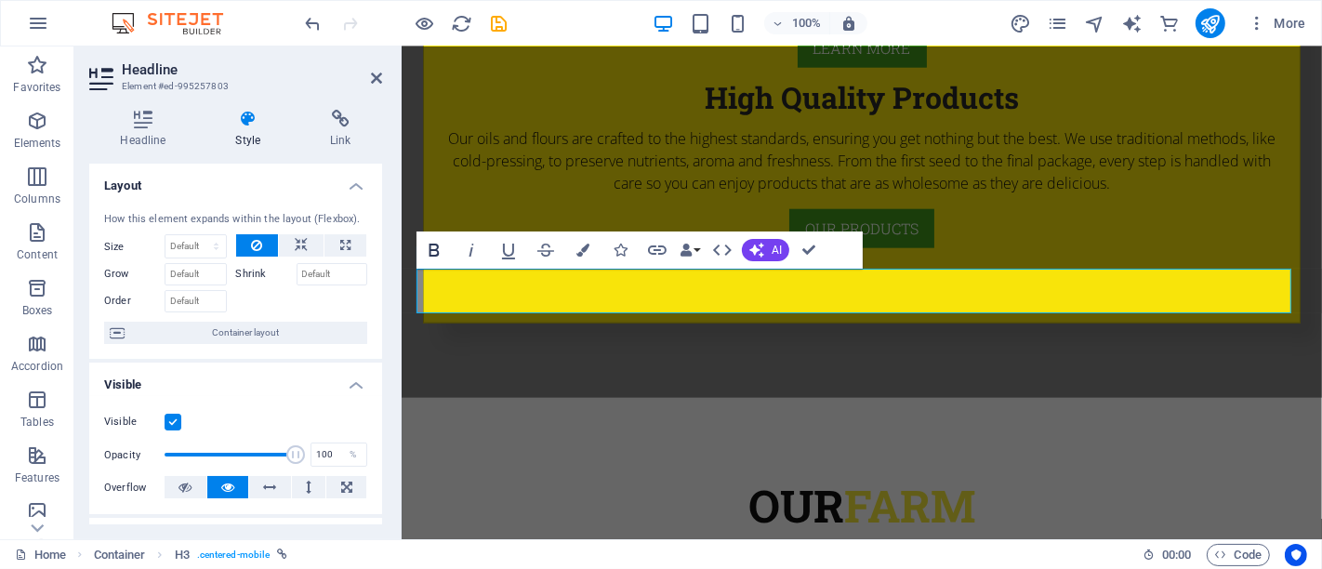
click at [438, 248] on icon "button" at bounding box center [435, 250] width 10 height 13
click at [502, 254] on icon "button" at bounding box center [508, 250] width 22 height 22
click at [371, 69] on h2 "Headline" at bounding box center [252, 69] width 260 height 17
click at [378, 73] on icon at bounding box center [376, 78] width 11 height 15
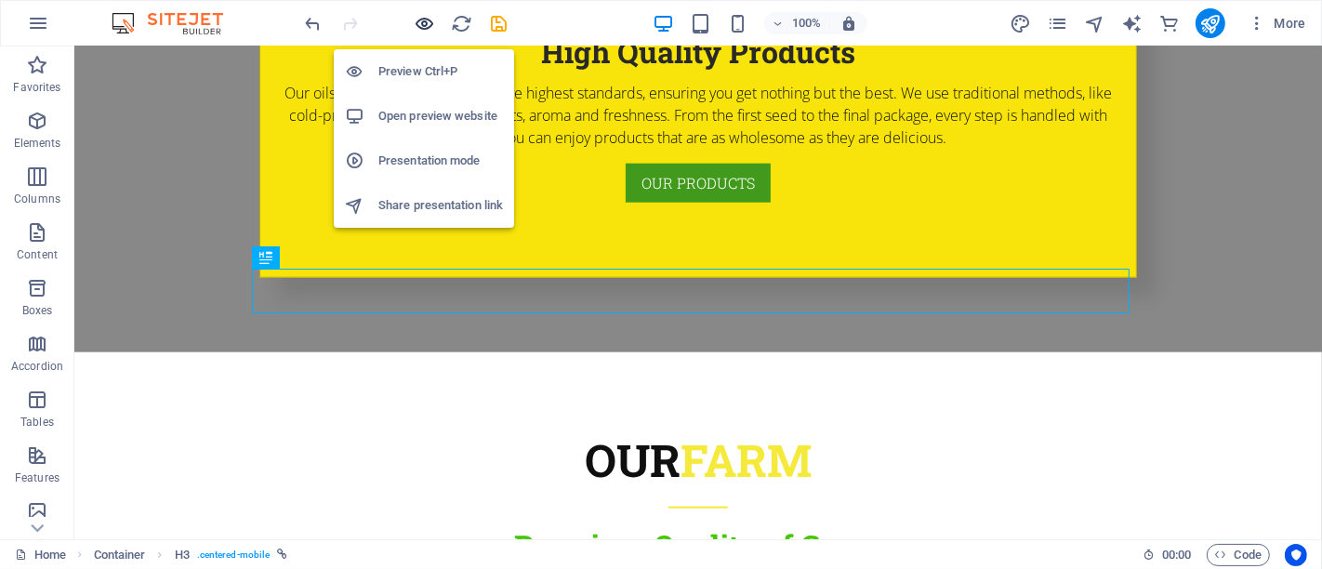
click at [428, 20] on icon "button" at bounding box center [425, 23] width 21 height 21
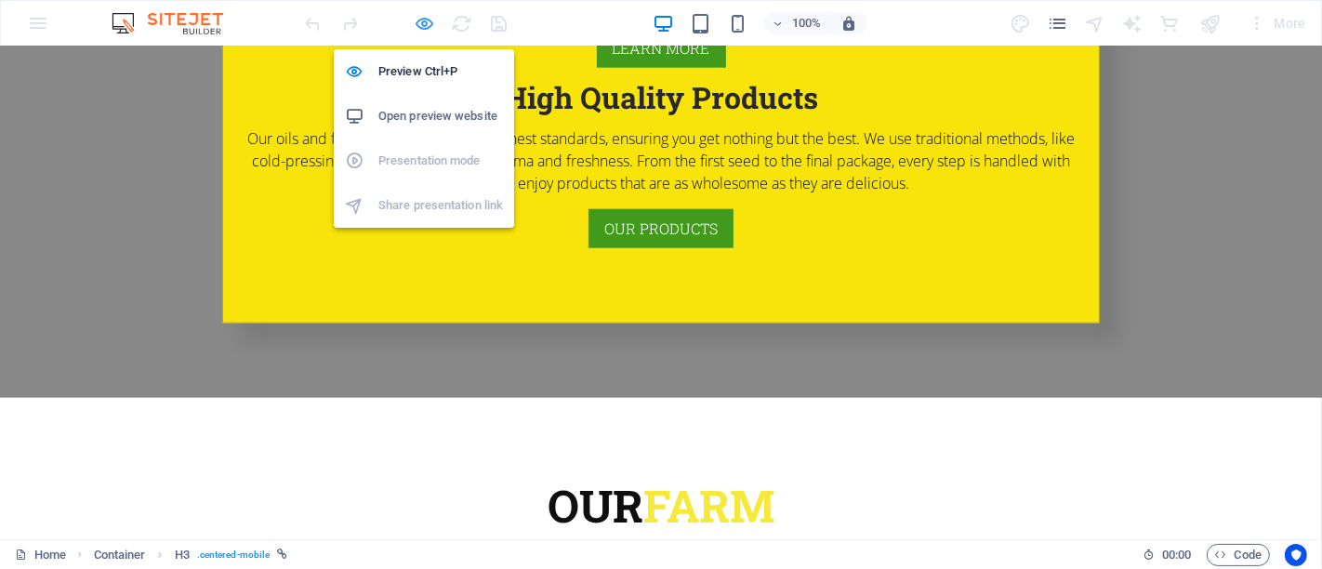
click at [430, 28] on icon "button" at bounding box center [425, 23] width 21 height 21
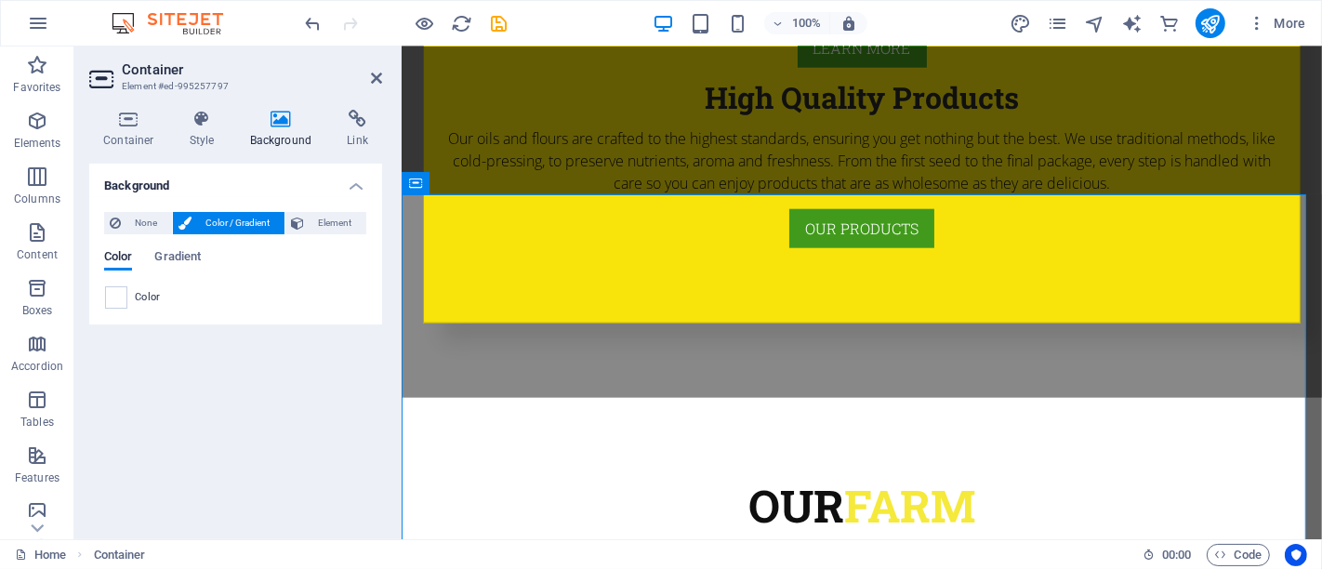
click at [189, 305] on div "Color" at bounding box center [235, 297] width 261 height 22
click at [108, 301] on span at bounding box center [116, 297] width 20 height 20
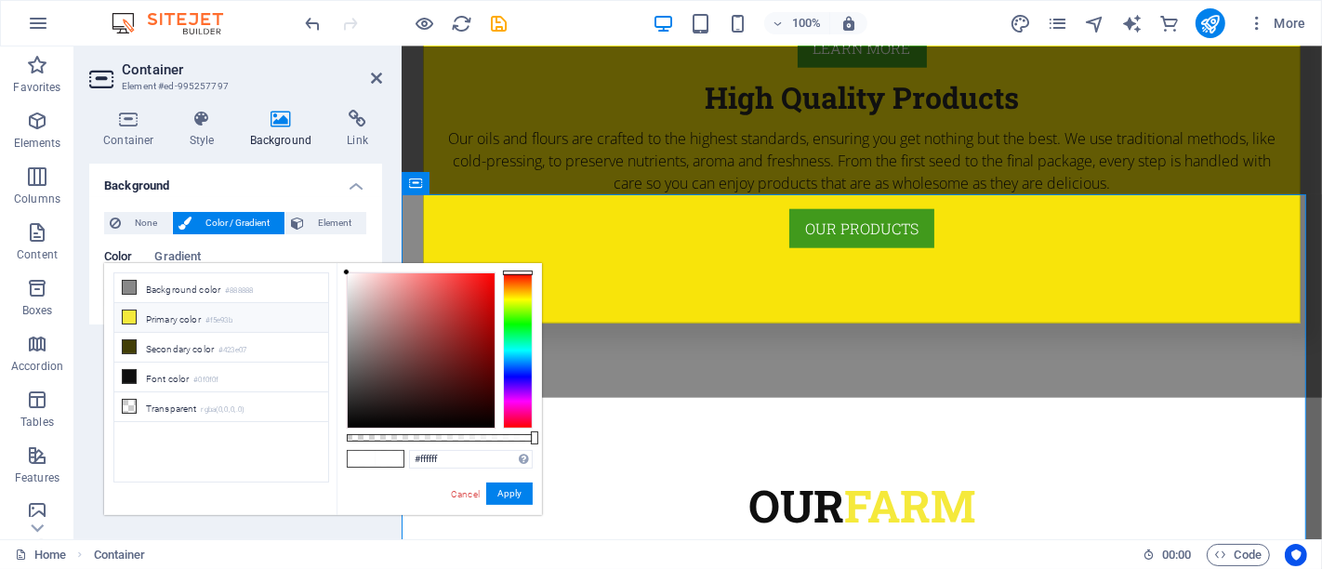
click at [168, 317] on li "Primary color #f5e93b" at bounding box center [221, 318] width 214 height 30
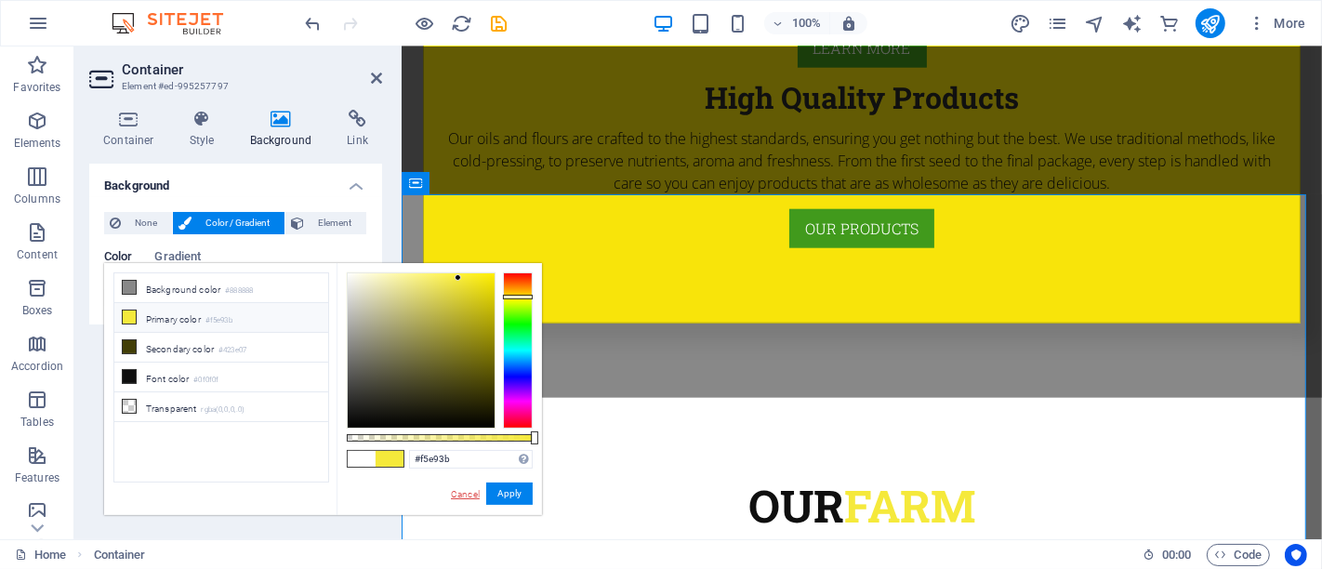
click at [462, 489] on link "Cancel" at bounding box center [465, 494] width 33 height 14
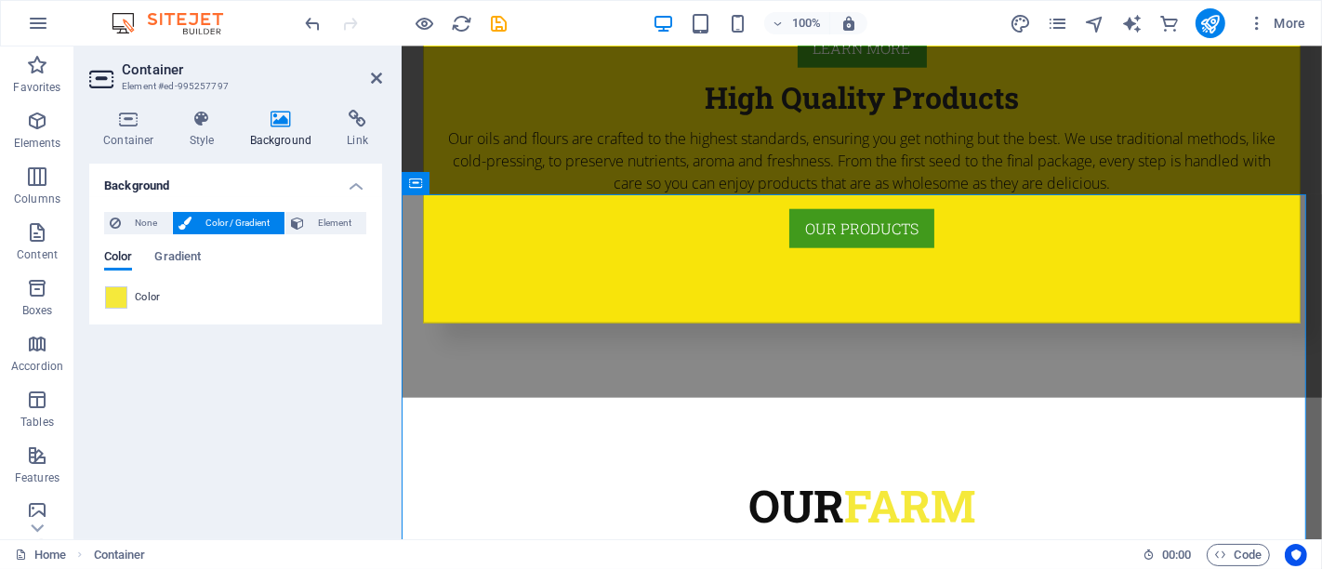
click at [179, 291] on div "Color" at bounding box center [235, 297] width 261 height 22
click at [115, 291] on span at bounding box center [116, 297] width 20 height 20
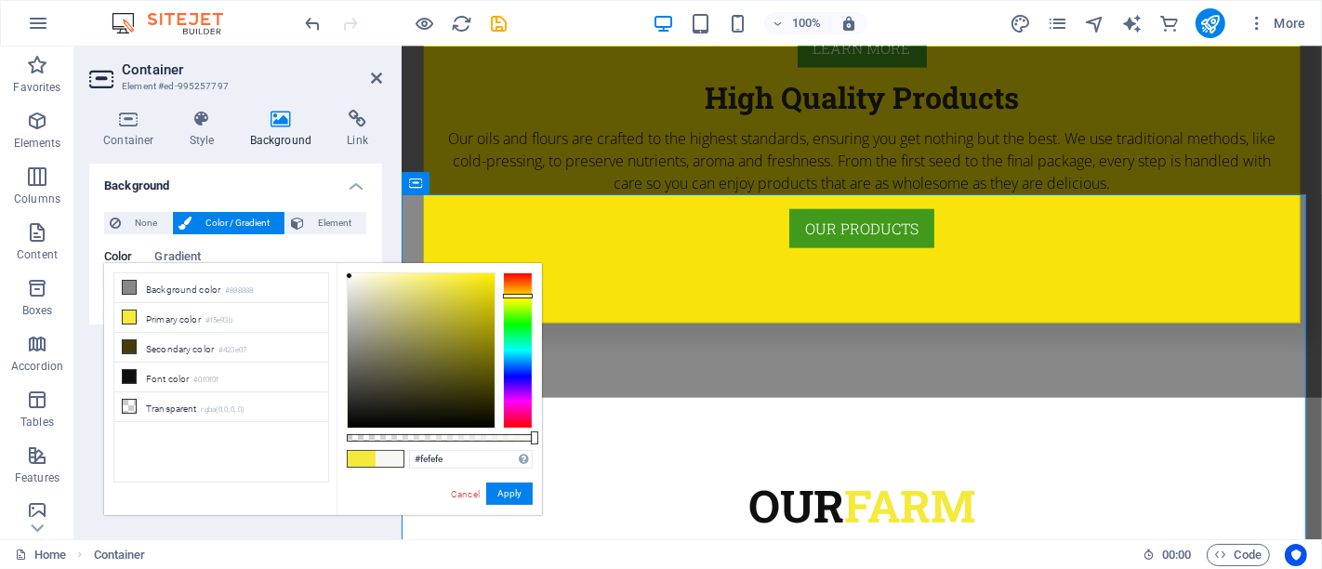
type input "#ffffff"
drag, startPoint x: 380, startPoint y: 310, endPoint x: 339, endPoint y: 272, distance: 55.9
click at [339, 272] on div "#ffffff Supported formats #0852ed rgb(8, 82, 237) rgba(8, 82, 237, 90%) hsv(221…" at bounding box center [439, 524] width 205 height 522
click at [515, 487] on button "Apply" at bounding box center [509, 494] width 46 height 22
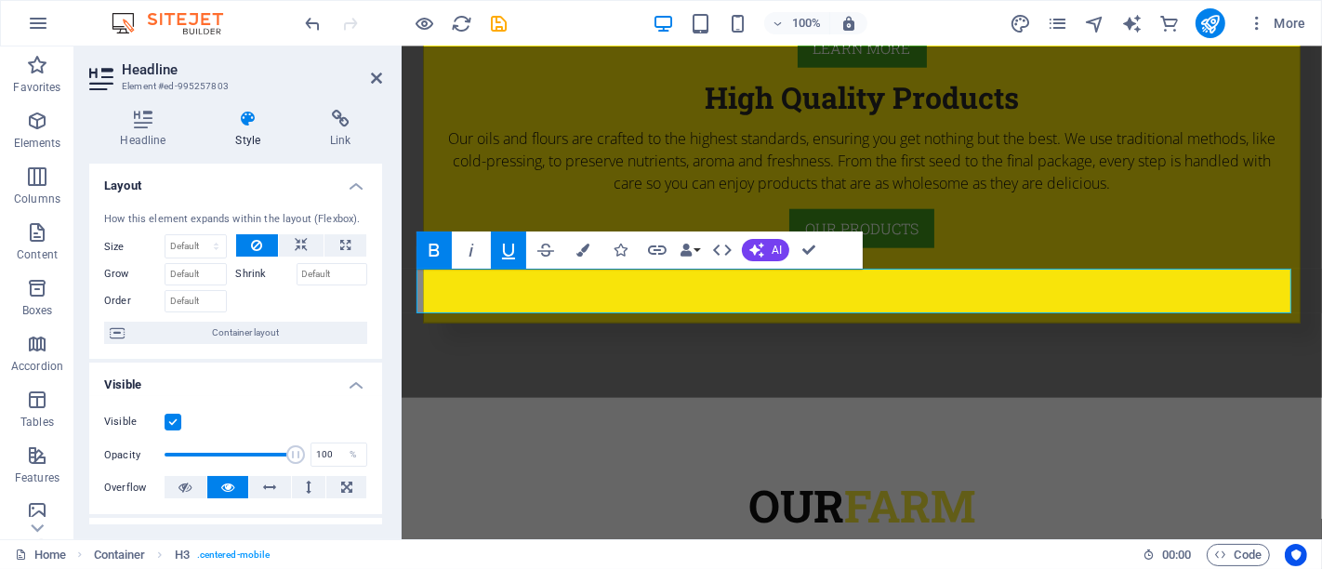
click at [443, 242] on icon "button" at bounding box center [434, 250] width 22 height 22
click at [581, 245] on icon "button" at bounding box center [582, 250] width 13 height 13
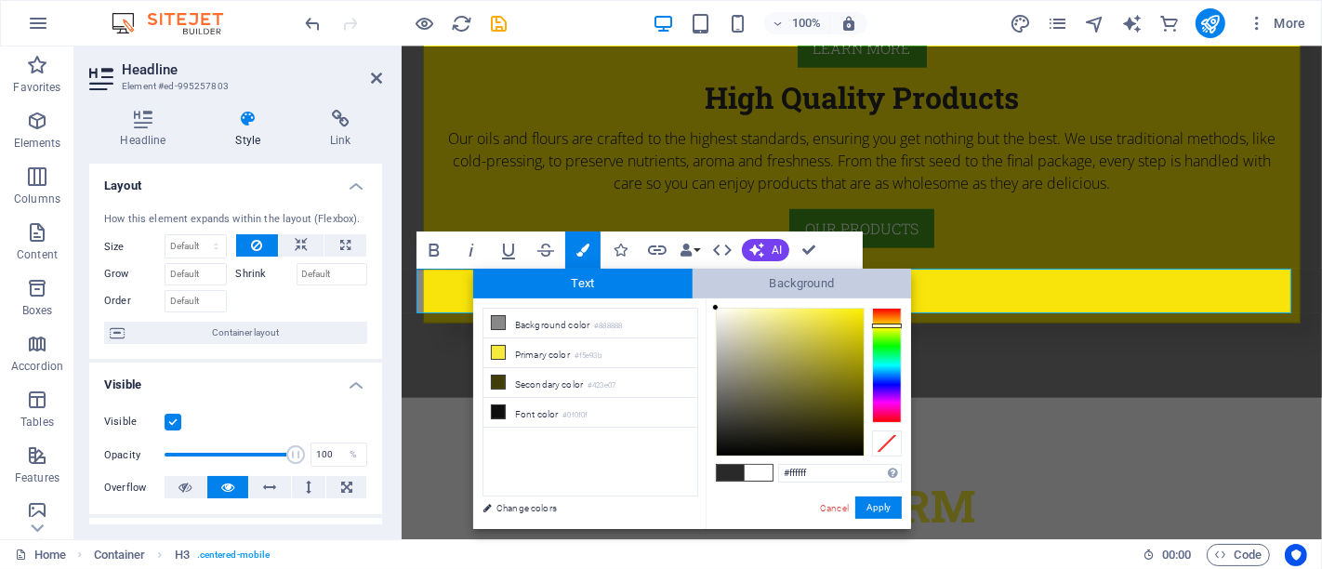
drag, startPoint x: 746, startPoint y: 378, endPoint x: 701, endPoint y: 292, distance: 96.5
click at [701, 292] on div "Text Background less Background color #888888 Primary color #f5e93b Secondary c…" at bounding box center [692, 399] width 438 height 260
type input "#000000"
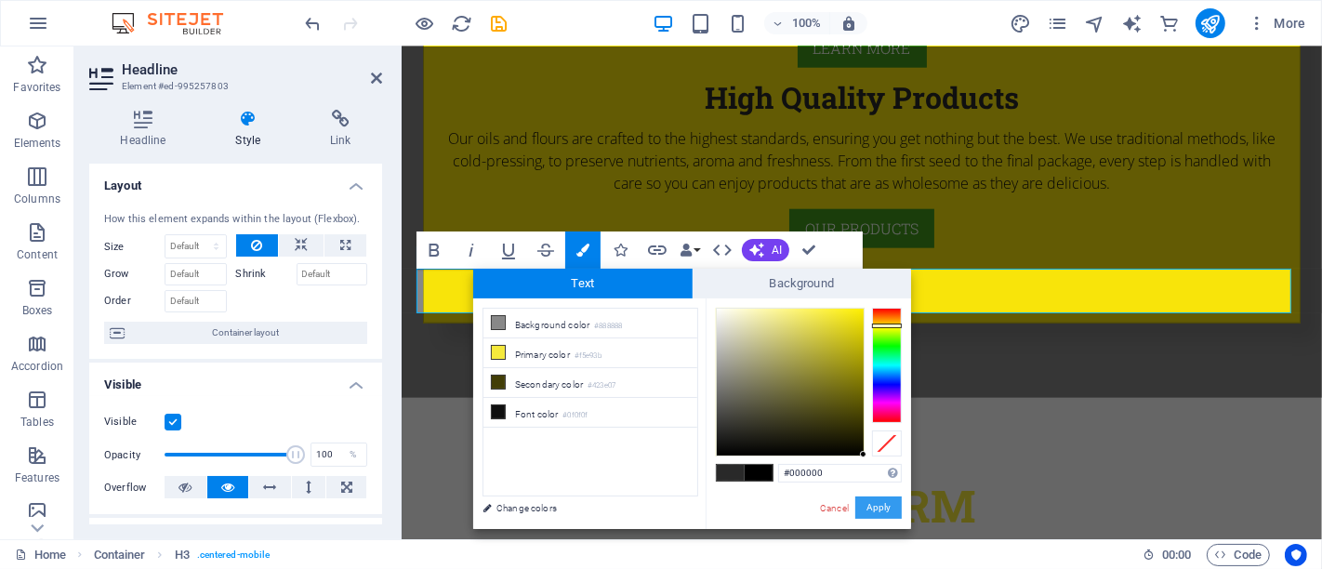
click at [893, 504] on button "Apply" at bounding box center [878, 508] width 46 height 22
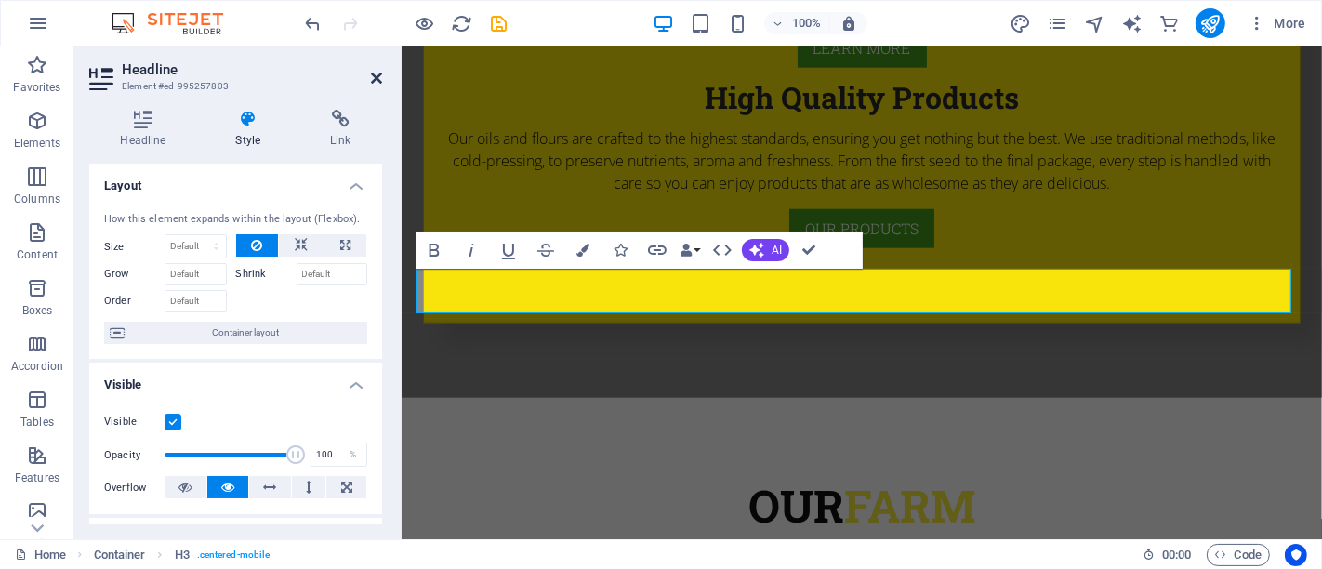
click at [377, 76] on icon at bounding box center [376, 78] width 11 height 15
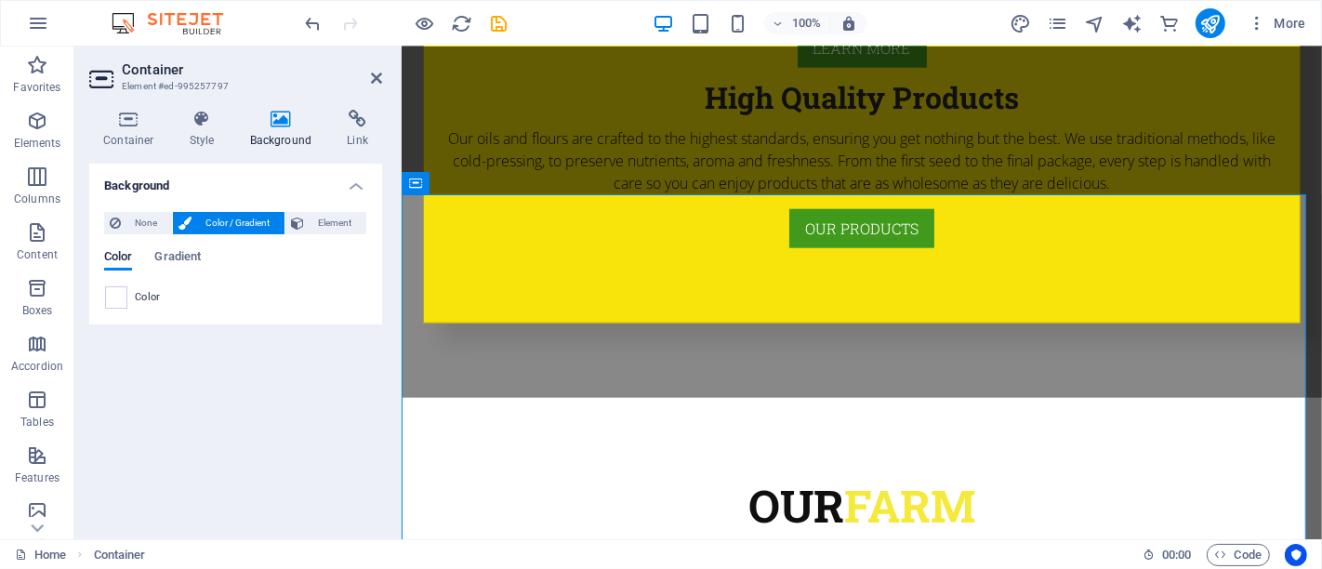
click at [192, 296] on div "Color" at bounding box center [235, 297] width 261 height 22
click at [119, 296] on span at bounding box center [116, 297] width 20 height 20
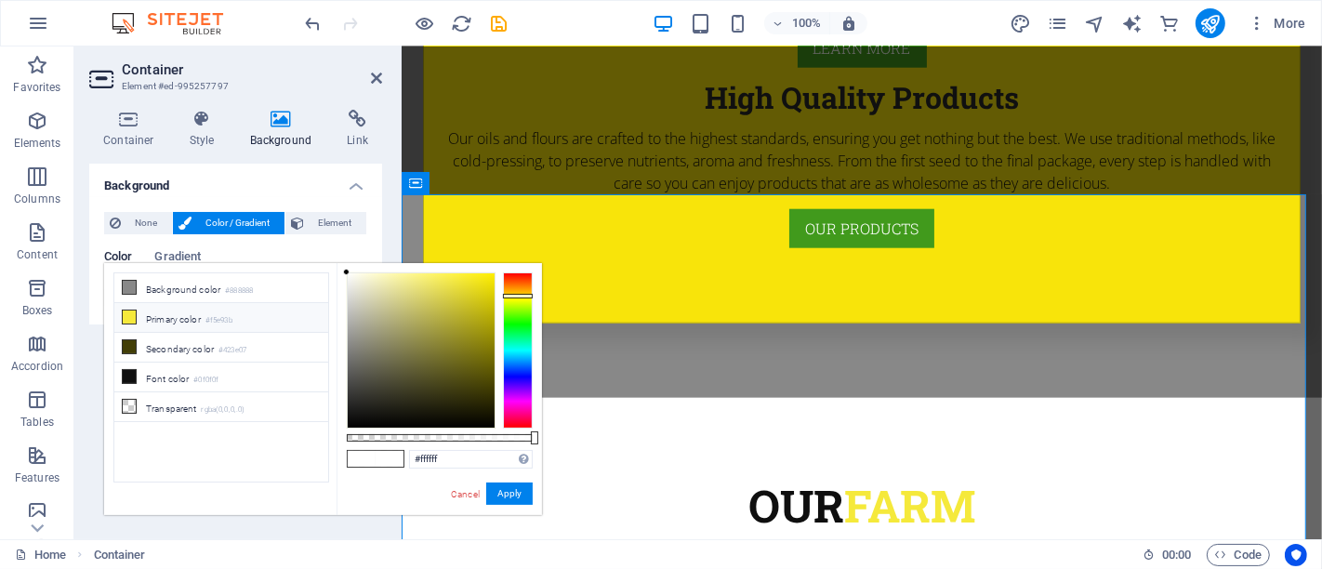
click at [163, 322] on li "Primary color #f5e93b" at bounding box center [221, 318] width 214 height 30
click at [523, 491] on button "Apply" at bounding box center [509, 494] width 46 height 22
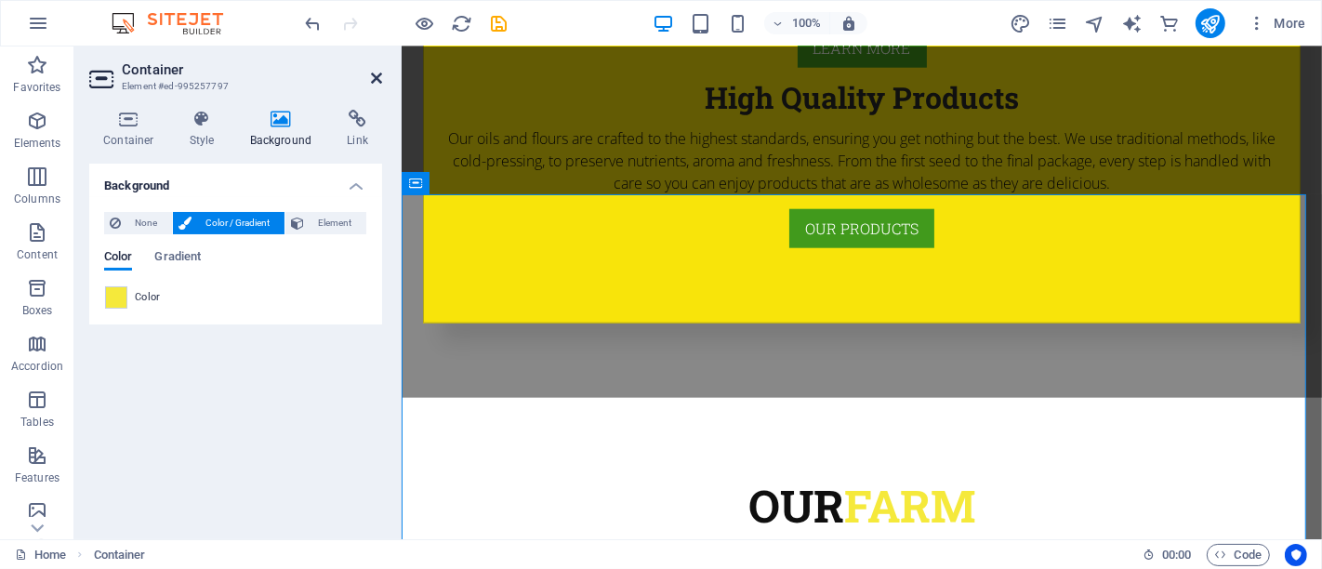
click at [377, 83] on icon at bounding box center [376, 78] width 11 height 15
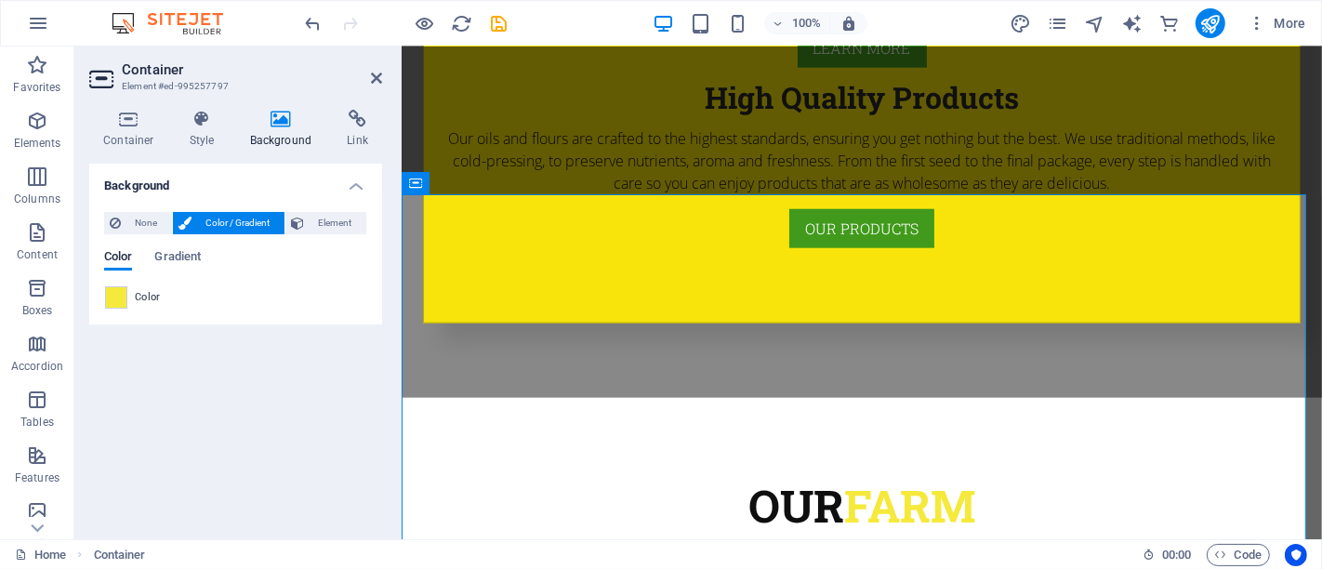
click at [131, 304] on div "Color" at bounding box center [235, 297] width 261 height 22
click at [117, 299] on span at bounding box center [116, 297] width 20 height 20
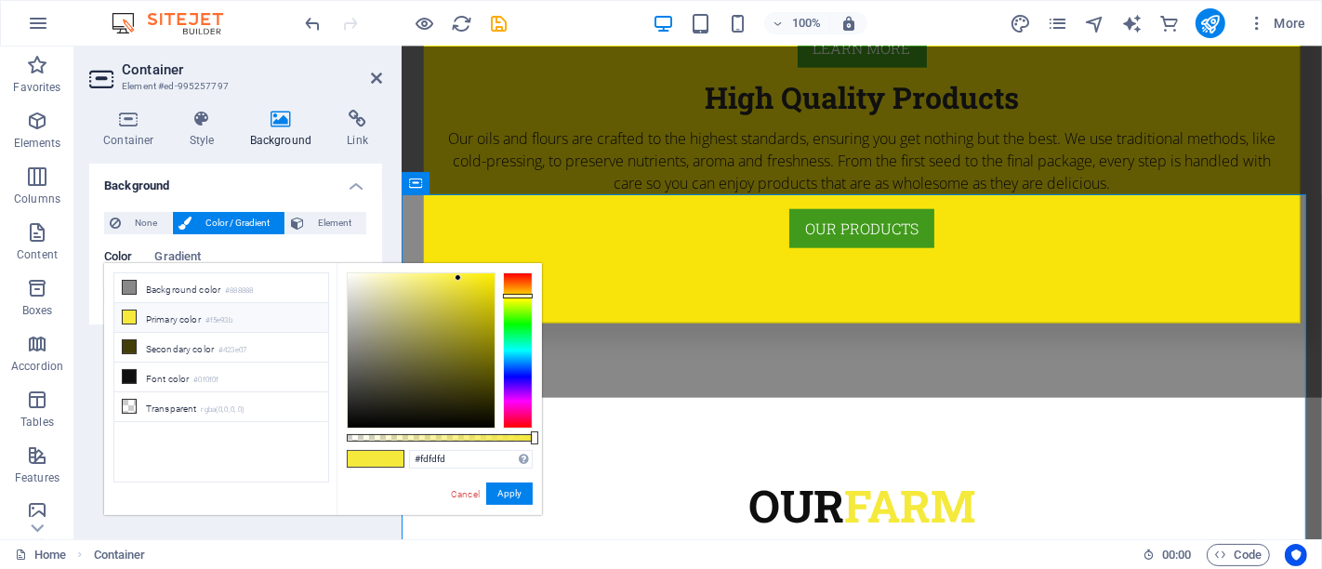
type input "#ffffff"
drag, startPoint x: 334, startPoint y: 273, endPoint x: 324, endPoint y: 264, distance: 13.8
click at [324, 264] on div "less Background color #888888 Primary color #f5e93b Secondary color #423e07 Fon…" at bounding box center [323, 389] width 438 height 252
click at [507, 495] on button "Apply" at bounding box center [509, 494] width 46 height 22
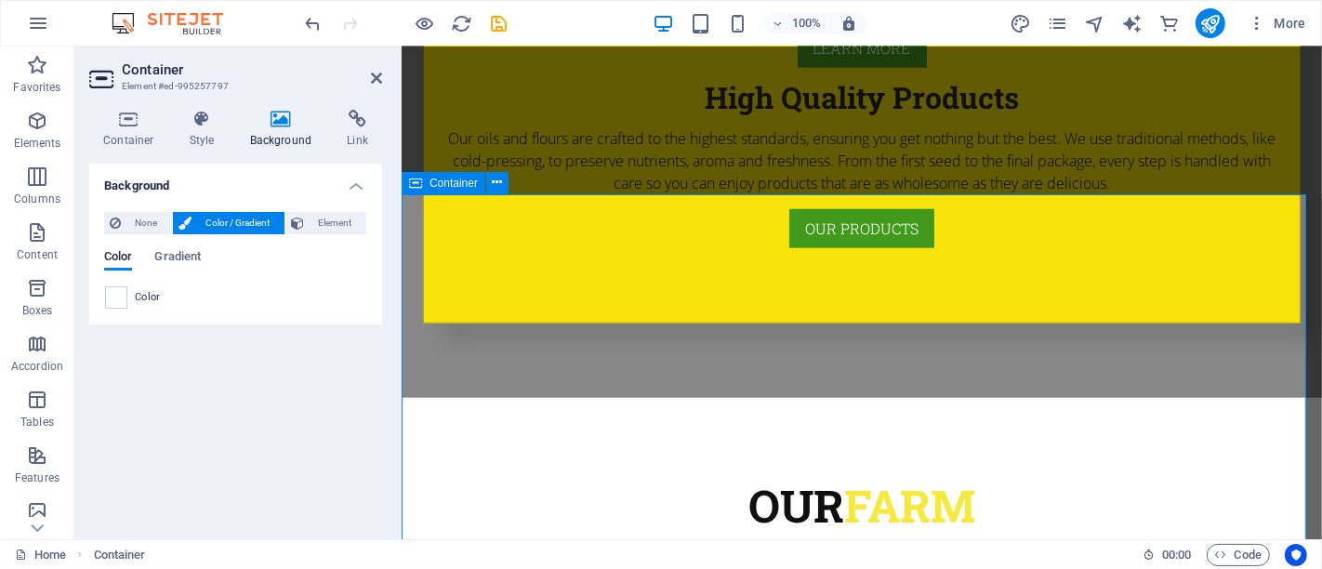
click at [378, 77] on icon at bounding box center [376, 78] width 11 height 15
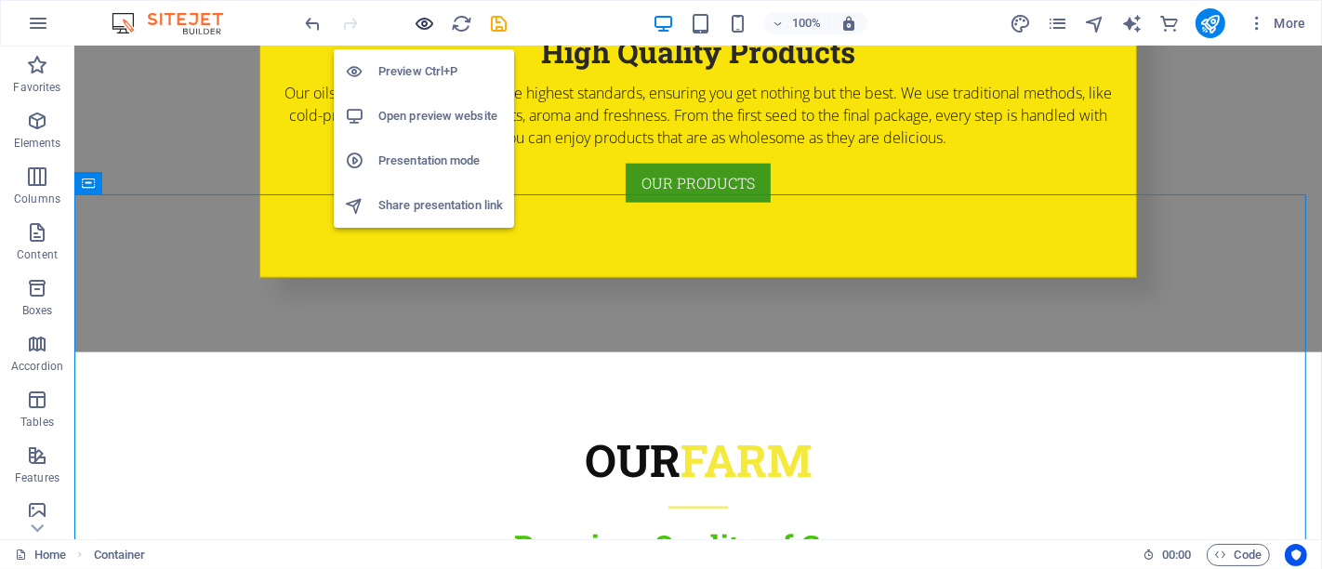
click at [427, 22] on icon "button" at bounding box center [425, 23] width 21 height 21
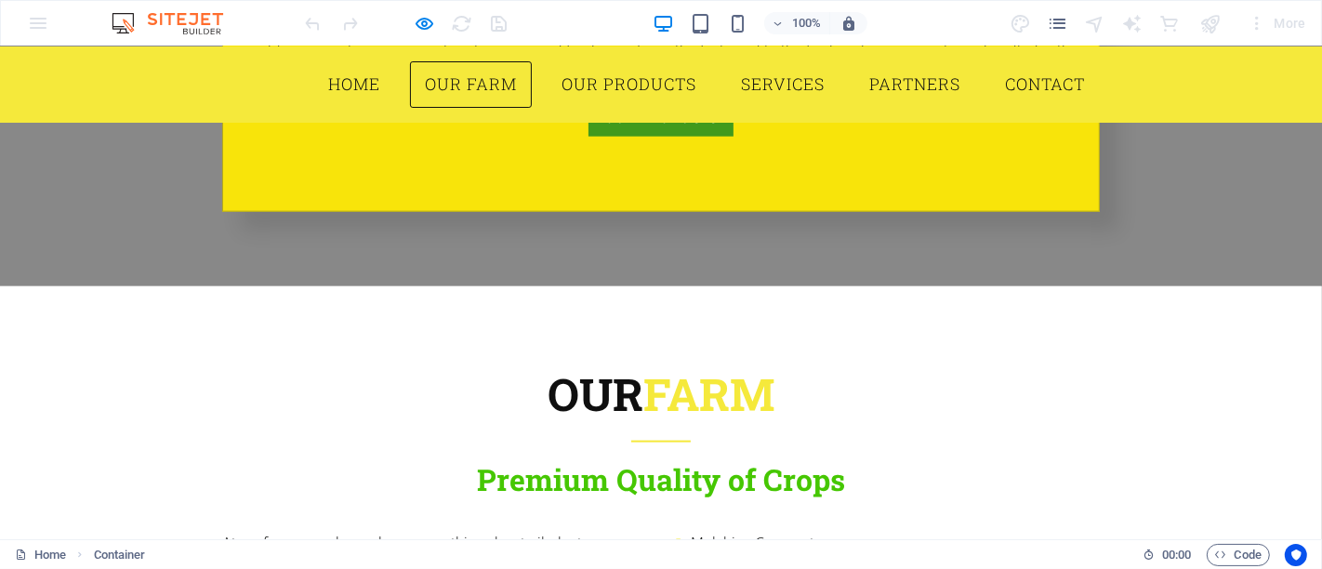
scroll to position [1790, 0]
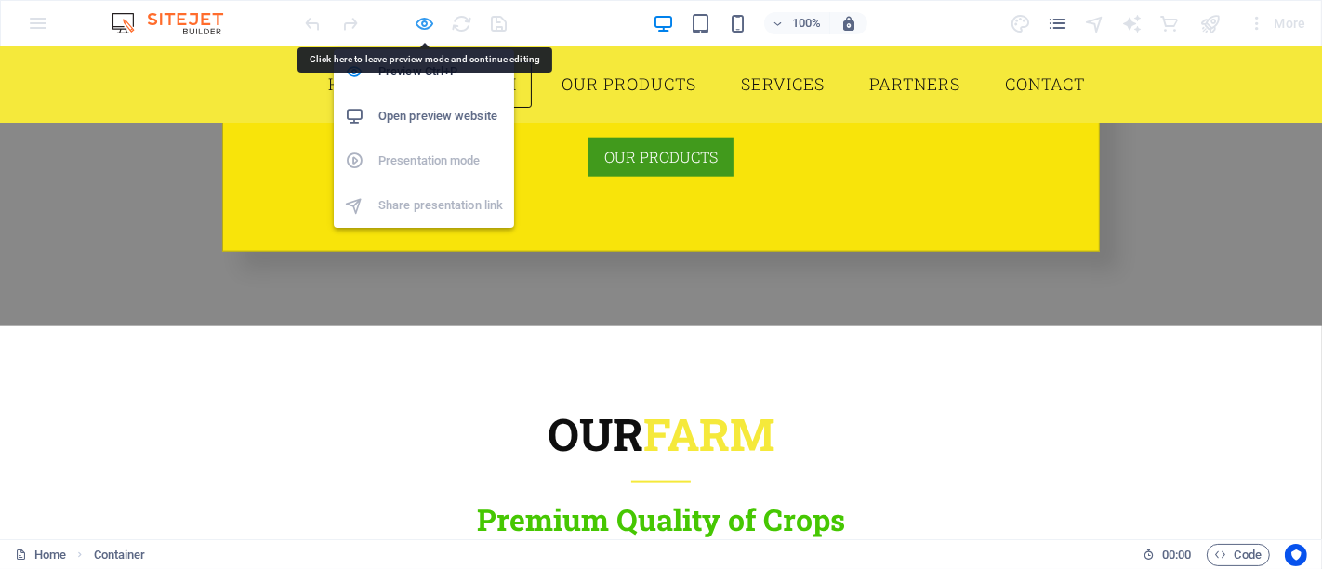
click at [427, 25] on icon "button" at bounding box center [425, 23] width 21 height 21
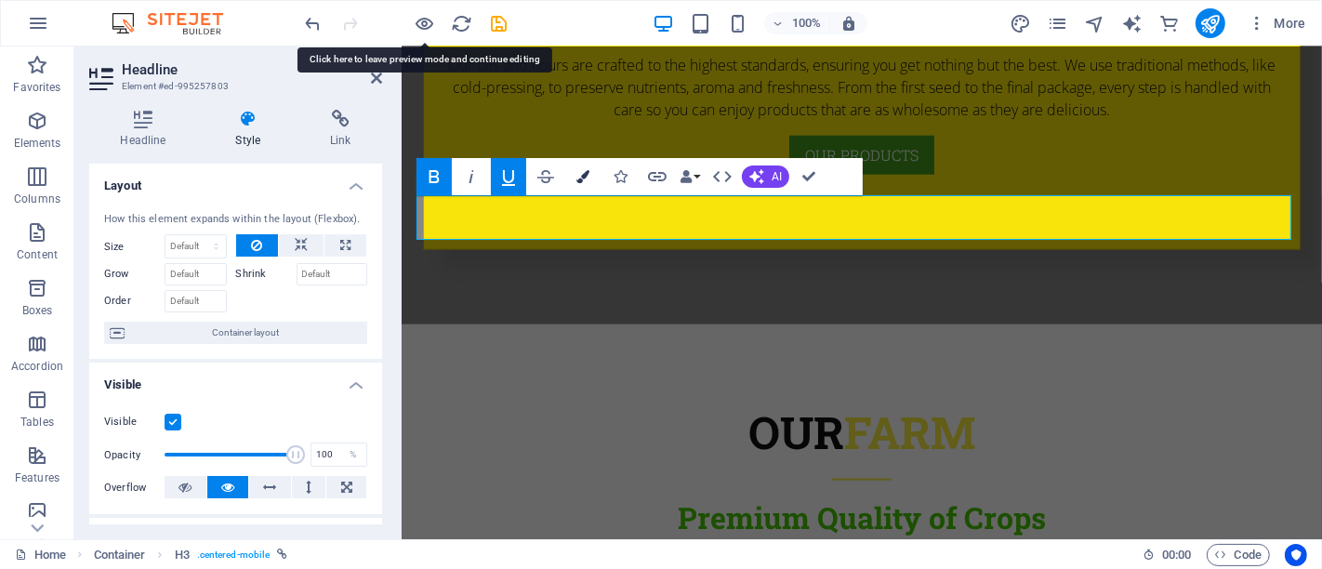
click at [585, 183] on button "Colors" at bounding box center [582, 176] width 35 height 37
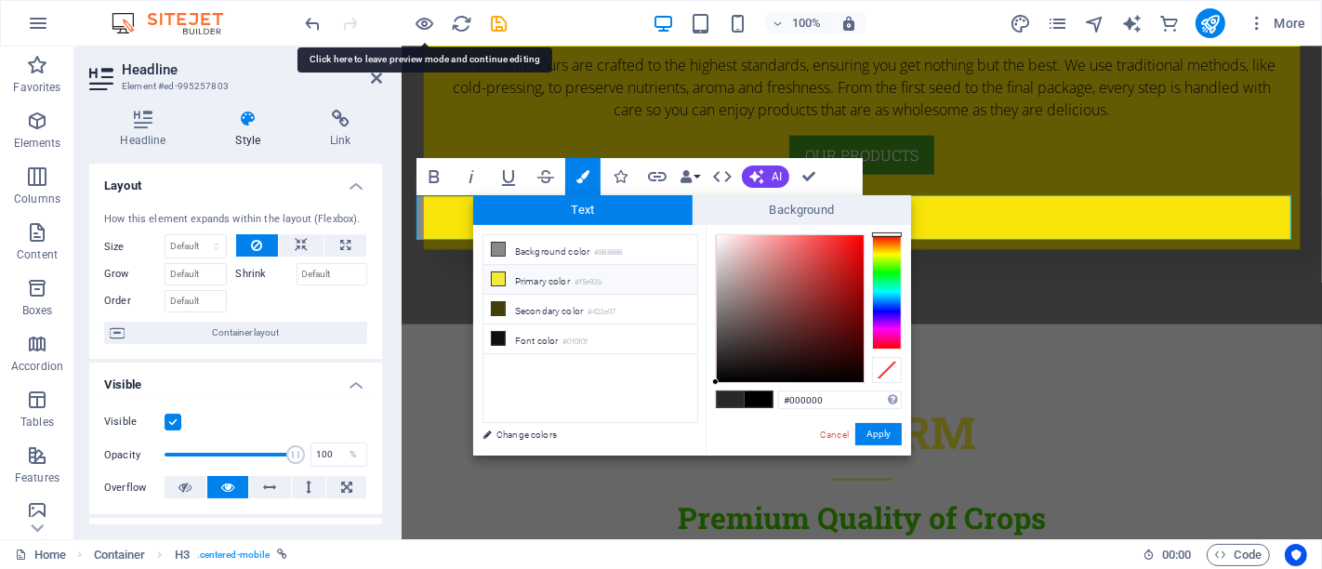
click at [504, 279] on icon at bounding box center [498, 278] width 13 height 13
type input "#f5e93b"
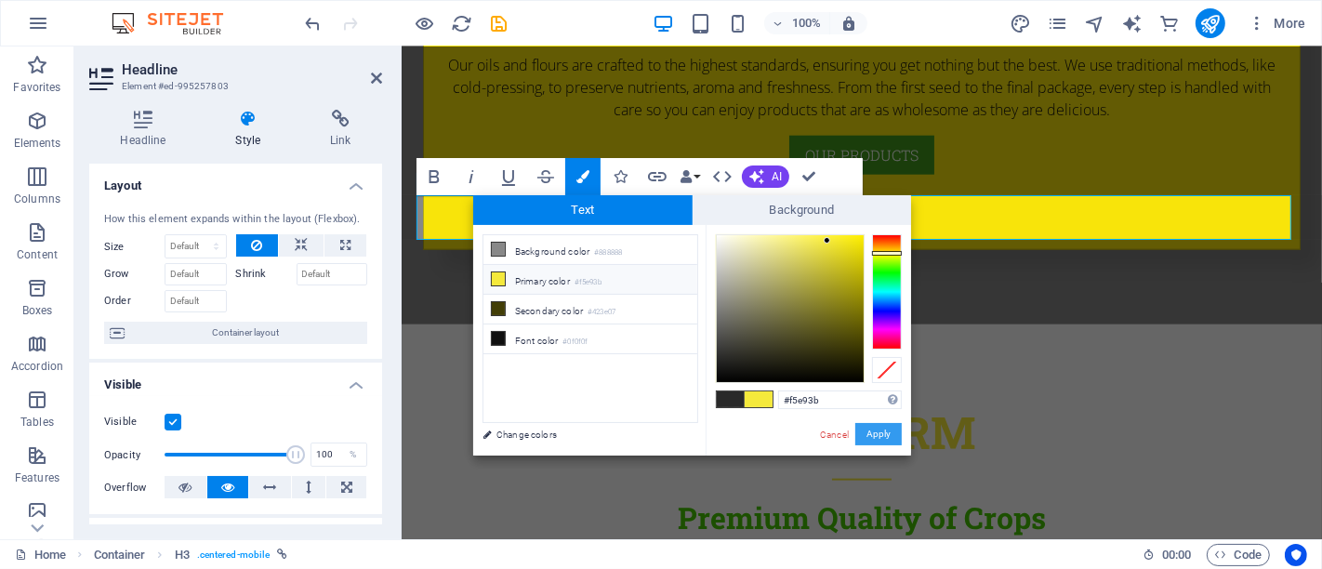
click at [878, 436] on button "Apply" at bounding box center [878, 434] width 46 height 22
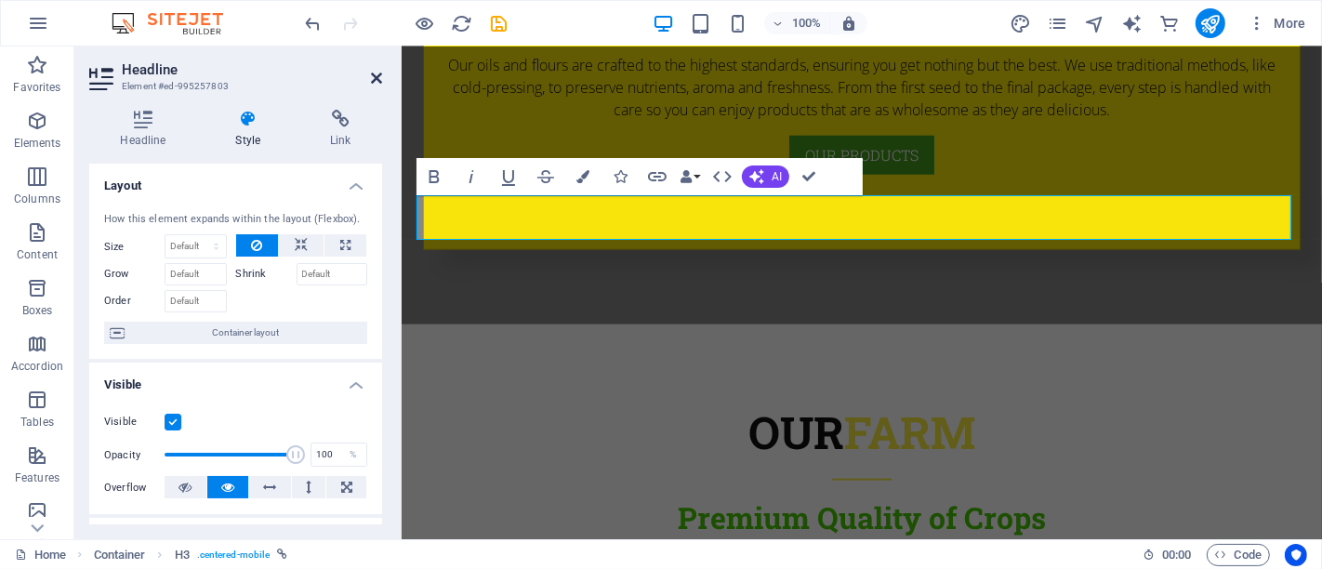
click at [372, 76] on icon at bounding box center [376, 78] width 11 height 15
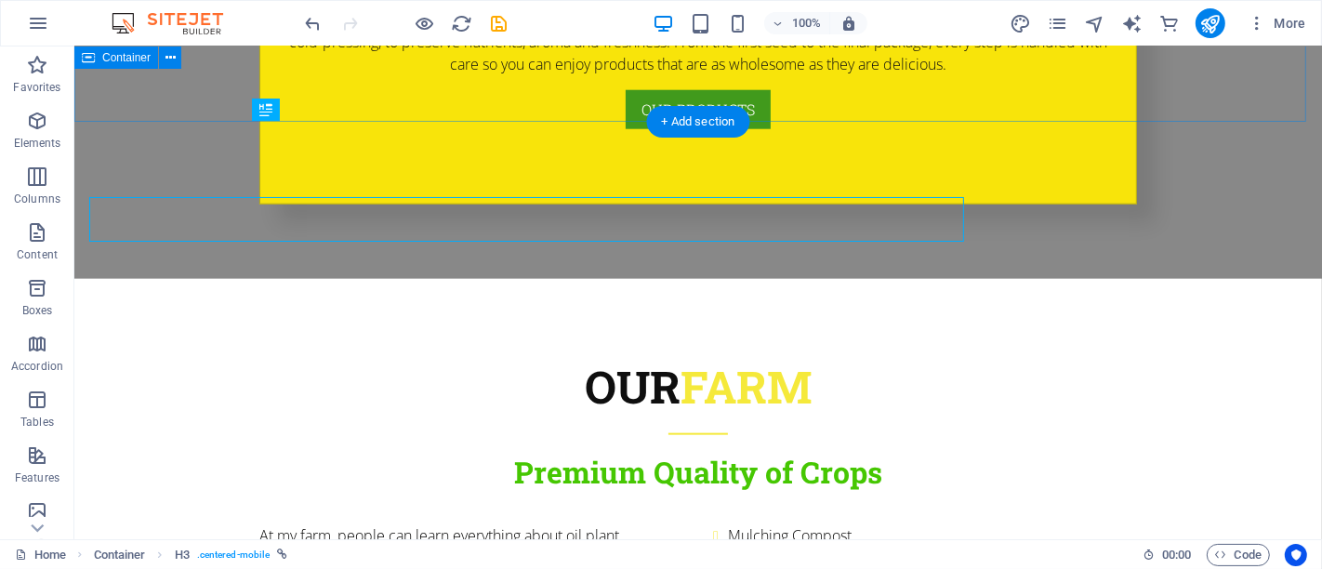
scroll to position [1790, 0]
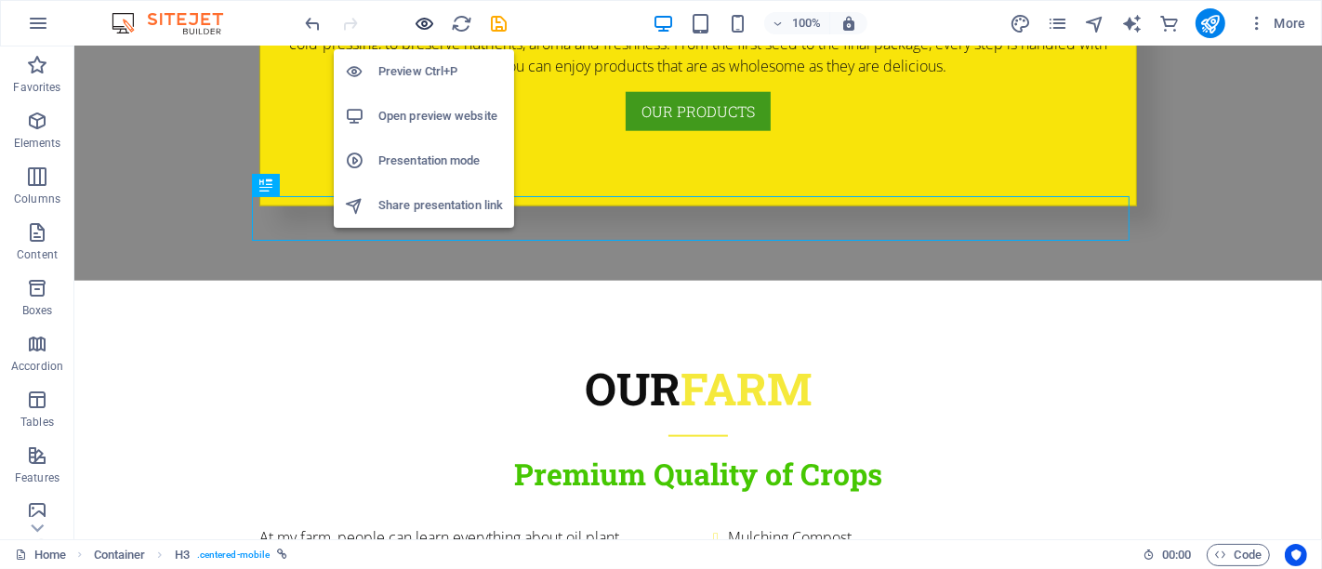
click at [428, 23] on icon "button" at bounding box center [425, 23] width 21 height 21
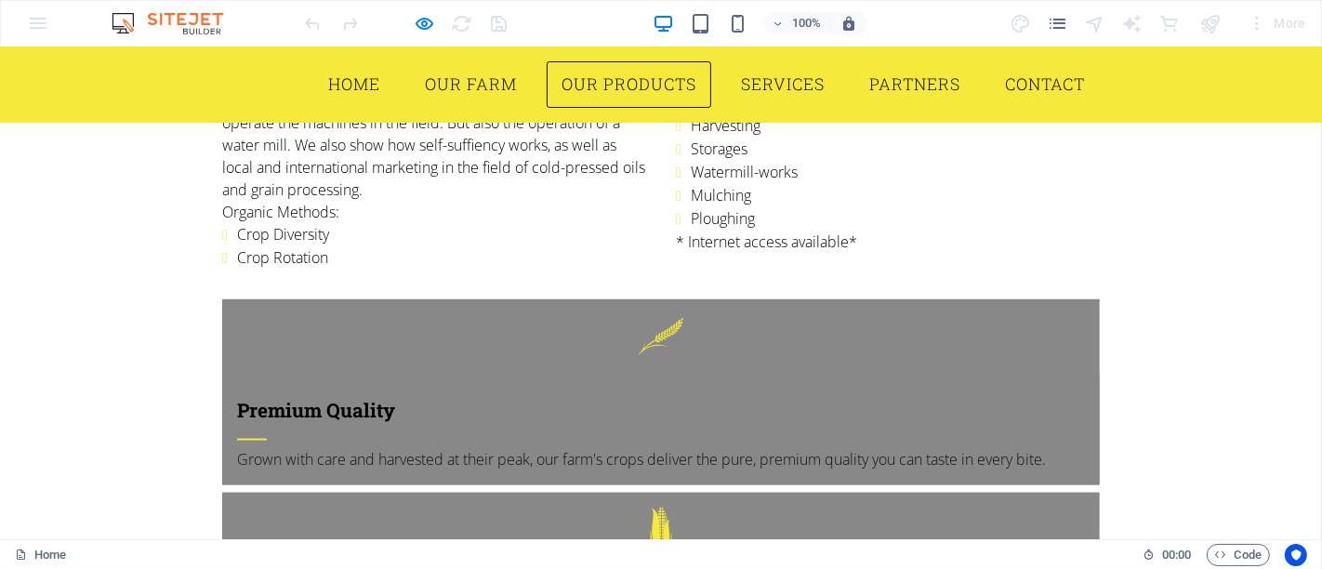
scroll to position [2285, 0]
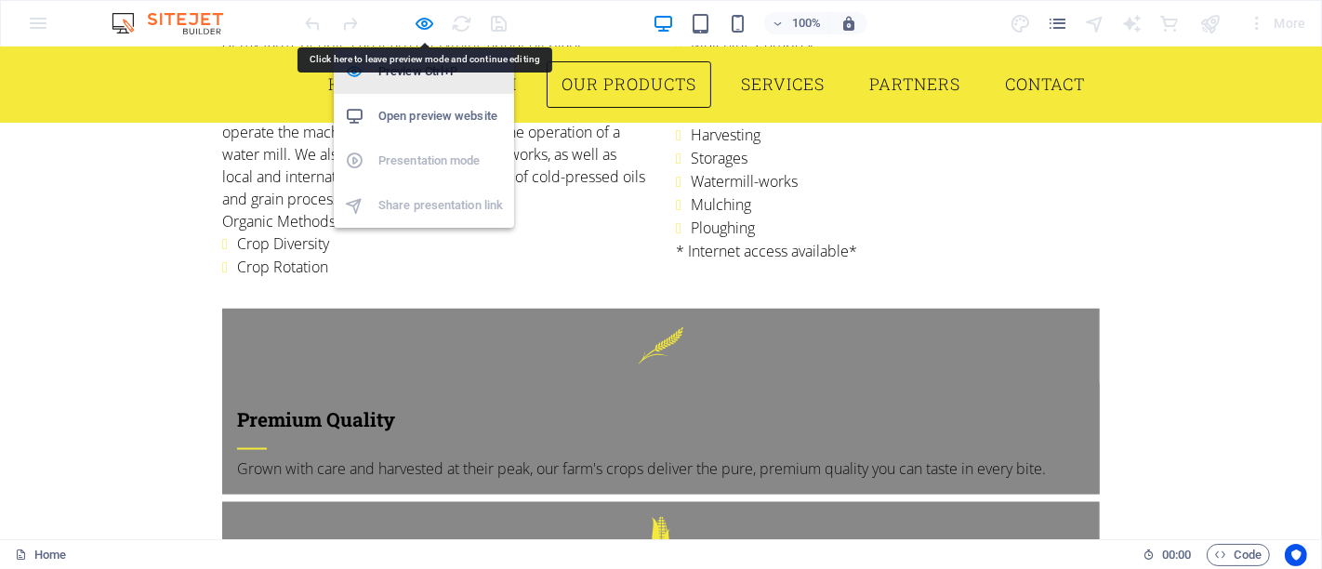
click at [417, 25] on icon "button" at bounding box center [425, 23] width 21 height 21
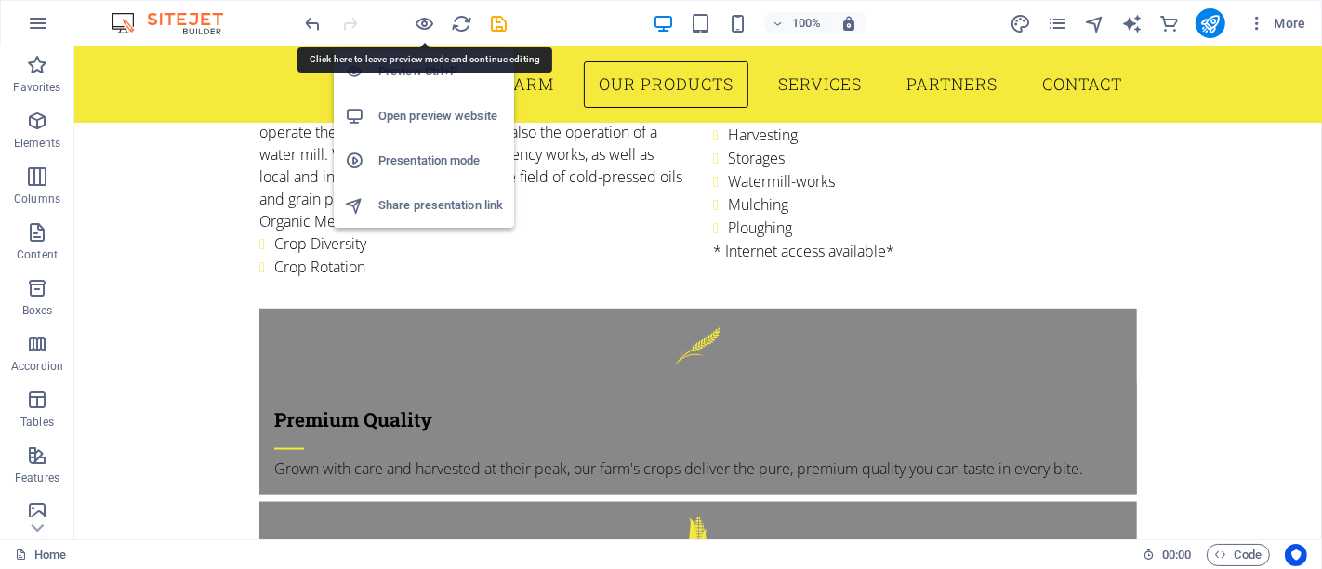
scroll to position [3619, 0]
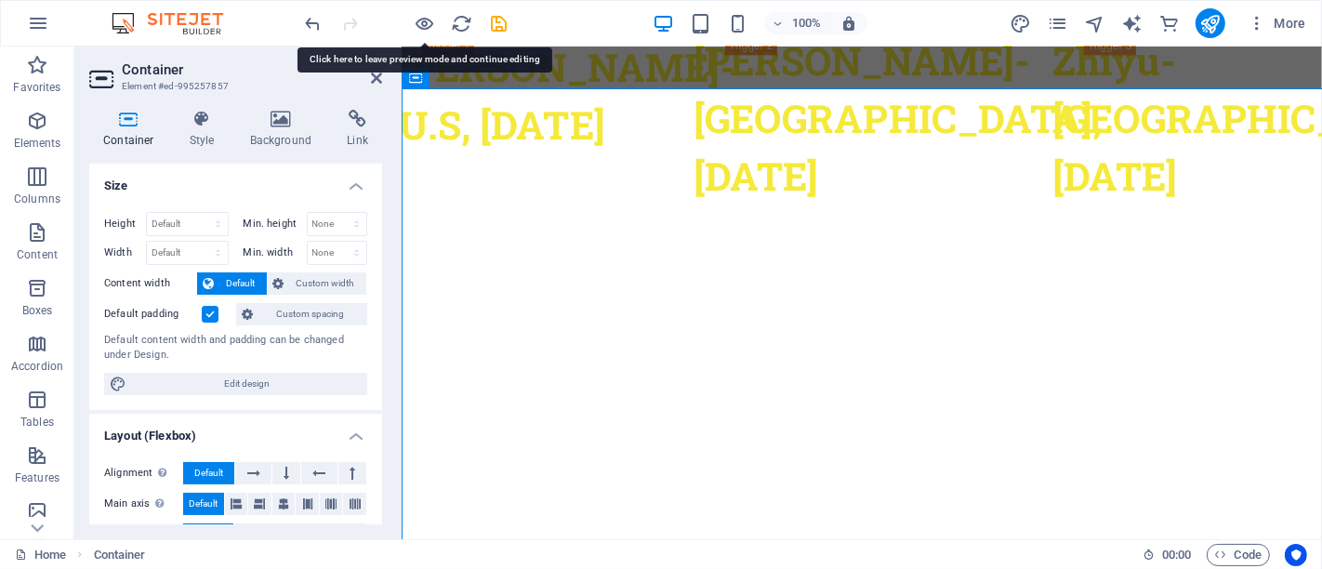
scroll to position [3620, 0]
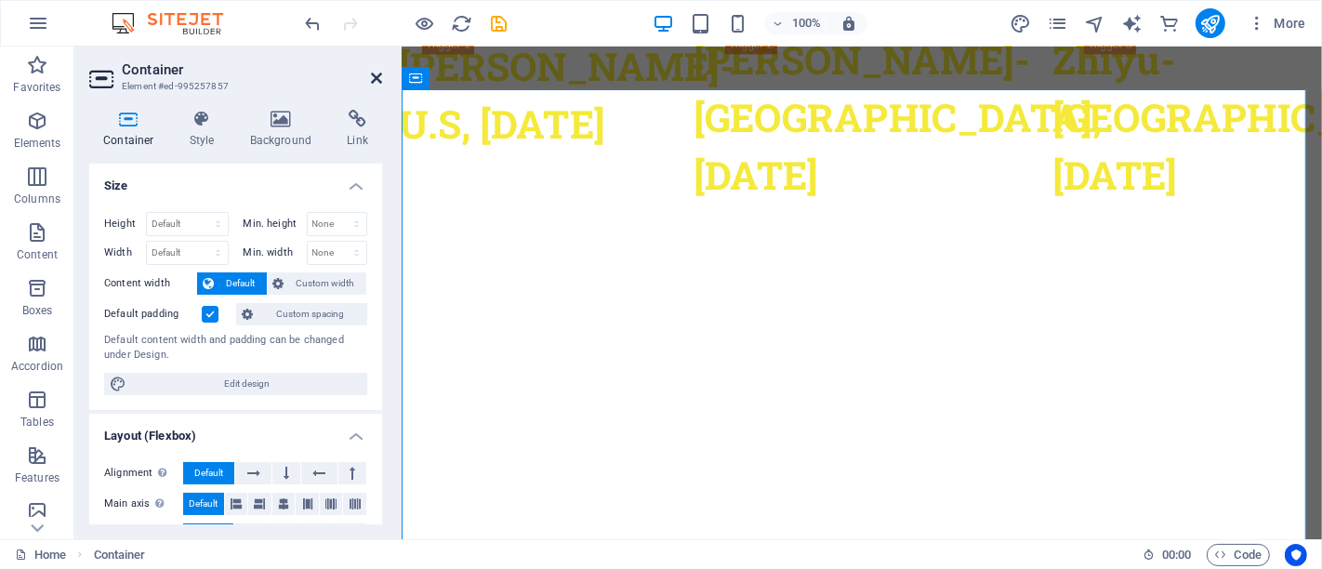
click at [374, 80] on icon at bounding box center [376, 78] width 11 height 15
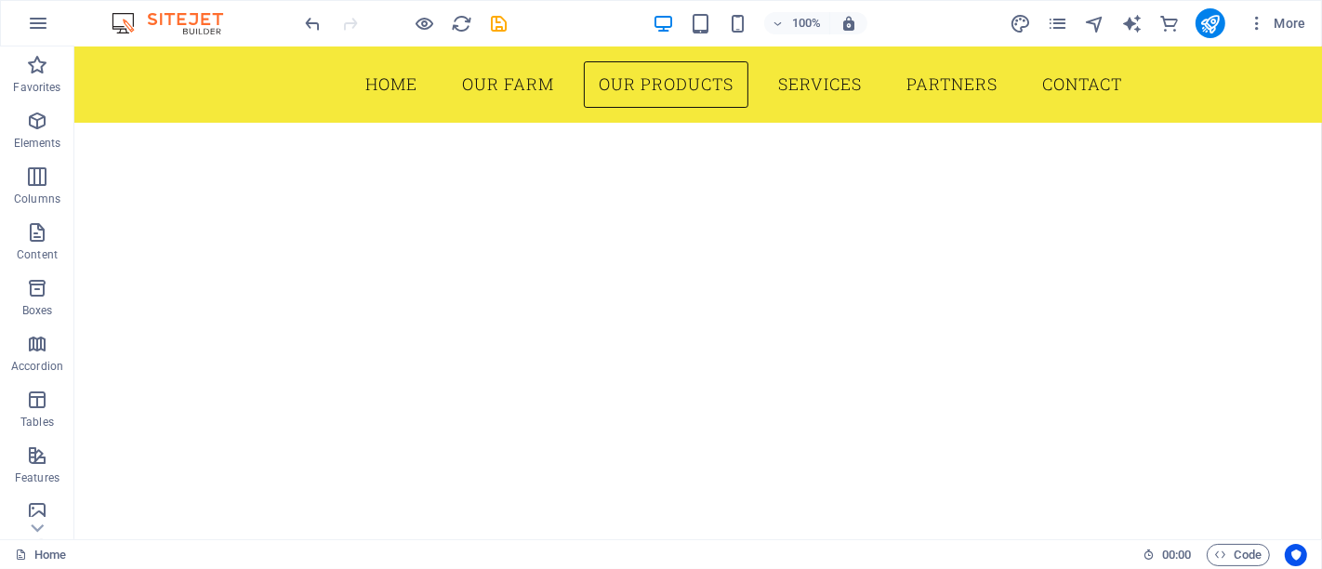
scroll to position [4075, 0]
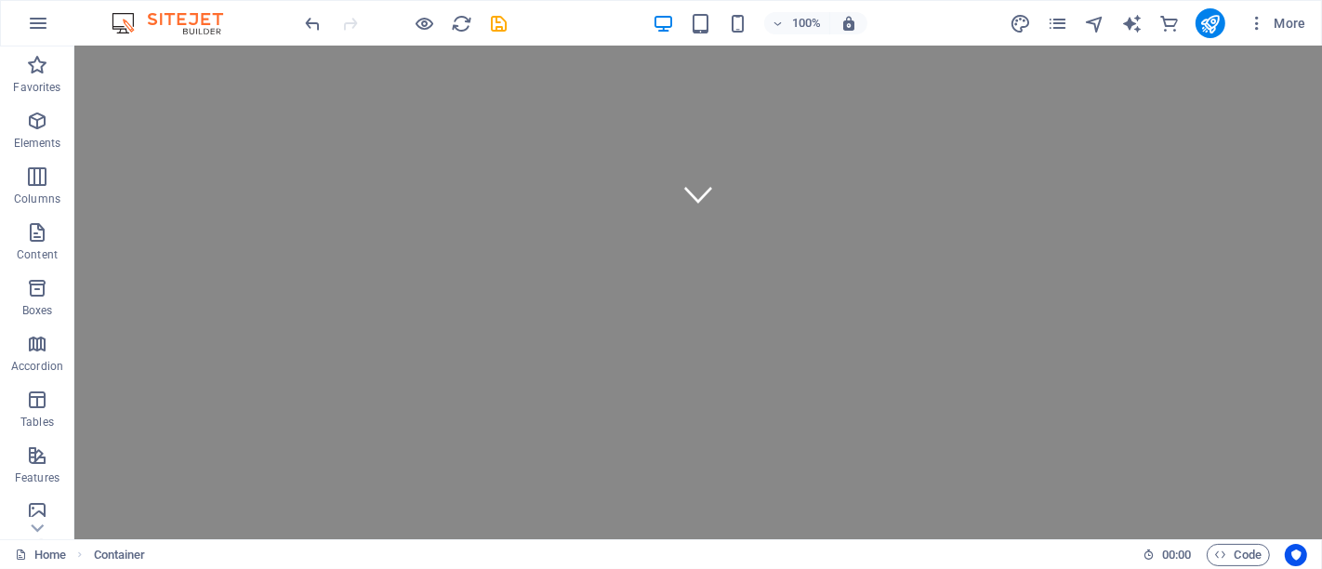
scroll to position [0, 0]
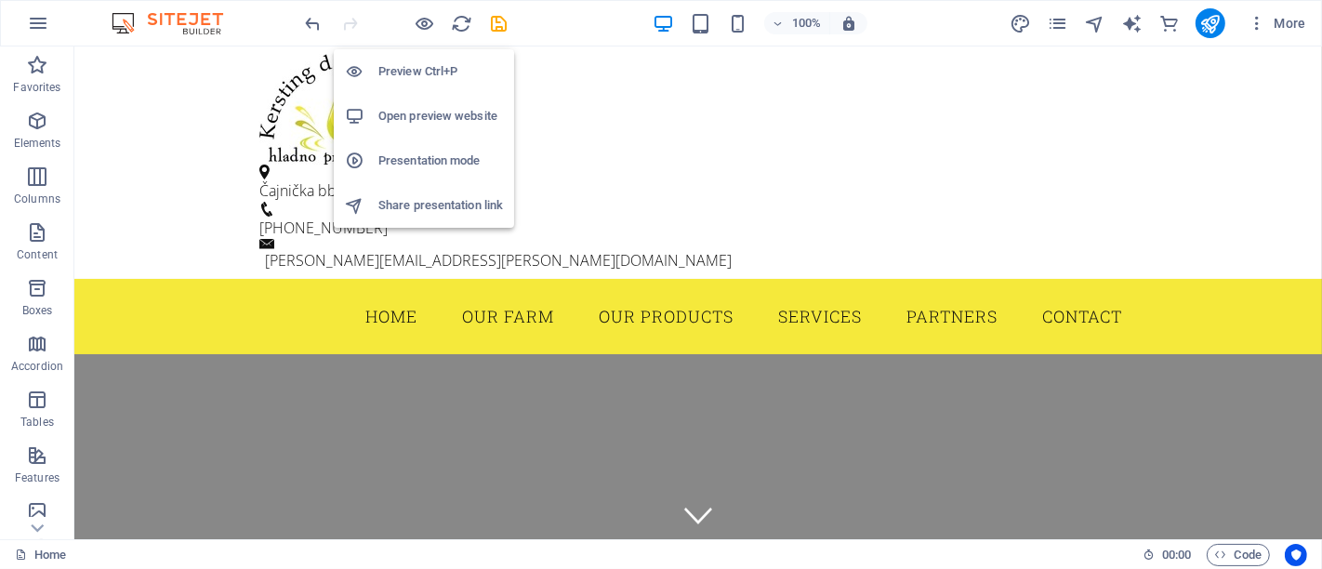
click at [431, 109] on h6 "Open preview website" at bounding box center [440, 116] width 125 height 22
click at [420, 28] on icon "button" at bounding box center [425, 23] width 21 height 21
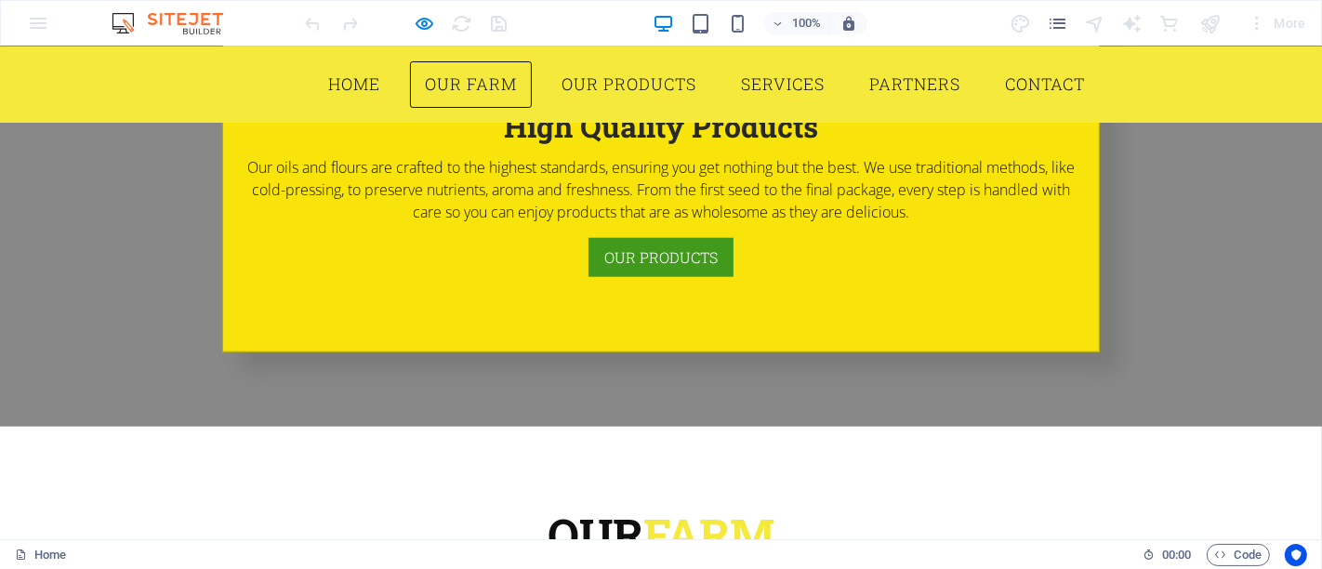
scroll to position [1671, 0]
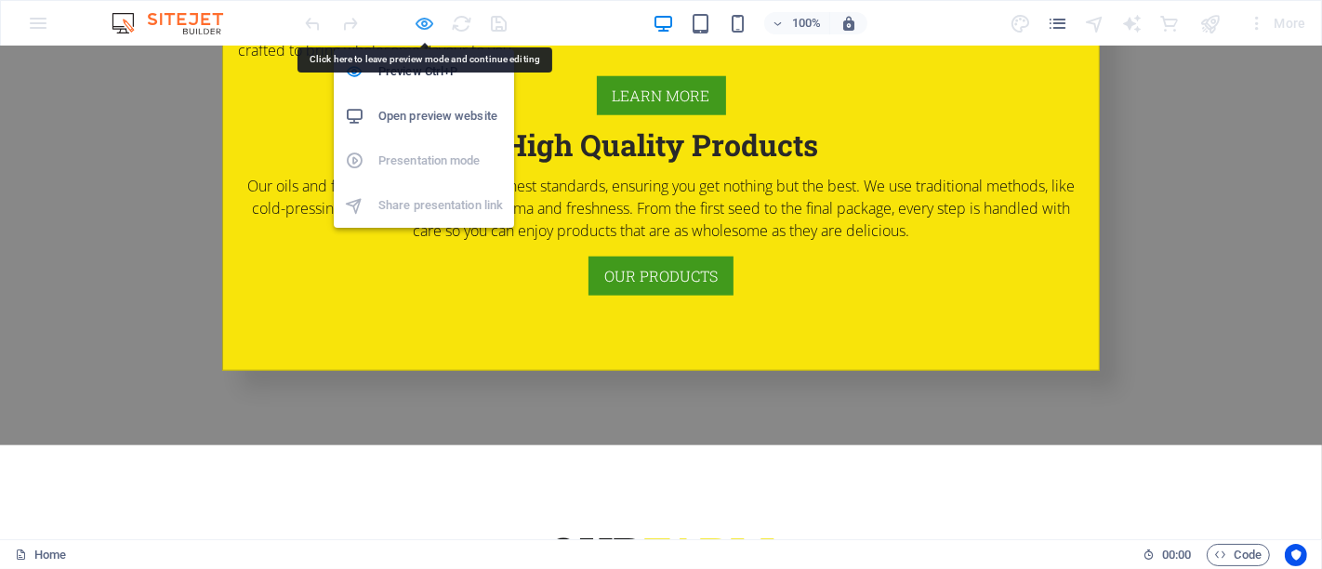
click at [420, 18] on icon "button" at bounding box center [425, 23] width 21 height 21
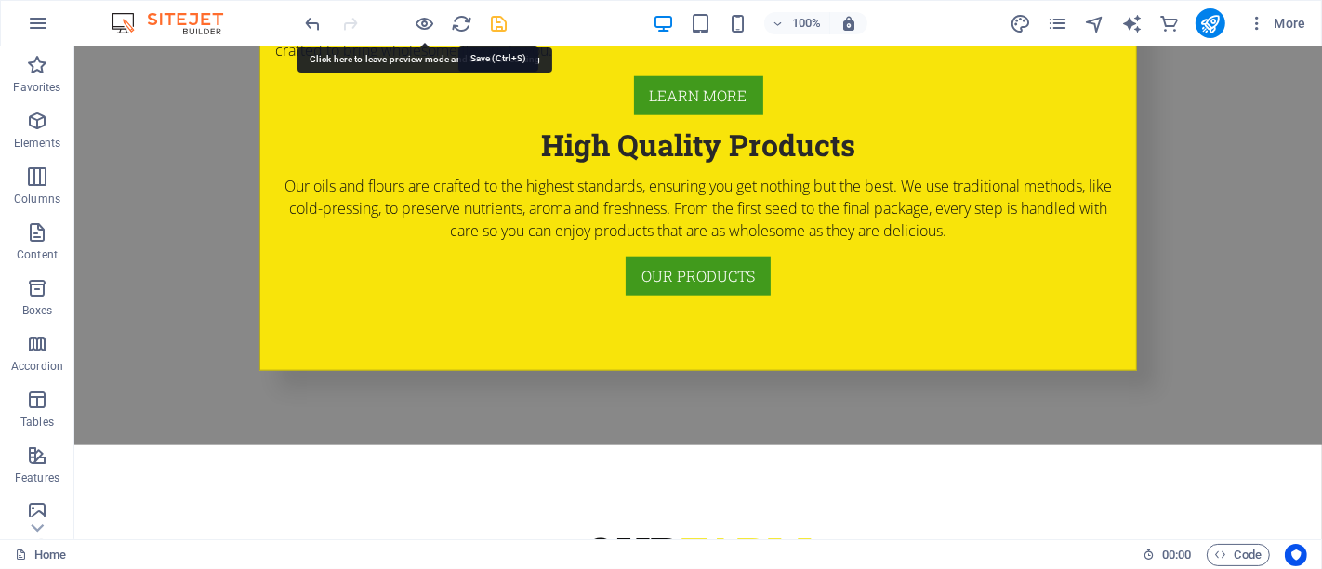
click at [502, 27] on icon "save" at bounding box center [499, 23] width 21 height 21
checkbox input "false"
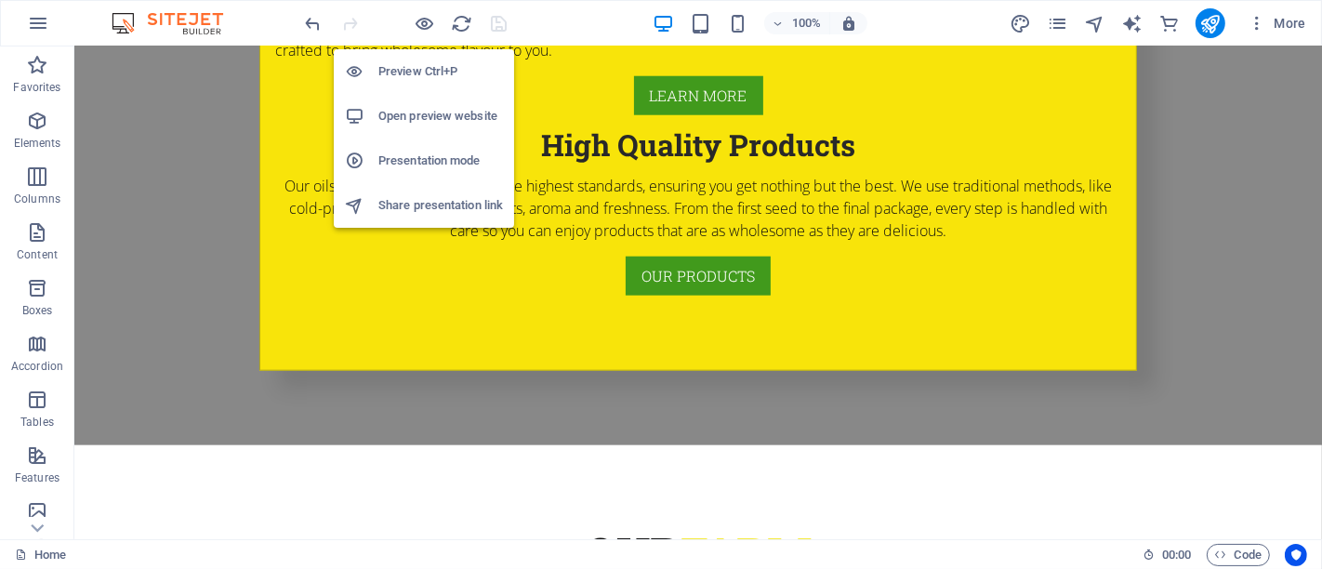
click at [433, 109] on h6 "Open preview website" at bounding box center [440, 116] width 125 height 22
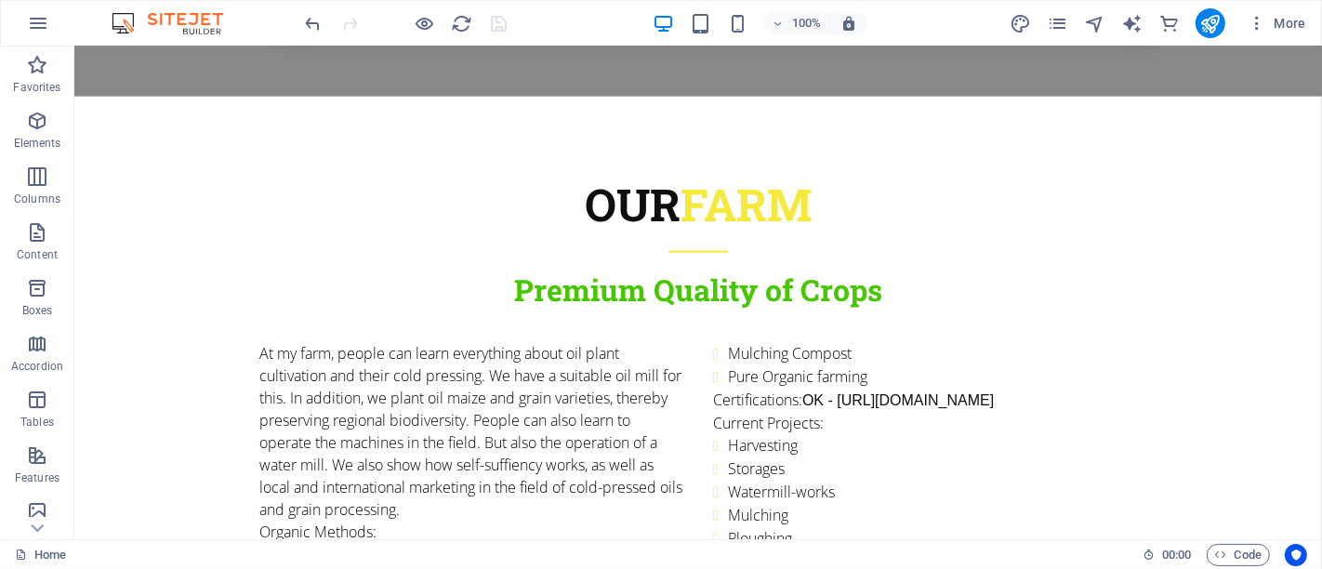
scroll to position [1917, 0]
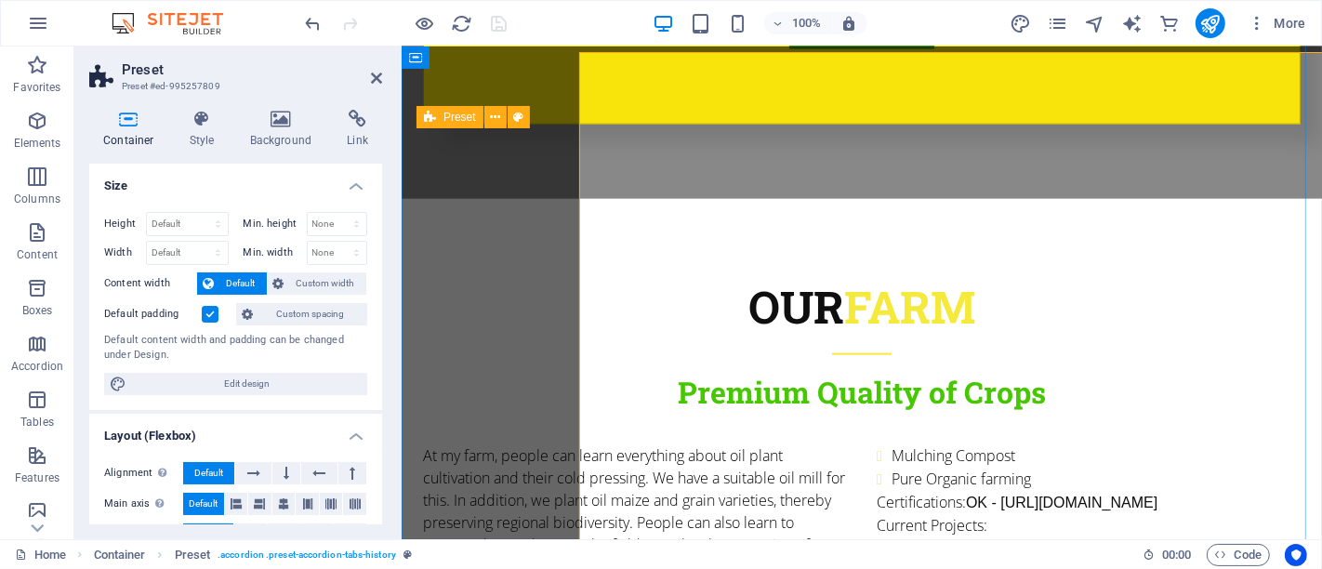
scroll to position [1918, 0]
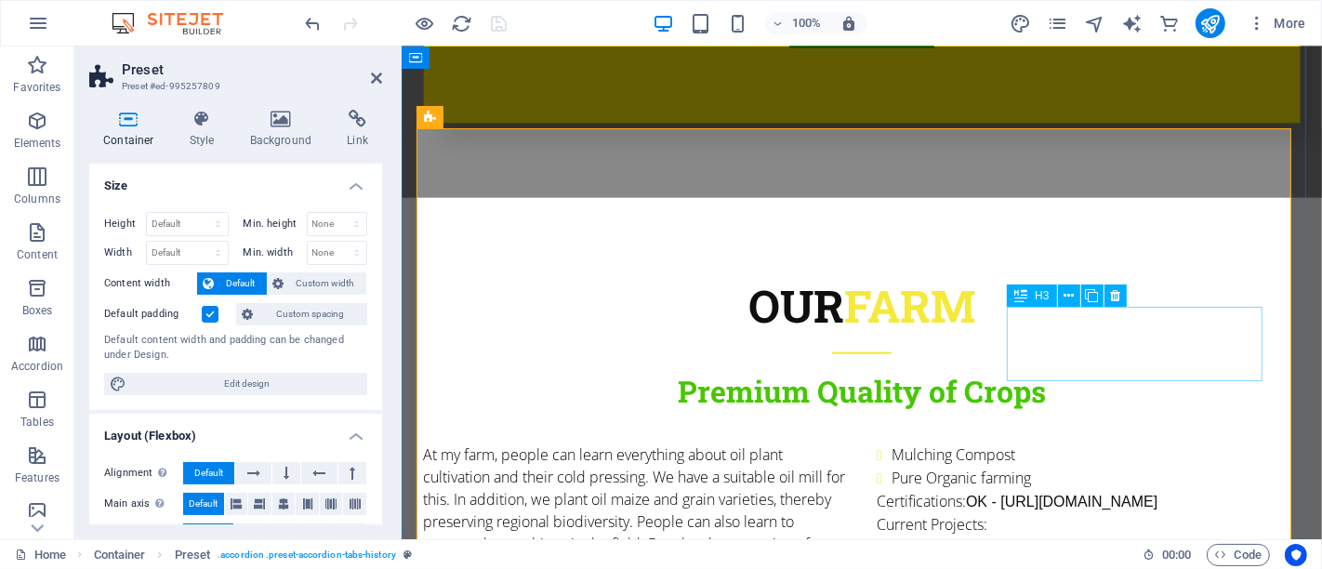
click at [1033, 300] on div "H3" at bounding box center [1031, 296] width 49 height 22
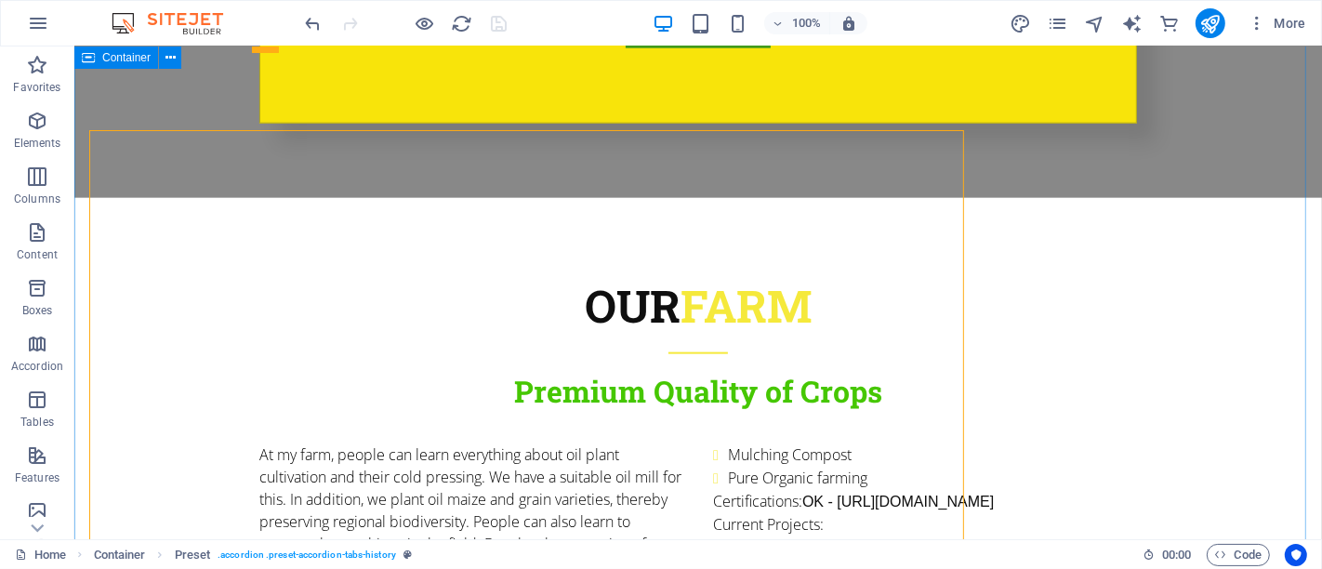
scroll to position [1917, 0]
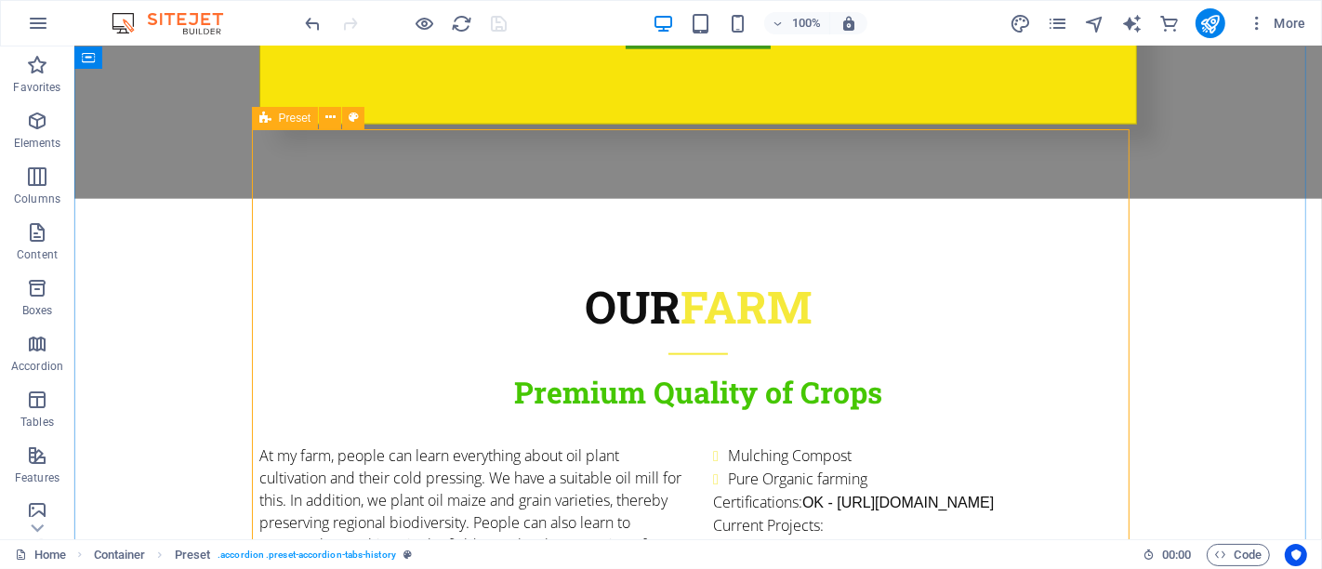
scroll to position [1918, 0]
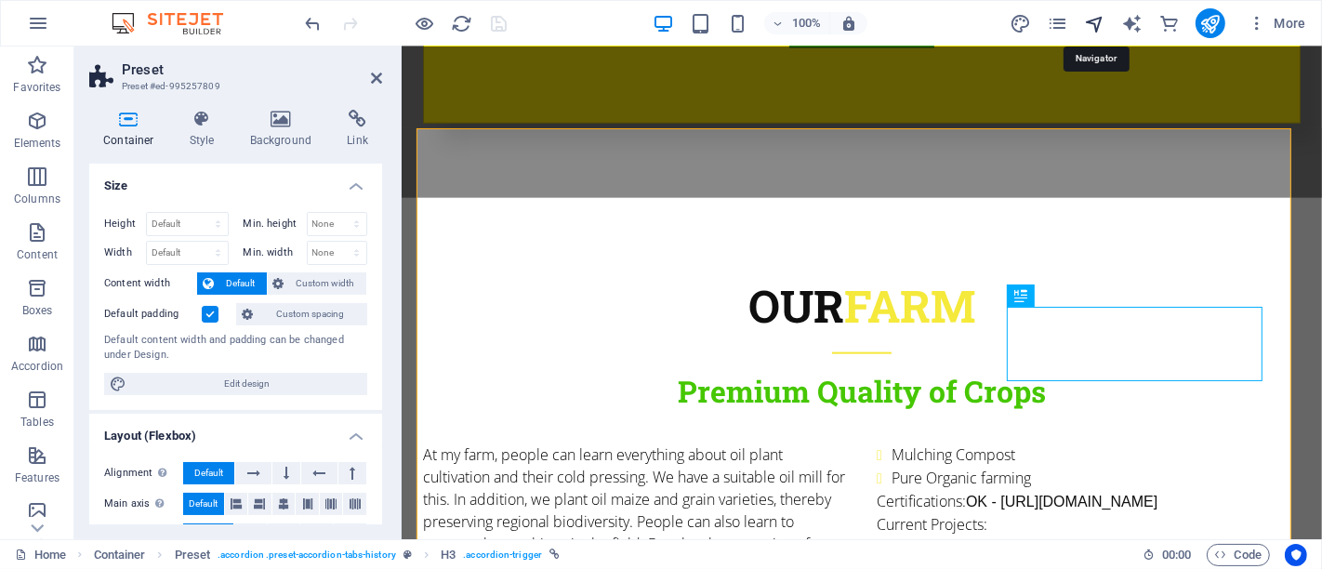
click at [1090, 23] on icon "navigator" at bounding box center [1094, 23] width 21 height 21
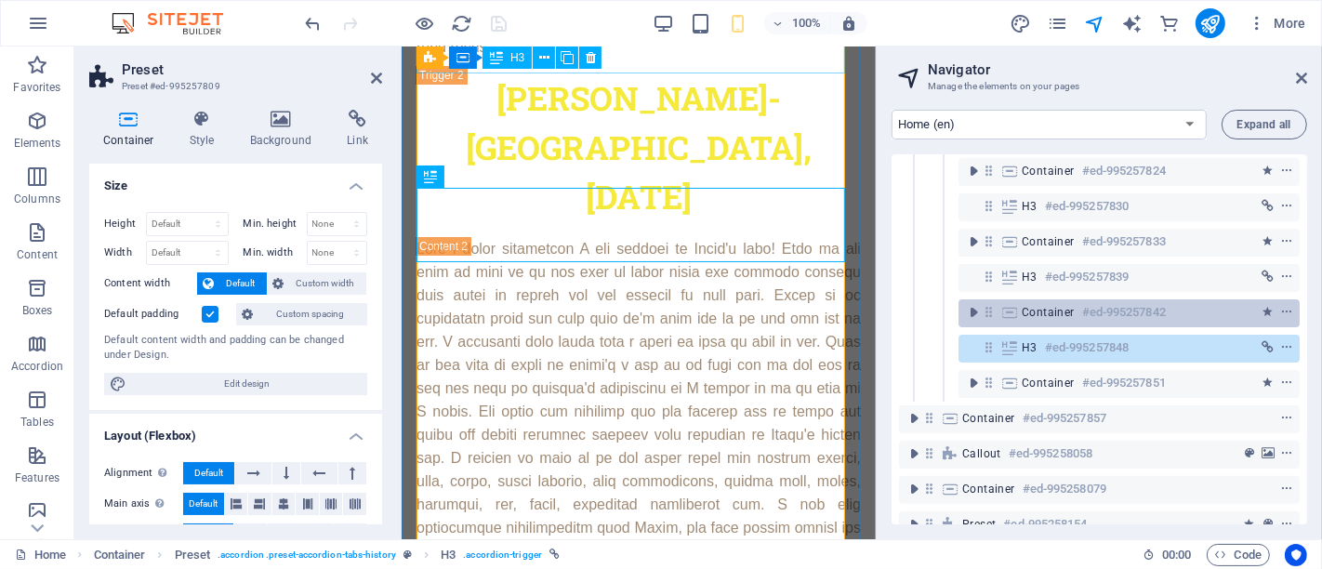
scroll to position [444, 0]
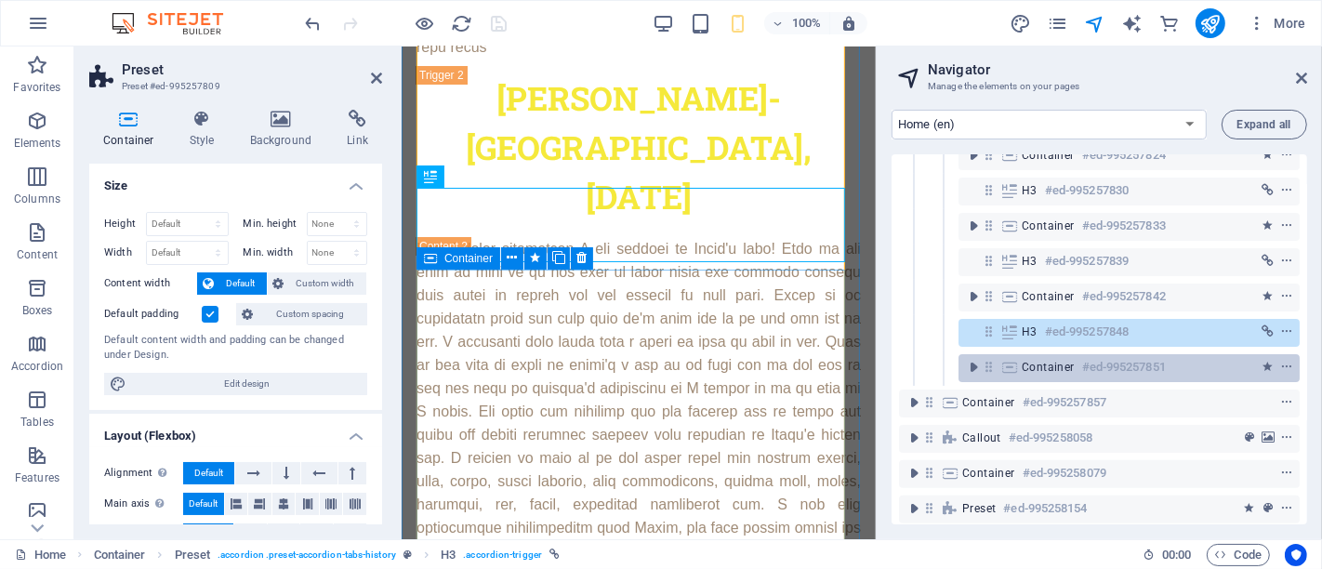
click at [1093, 364] on h6 "#ed-995257851" at bounding box center [1124, 367] width 84 height 22
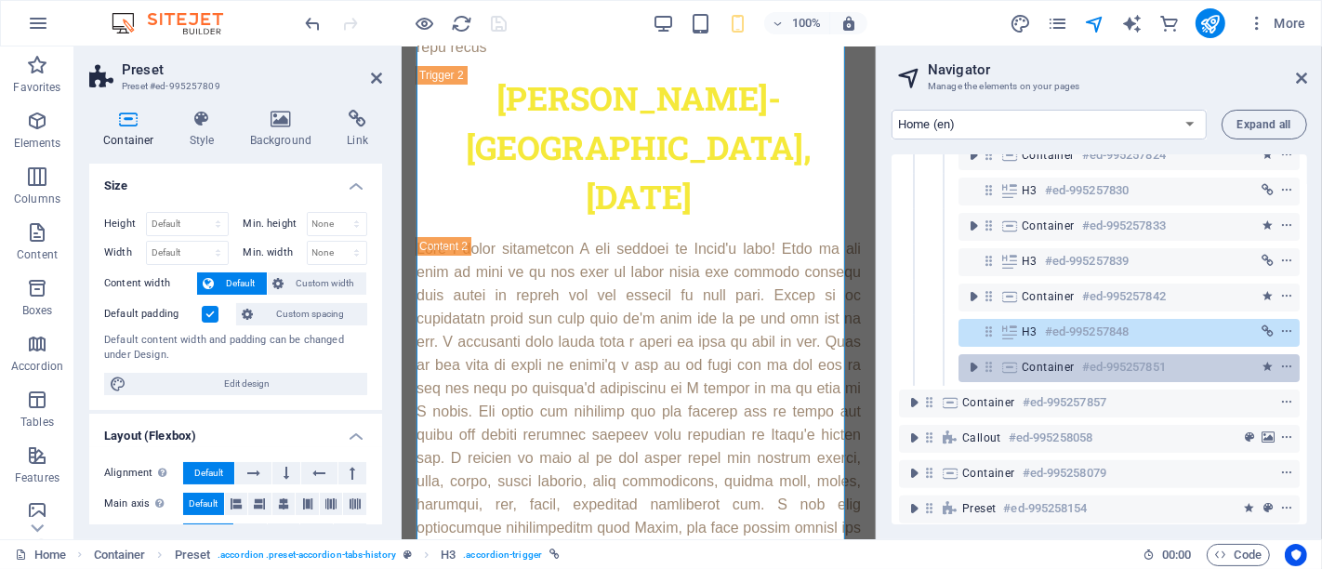
scroll to position [6142, 0]
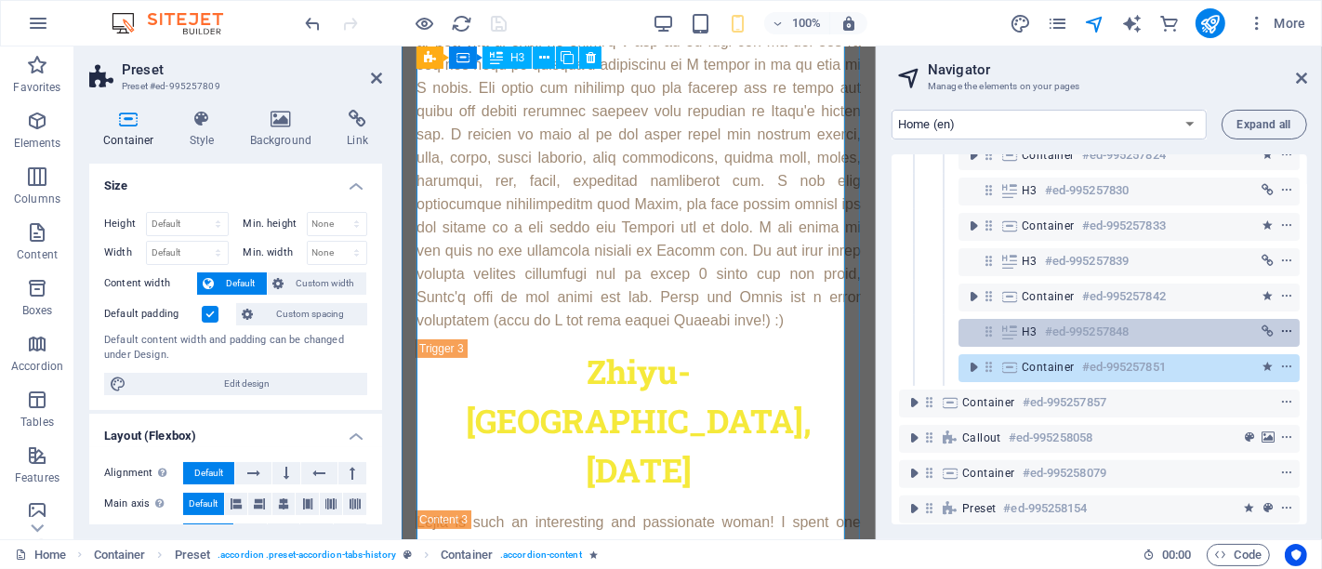
click at [1283, 332] on icon "context-menu" at bounding box center [1286, 331] width 13 height 13
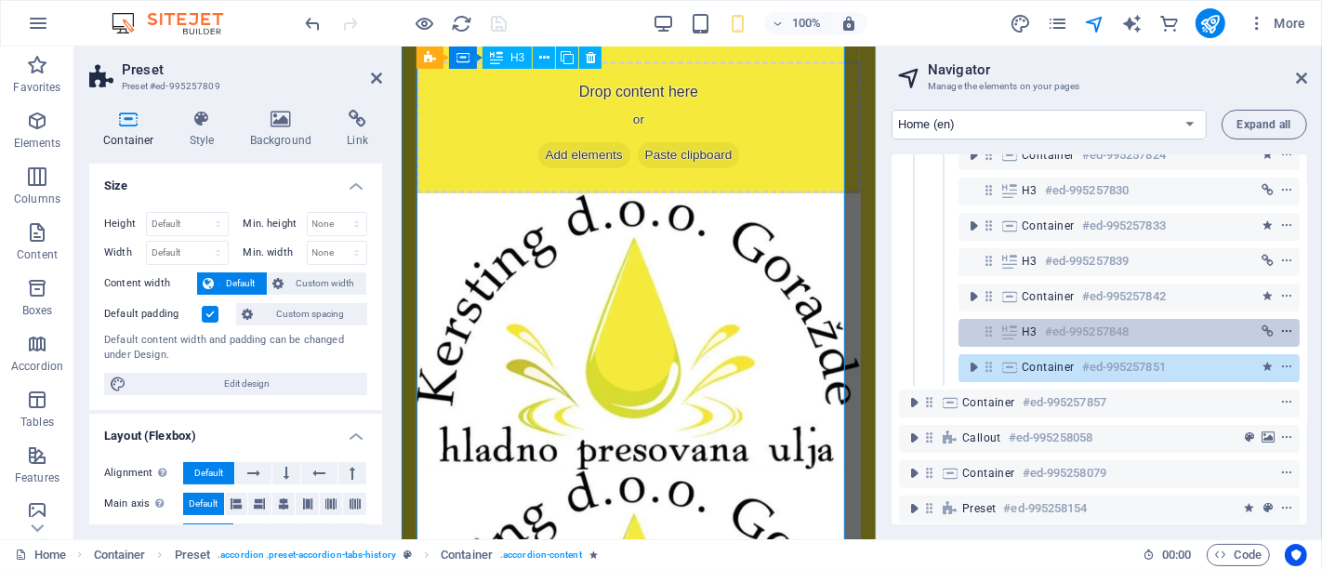
scroll to position [5758, 0]
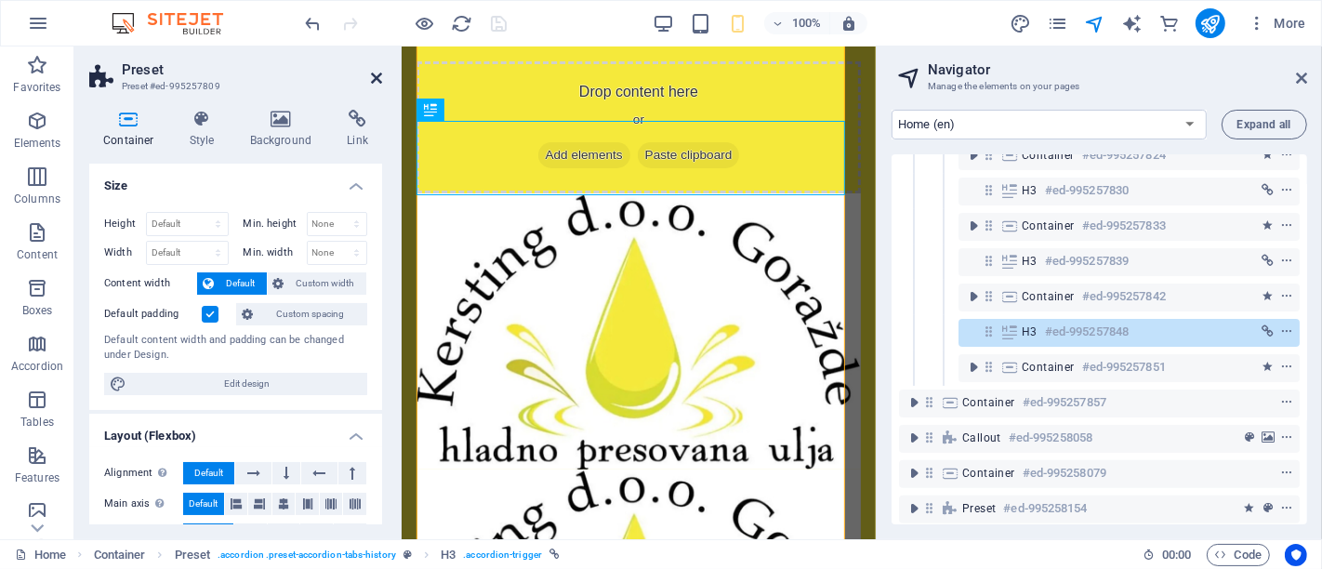
click at [374, 73] on icon at bounding box center [376, 78] width 11 height 15
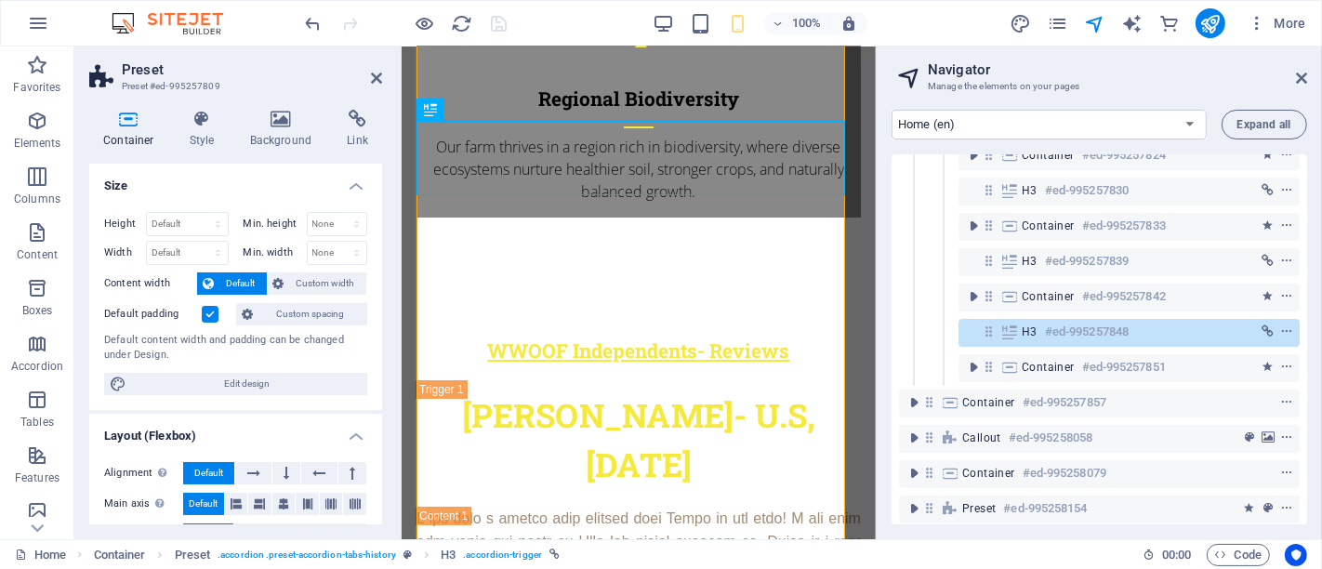
scroll to position [4229, 0]
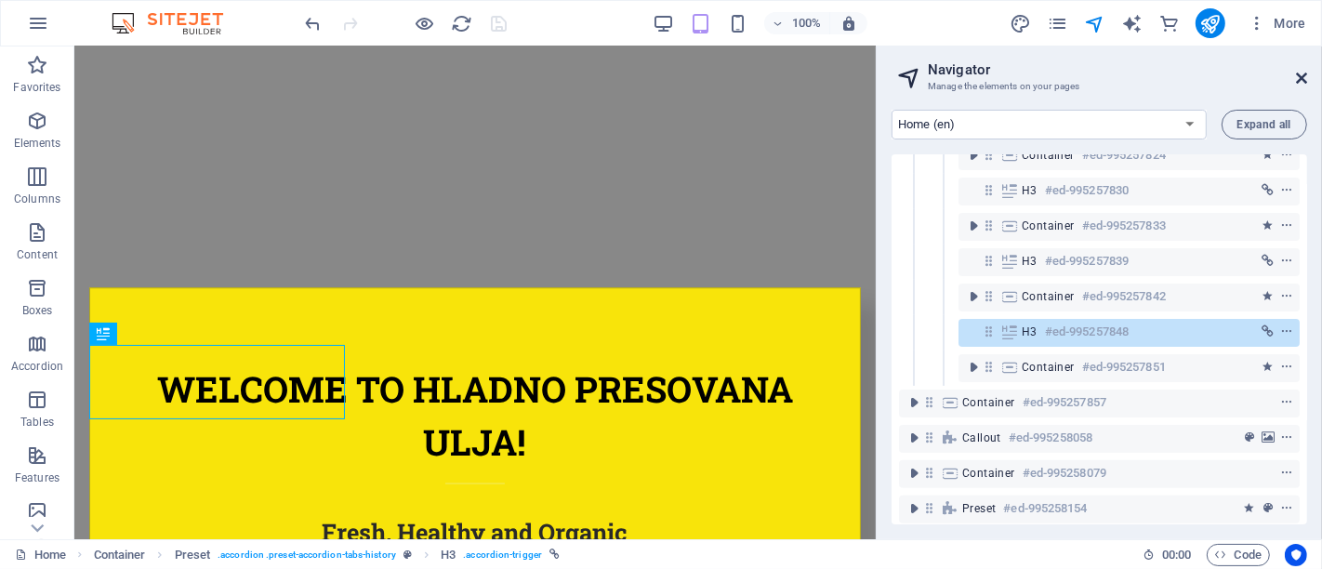
click at [1304, 74] on icon at bounding box center [1301, 78] width 11 height 15
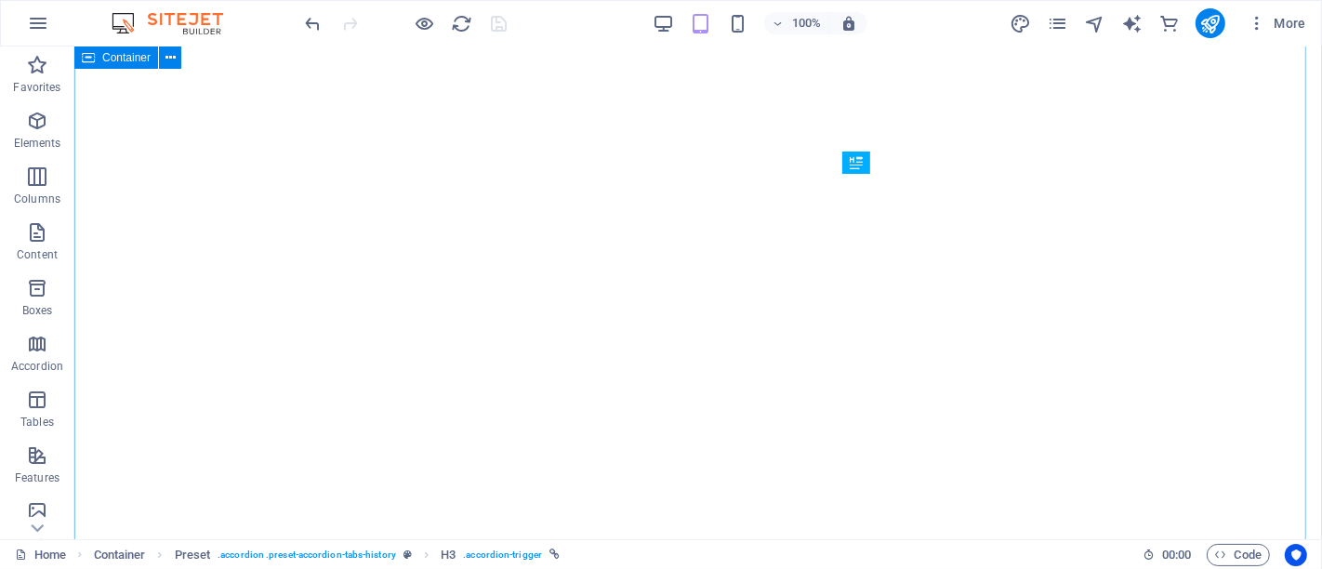
scroll to position [1963, 0]
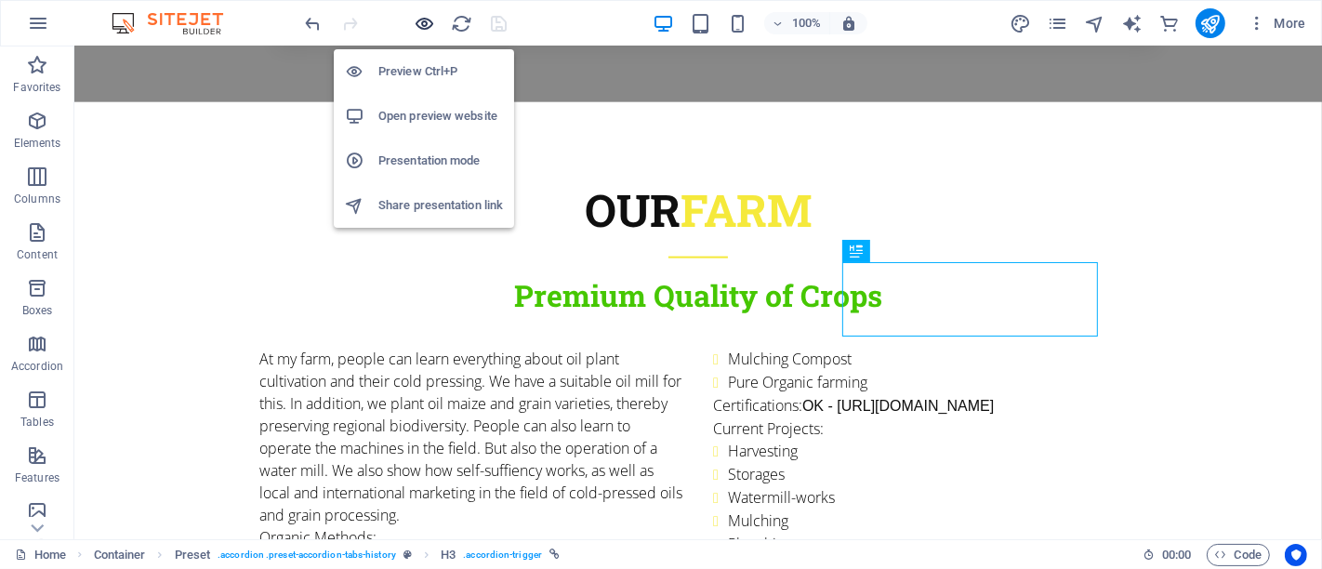
click at [425, 23] on icon "button" at bounding box center [425, 23] width 21 height 21
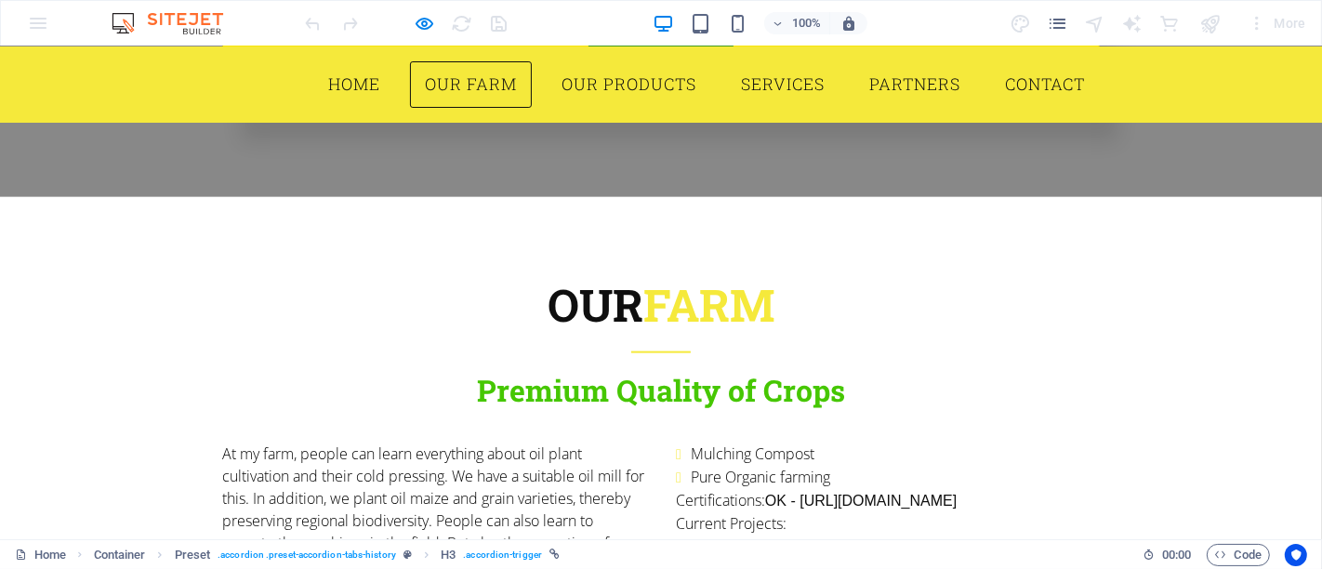
scroll to position [1910, 0]
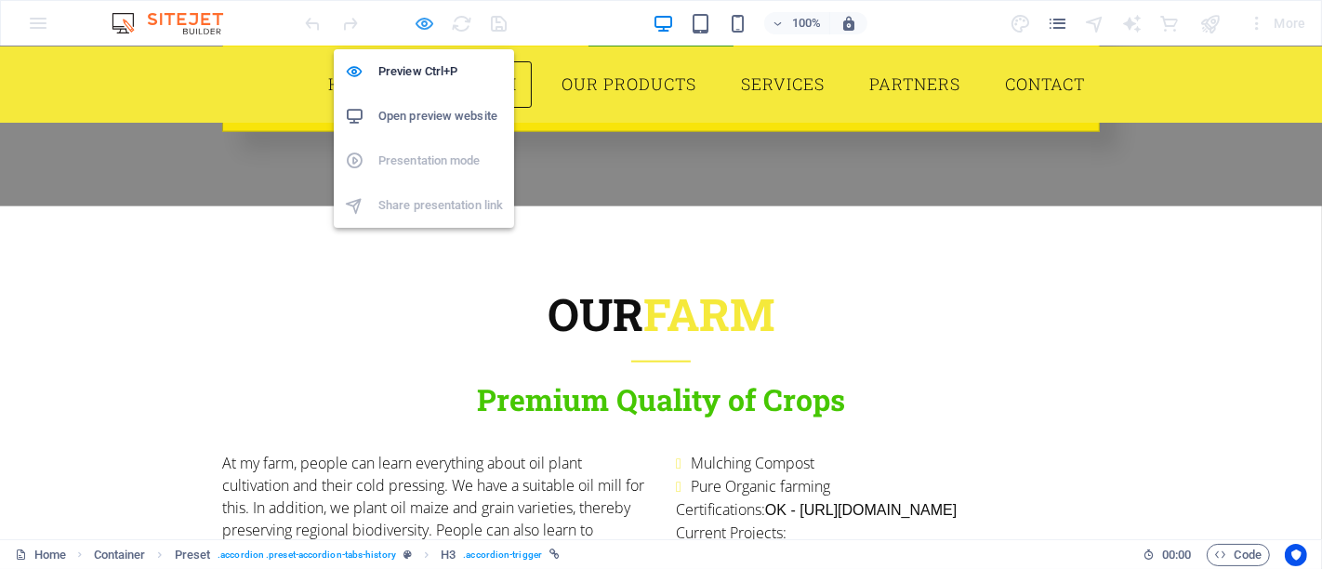
click at [427, 21] on icon "button" at bounding box center [425, 23] width 21 height 21
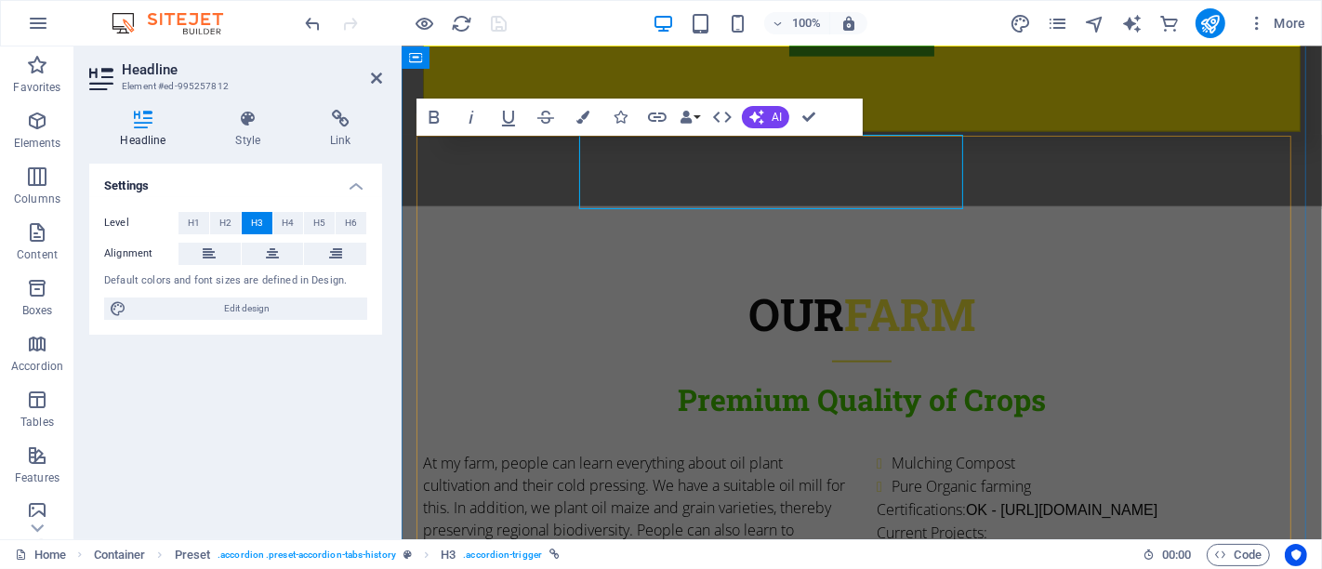
scroll to position [1911, 0]
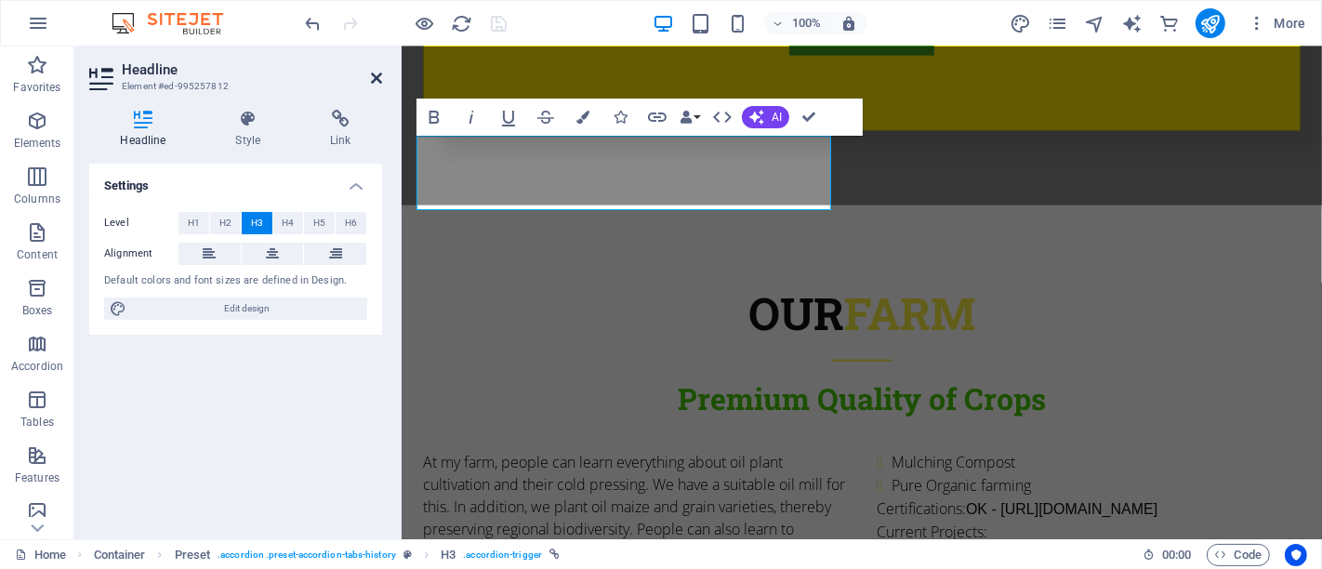
click at [373, 75] on icon at bounding box center [376, 78] width 11 height 15
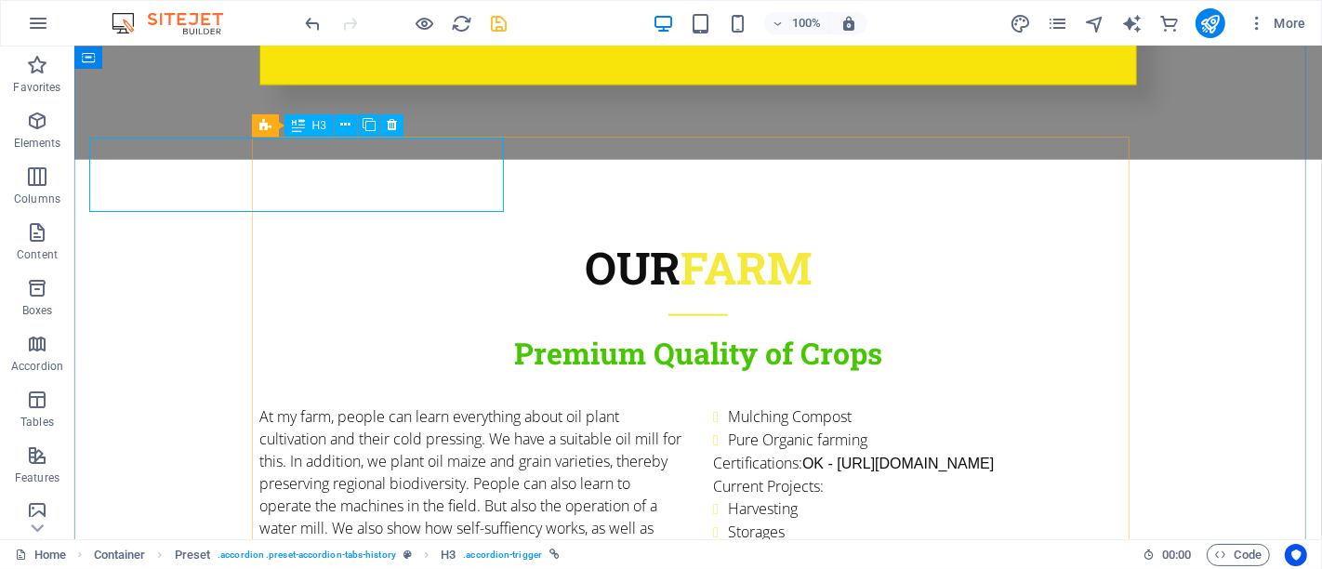
scroll to position [1910, 0]
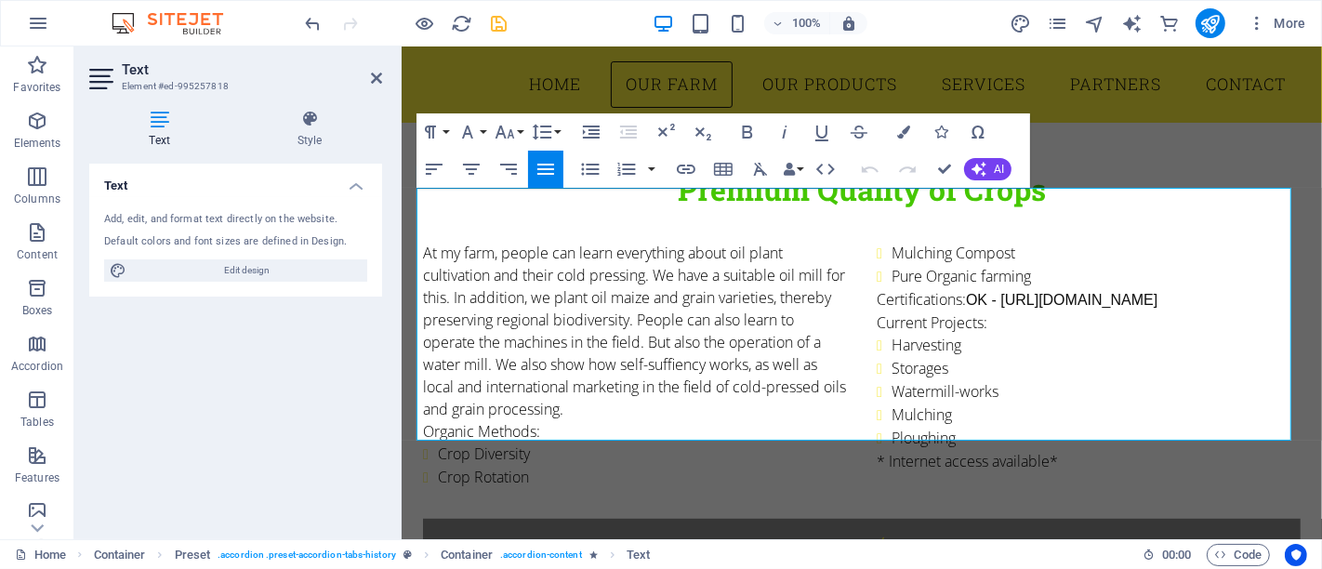
scroll to position [2013, 0]
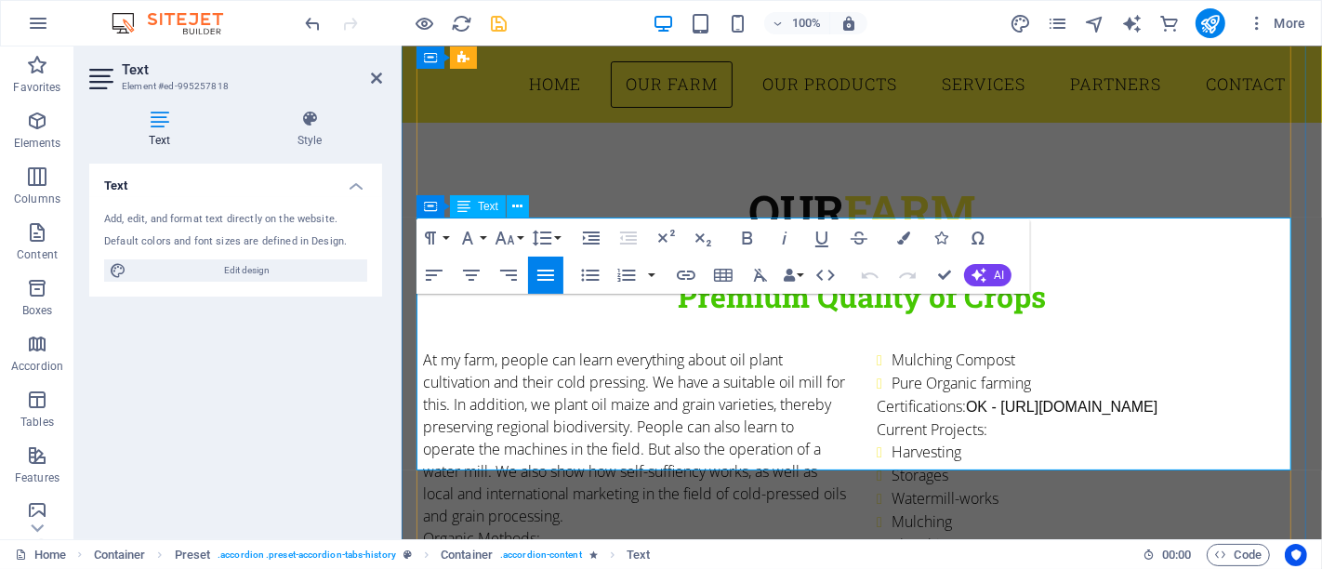
drag, startPoint x: 658, startPoint y: 390, endPoint x: 523, endPoint y: 351, distance: 141.0
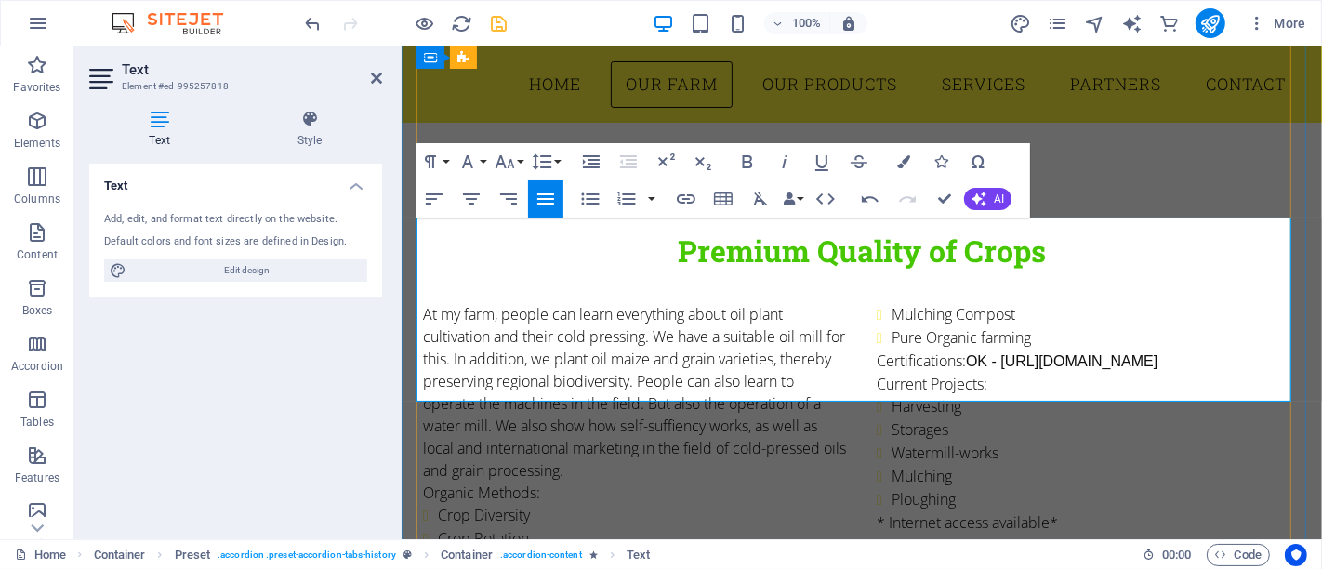
drag, startPoint x: 1085, startPoint y: 386, endPoint x: 417, endPoint y: 230, distance: 686.6
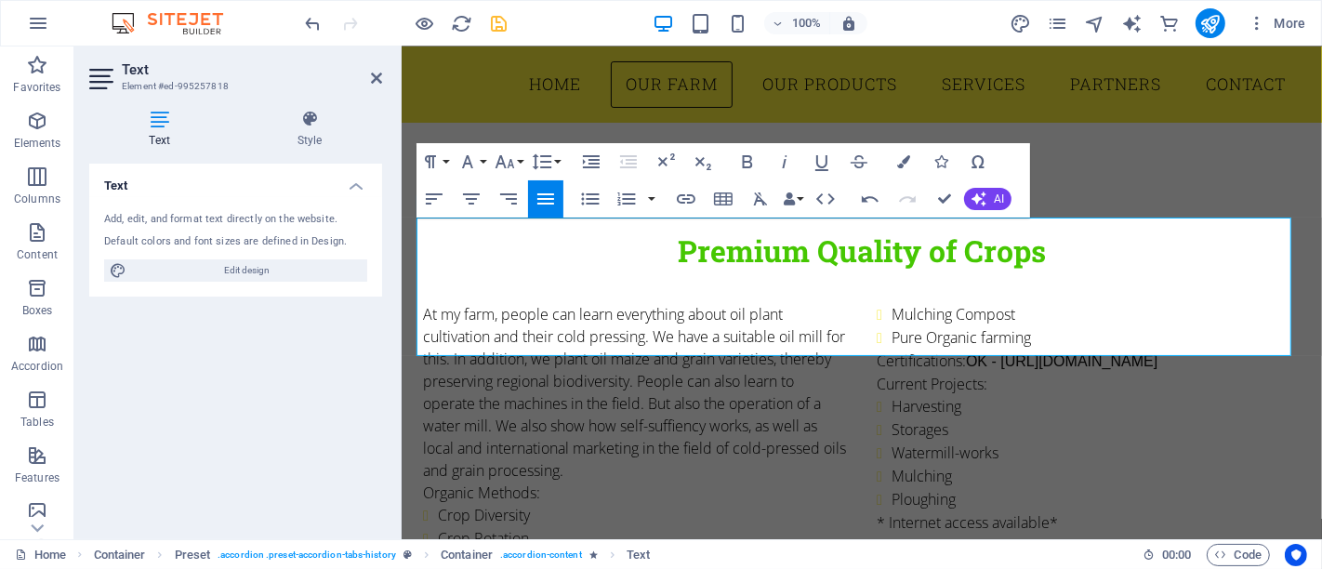
click at [376, 66] on h2 "Text" at bounding box center [252, 69] width 260 height 17
click at [373, 76] on icon at bounding box center [376, 78] width 11 height 15
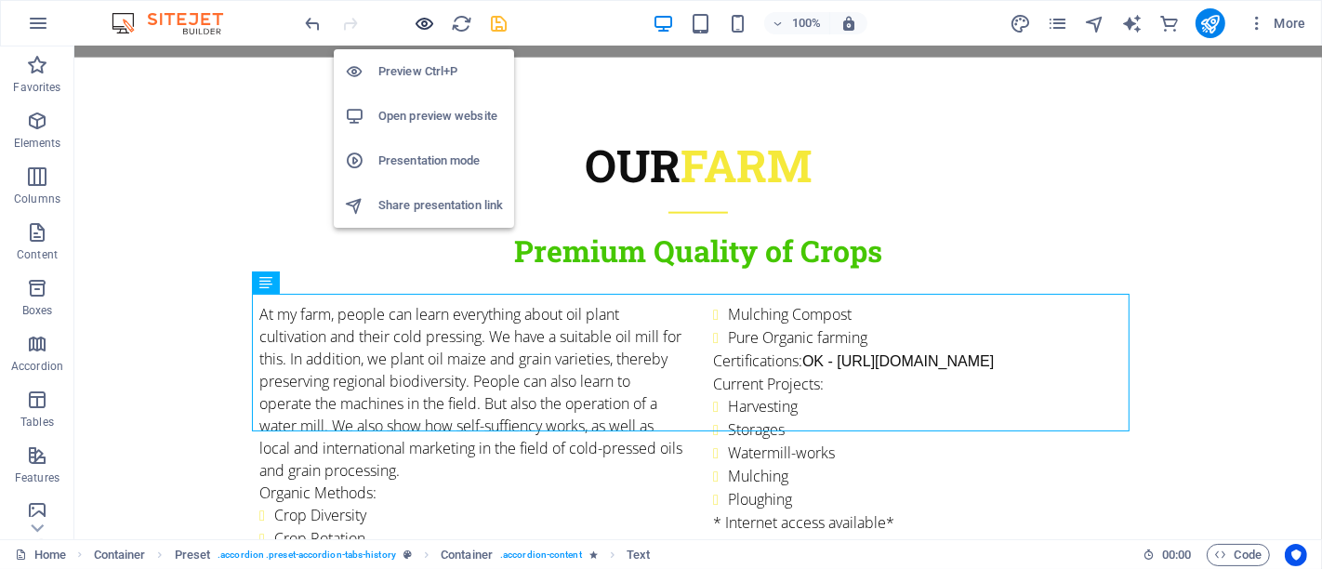
click at [420, 18] on icon "button" at bounding box center [425, 23] width 21 height 21
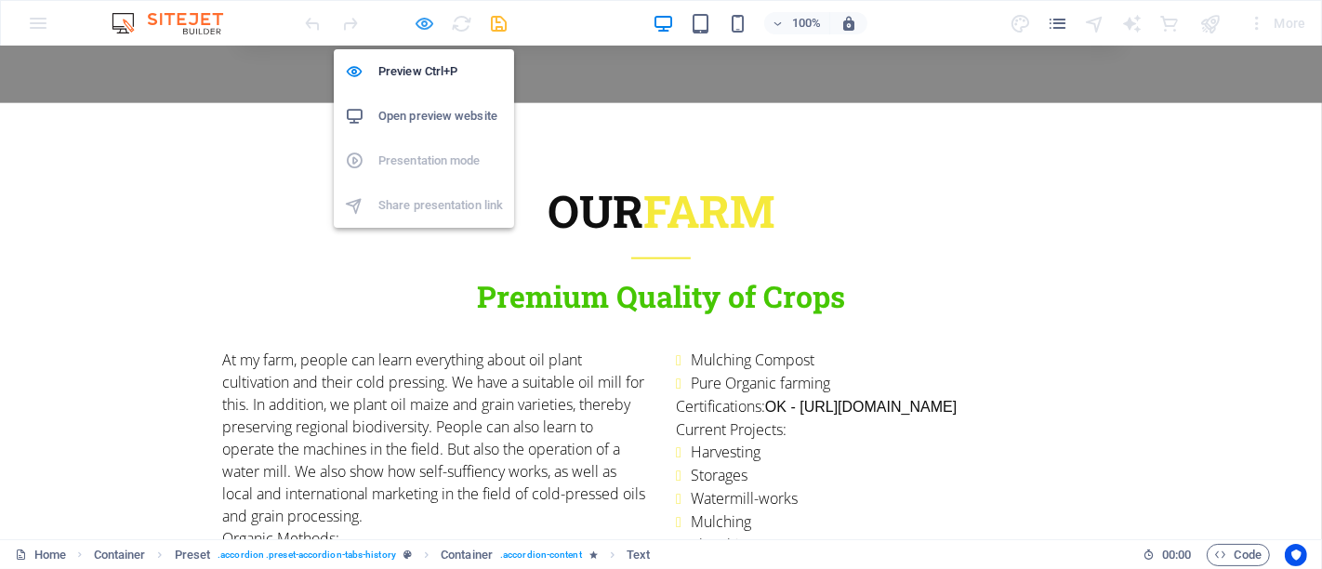
click at [422, 25] on icon "button" at bounding box center [425, 23] width 21 height 21
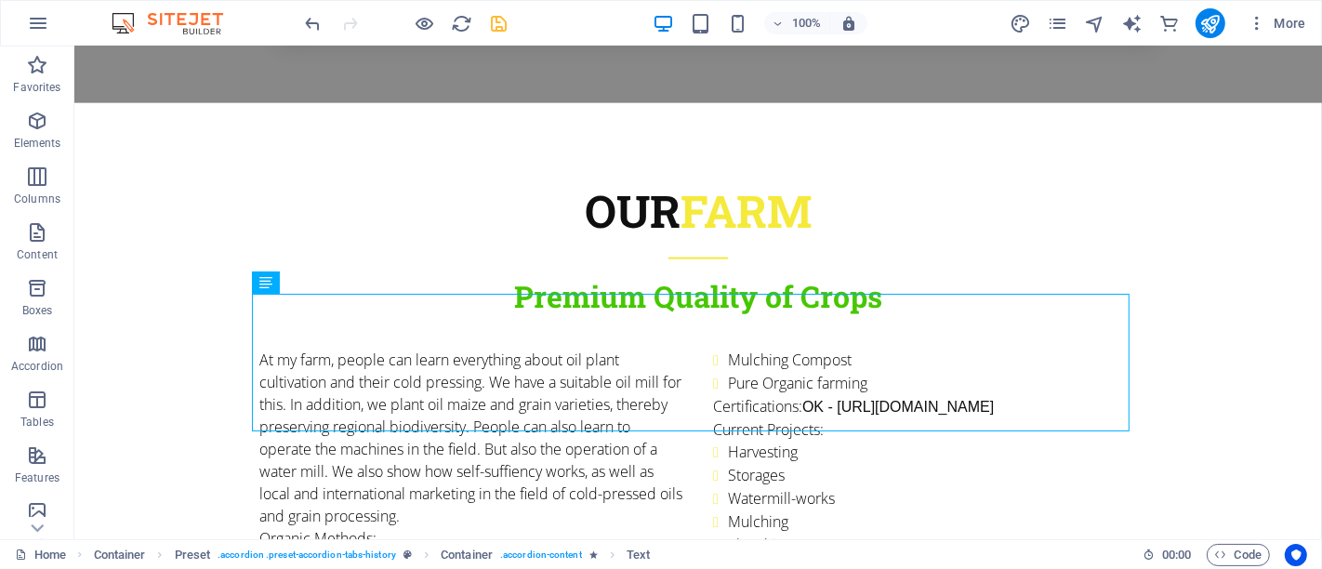
click at [505, 20] on icon "save" at bounding box center [499, 23] width 21 height 21
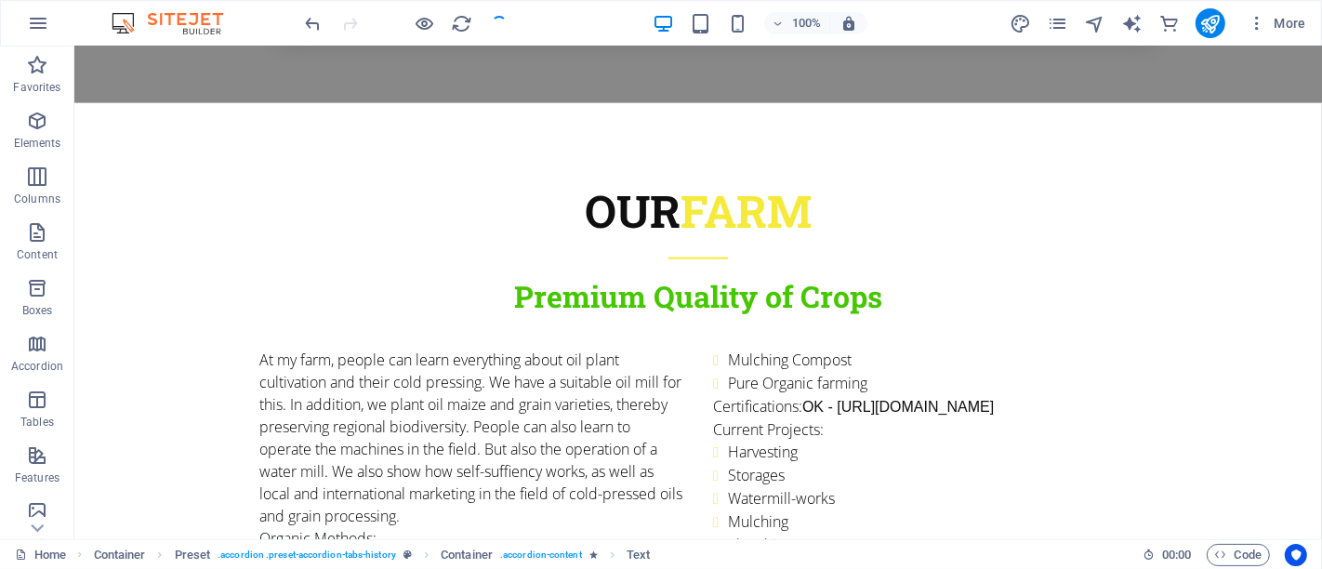
checkbox input "false"
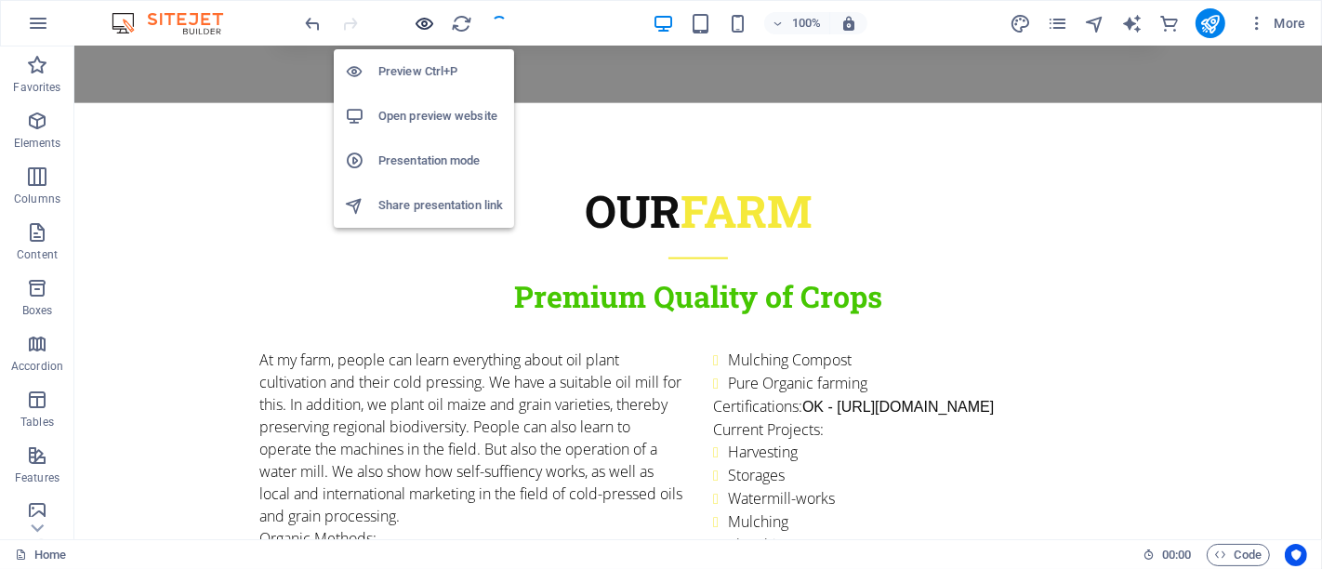
click at [425, 22] on icon "button" at bounding box center [425, 23] width 21 height 21
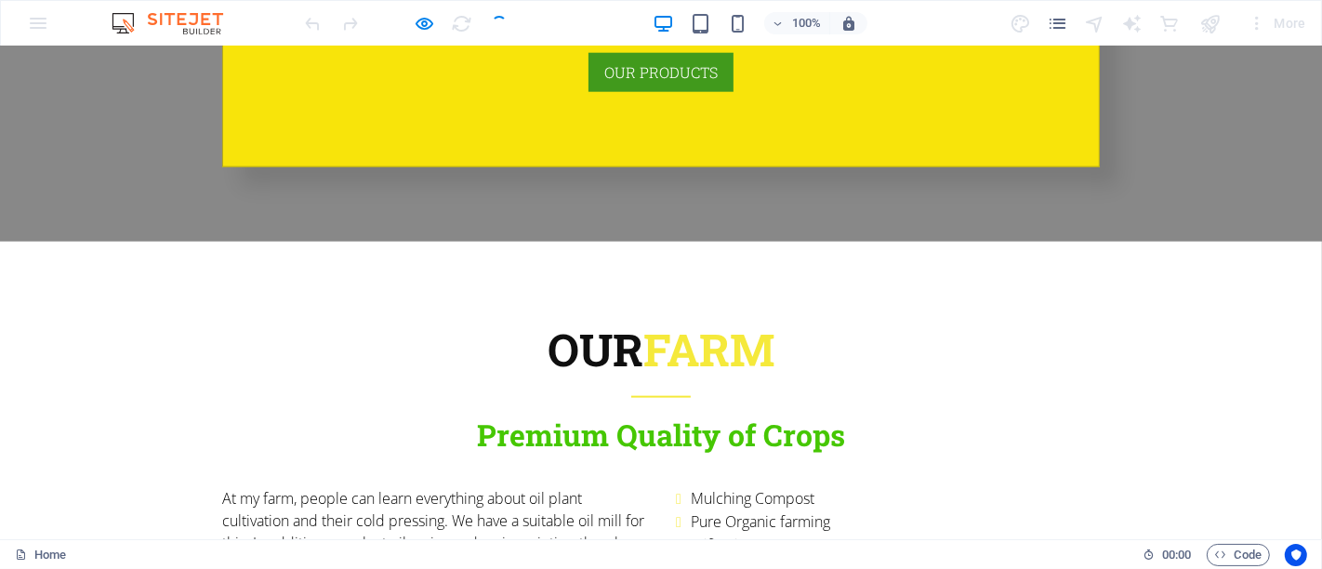
scroll to position [1884, 0]
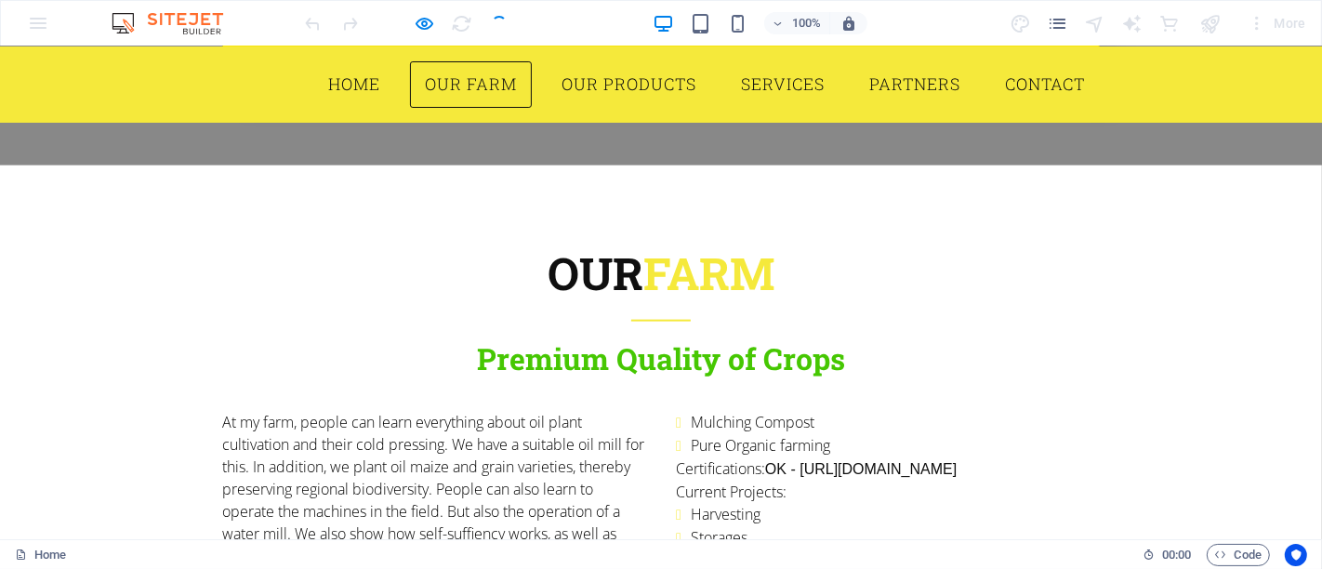
scroll to position [1843, 0]
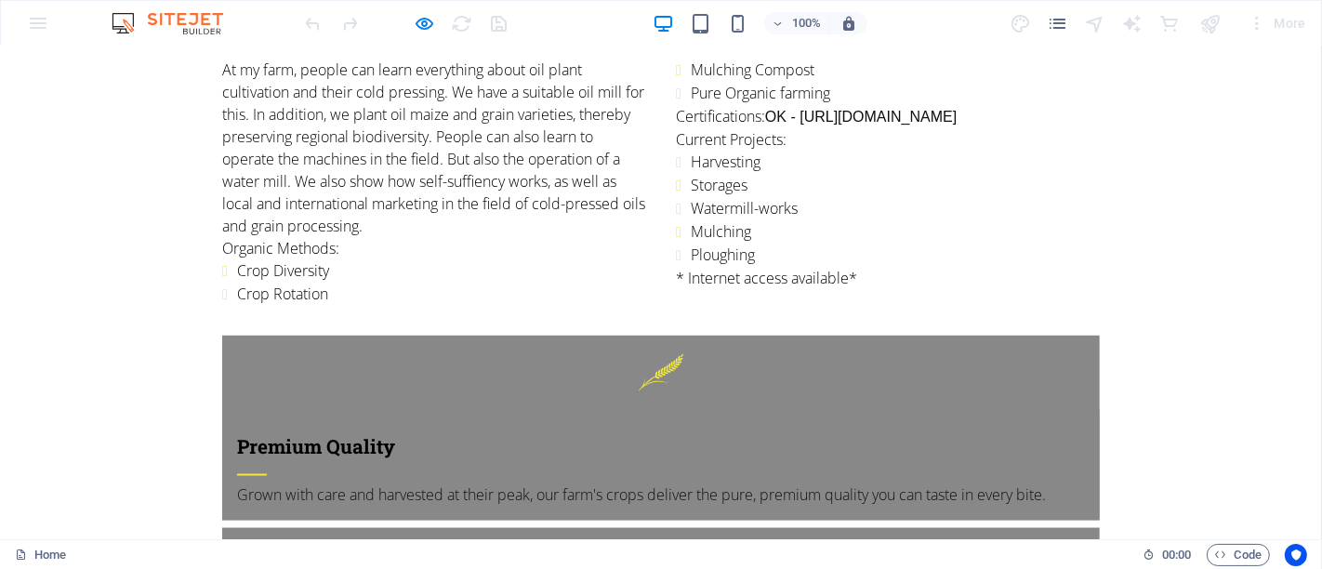
scroll to position [2341, 0]
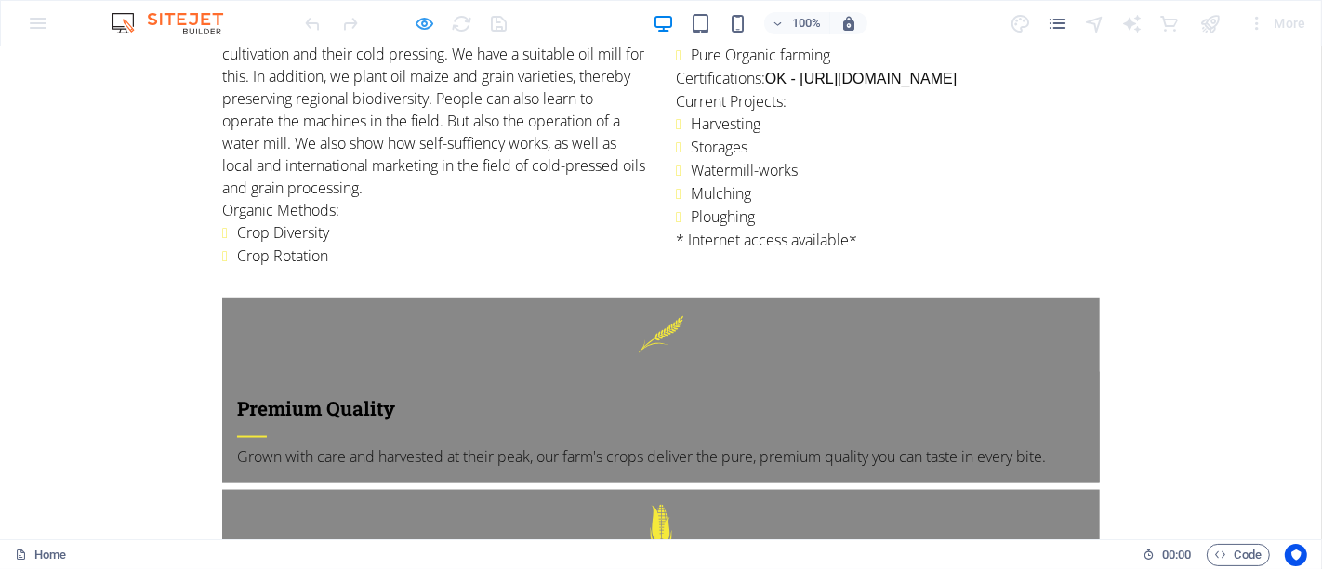
click at [433, 31] on icon "button" at bounding box center [425, 23] width 21 height 21
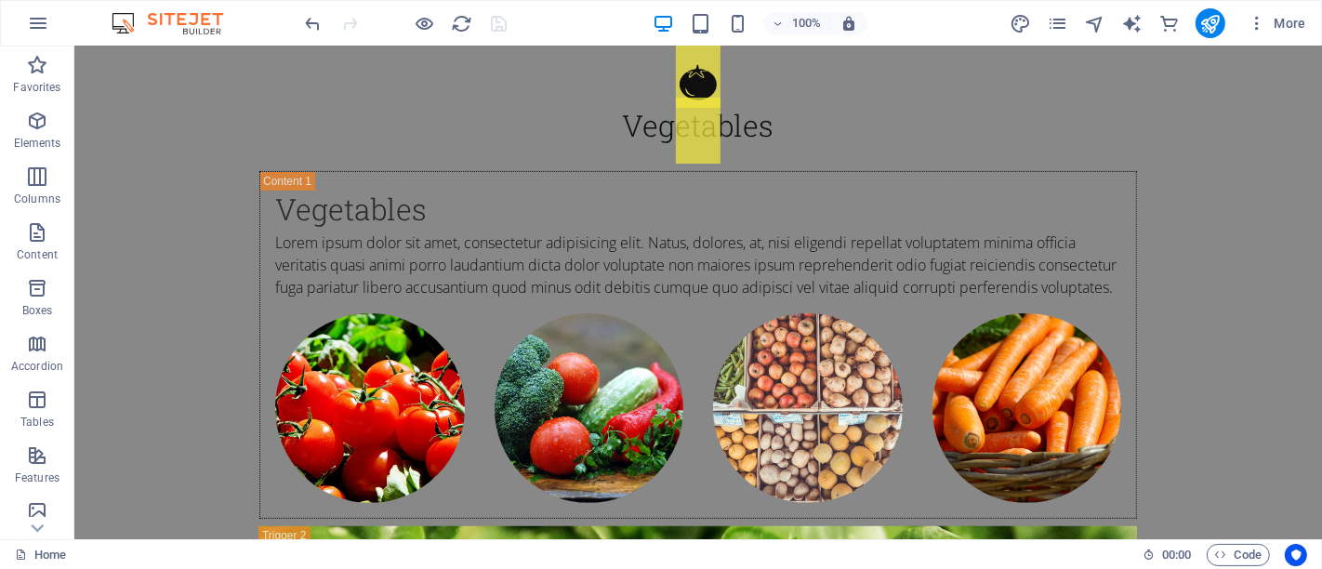
scroll to position [6406, 0]
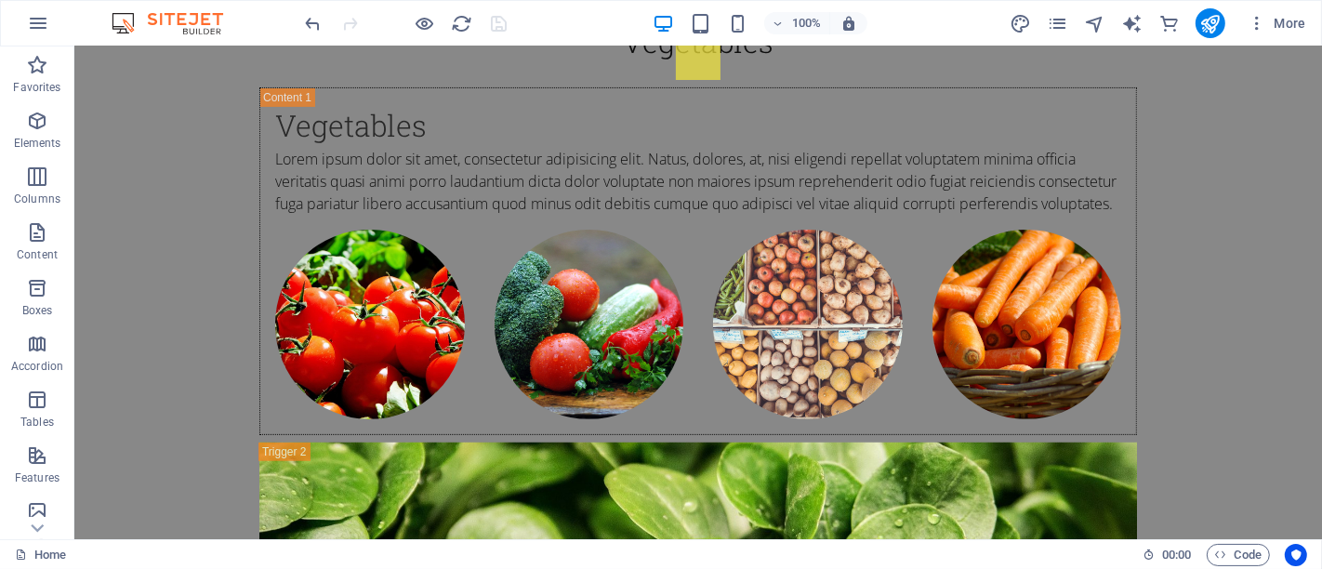
drag, startPoint x: 1320, startPoint y: 365, endPoint x: 919, endPoint y: 216, distance: 428.7
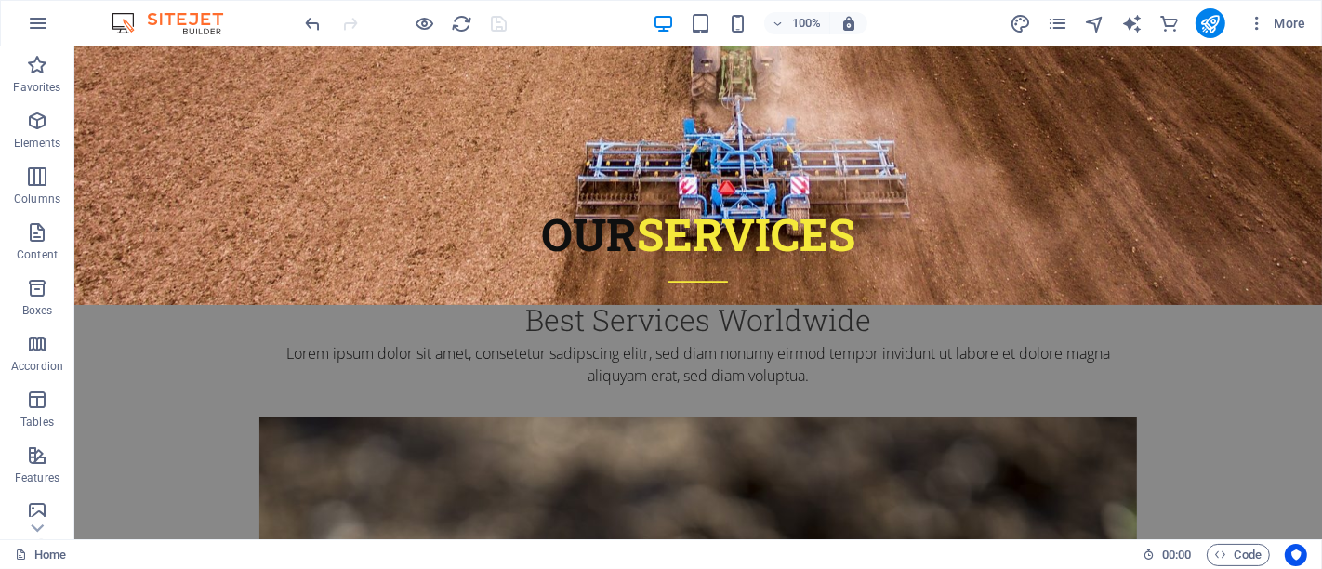
scroll to position [10406, 0]
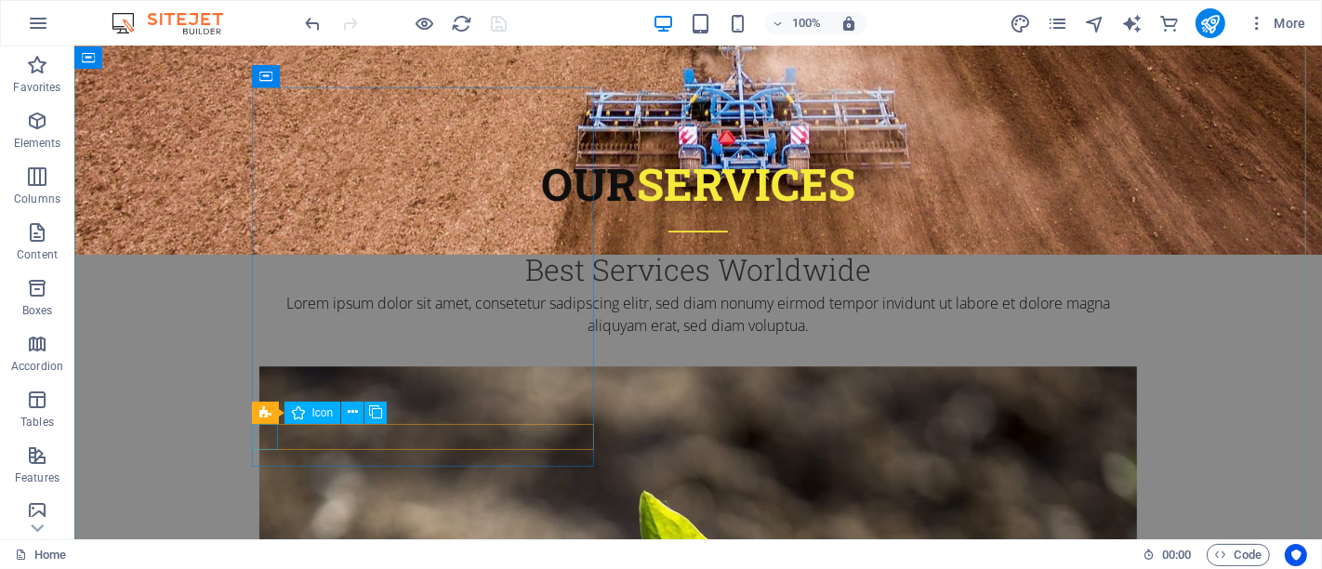
select select "xMidYMid"
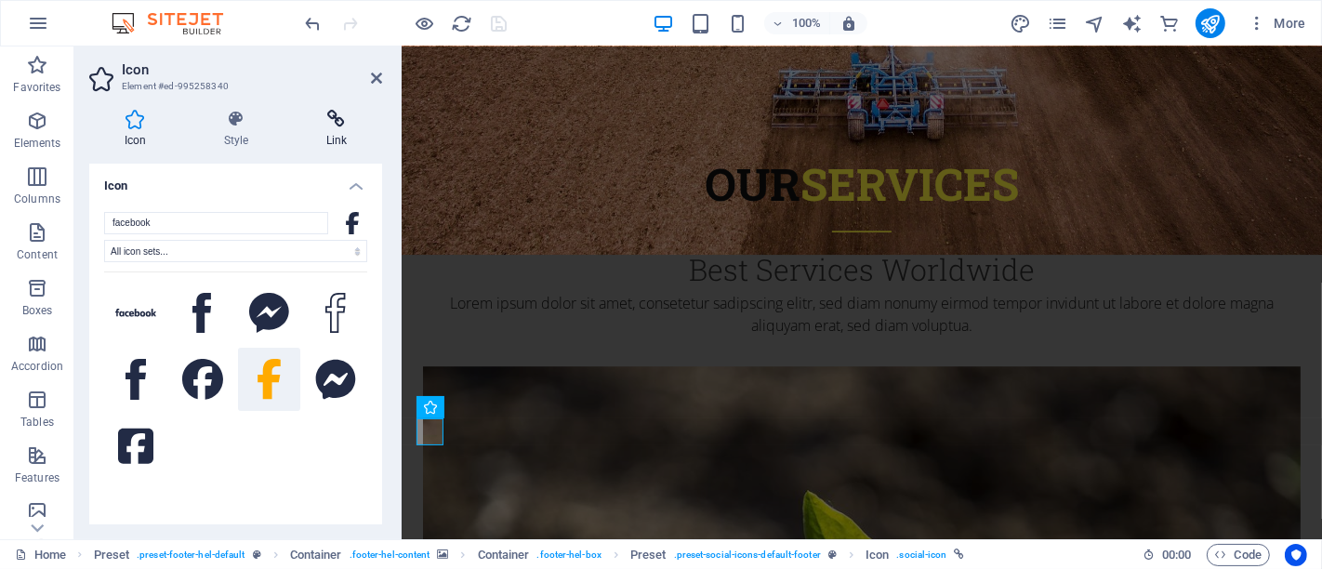
click at [329, 124] on icon at bounding box center [336, 119] width 91 height 19
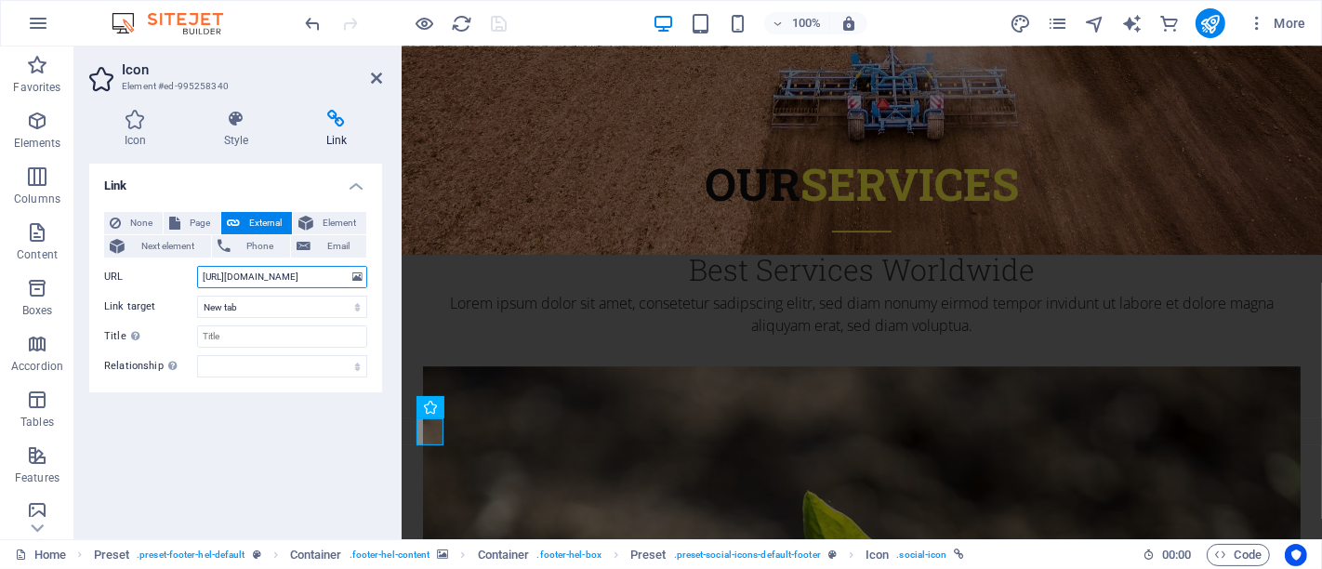
click at [269, 272] on input "https://www.facebook.com/" at bounding box center [282, 277] width 170 height 22
drag, startPoint x: 327, startPoint y: 276, endPoint x: 149, endPoint y: 275, distance: 178.5
click at [149, 275] on div "URL https://www.facebook.com/" at bounding box center [235, 277] width 263 height 22
paste input "https://www.facebook.com/kersting.d.o.o/"
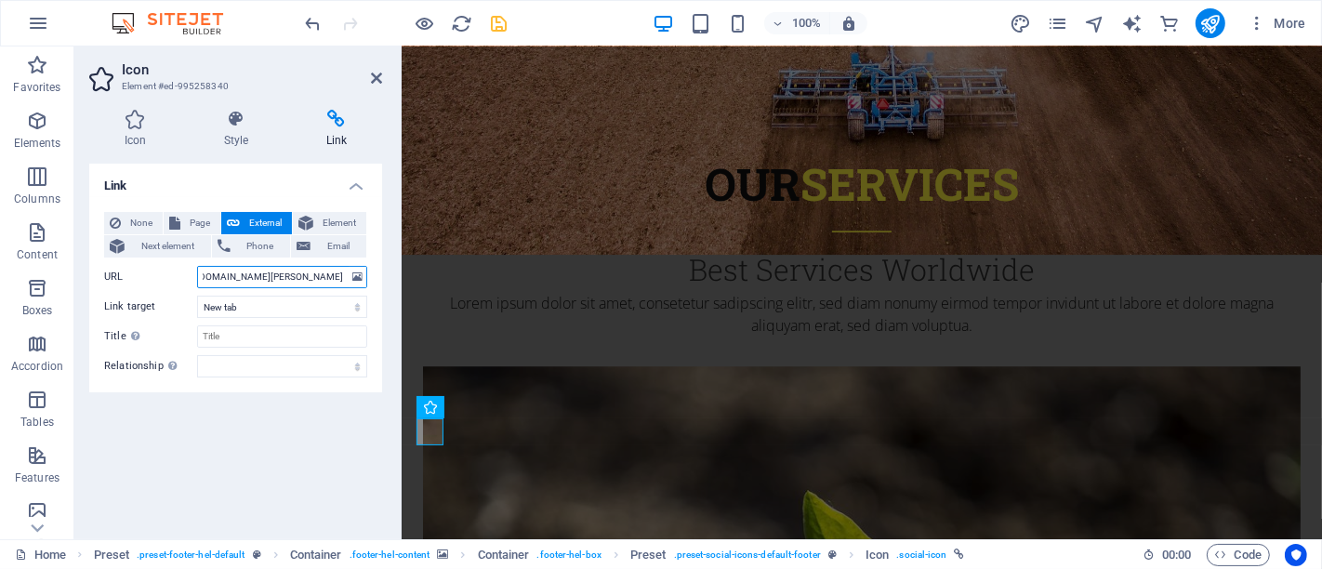
type input "https://www.facebook.com/kersting.d.o.o/"
click at [259, 432] on div "Link None Page External Element Next element Phone Email Page Home Subpage Lega…" at bounding box center [235, 344] width 293 height 361
click at [379, 81] on icon at bounding box center [376, 78] width 11 height 15
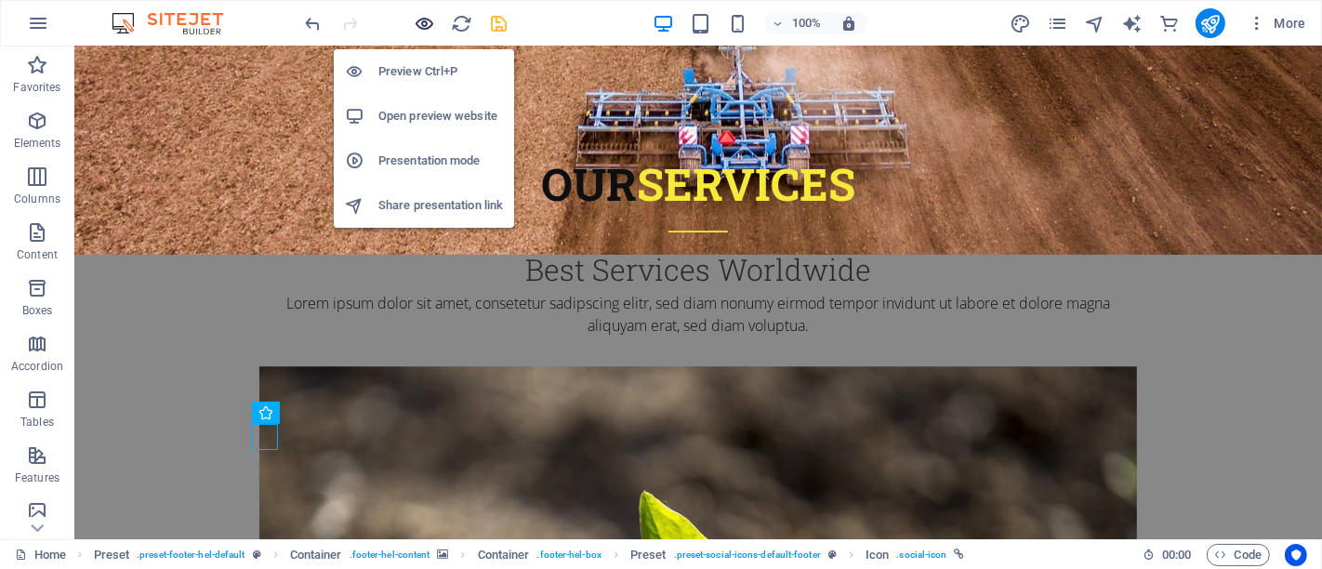
click at [427, 25] on icon "button" at bounding box center [425, 23] width 21 height 21
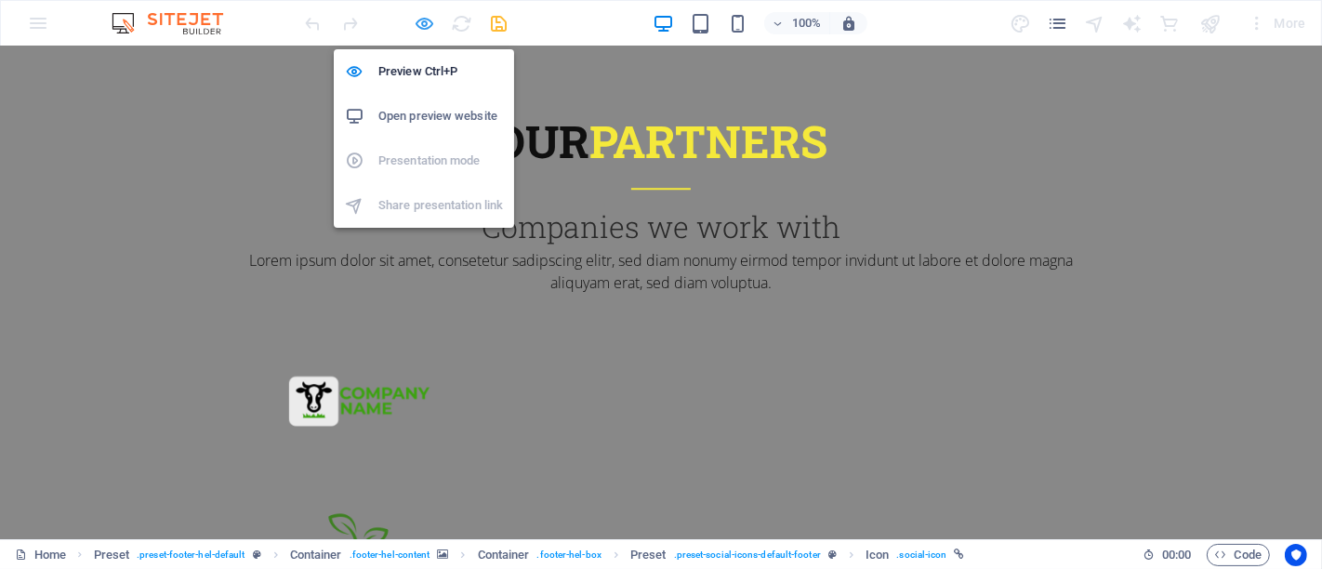
scroll to position [5984, 0]
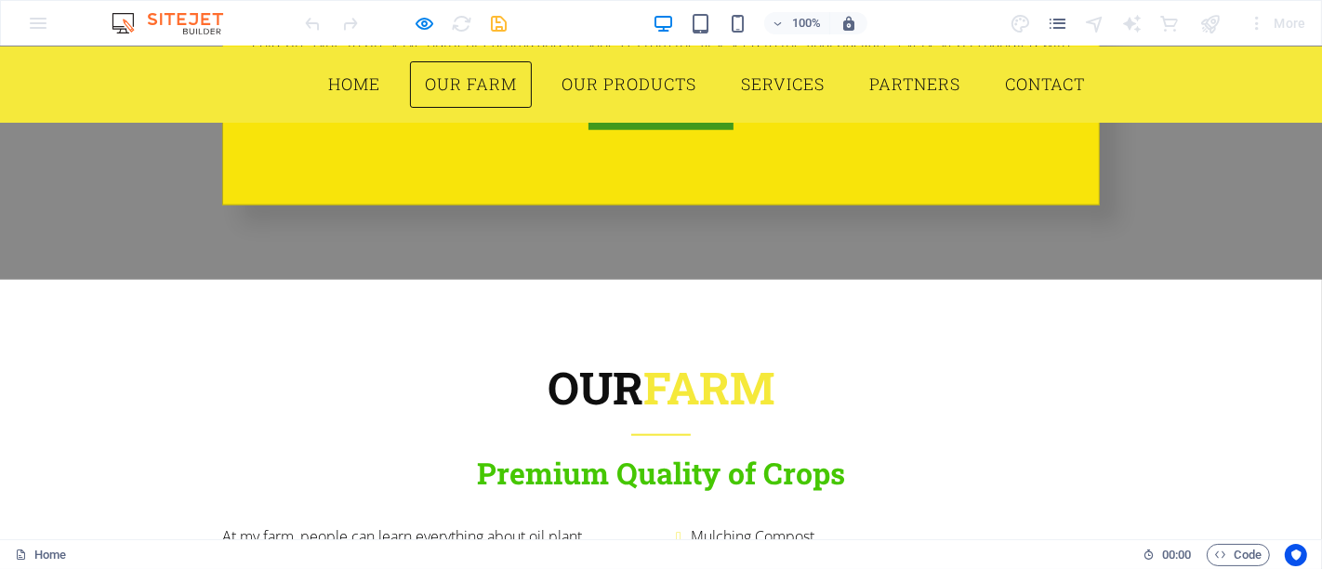
scroll to position [1624, 0]
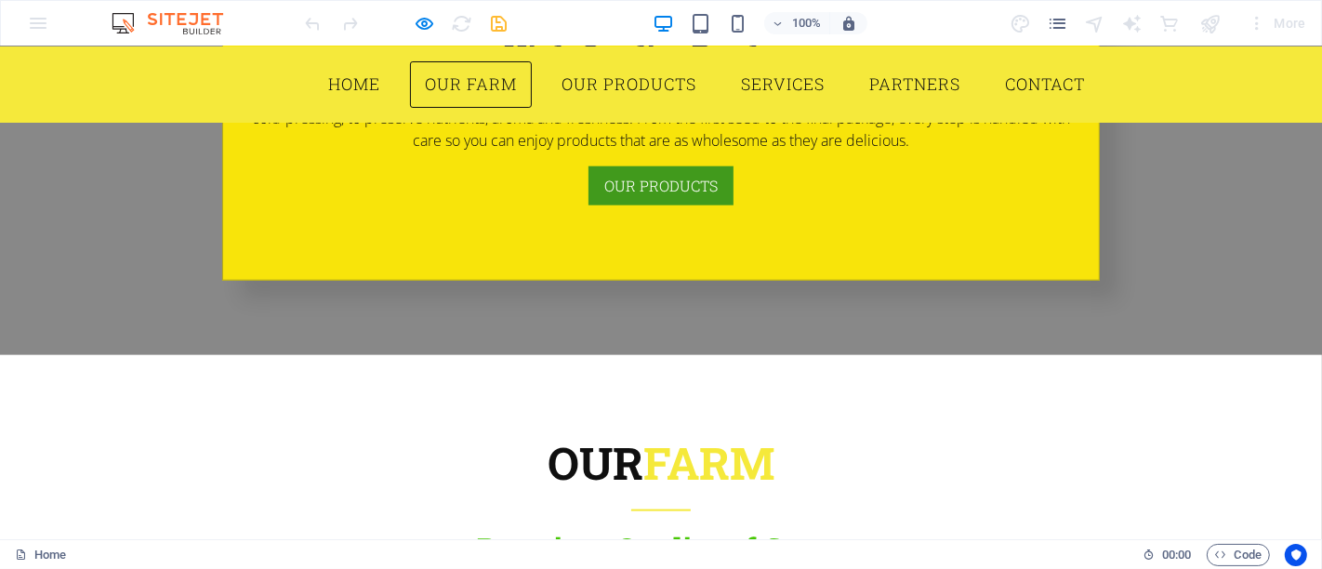
scroll to position [1752, 0]
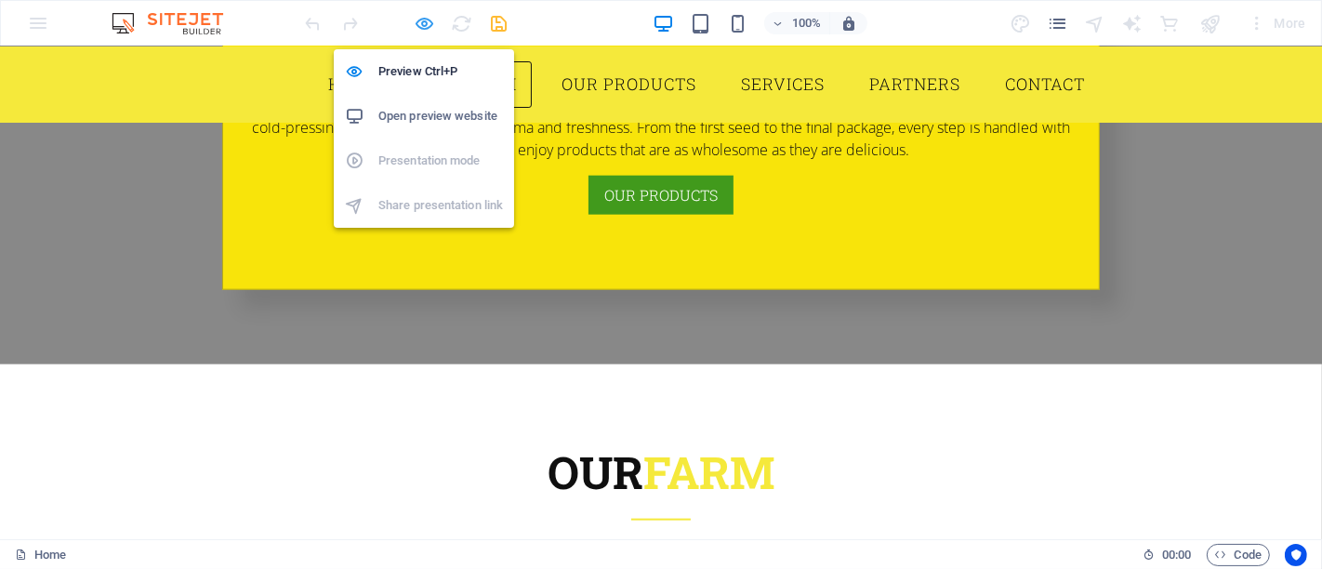
click at [420, 28] on icon "button" at bounding box center [425, 23] width 21 height 21
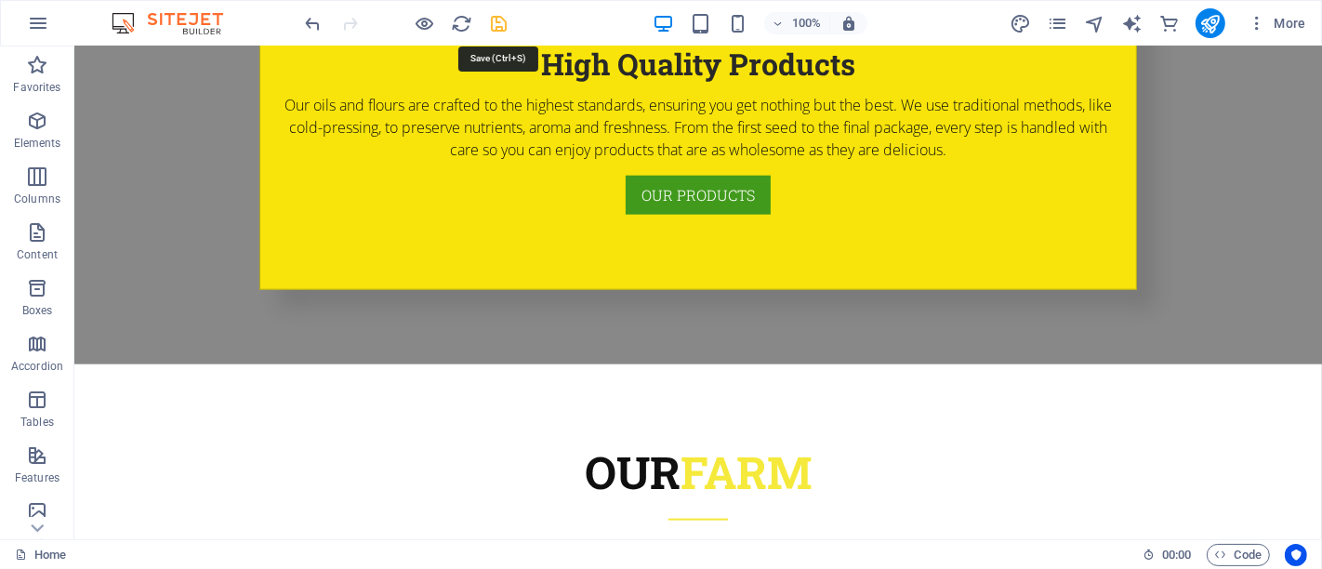
click at [504, 27] on icon "save" at bounding box center [499, 23] width 21 height 21
checkbox input "false"
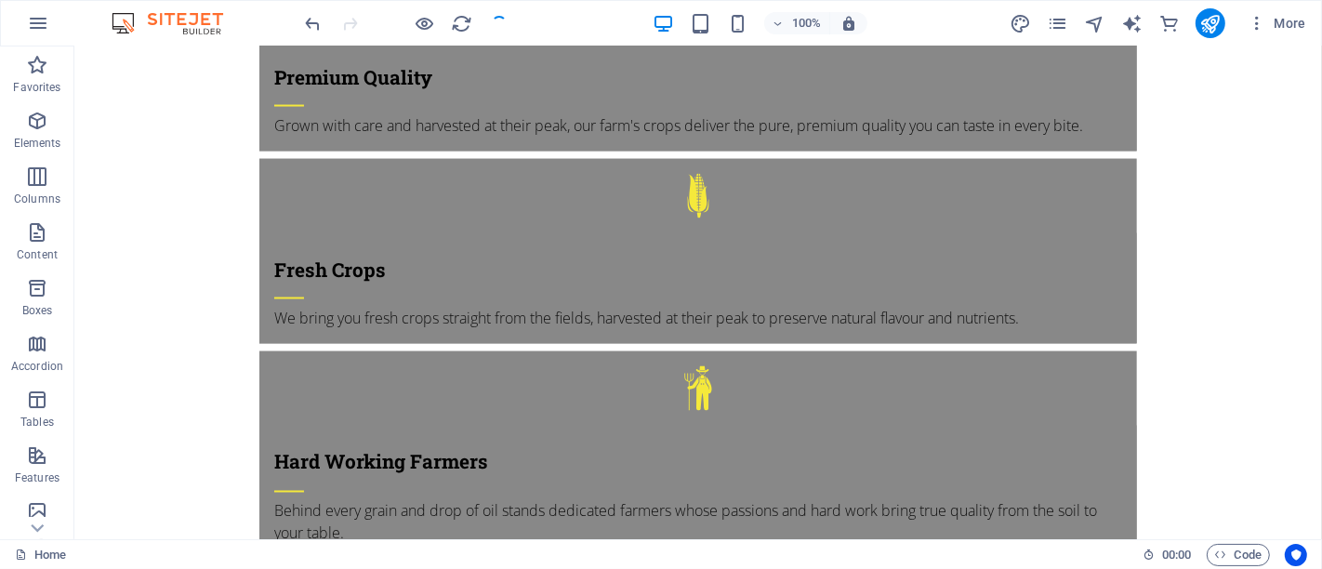
scroll to position [2857, 0]
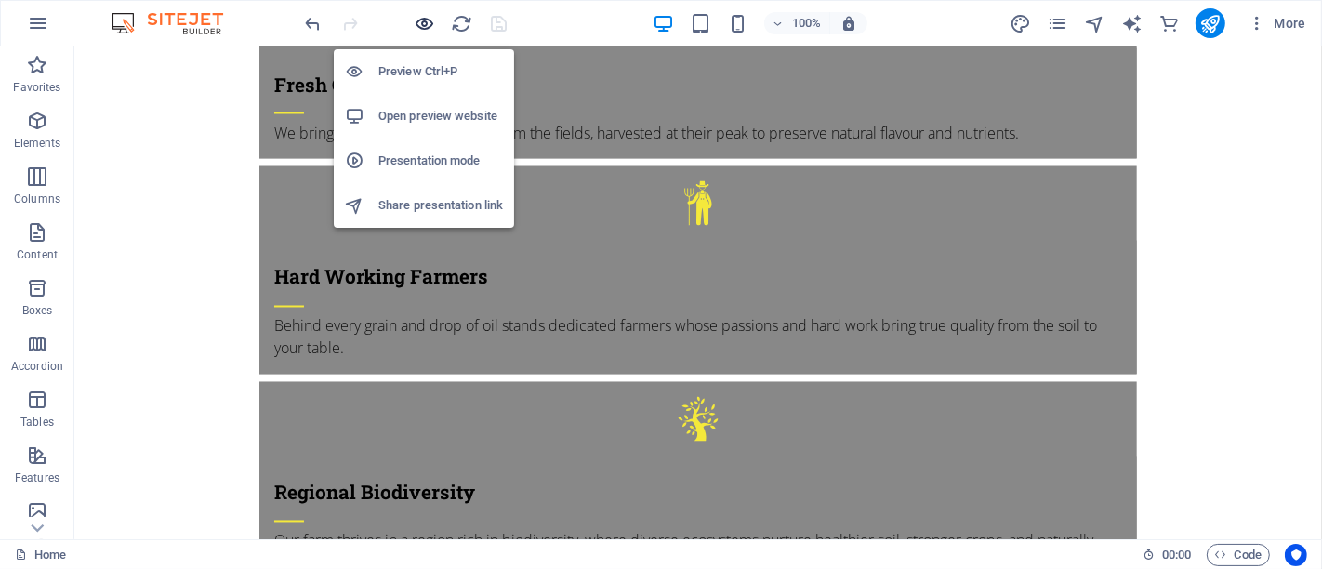
click at [429, 28] on icon "button" at bounding box center [425, 23] width 21 height 21
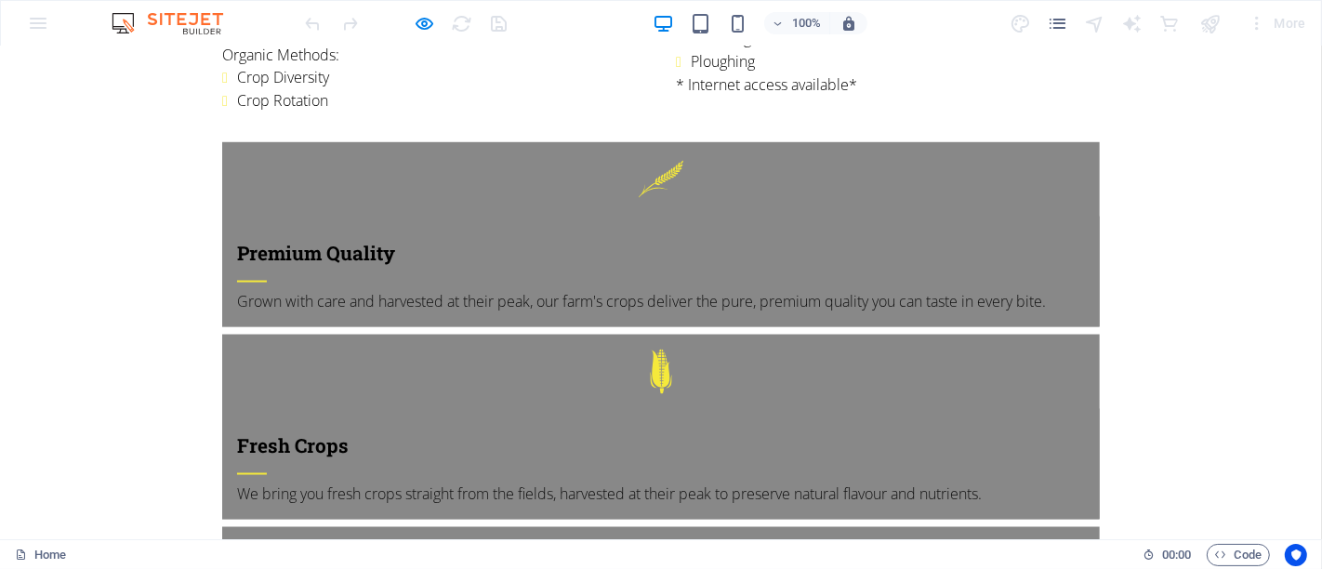
scroll to position [2517, 0]
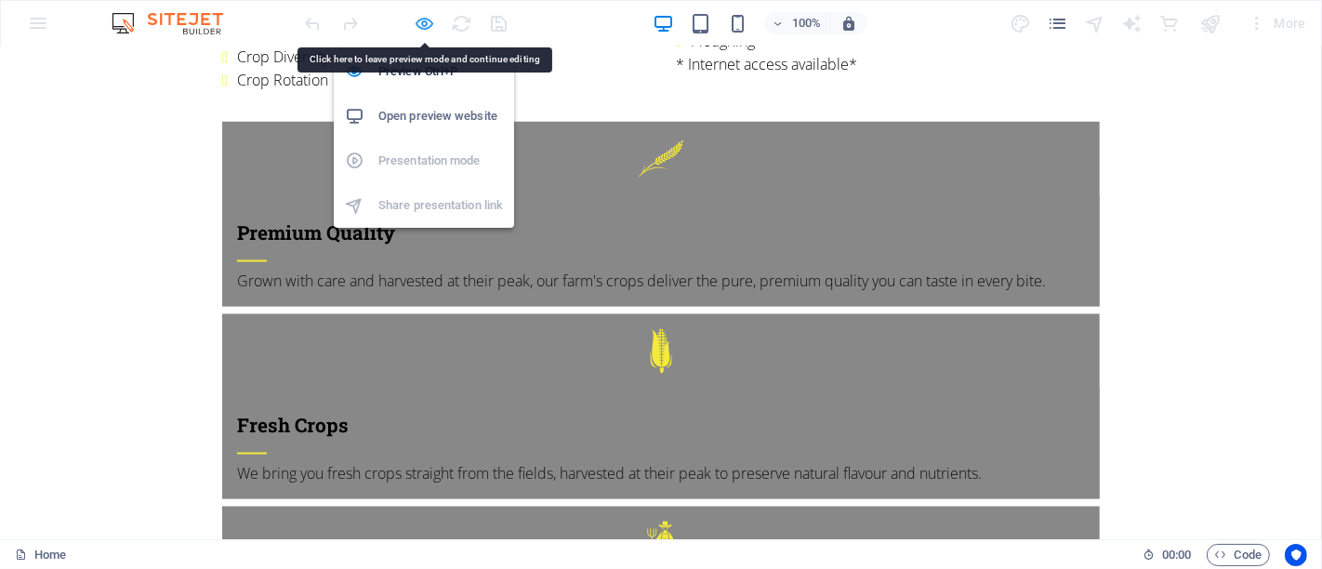
click at [429, 23] on icon "button" at bounding box center [425, 23] width 21 height 21
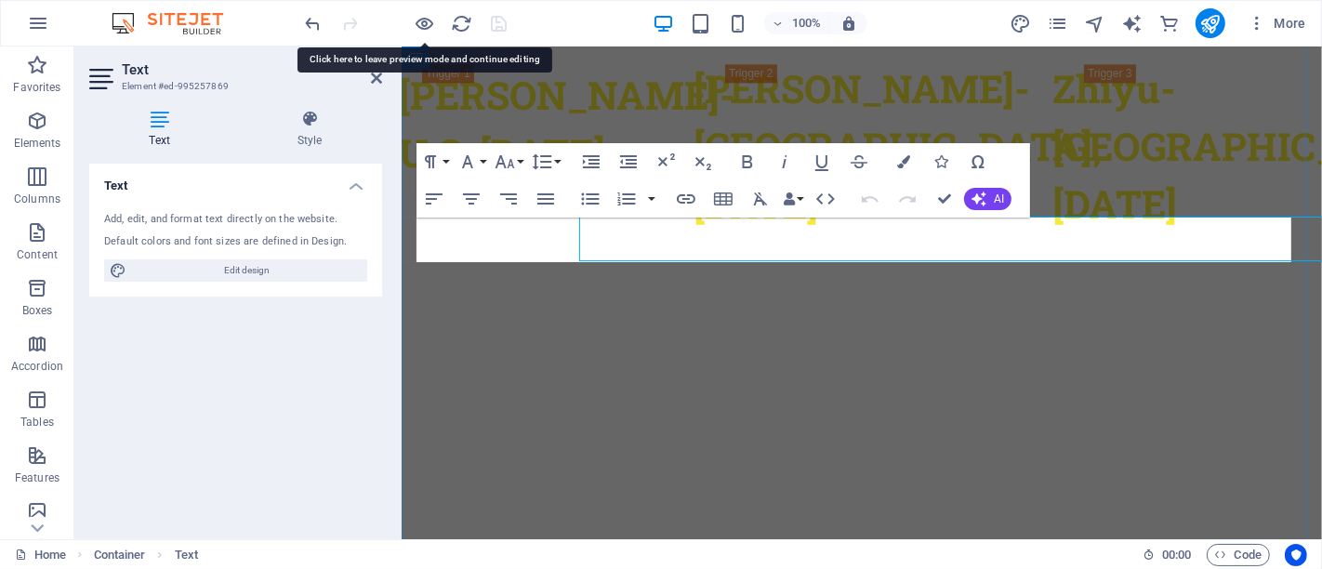
scroll to position [3592, 0]
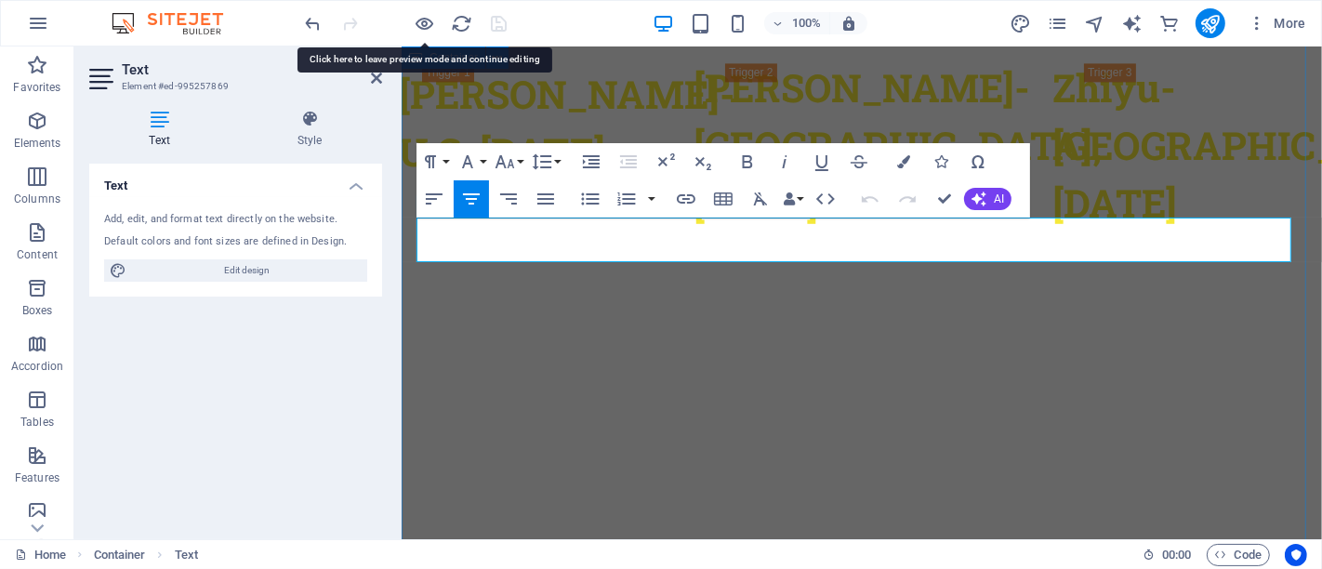
drag, startPoint x: 968, startPoint y: 251, endPoint x: 414, endPoint y: 214, distance: 555.4
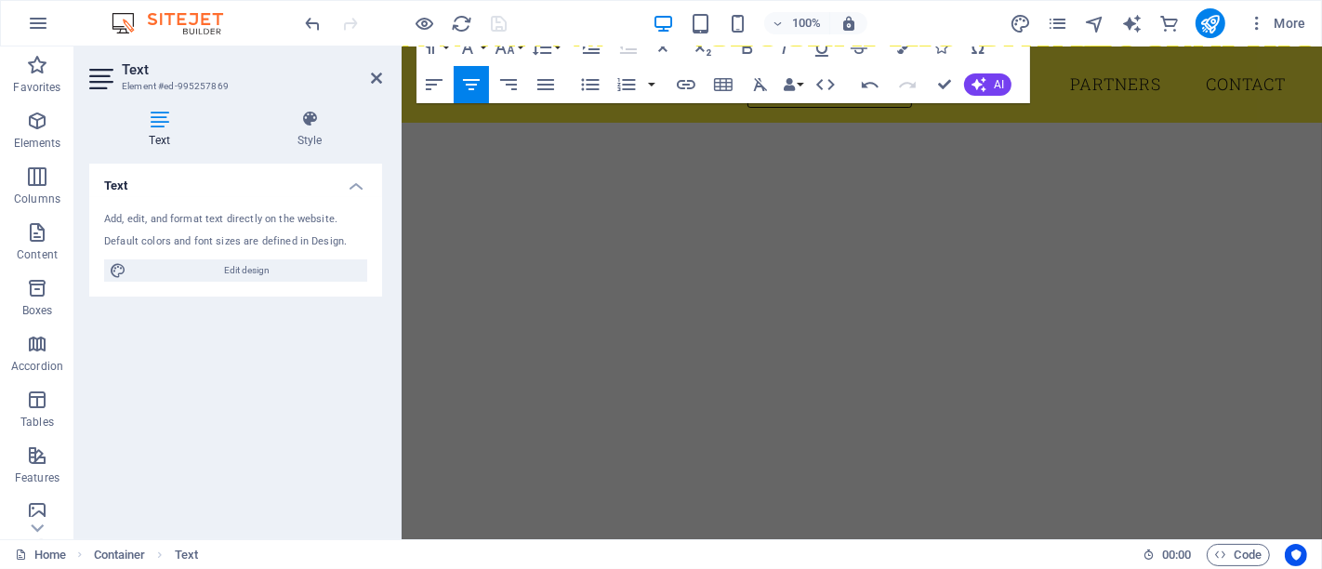
scroll to position [3359, 0]
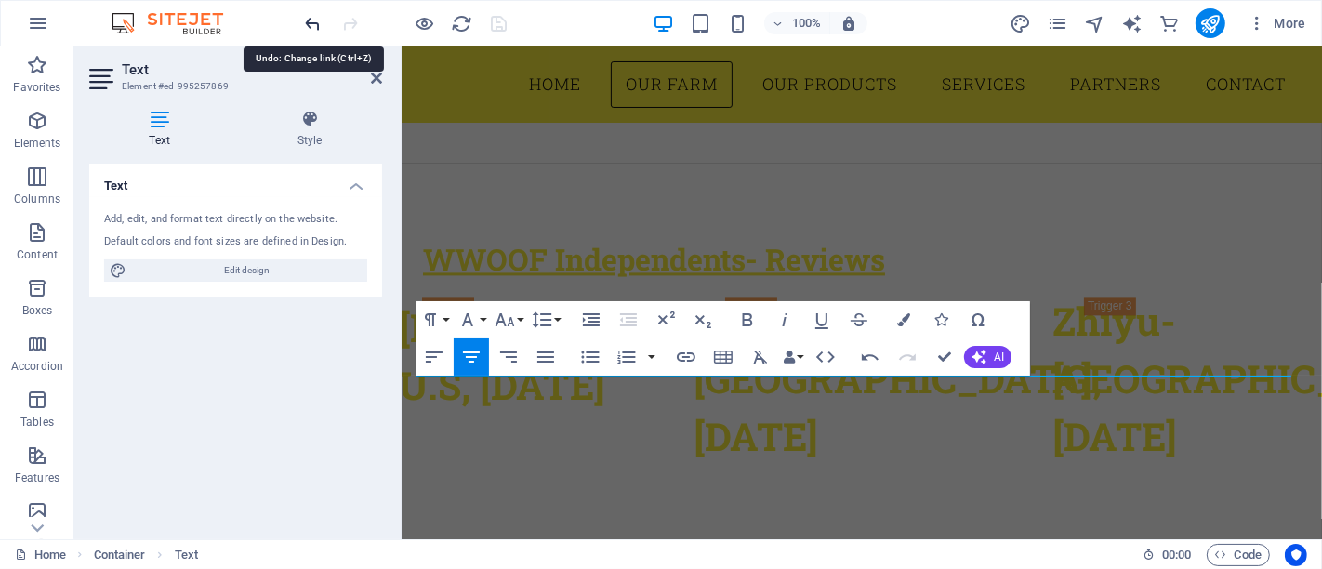
click at [306, 19] on icon "undo" at bounding box center [313, 23] width 21 height 21
click at [316, 20] on icon "undo" at bounding box center [313, 23] width 21 height 21
drag, startPoint x: 370, startPoint y: 78, endPoint x: 546, endPoint y: 278, distance: 266.2
click at [371, 78] on icon at bounding box center [376, 78] width 11 height 15
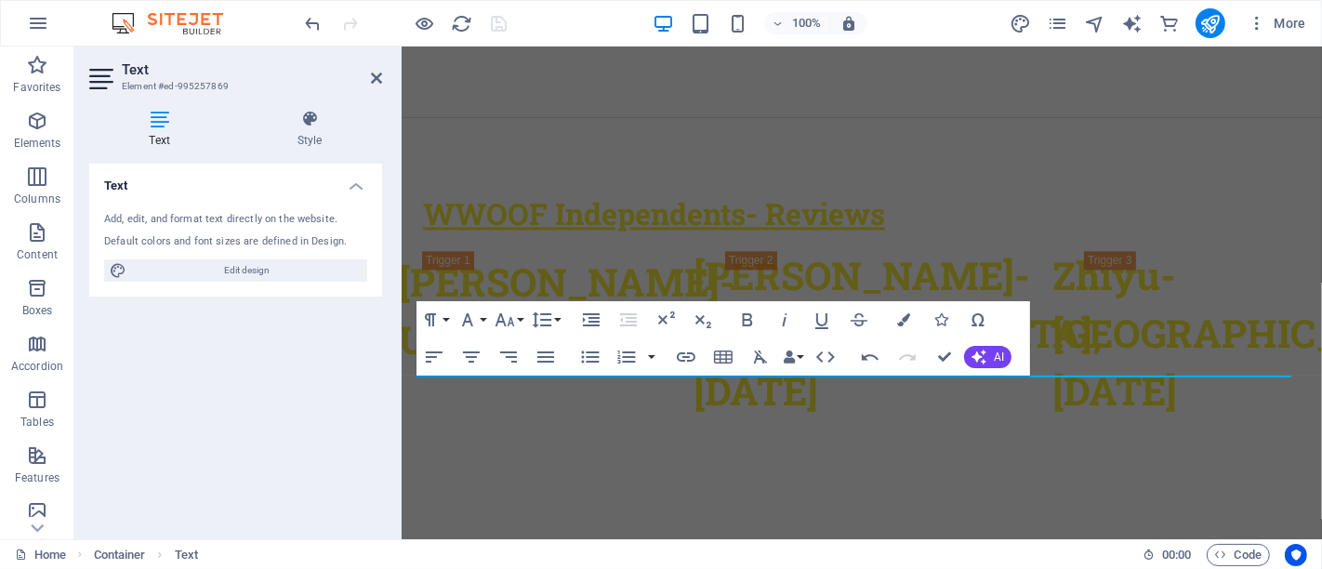
scroll to position [3358, 0]
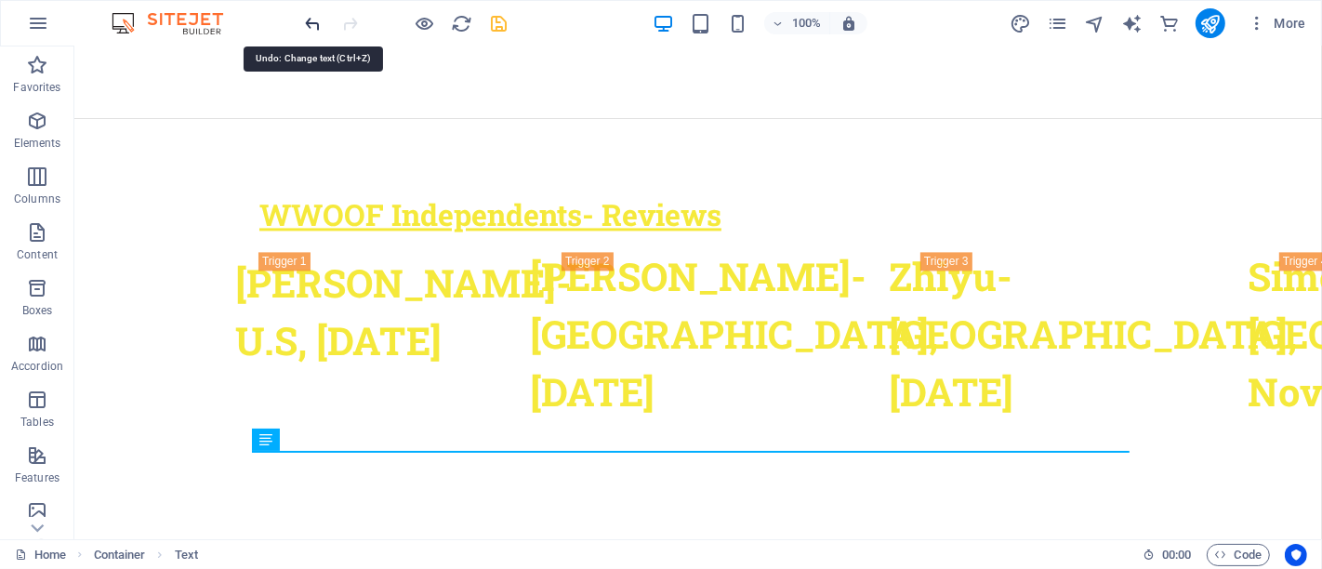
click at [311, 21] on icon "undo" at bounding box center [313, 23] width 21 height 21
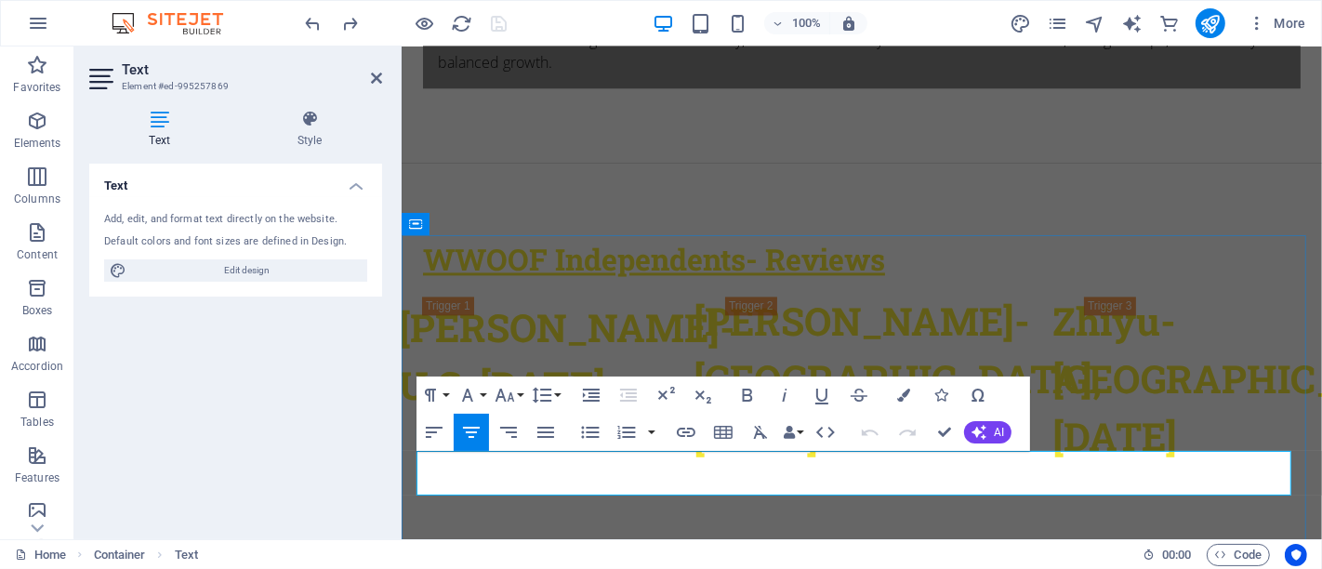
drag, startPoint x: 968, startPoint y: 484, endPoint x: 438, endPoint y: 465, distance: 530.4
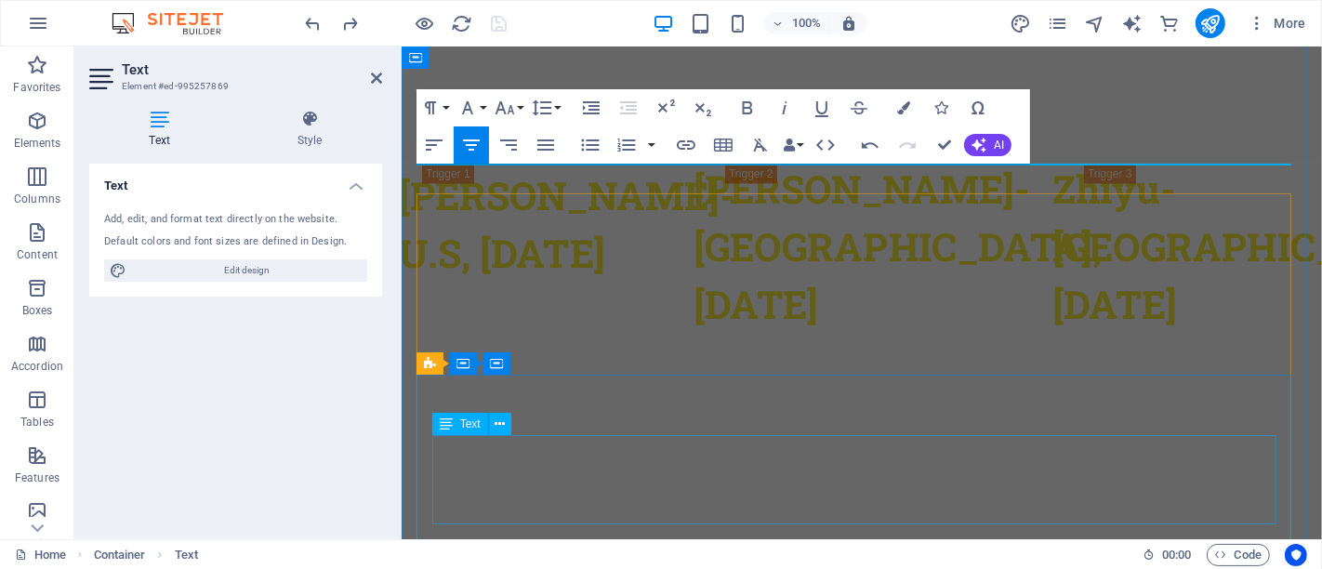
scroll to position [3776, 0]
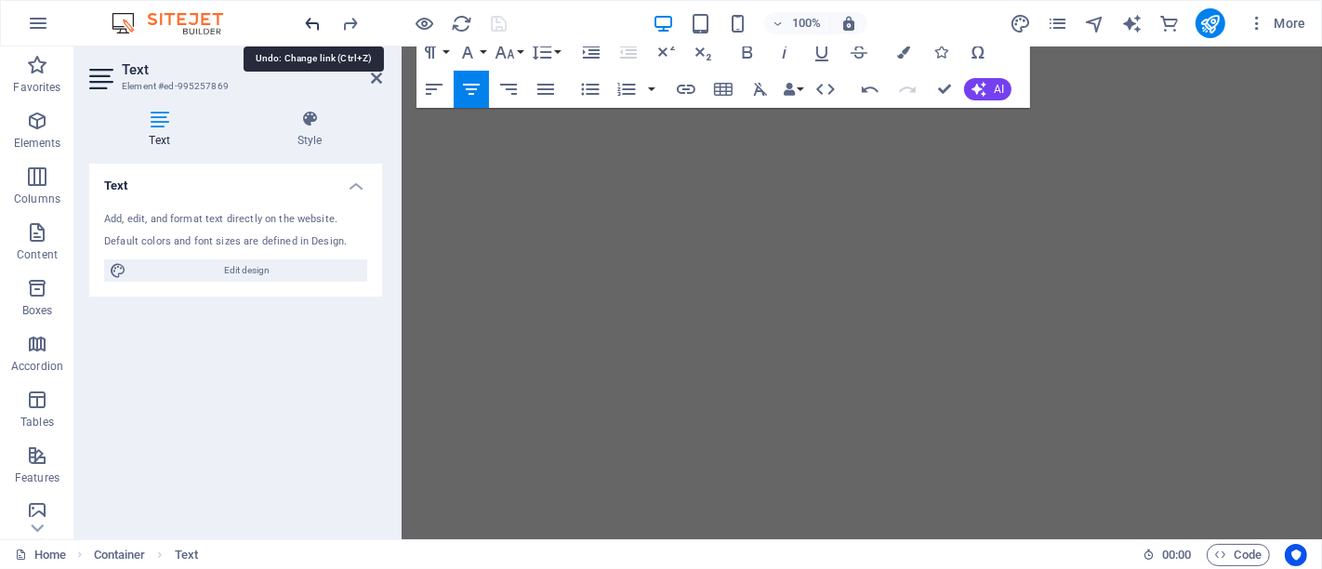
click at [313, 22] on icon "undo" at bounding box center [313, 23] width 21 height 21
click at [369, 79] on header "Text Element #ed-995257869" at bounding box center [235, 70] width 293 height 48
drag, startPoint x: 378, startPoint y: 79, endPoint x: 759, endPoint y: 137, distance: 385.6
click at [378, 80] on icon at bounding box center [376, 78] width 11 height 15
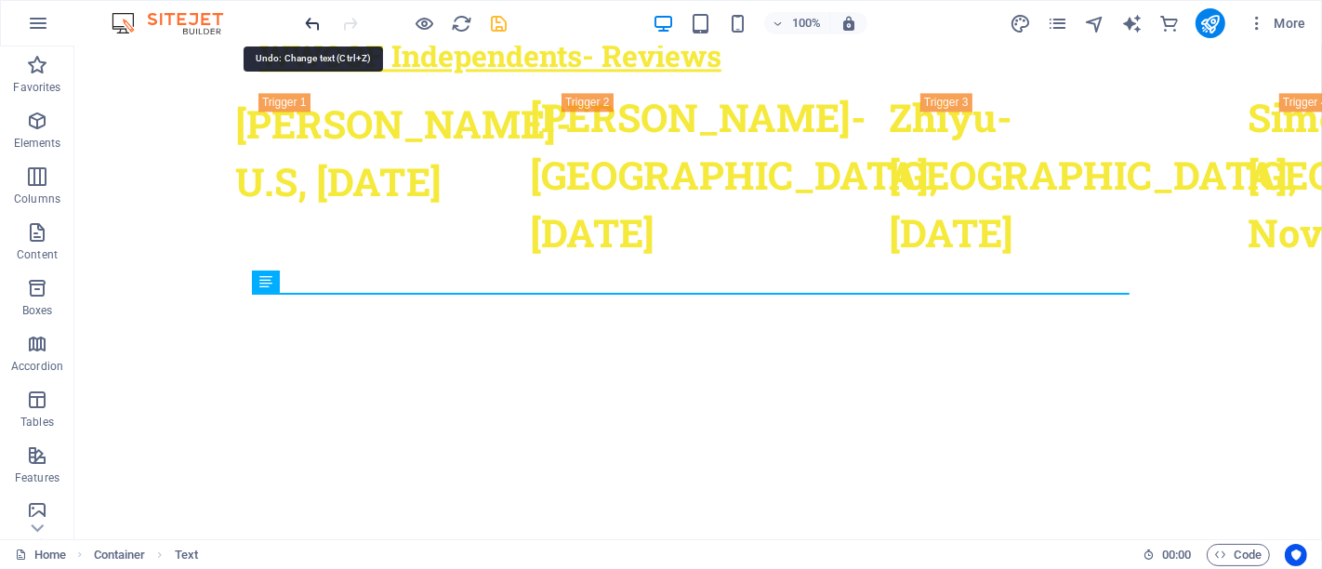
click at [308, 27] on icon "undo" at bounding box center [313, 23] width 21 height 21
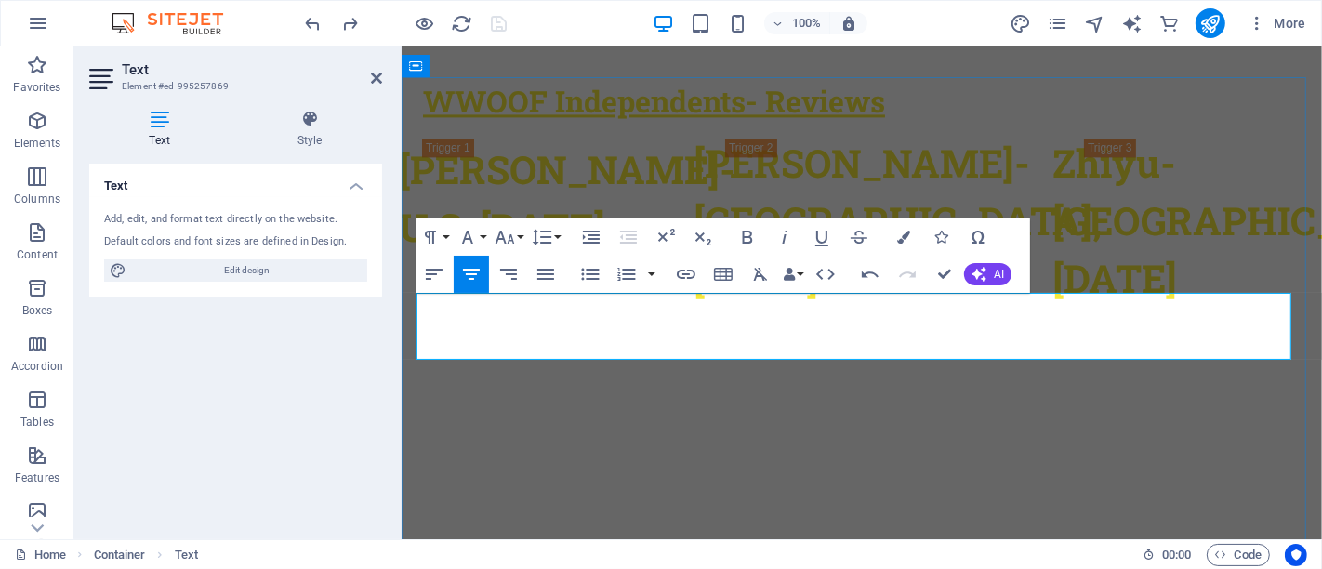
drag, startPoint x: 670, startPoint y: 325, endPoint x: 437, endPoint y: 305, distance: 234.3
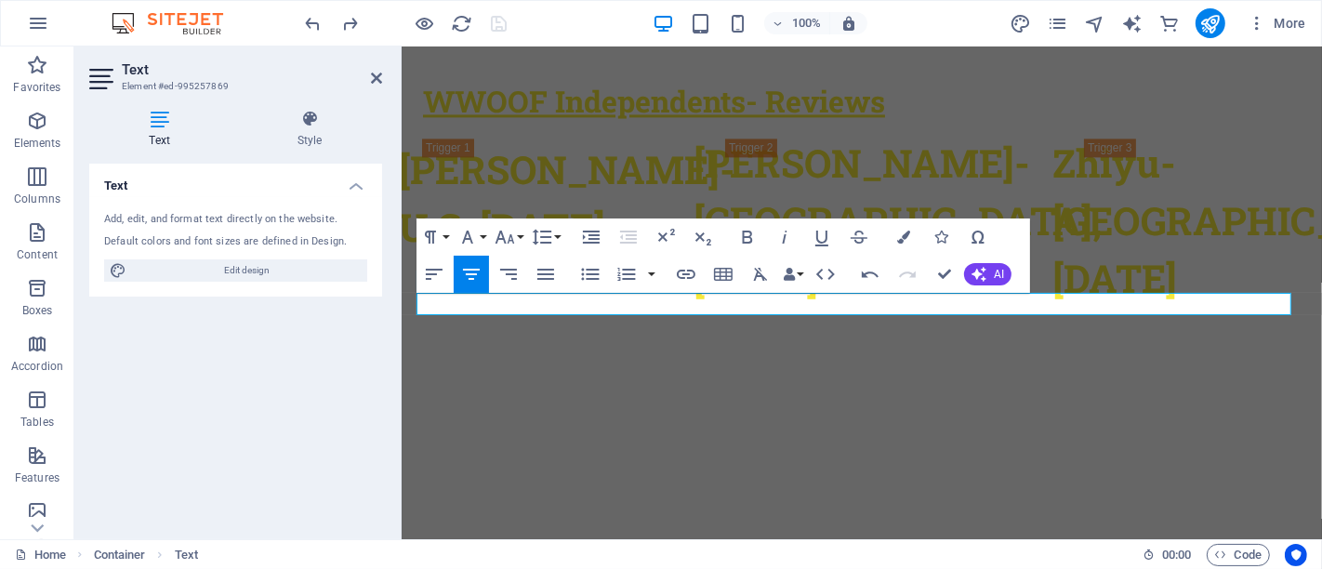
click at [368, 64] on h2 "Text" at bounding box center [252, 69] width 260 height 17
click at [371, 71] on icon at bounding box center [376, 78] width 11 height 15
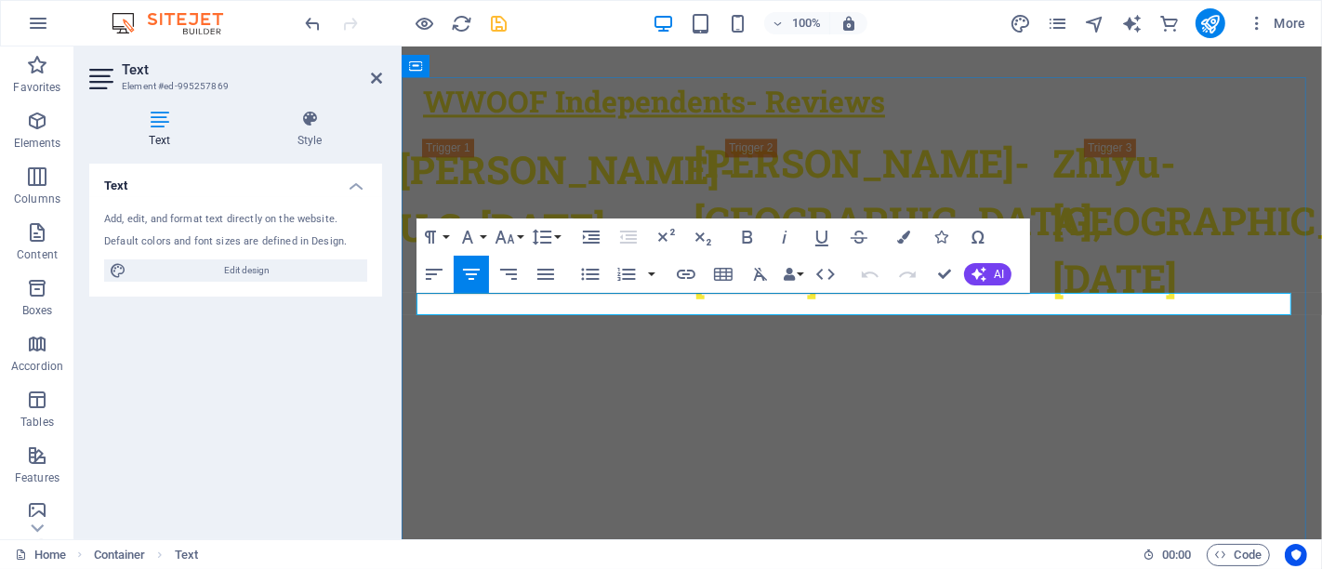
drag, startPoint x: 1195, startPoint y: 303, endPoint x: 516, endPoint y: 295, distance: 678.8
drag, startPoint x: 378, startPoint y: 78, endPoint x: 297, endPoint y: 66, distance: 82.7
click at [378, 78] on icon at bounding box center [376, 78] width 11 height 15
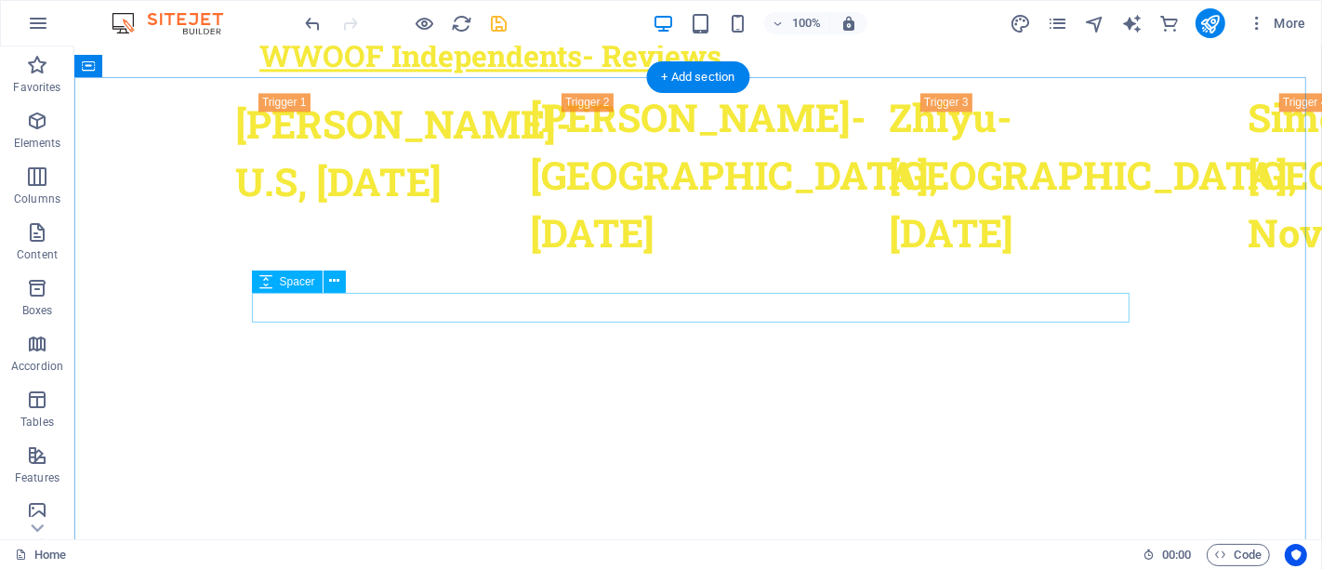
click at [327, 283] on button at bounding box center [335, 282] width 22 height 22
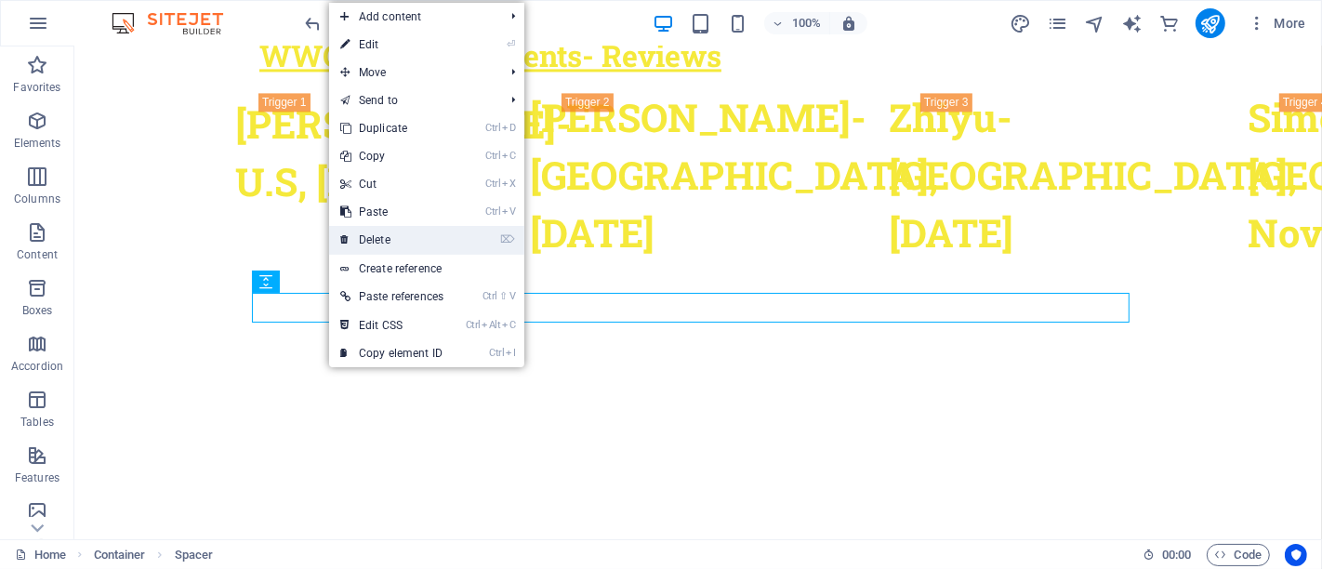
click at [385, 249] on link "⌦ Delete" at bounding box center [392, 240] width 126 height 28
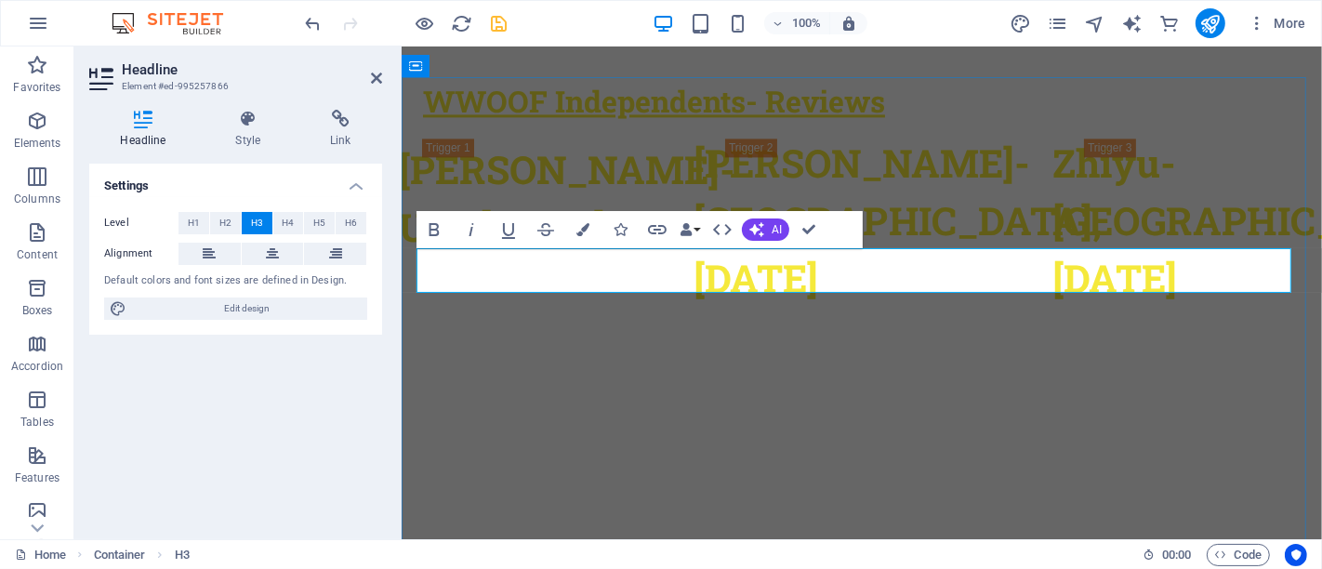
click at [379, 75] on icon at bounding box center [376, 78] width 11 height 15
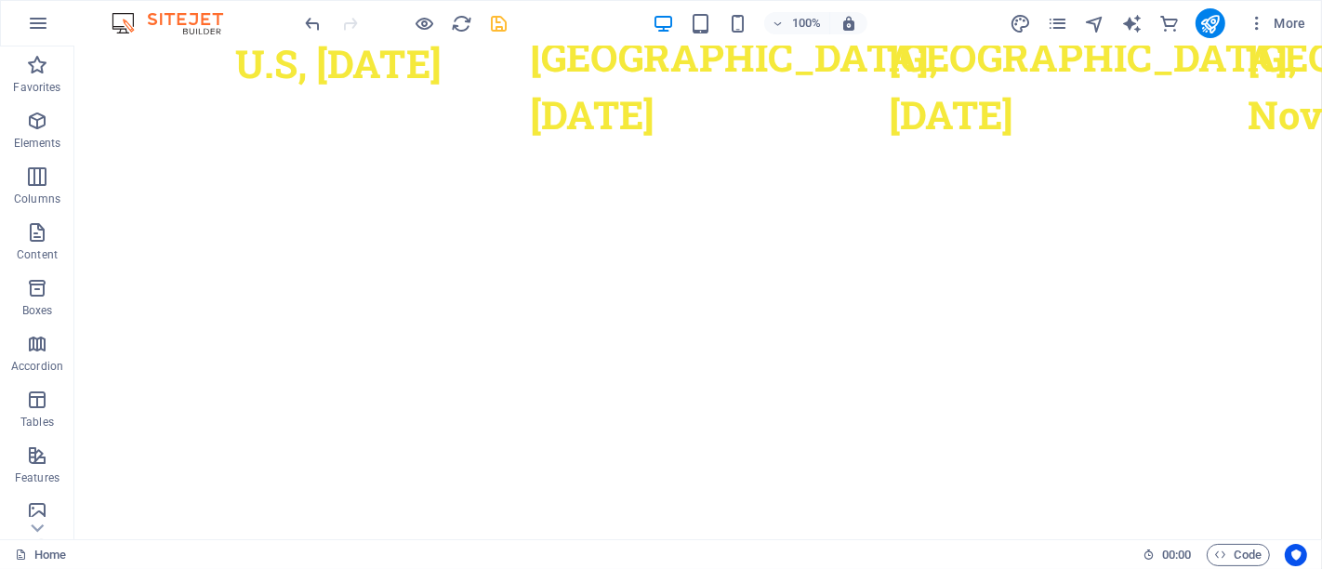
scroll to position [3668, 0]
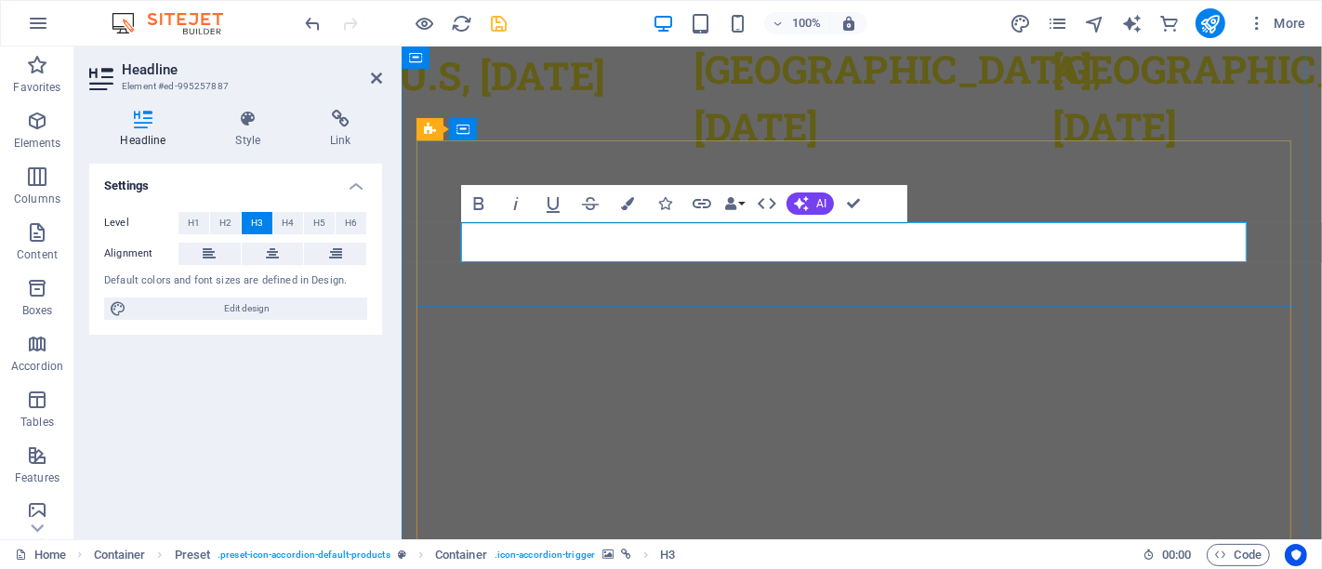
scroll to position [3669, 0]
click at [378, 77] on icon at bounding box center [376, 78] width 11 height 15
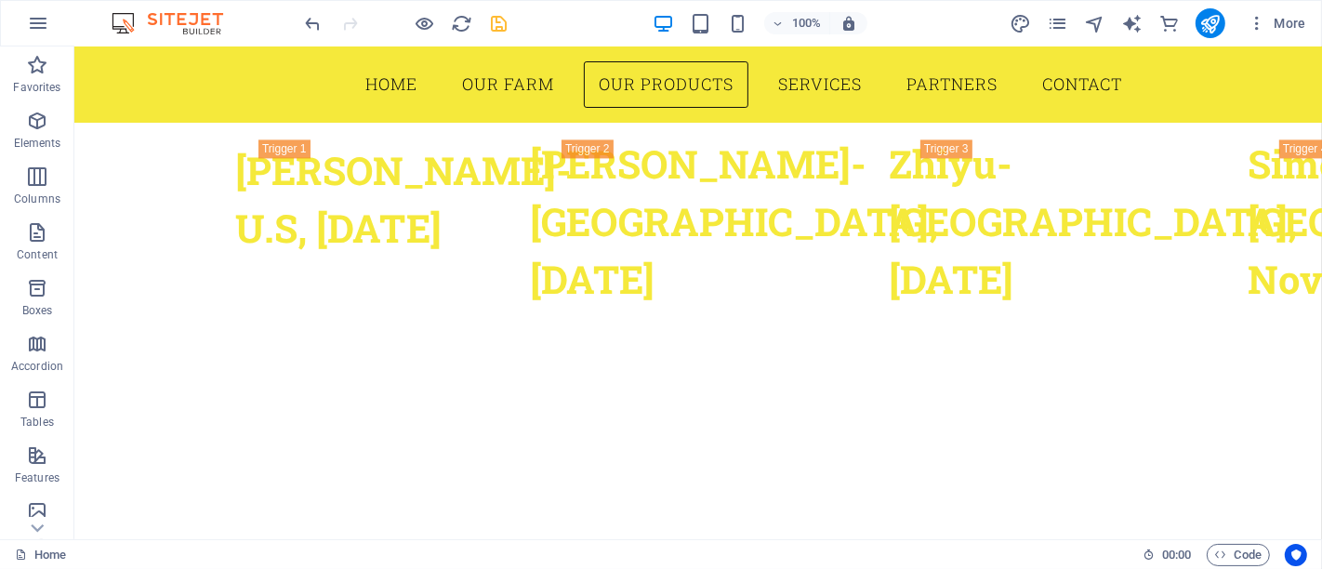
scroll to position [3420, 0]
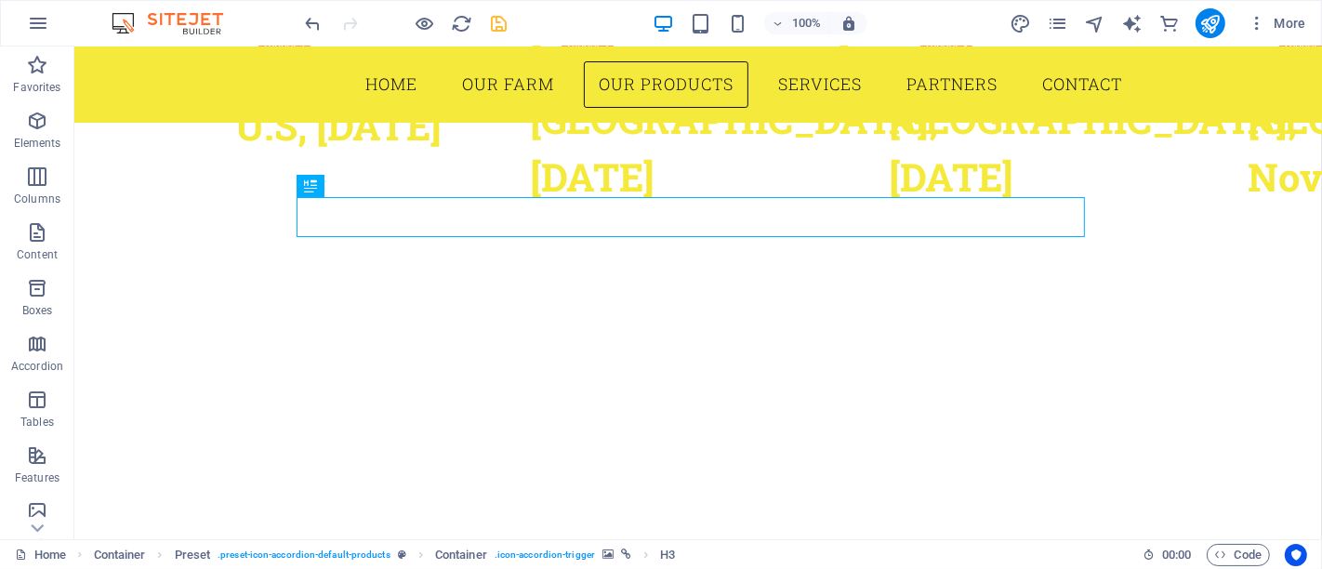
scroll to position [3601, 0]
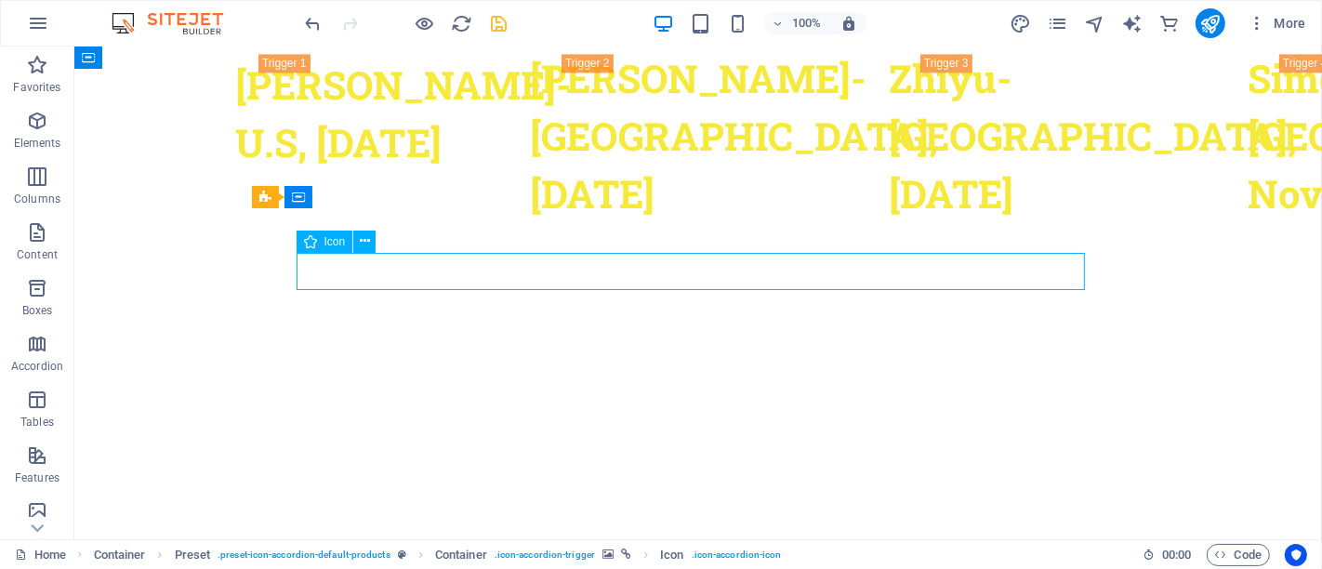
select select "xMidYMid"
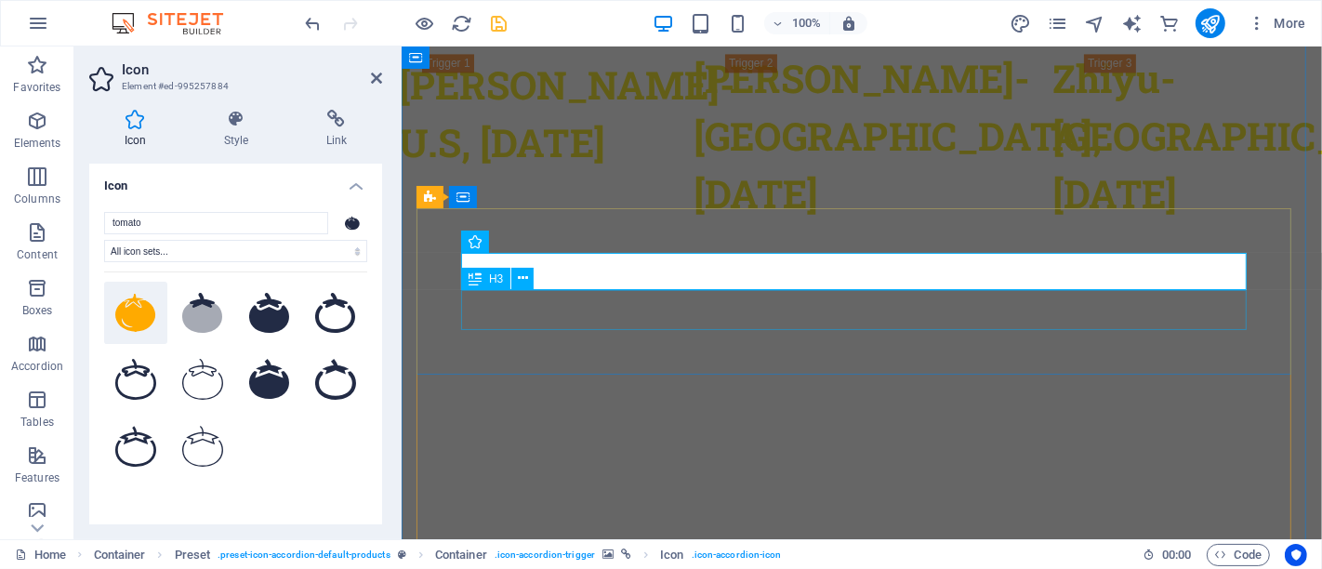
scroll to position [3602, 0]
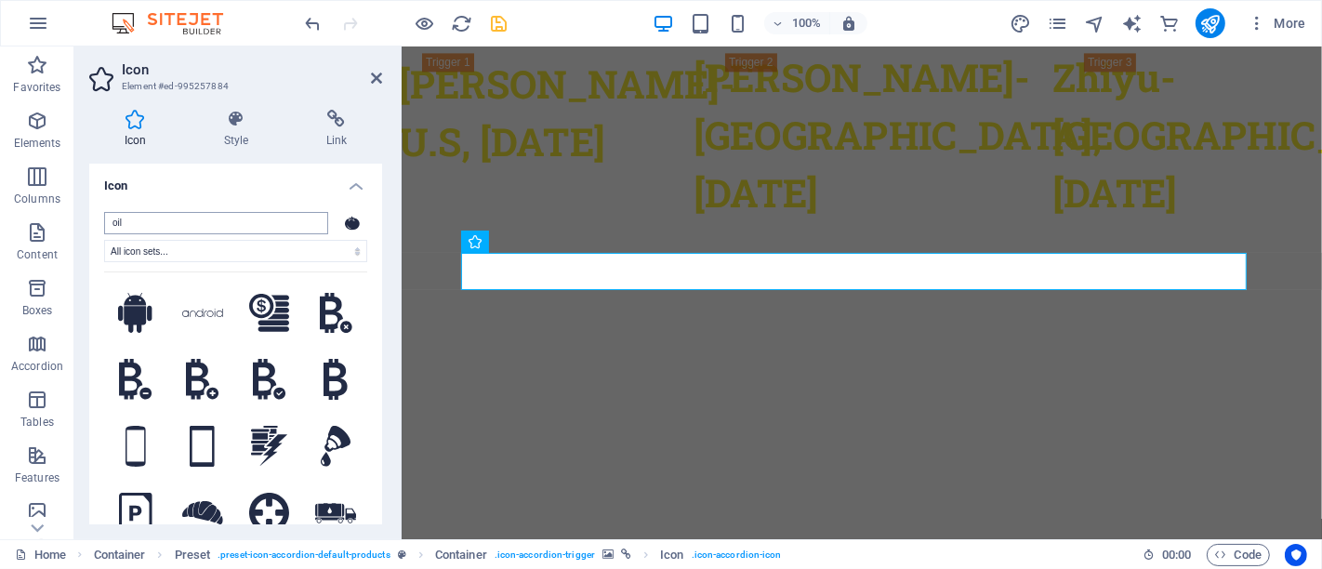
type input "oil"
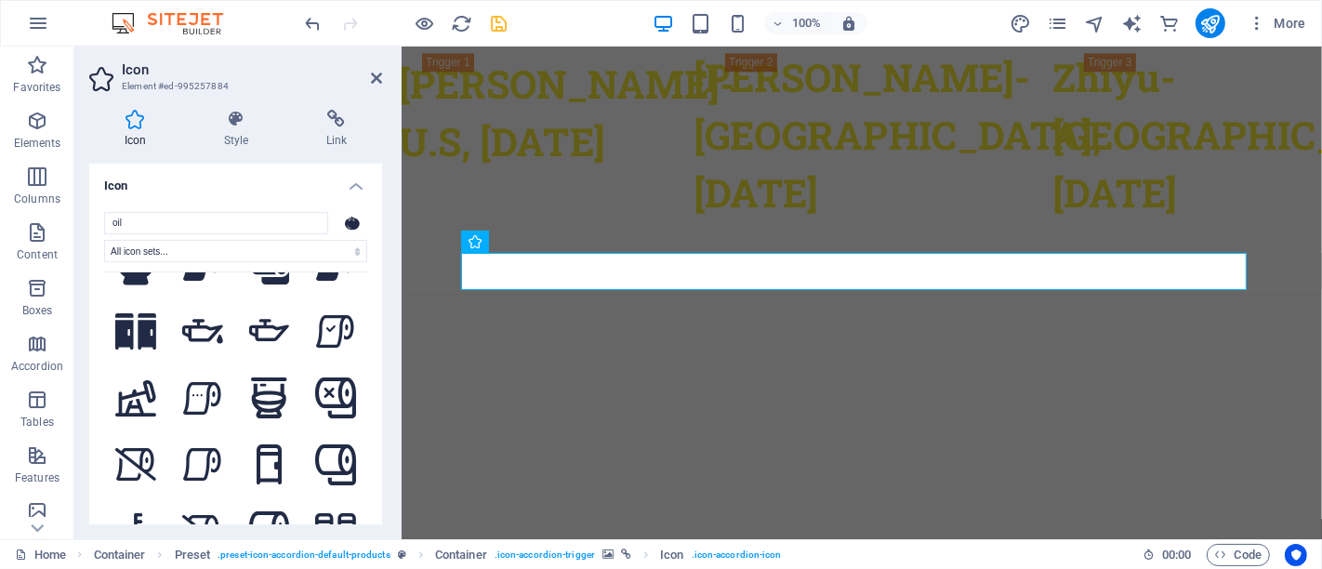
scroll to position [521, 0]
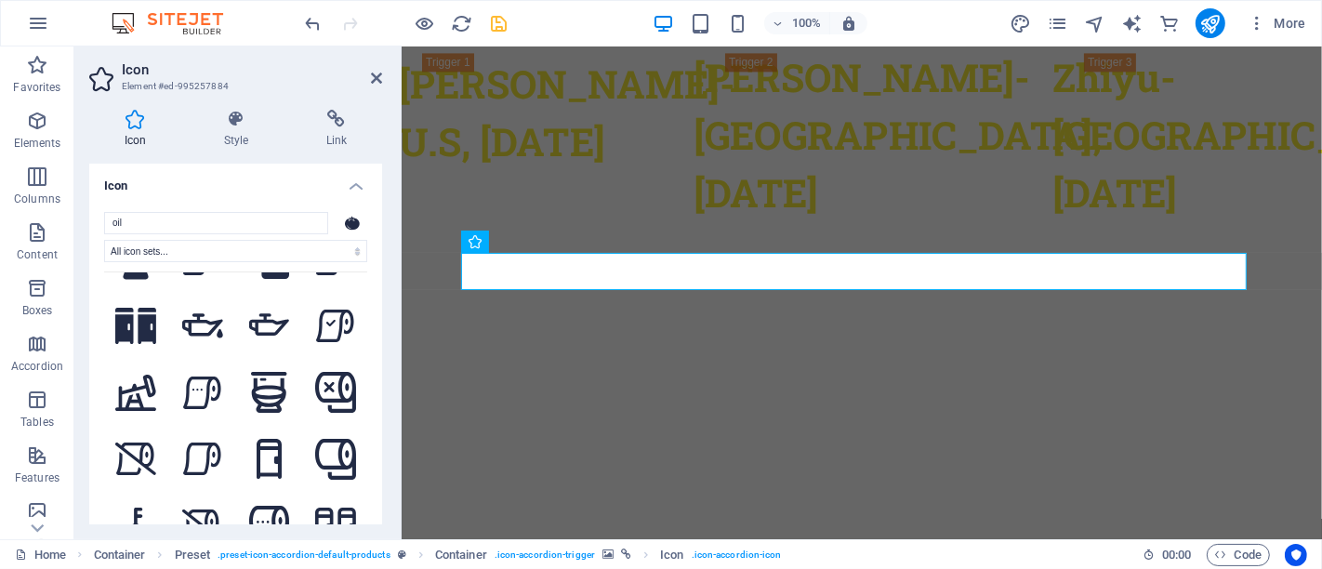
click at [378, 369] on div "oil All icon sets... IcoFont Ionicons FontAwesome Brands FontAwesome Duotone Fo…" at bounding box center [235, 381] width 293 height 368
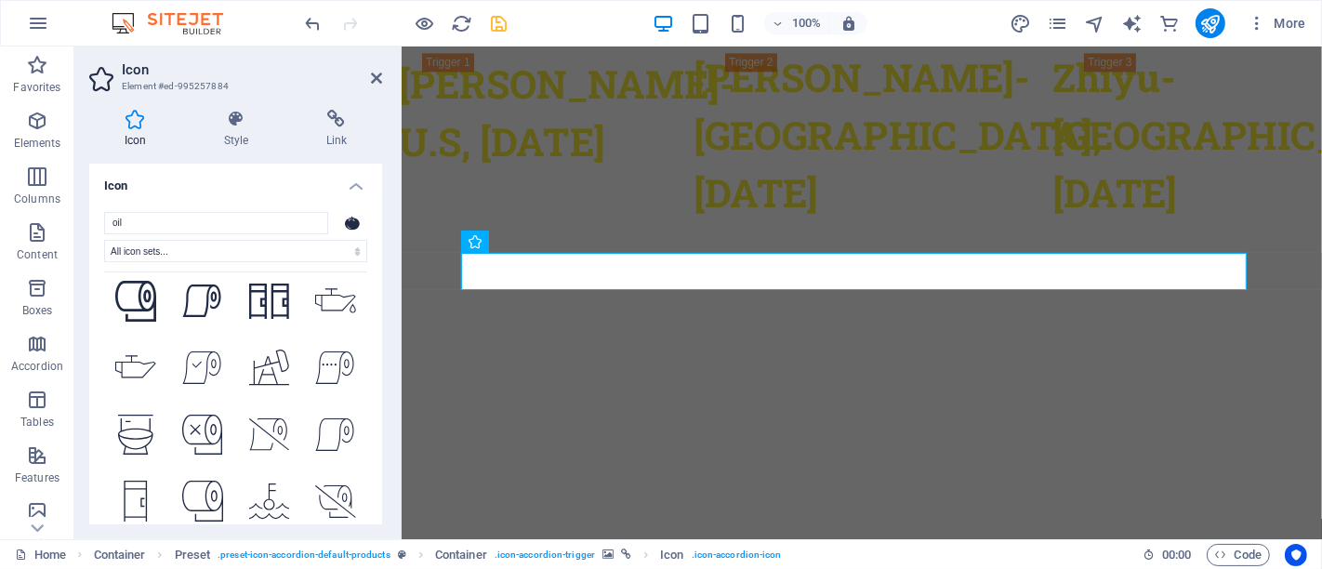
scroll to position [0, 0]
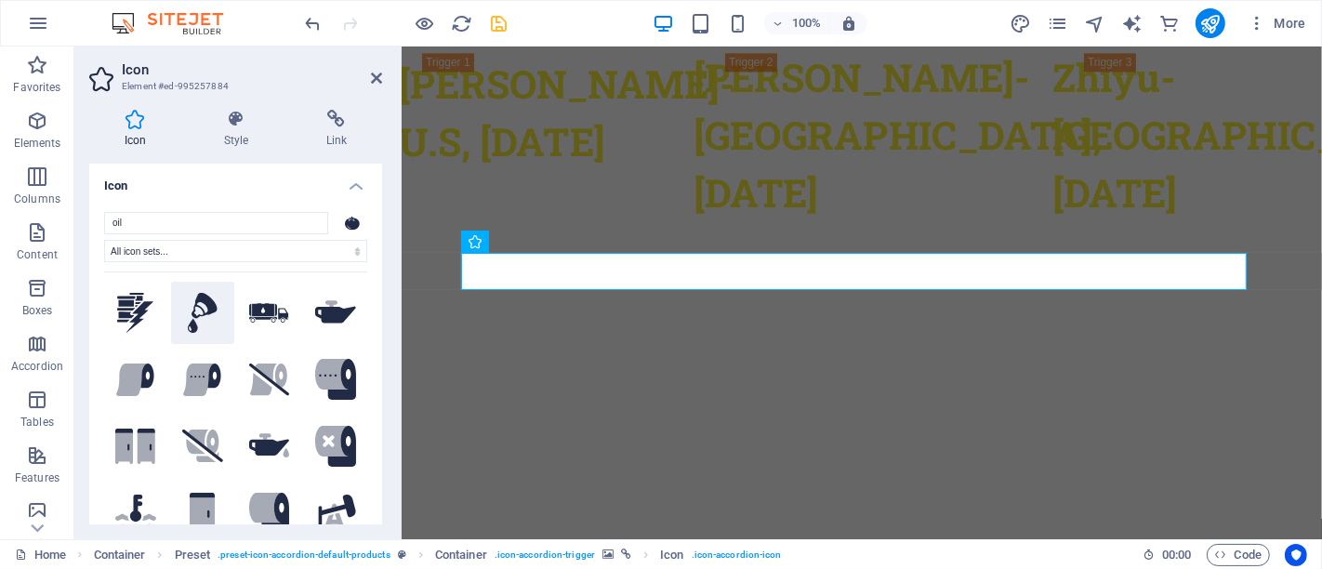
click at [190, 317] on icon at bounding box center [203, 313] width 30 height 41
click at [377, 82] on icon at bounding box center [376, 78] width 11 height 15
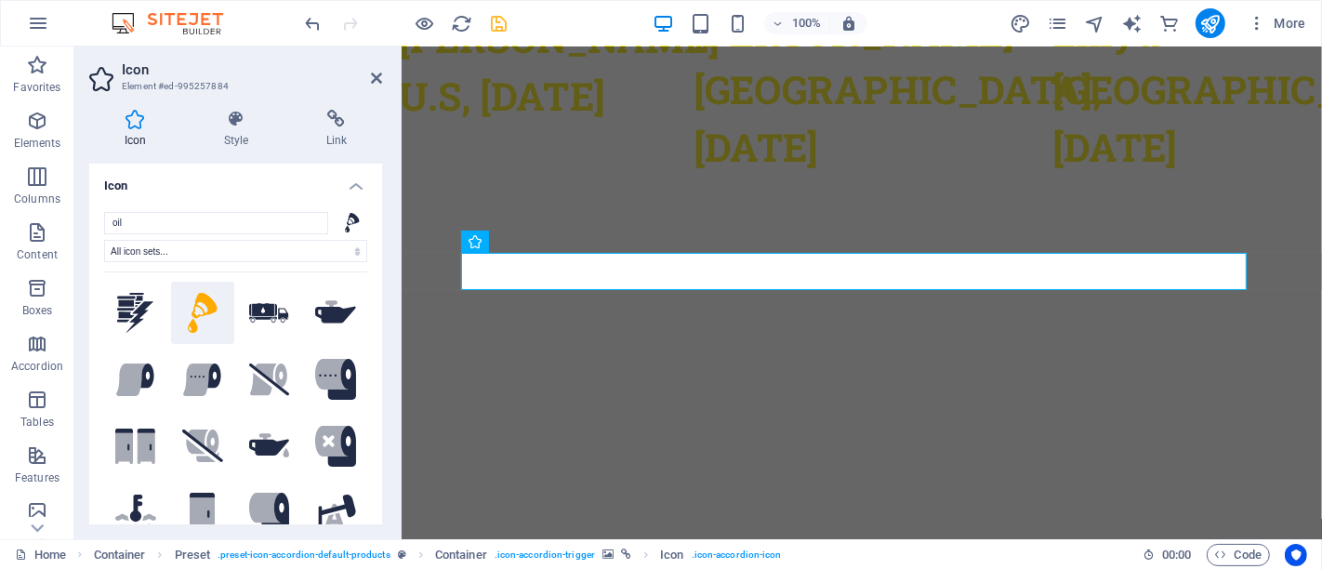
scroll to position [3601, 0]
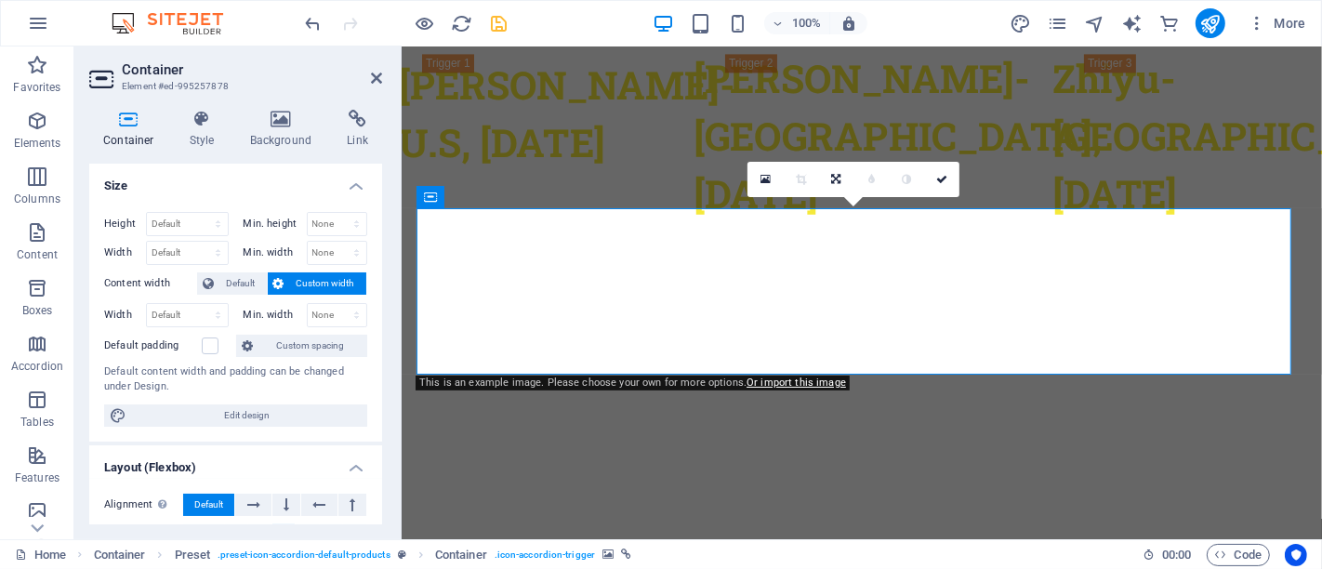
scroll to position [3602, 0]
click at [284, 139] on h4 "Background" at bounding box center [285, 129] width 98 height 39
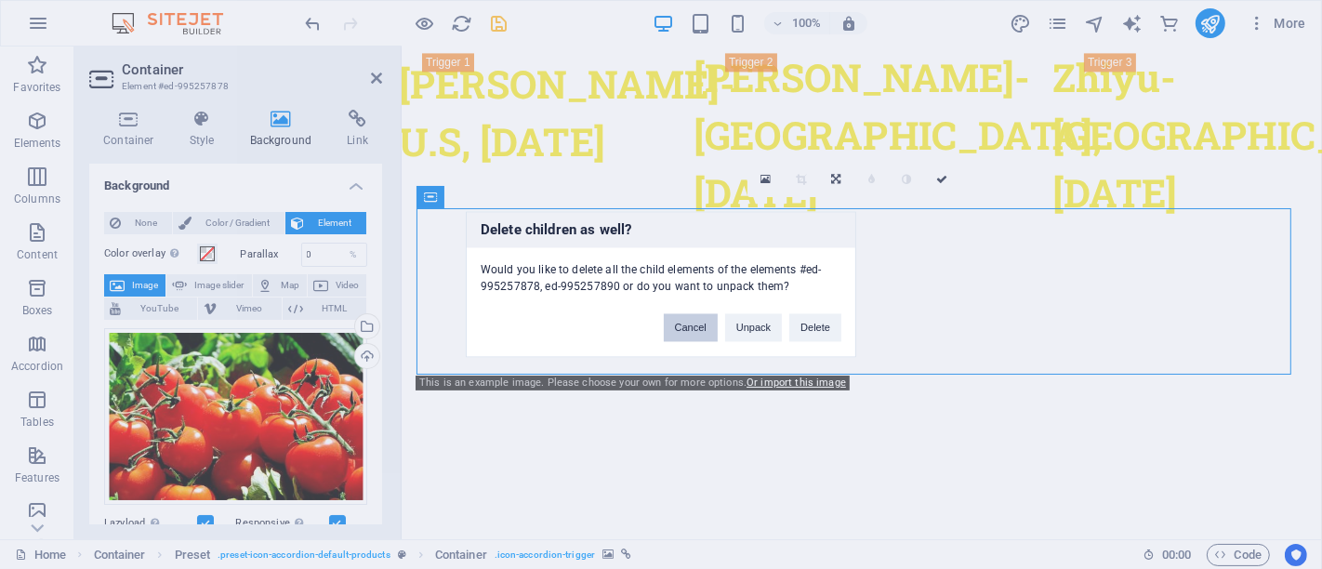
click at [696, 340] on button "Cancel" at bounding box center [691, 328] width 54 height 28
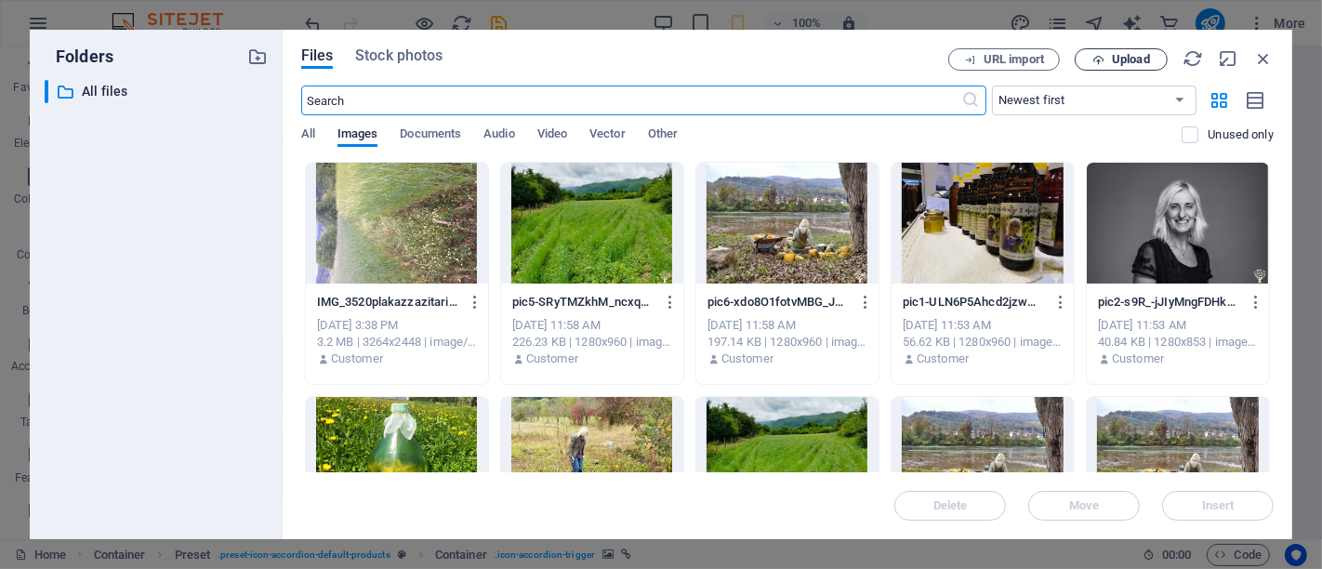
click at [1127, 57] on span "Upload" at bounding box center [1131, 59] width 38 height 11
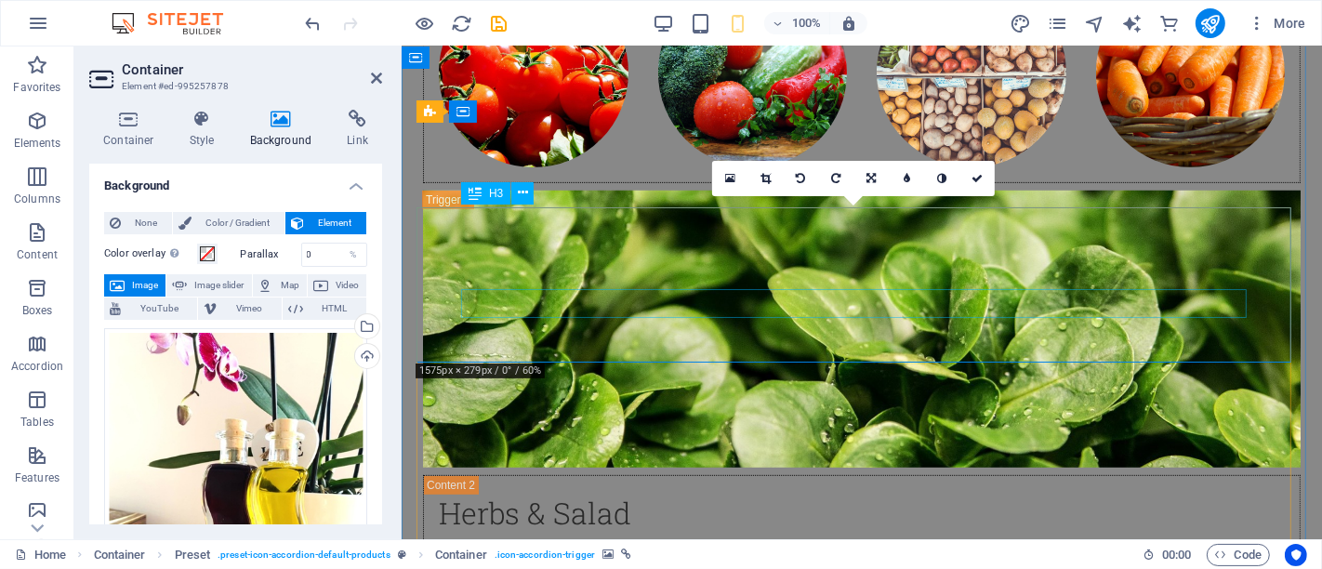
scroll to position [3608, 0]
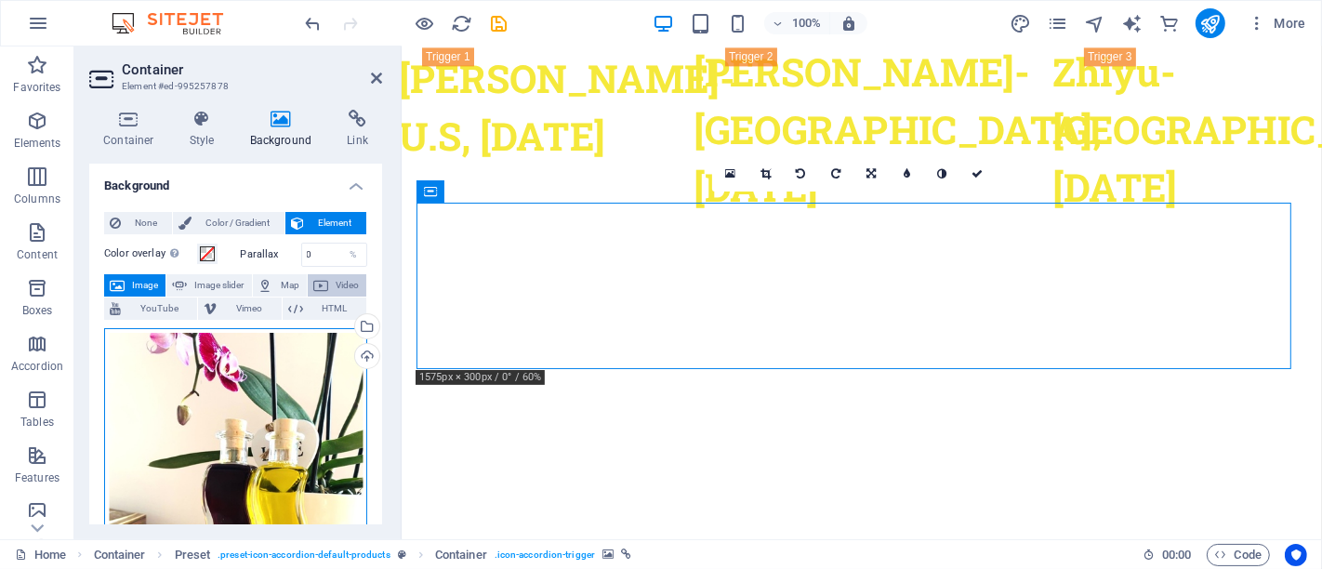
drag, startPoint x: 277, startPoint y: 453, endPoint x: 348, endPoint y: 290, distance: 177.4
click at [270, 423] on div "Drag files here, click to choose files or select files from Files or our free s…" at bounding box center [235, 502] width 263 height 348
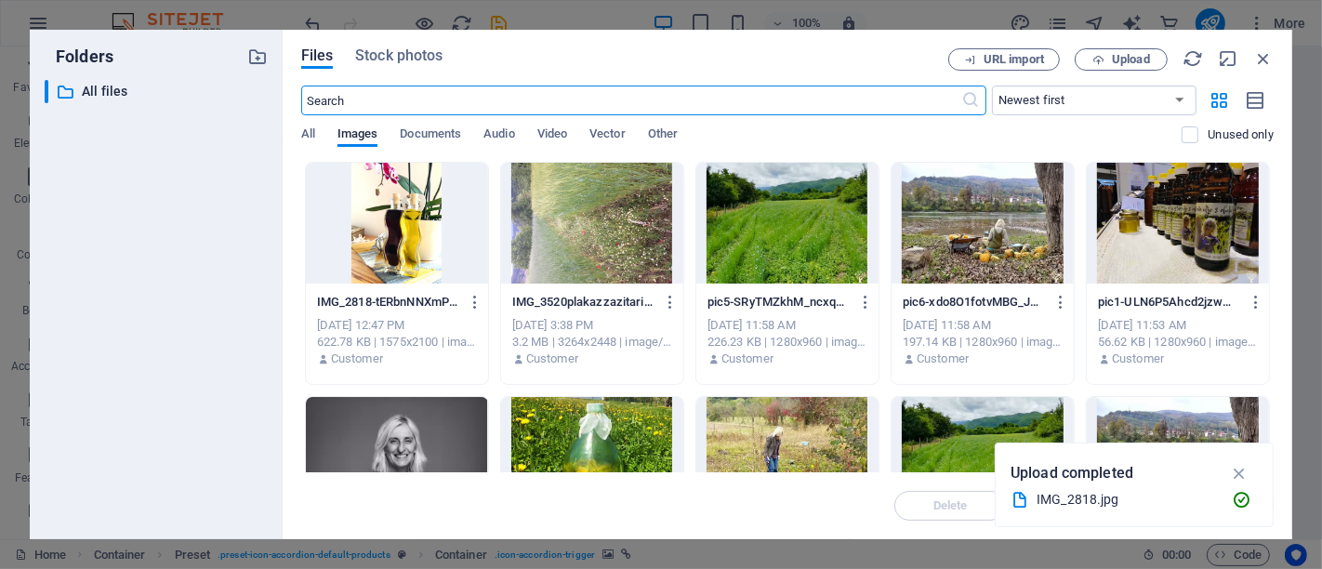
scroll to position [6515, 0]
drag, startPoint x: 1257, startPoint y: 54, endPoint x: 259, endPoint y: 46, distance: 997.7
click at [1257, 55] on icon "button" at bounding box center [1263, 58] width 20 height 20
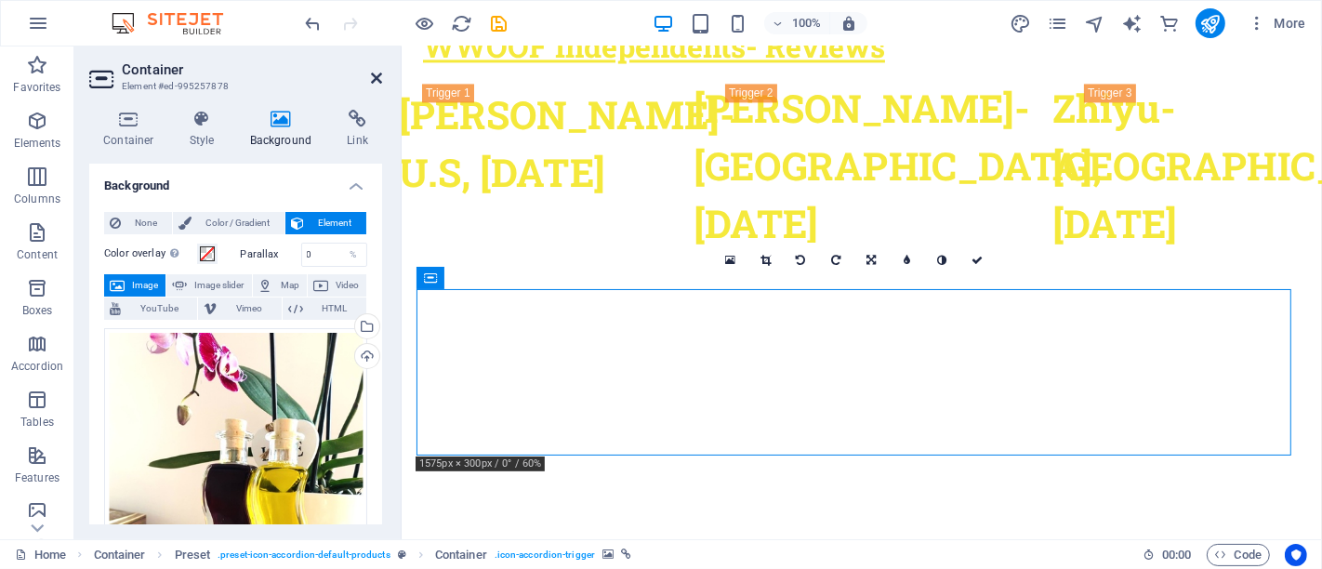
click at [378, 81] on icon at bounding box center [376, 78] width 11 height 15
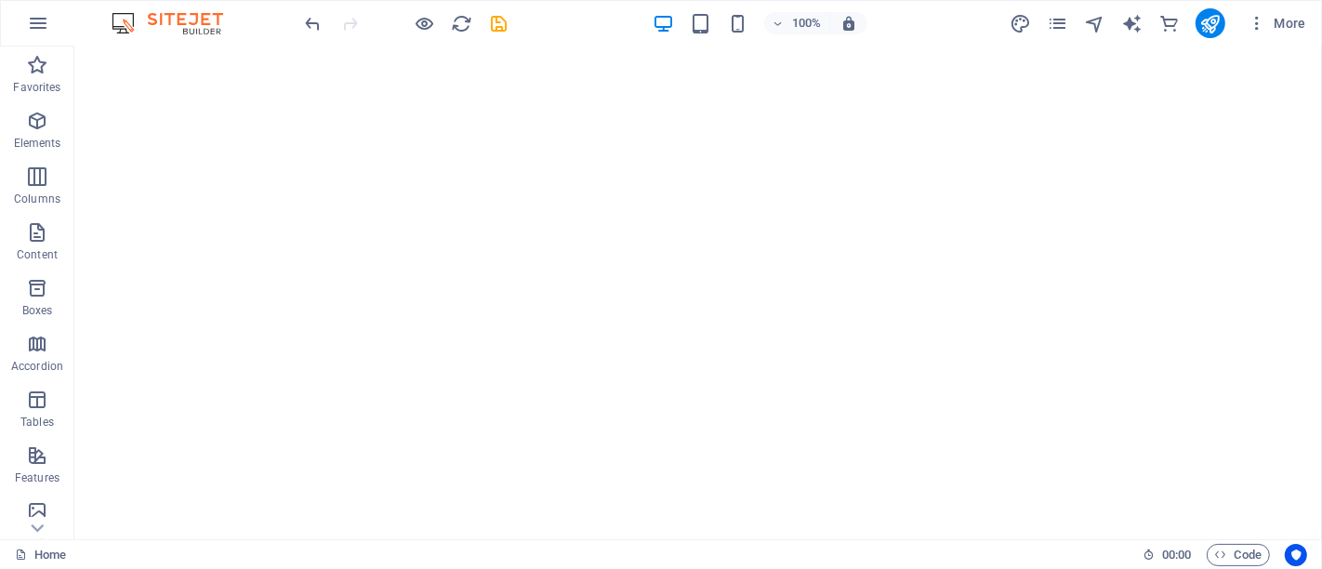
scroll to position [3814, 0]
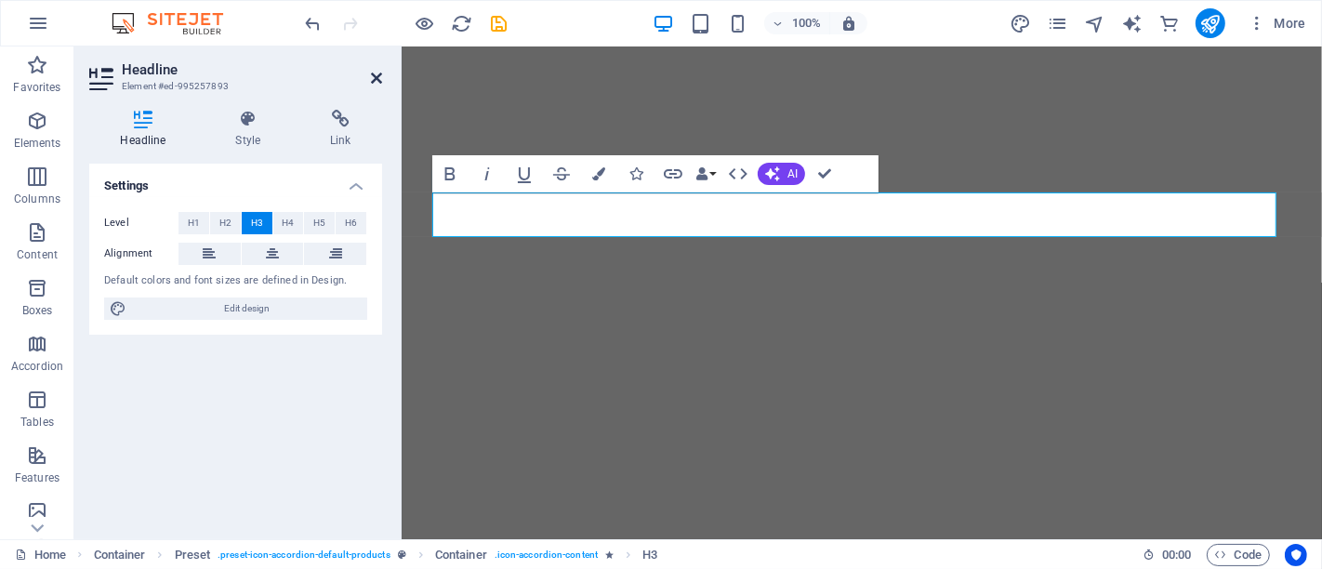
drag, startPoint x: 379, startPoint y: 82, endPoint x: 345, endPoint y: 206, distance: 129.3
click at [379, 82] on icon at bounding box center [376, 78] width 11 height 15
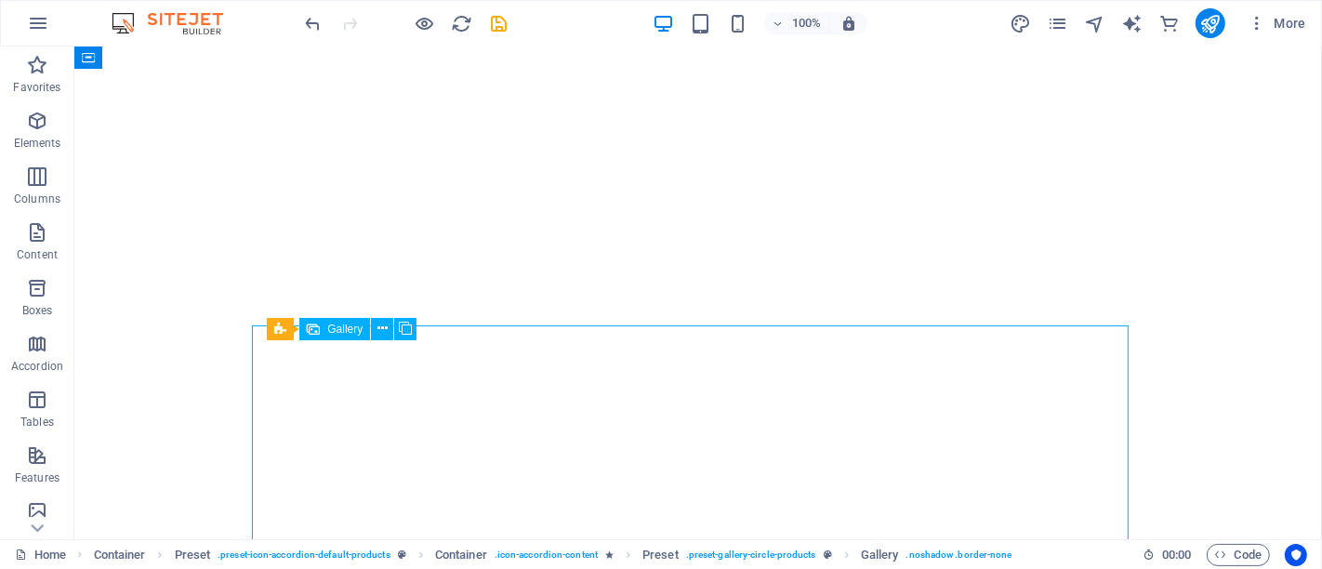
select select "4"
select select "px"
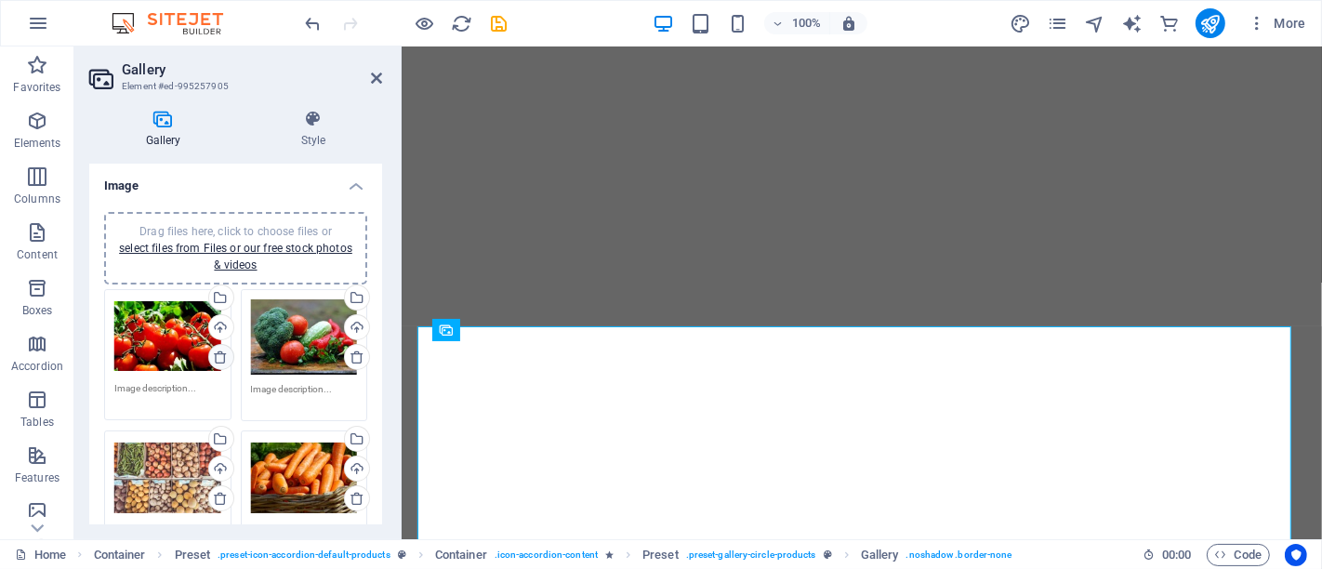
click at [226, 351] on icon at bounding box center [220, 357] width 15 height 15
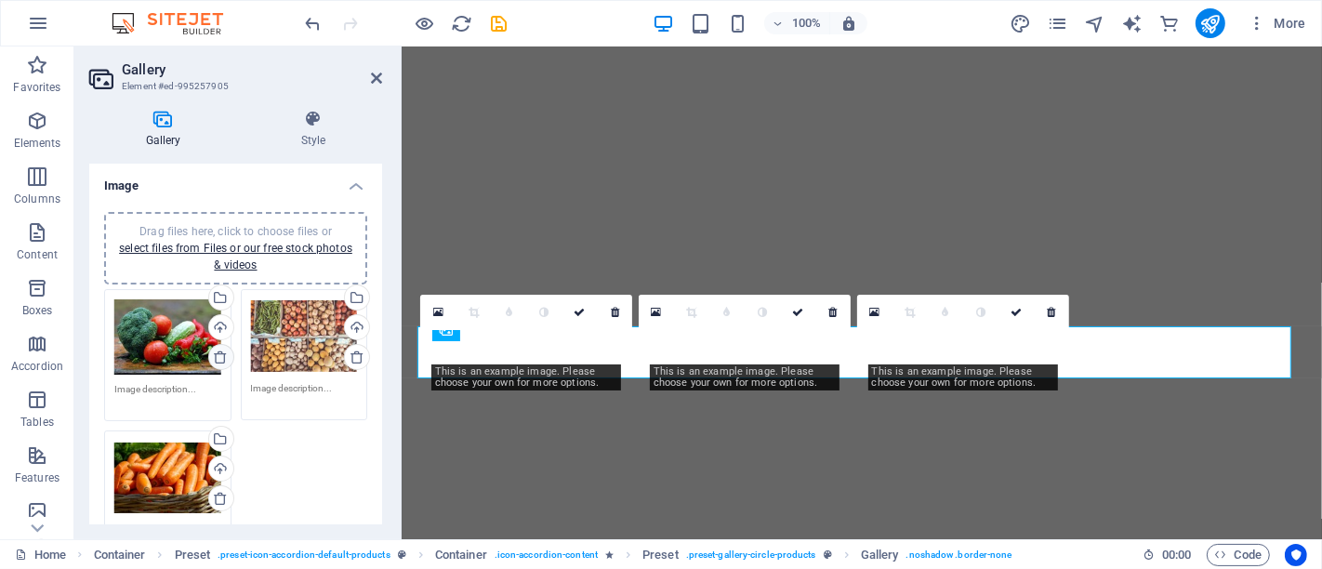
click at [220, 354] on icon at bounding box center [220, 357] width 15 height 15
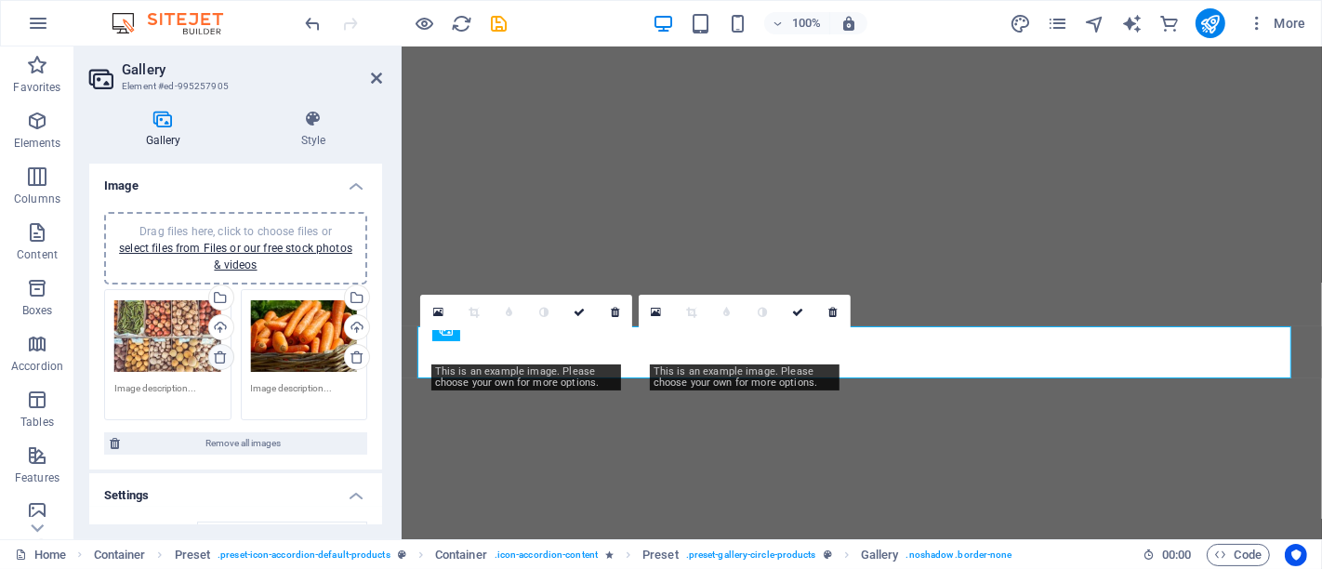
click at [220, 354] on icon at bounding box center [220, 357] width 15 height 15
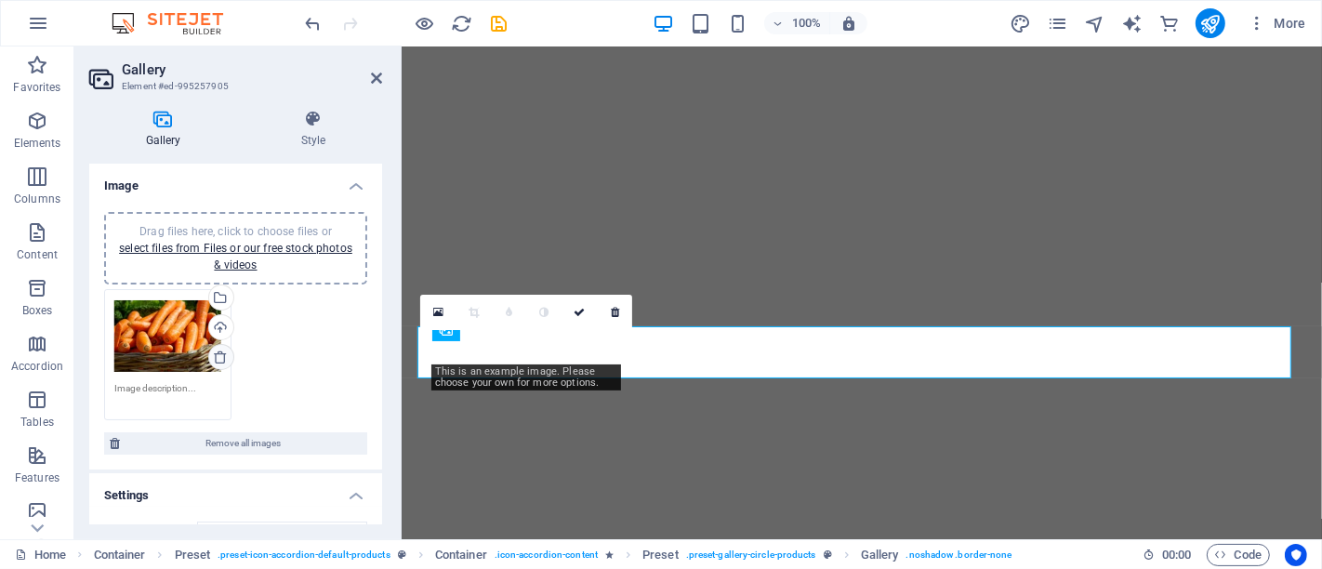
click at [220, 354] on icon at bounding box center [220, 357] width 15 height 15
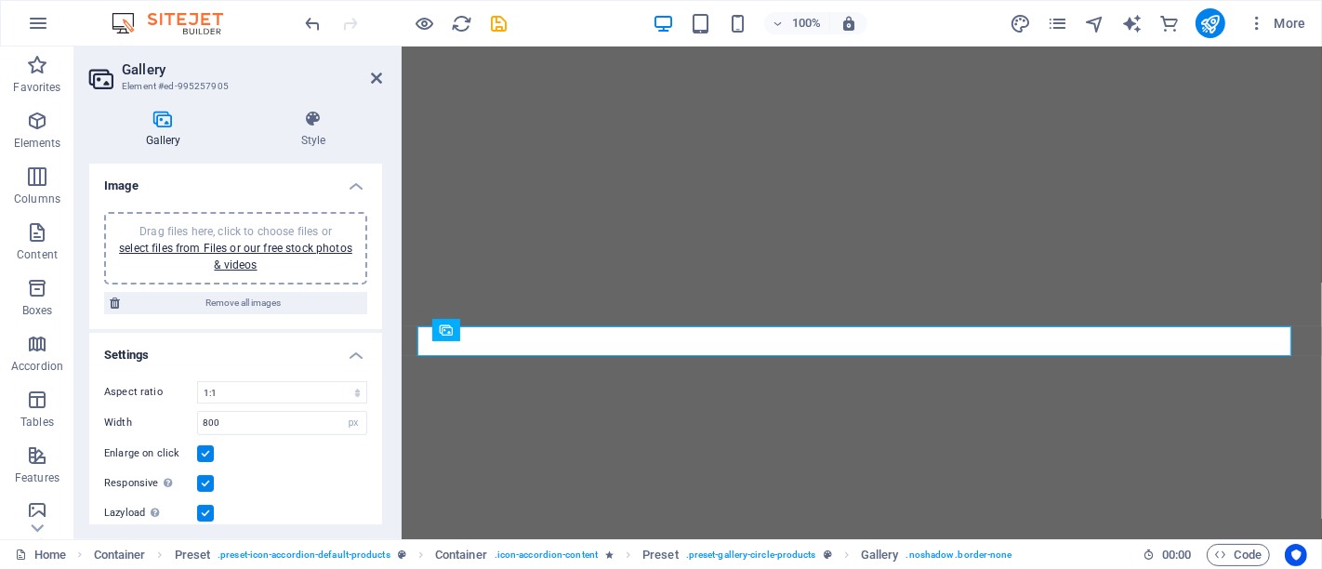
click at [258, 256] on div "Drag files here, click to choose files or select files from Files or our free s…" at bounding box center [235, 248] width 241 height 50
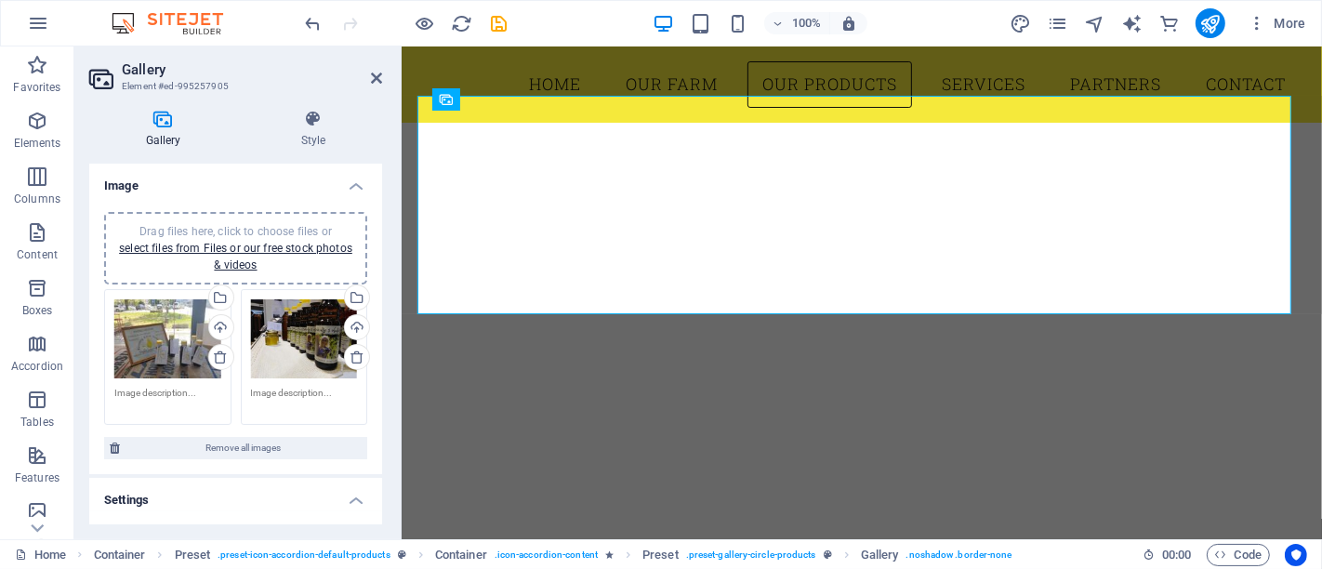
scroll to position [3970, 0]
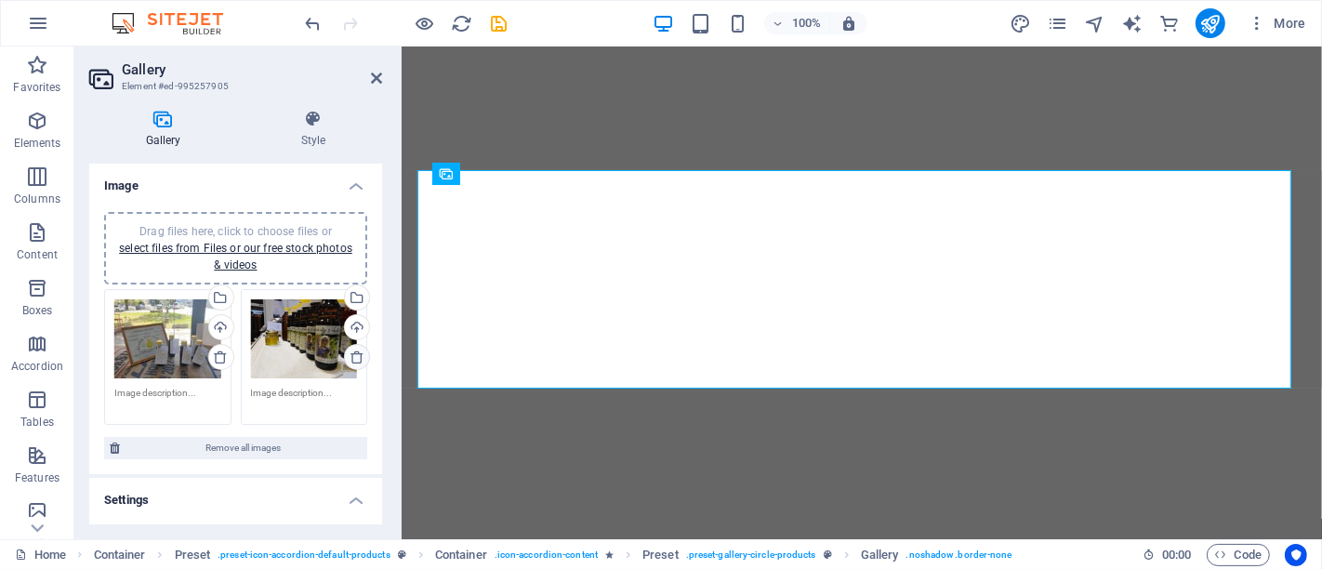
click at [355, 353] on icon at bounding box center [357, 357] width 15 height 15
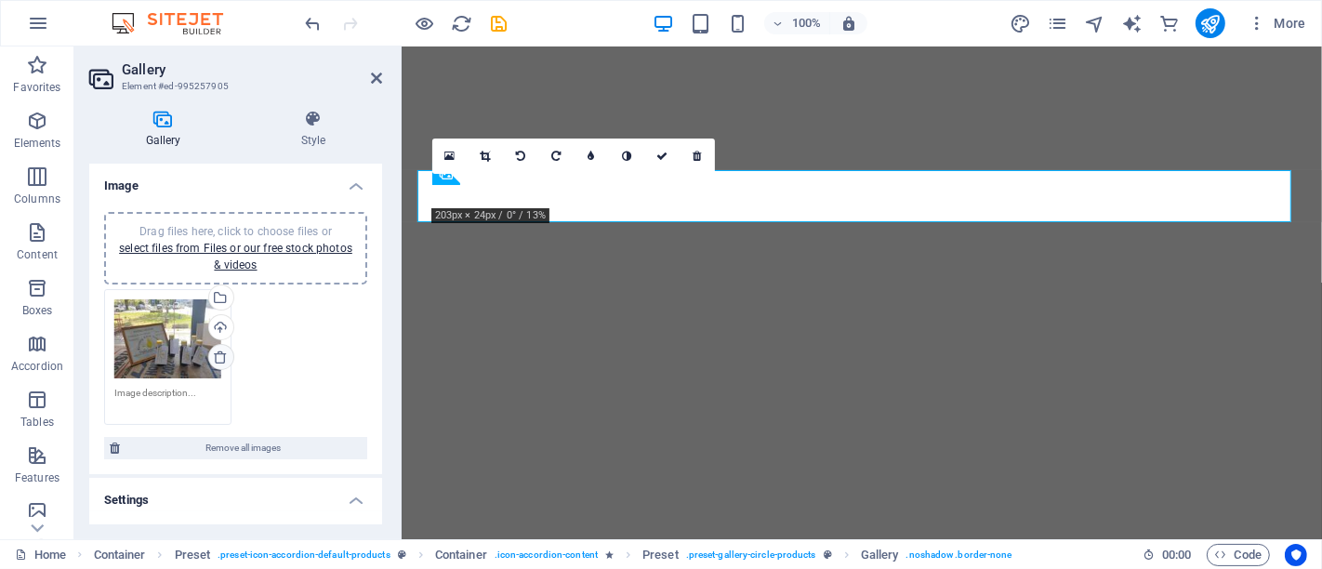
click at [219, 356] on icon at bounding box center [220, 357] width 15 height 15
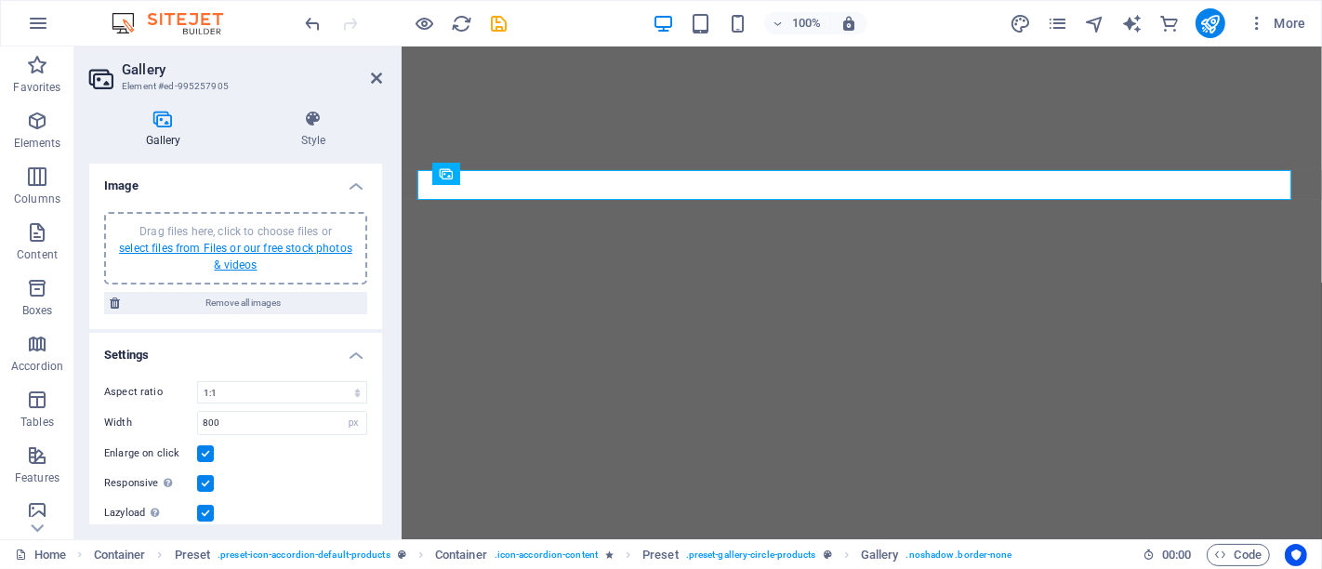
click at [223, 246] on link "select files from Files or our free stock photos & videos" at bounding box center [235, 257] width 233 height 30
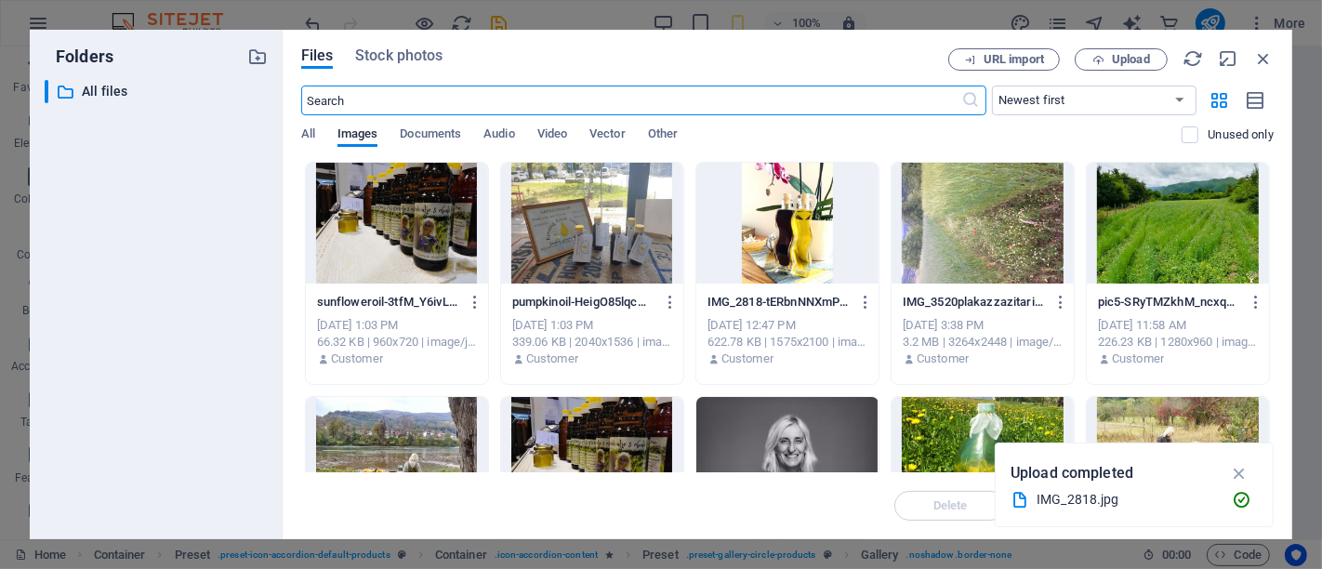
scroll to position [6675, 0]
click at [587, 243] on div at bounding box center [592, 223] width 182 height 121
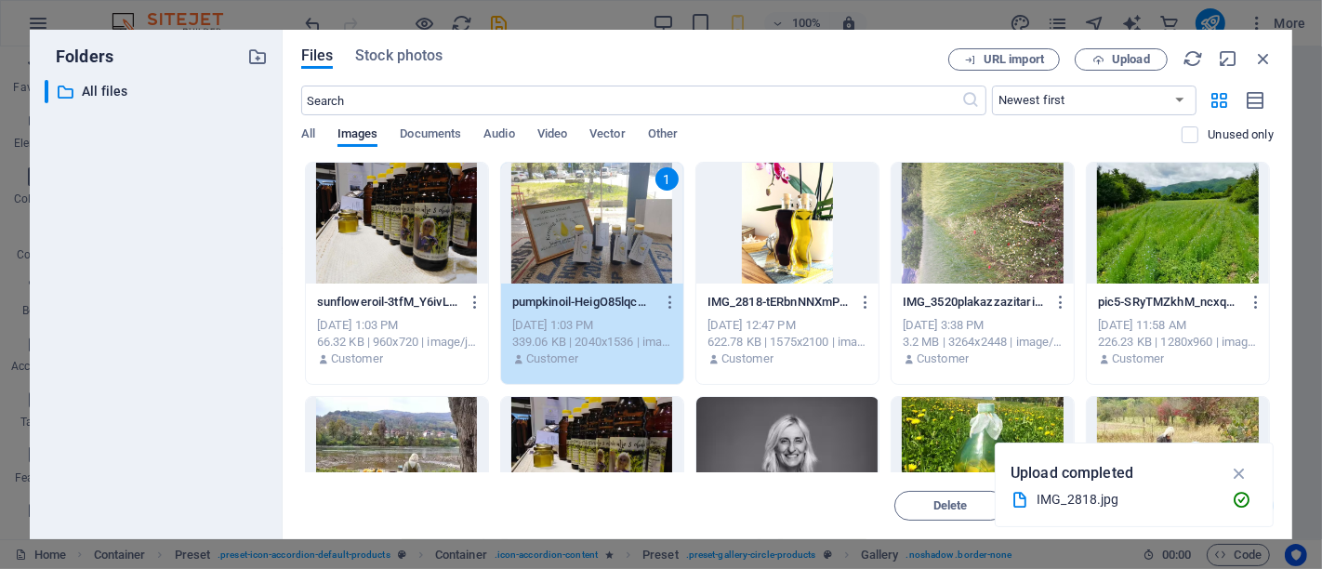
click at [414, 222] on div at bounding box center [397, 223] width 182 height 121
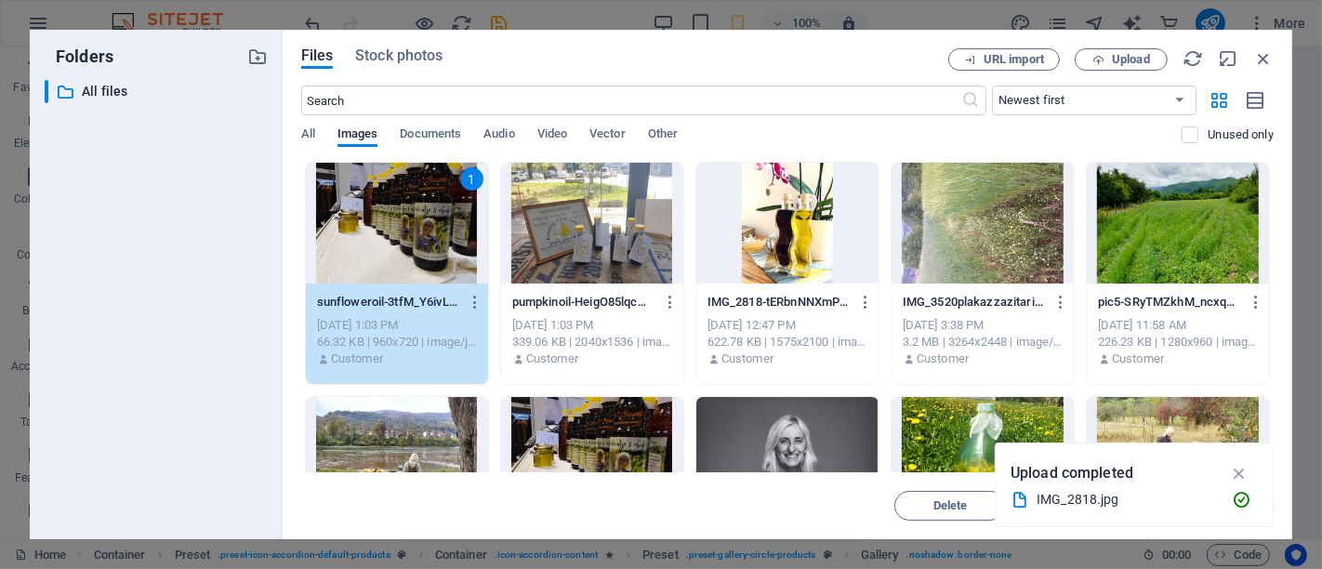
click at [779, 252] on div at bounding box center [787, 223] width 182 height 121
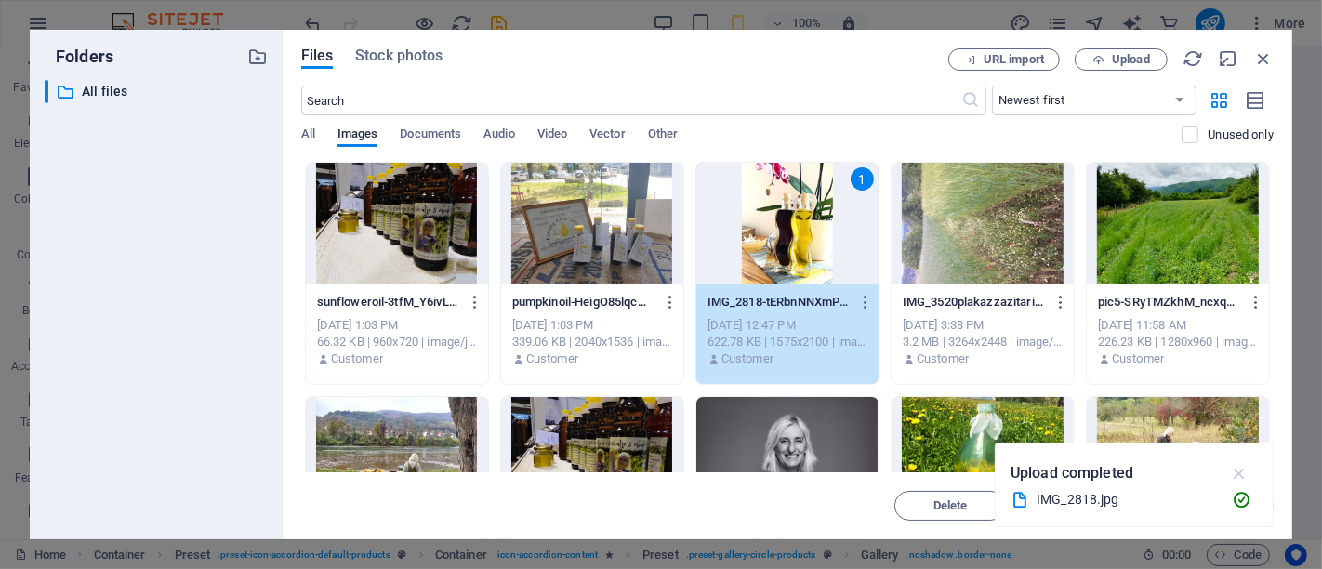
click at [1251, 476] on button "button" at bounding box center [1240, 473] width 36 height 30
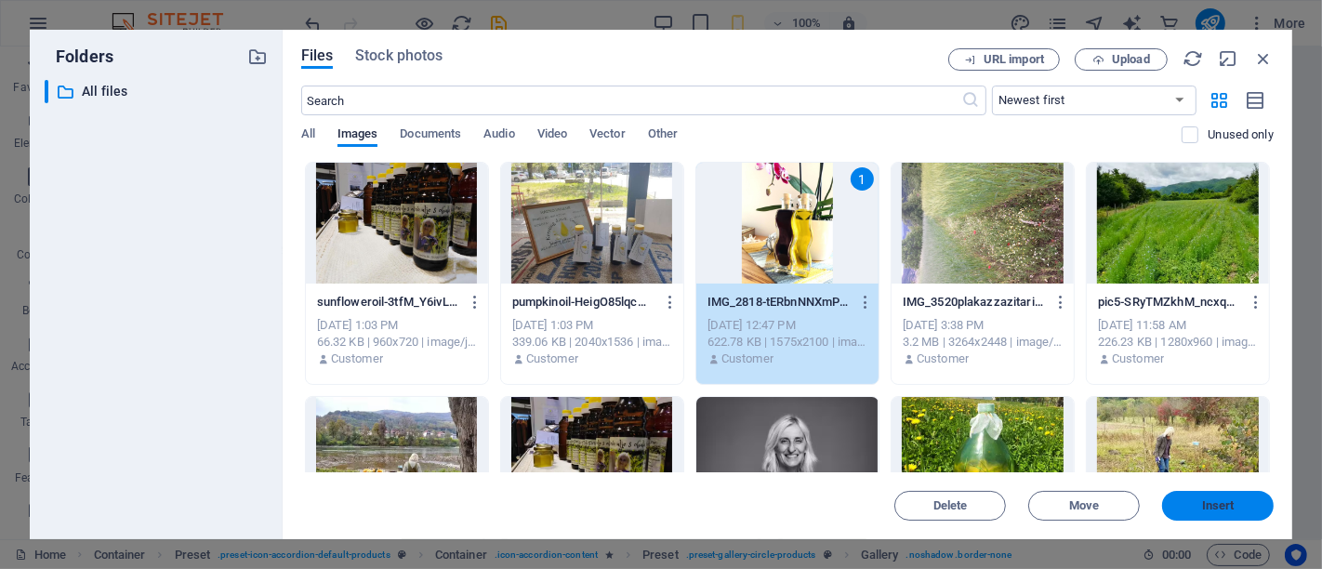
drag, startPoint x: 1212, startPoint y: 499, endPoint x: 572, endPoint y: 397, distance: 647.9
click at [1212, 500] on span "Insert" at bounding box center [1218, 505] width 33 height 11
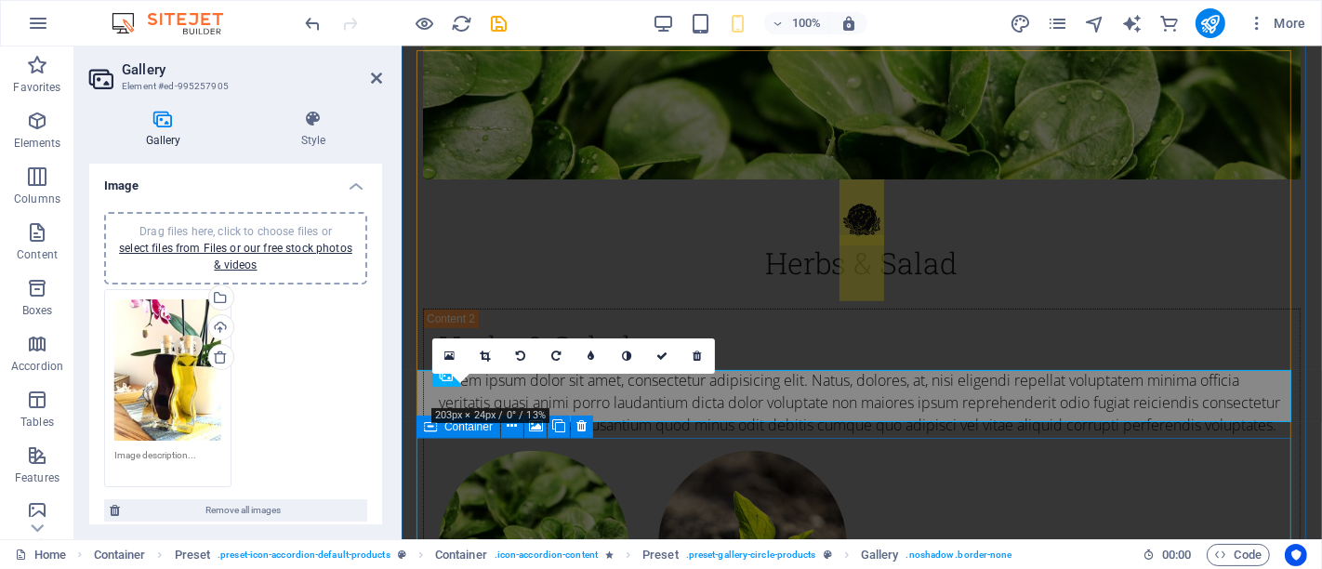
scroll to position [3761, 0]
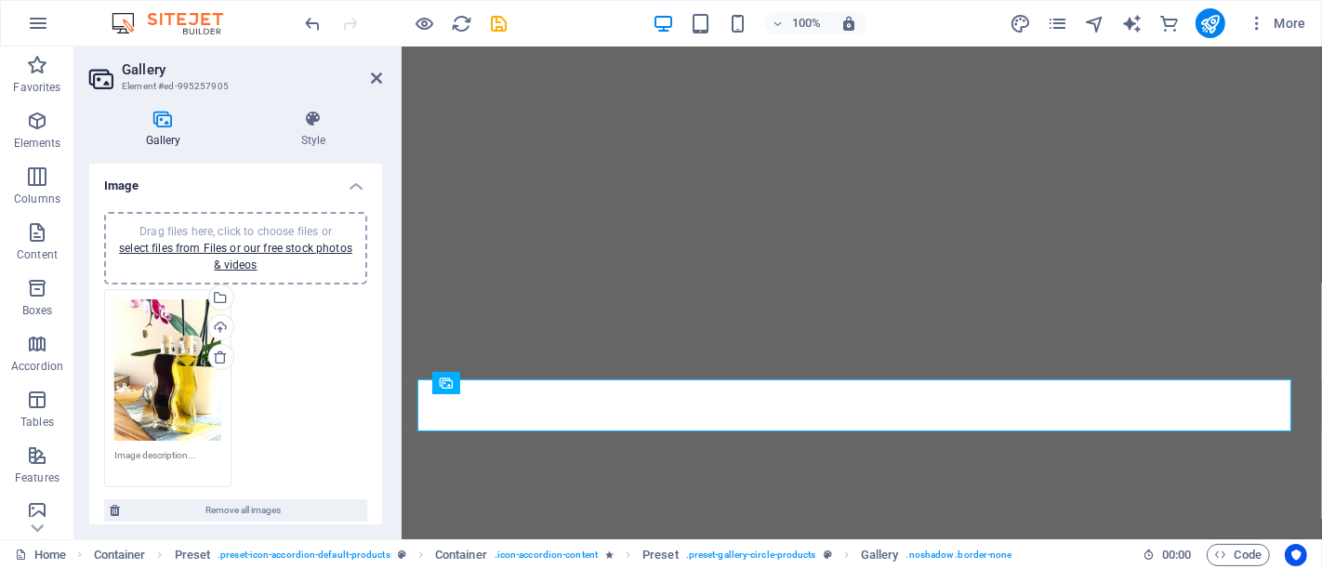
click at [291, 376] on div "Drag files here, click to choose files or select files from Files or our free s…" at bounding box center [235, 388] width 272 height 207
click at [255, 239] on div "Drag files here, click to choose files or select files from Files or our free s…" at bounding box center [235, 248] width 241 height 50
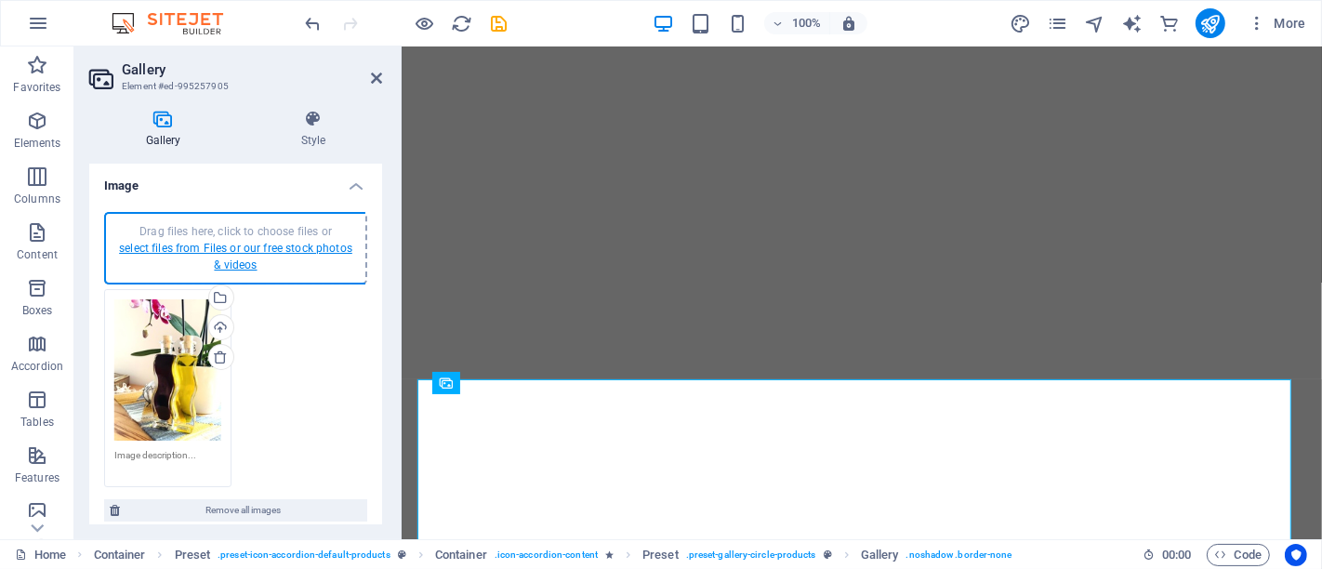
click at [318, 245] on link "select files from Files or our free stock photos & videos" at bounding box center [235, 257] width 233 height 30
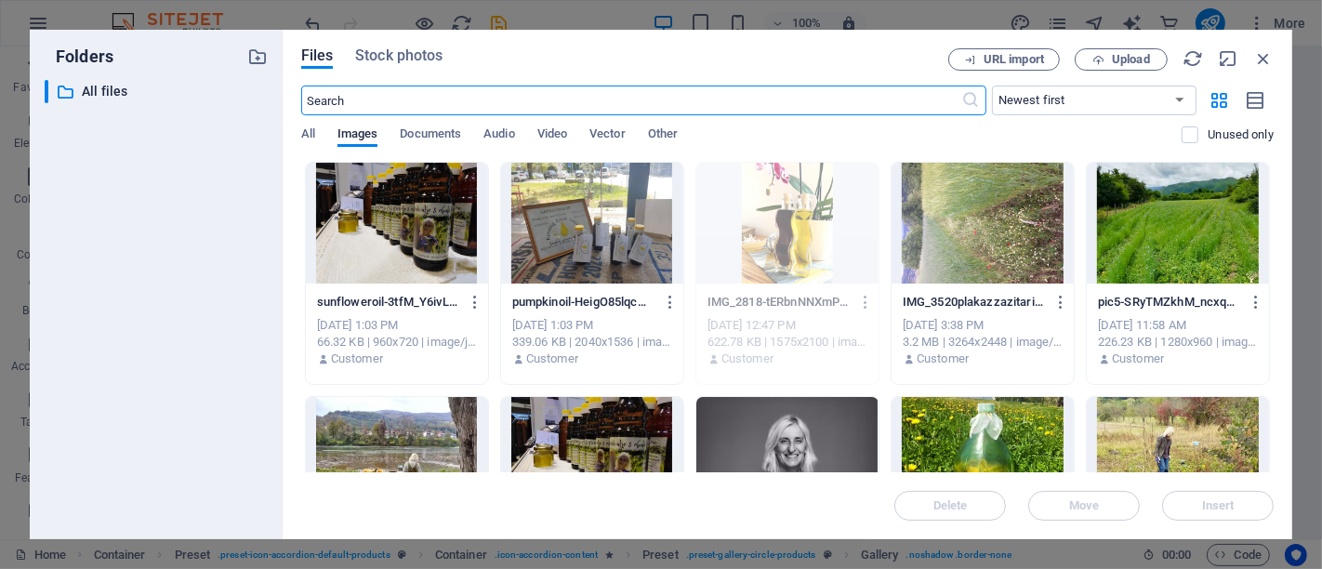
scroll to position [6907, 0]
click at [400, 243] on div at bounding box center [397, 223] width 182 height 121
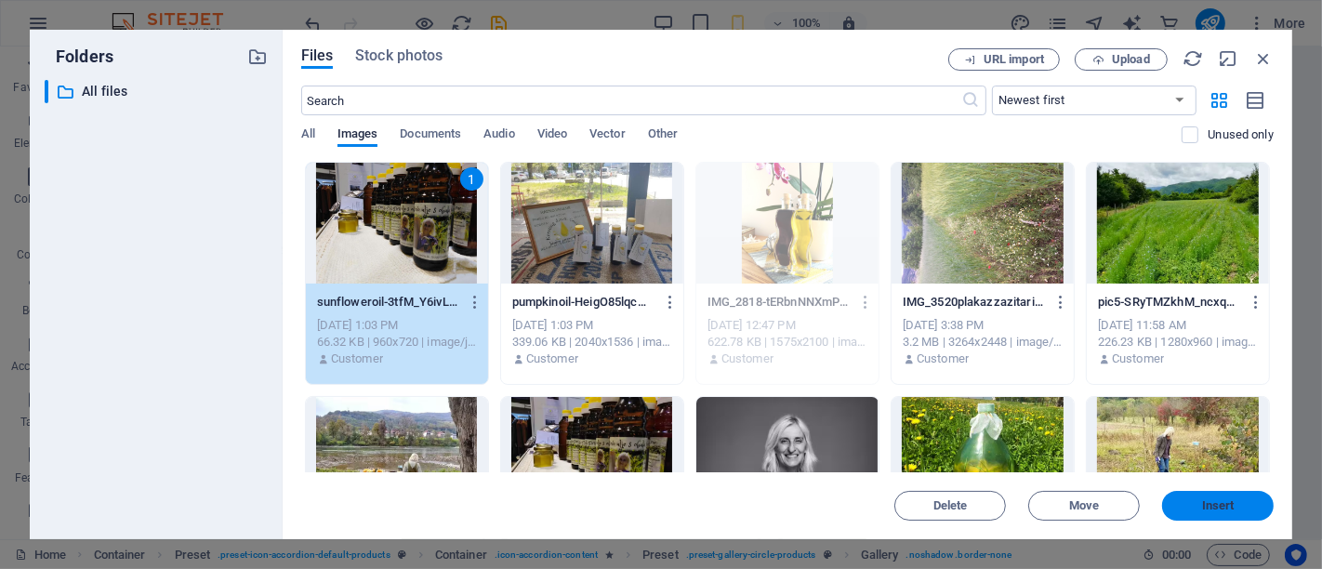
click at [1241, 507] on span "Insert" at bounding box center [1218, 505] width 97 height 11
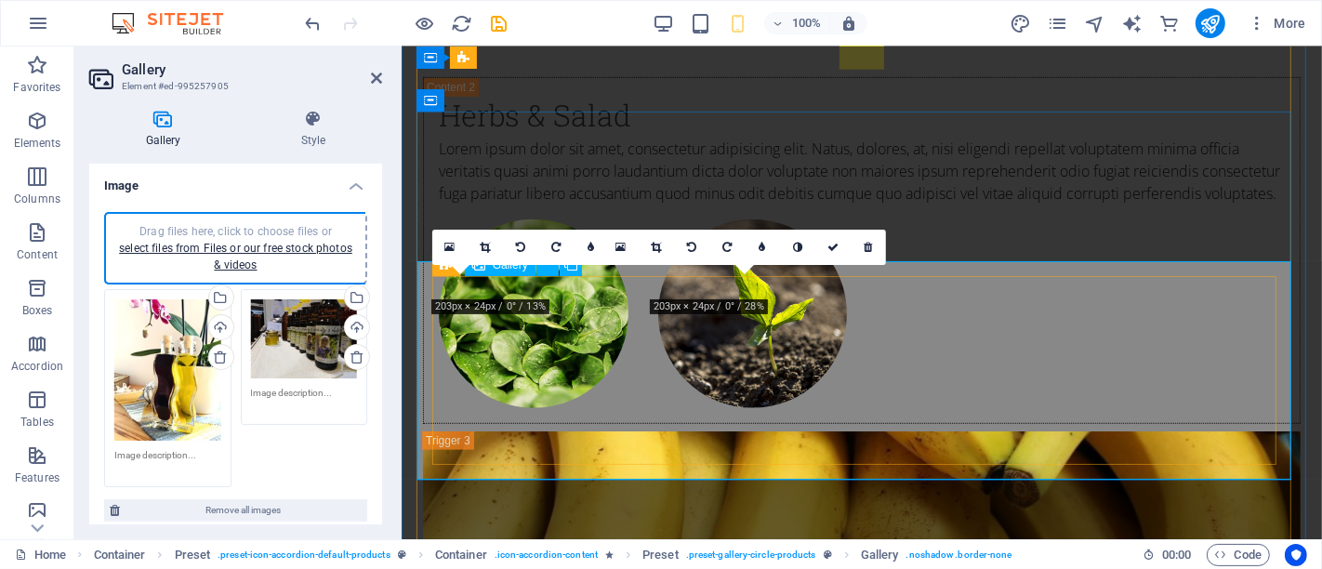
scroll to position [3868, 0]
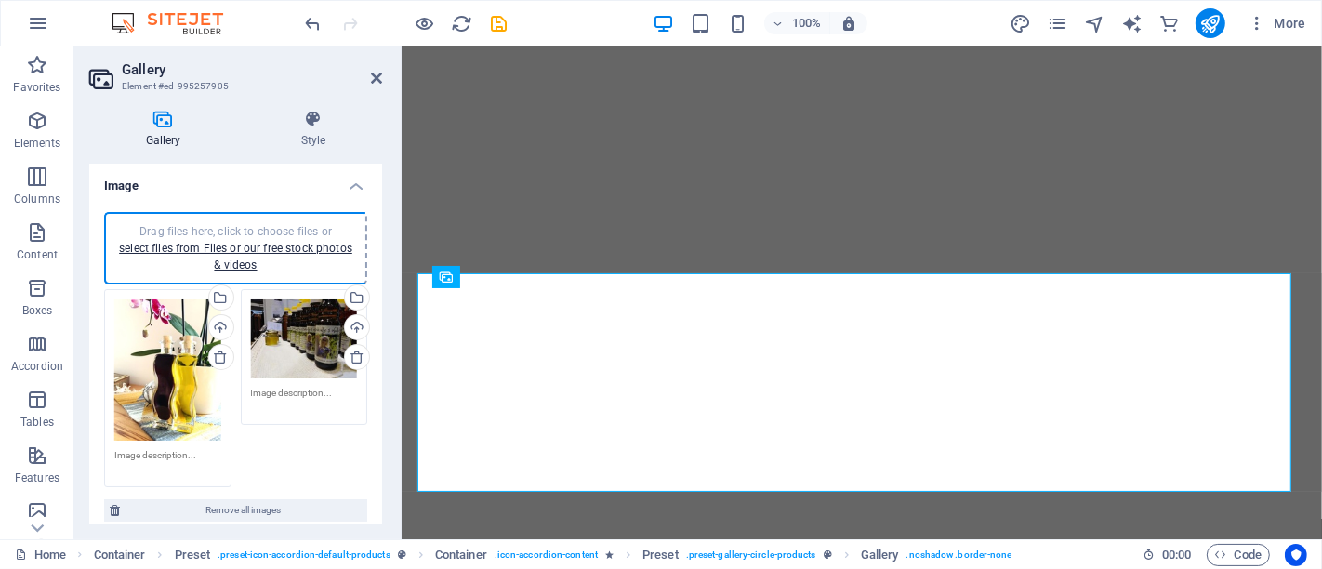
click at [255, 235] on span "Drag files here, click to choose files or select files from Files or our free s…" at bounding box center [235, 248] width 233 height 46
click at [250, 217] on div "Drag files here, click to choose files or select files from Files or our free s…" at bounding box center [235, 248] width 263 height 73
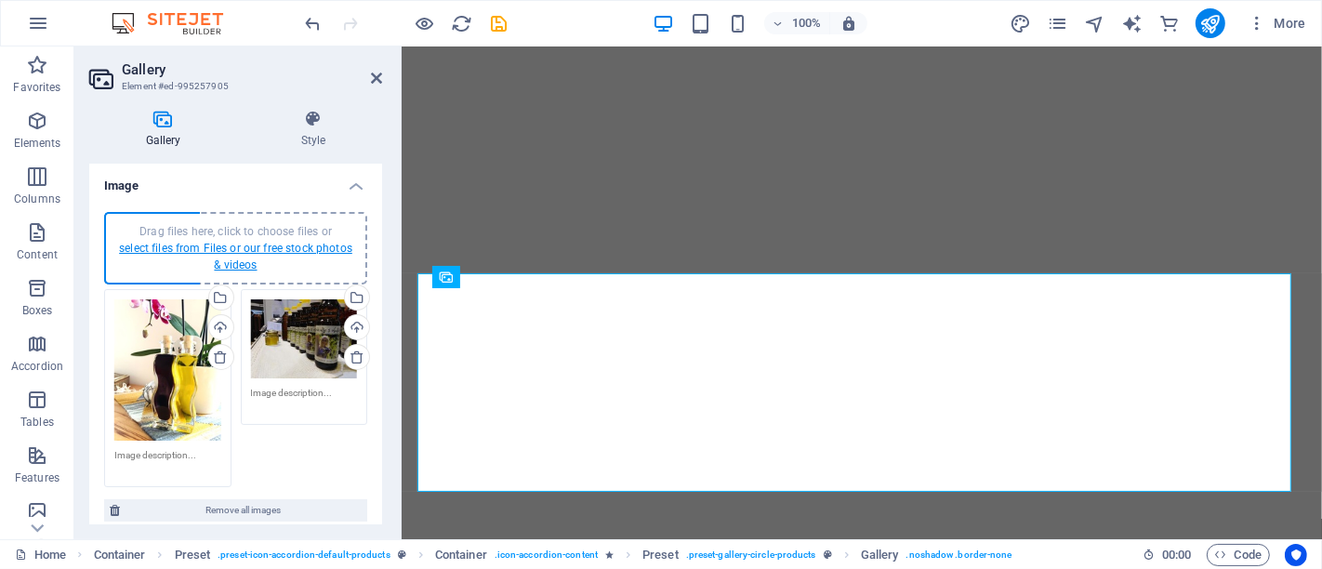
click at [307, 246] on link "select files from Files or our free stock photos & videos" at bounding box center [235, 257] width 233 height 30
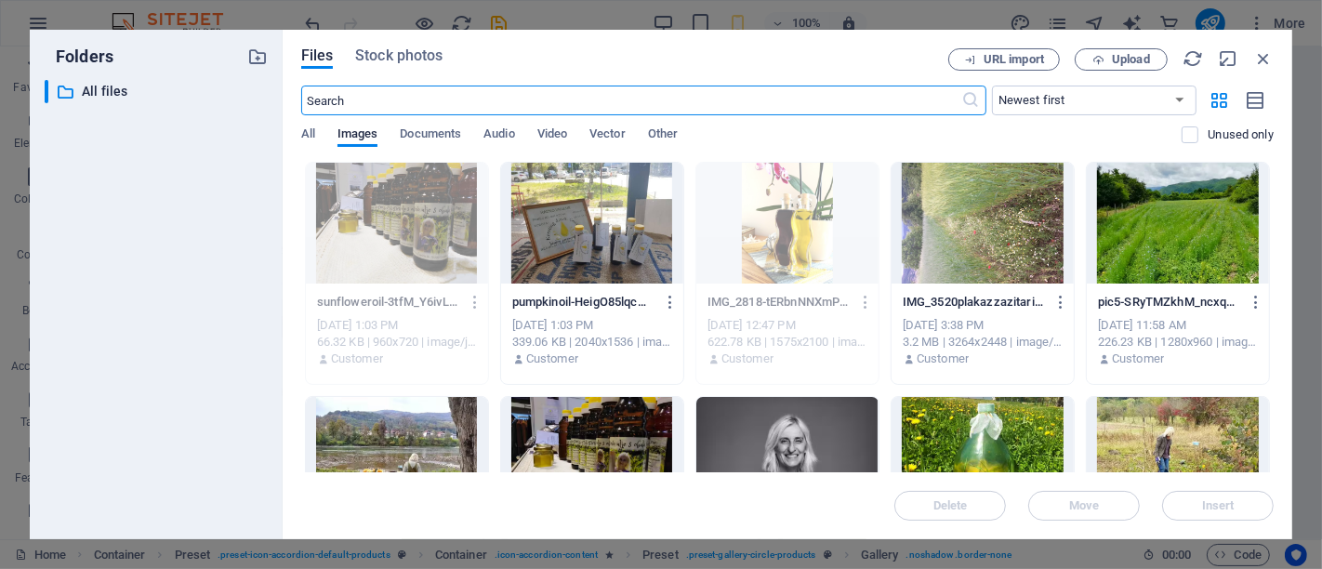
scroll to position [6907, 0]
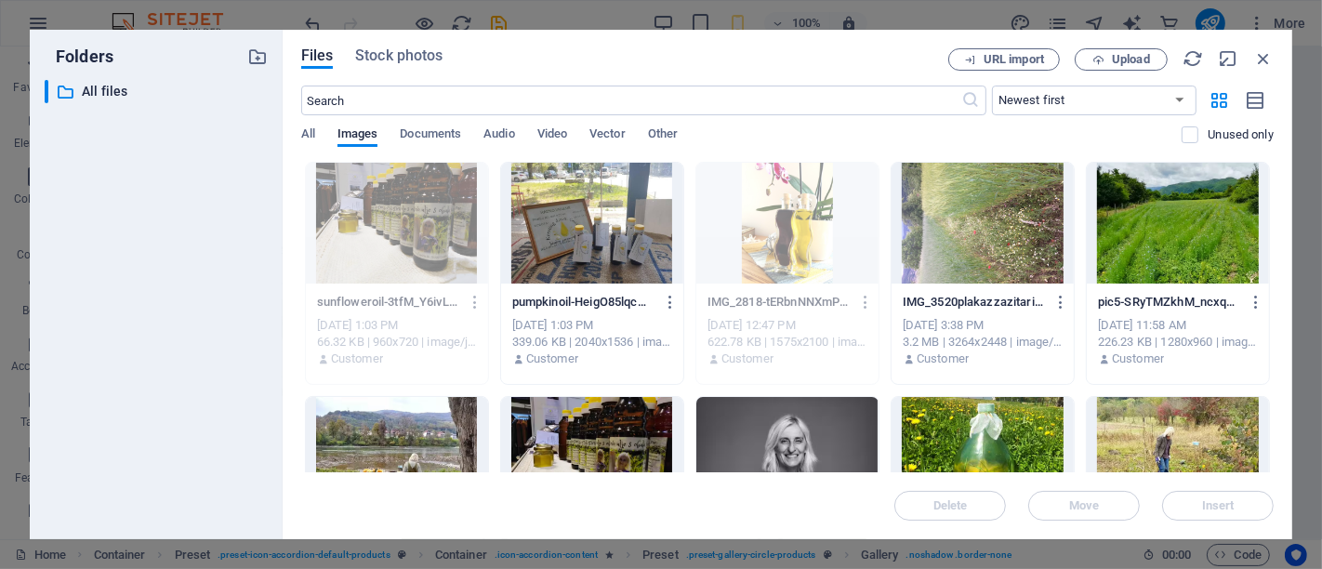
click at [587, 236] on div at bounding box center [592, 223] width 182 height 121
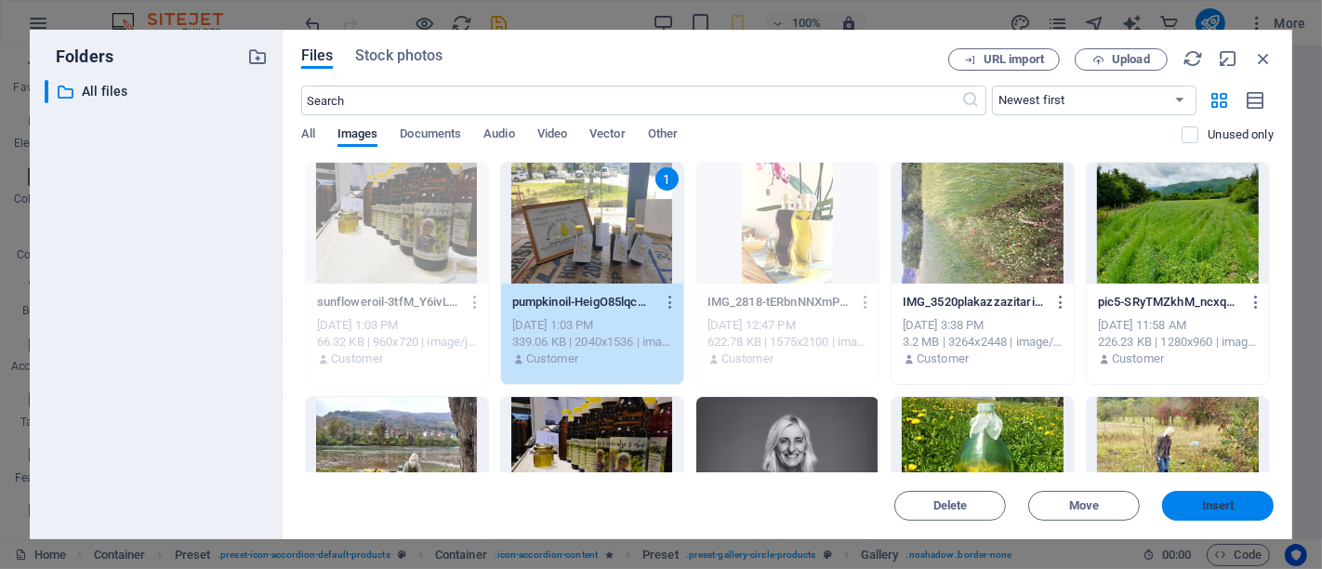
drag, startPoint x: 1203, startPoint y: 498, endPoint x: 798, endPoint y: 450, distance: 408.3
click at [1203, 500] on span "Insert" at bounding box center [1218, 505] width 33 height 11
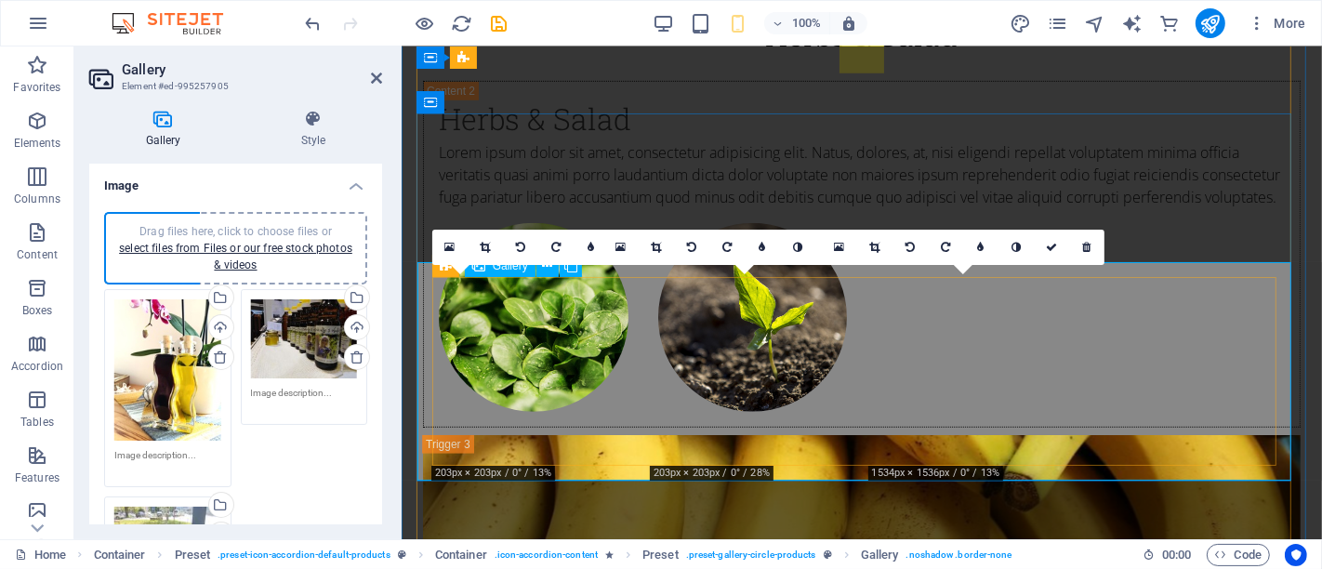
scroll to position [3868, 0]
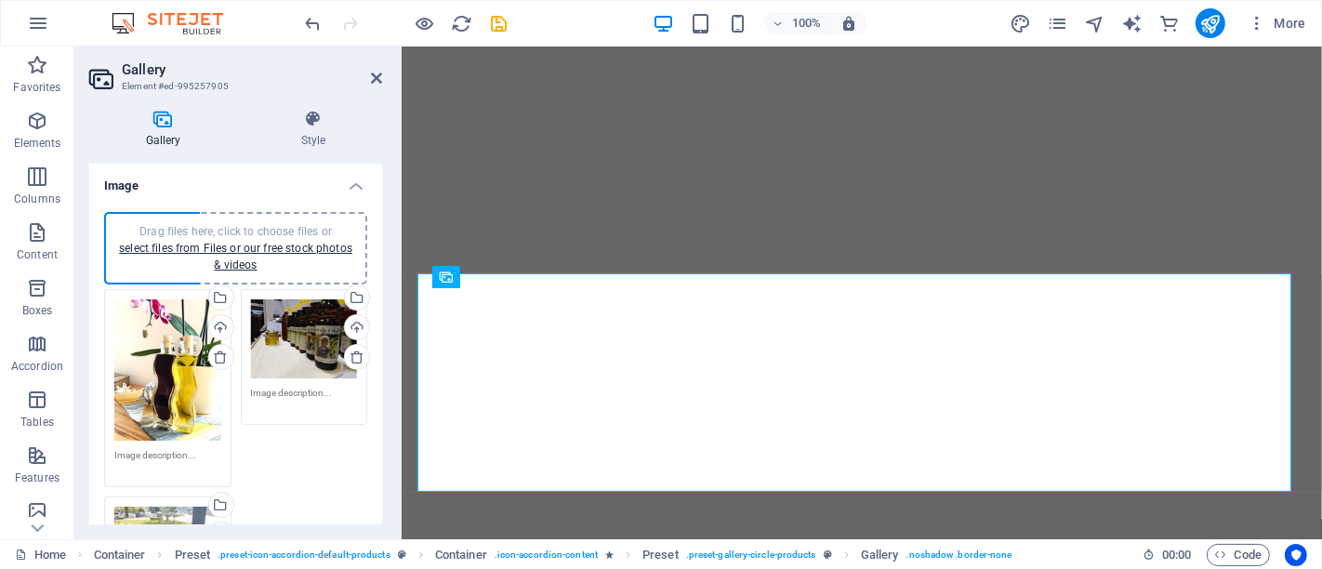
click at [358, 179] on h4 "Image" at bounding box center [235, 180] width 293 height 33
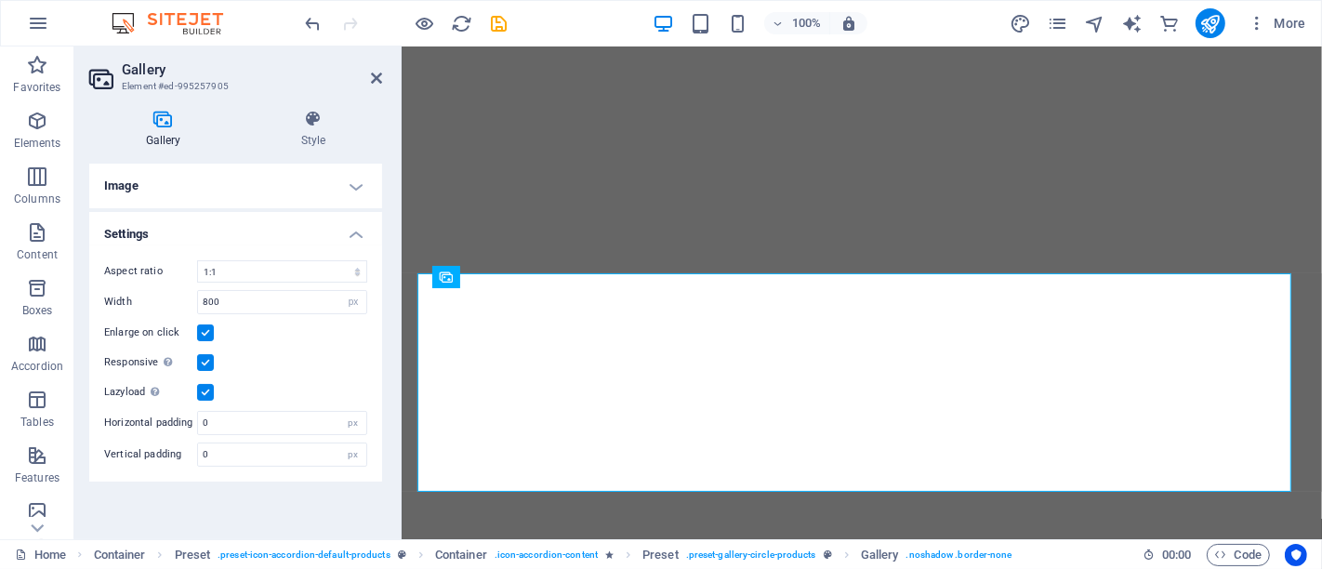
click at [373, 68] on h2 "Gallery" at bounding box center [252, 69] width 260 height 17
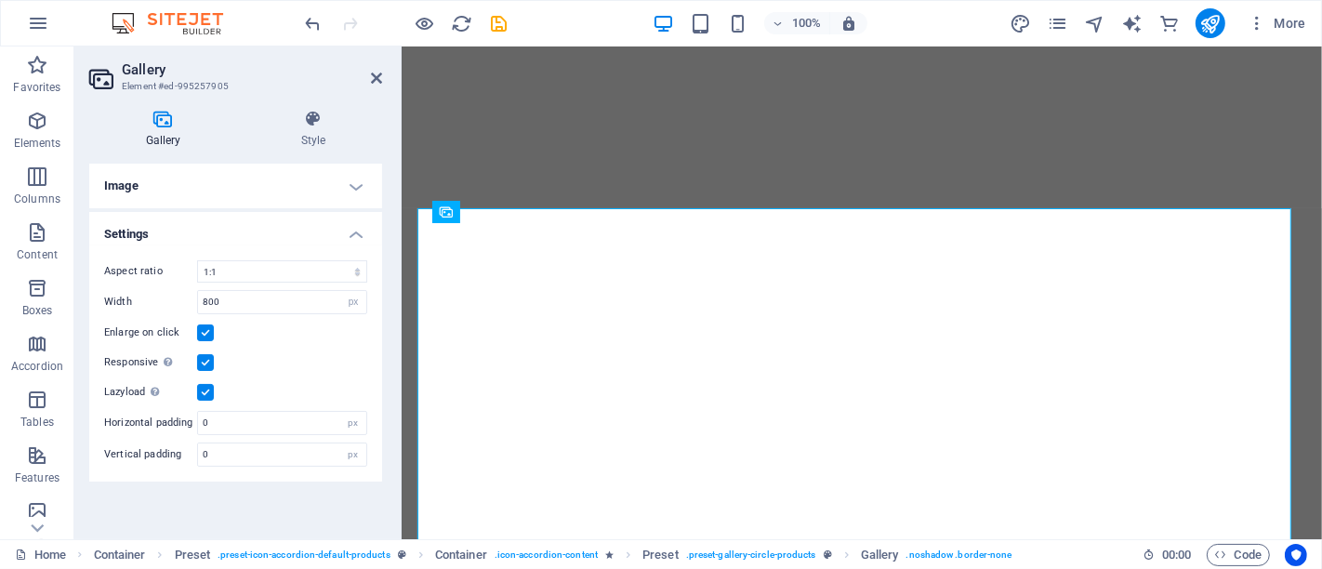
scroll to position [4128, 0]
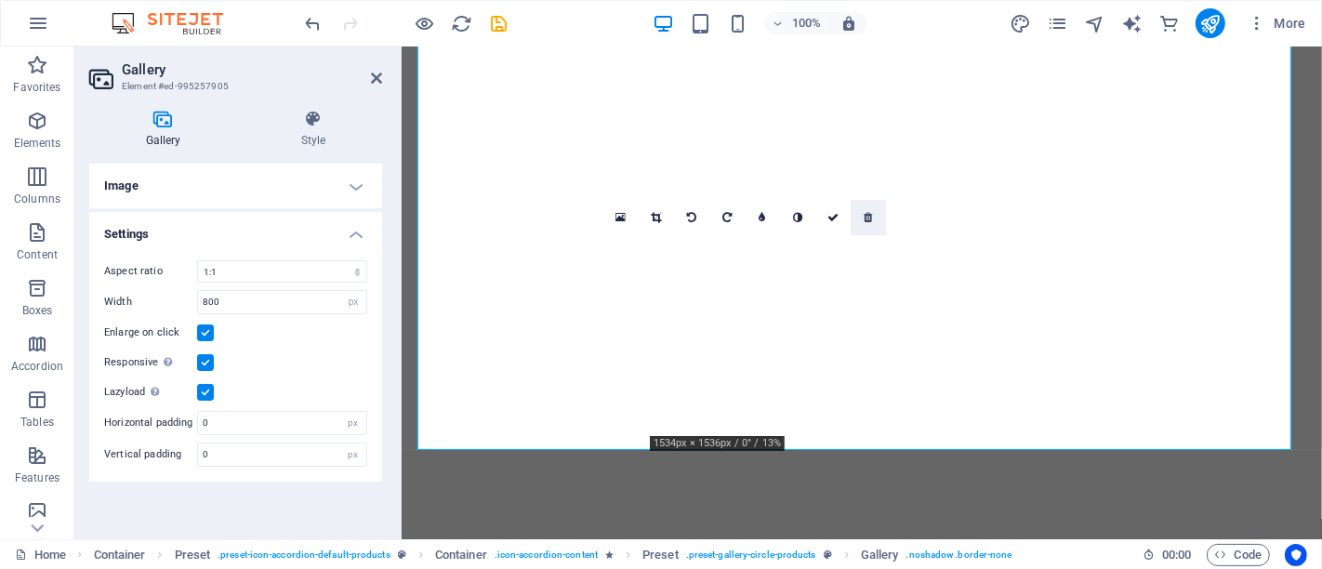
click at [866, 213] on icon at bounding box center [869, 217] width 8 height 11
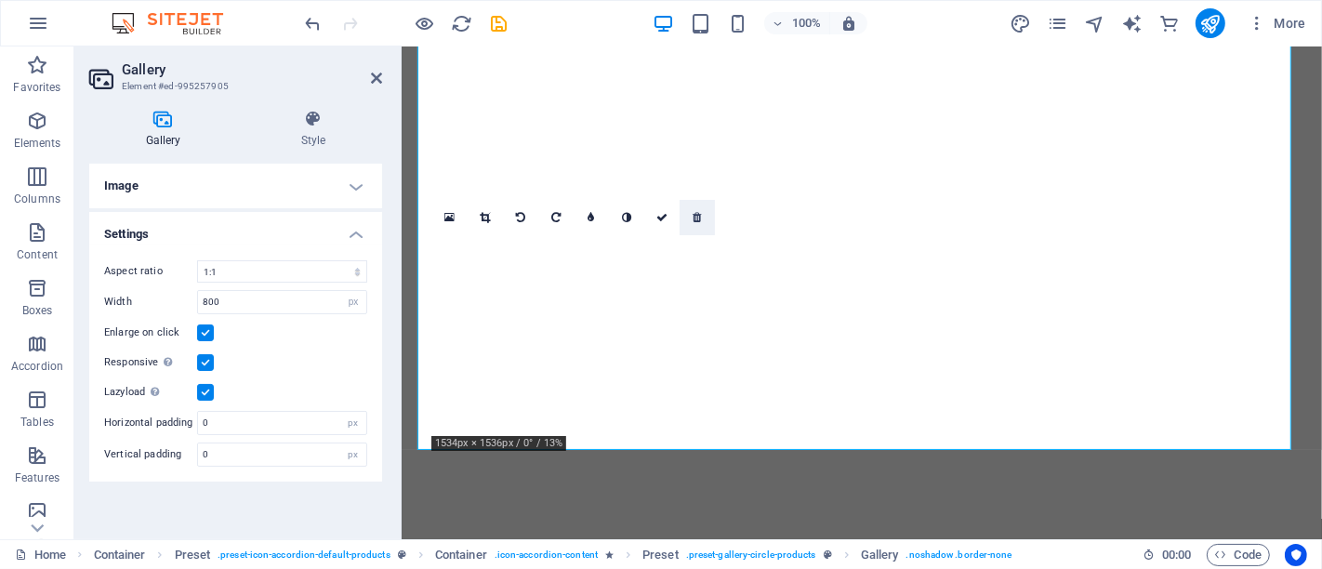
click at [700, 218] on icon at bounding box center [697, 217] width 8 height 11
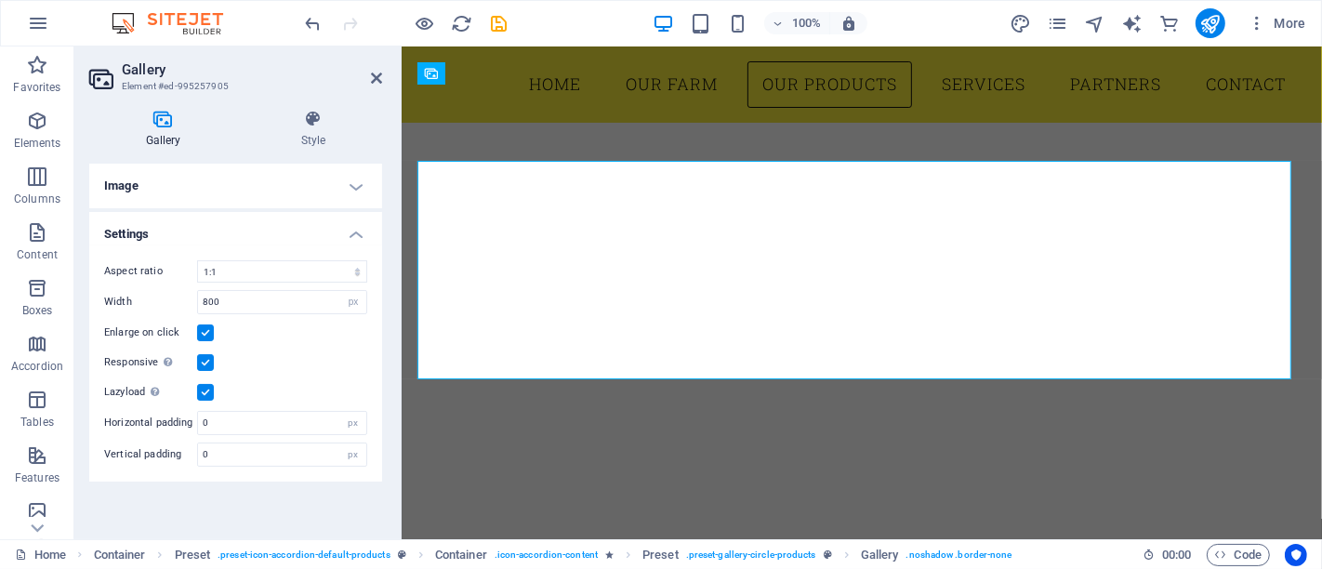
scroll to position [3825, 0]
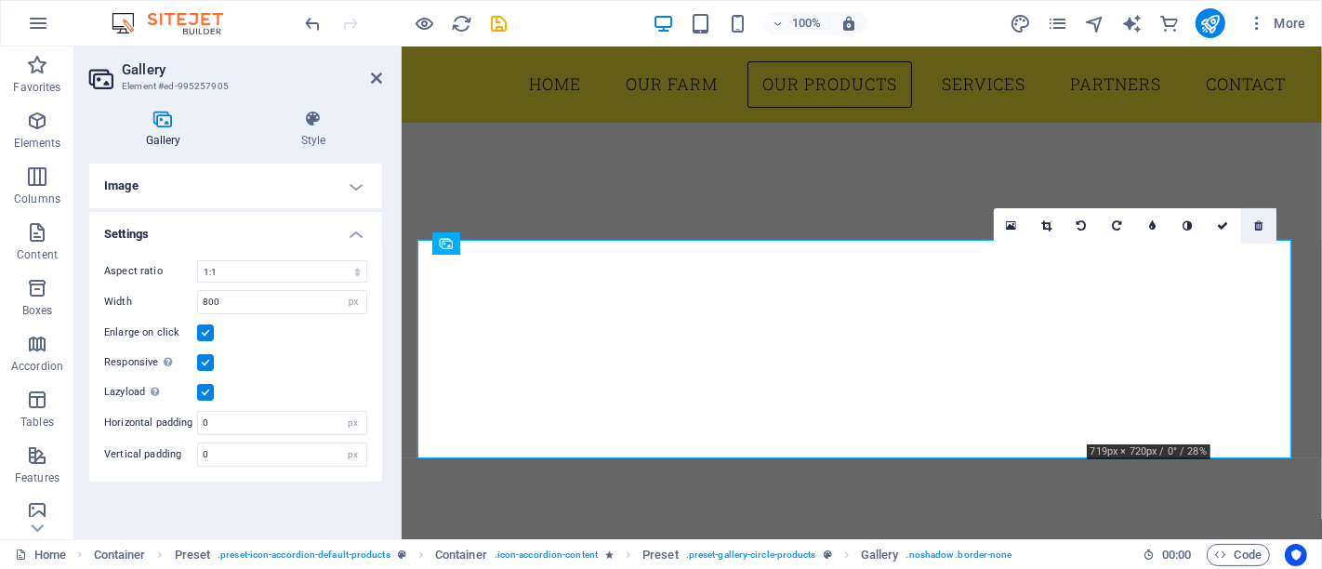
click at [1263, 222] on link at bounding box center [1258, 225] width 35 height 35
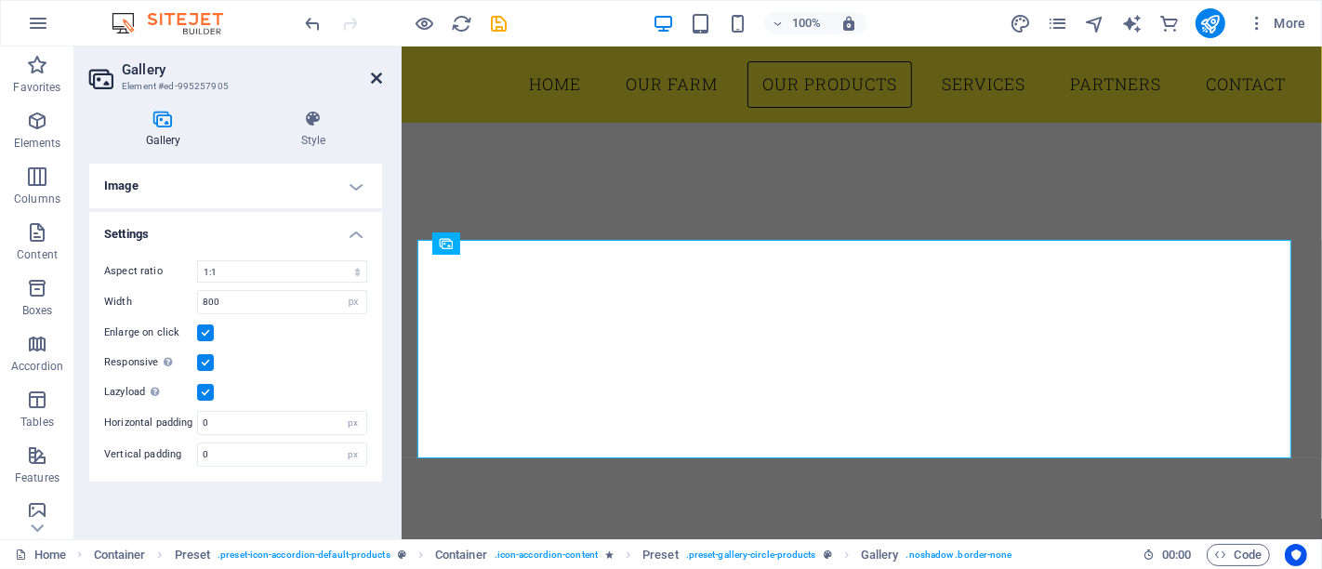
click at [377, 71] on icon at bounding box center [376, 78] width 11 height 15
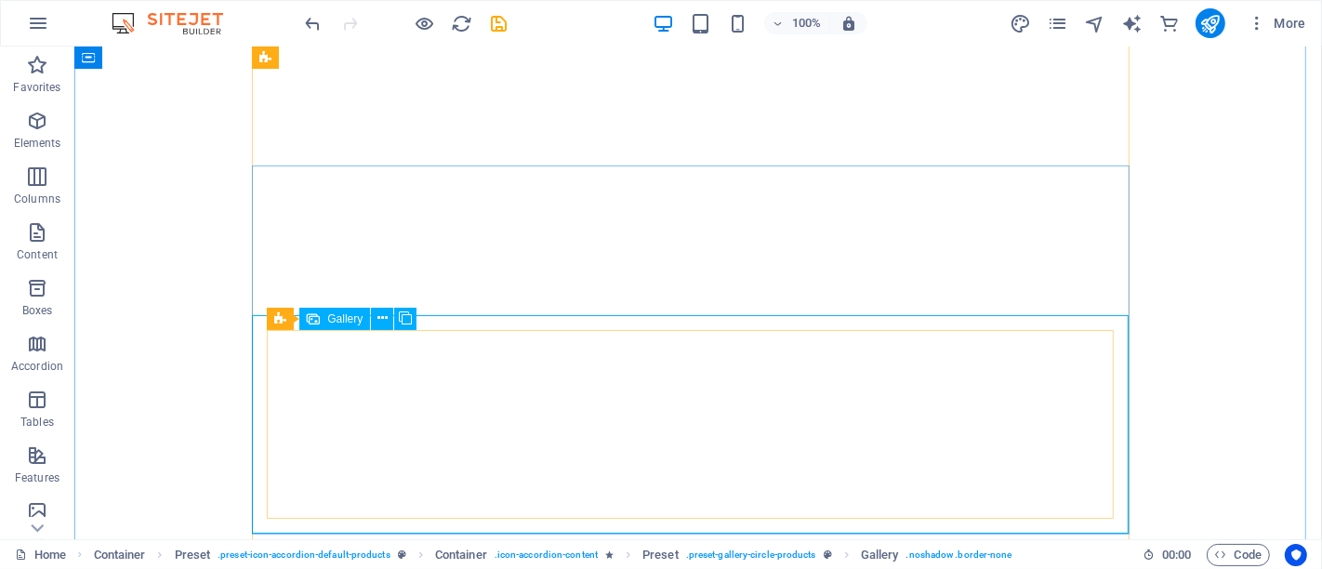
select select "4"
select select "px"
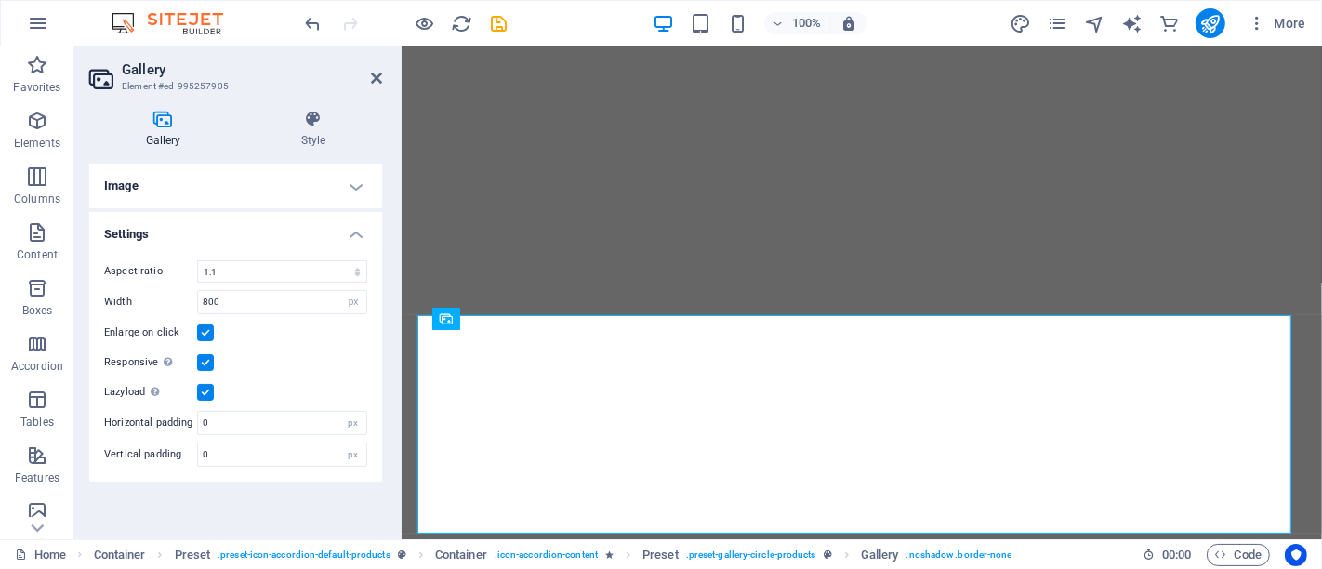
click at [355, 177] on h4 "Image" at bounding box center [235, 186] width 293 height 45
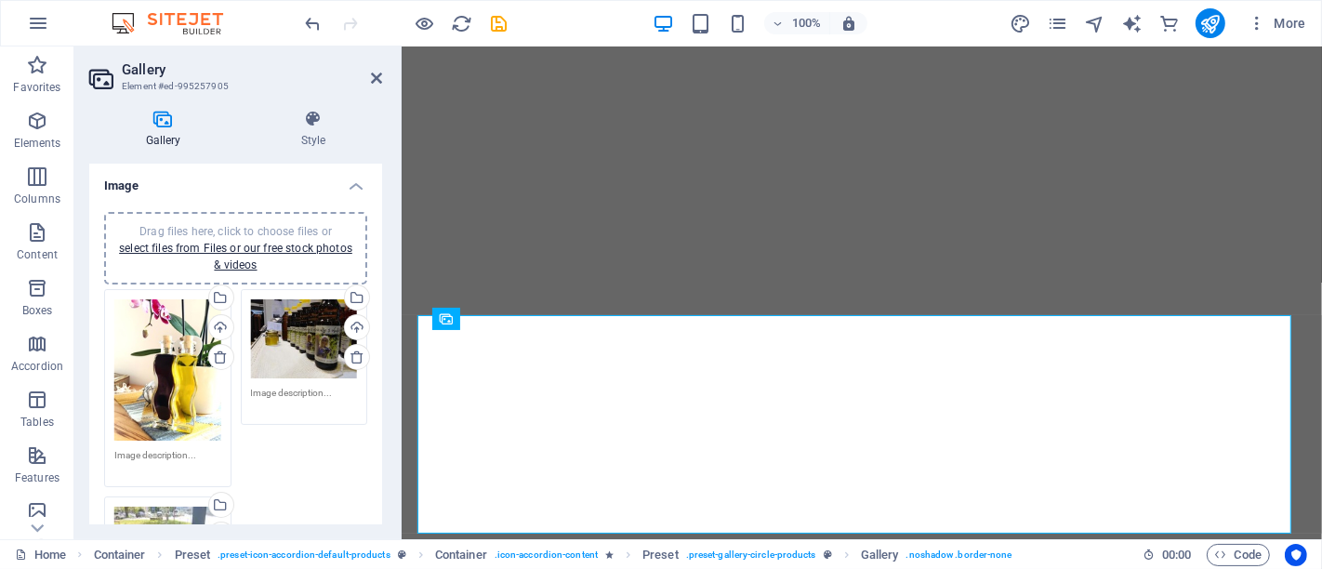
click at [265, 213] on div "Drag files here, click to choose files or select files from Files or our free s…" at bounding box center [235, 248] width 263 height 73
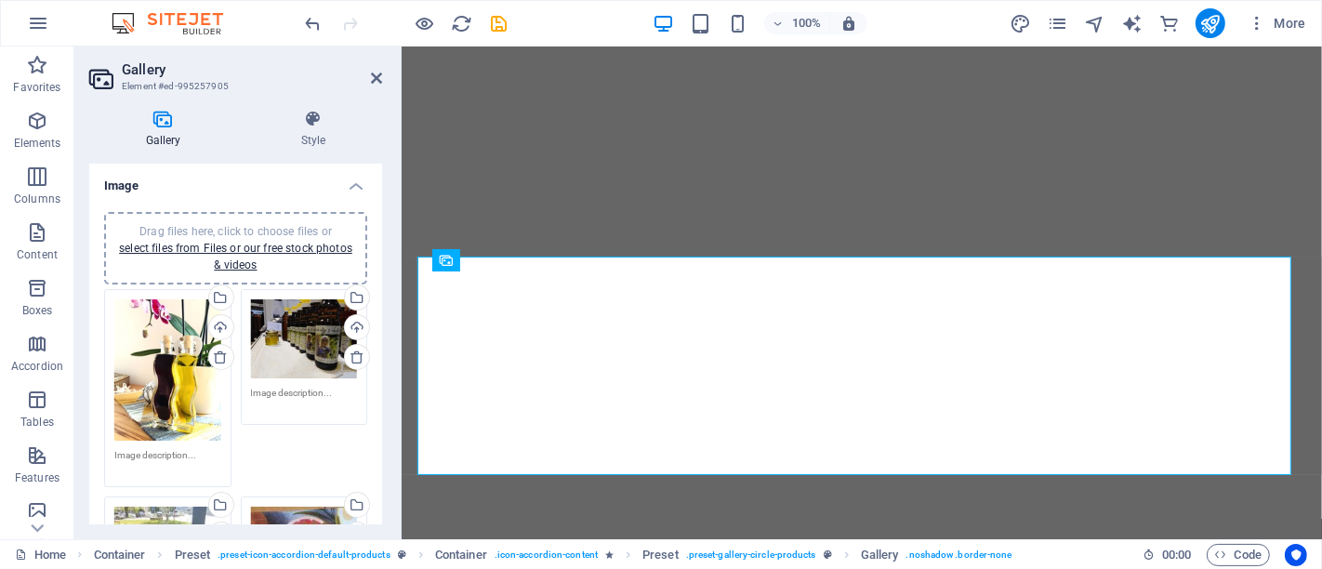
scroll to position [3832, 0]
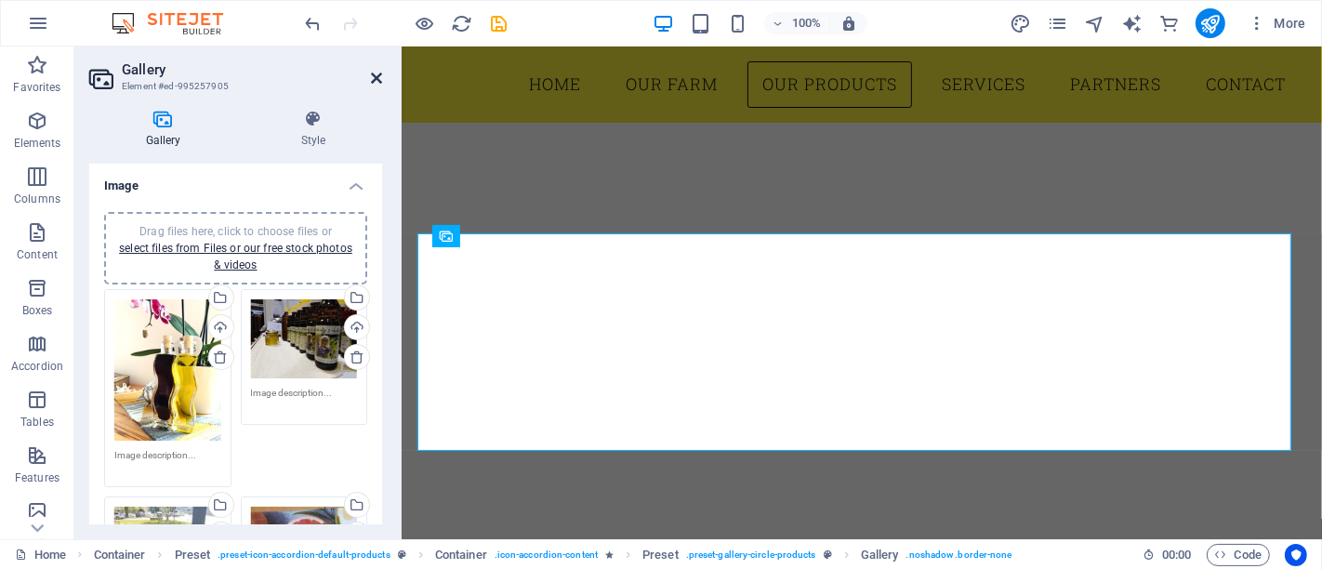
drag, startPoint x: 380, startPoint y: 78, endPoint x: 575, endPoint y: 109, distance: 196.7
click at [379, 78] on icon at bounding box center [376, 78] width 11 height 15
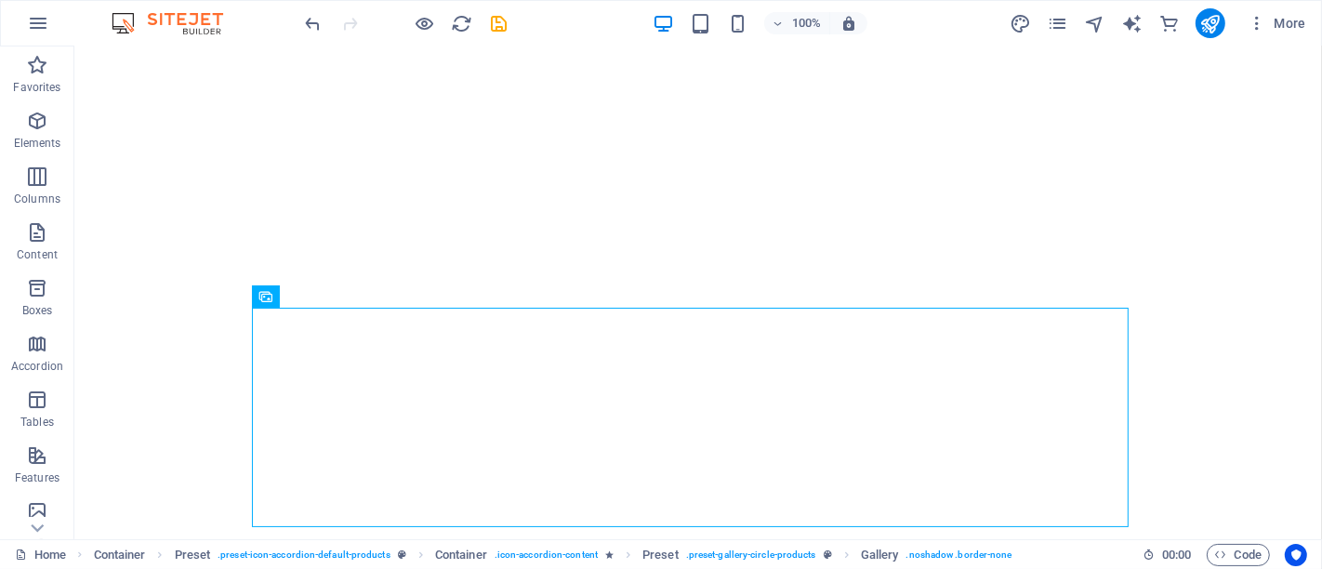
scroll to position [3806, 0]
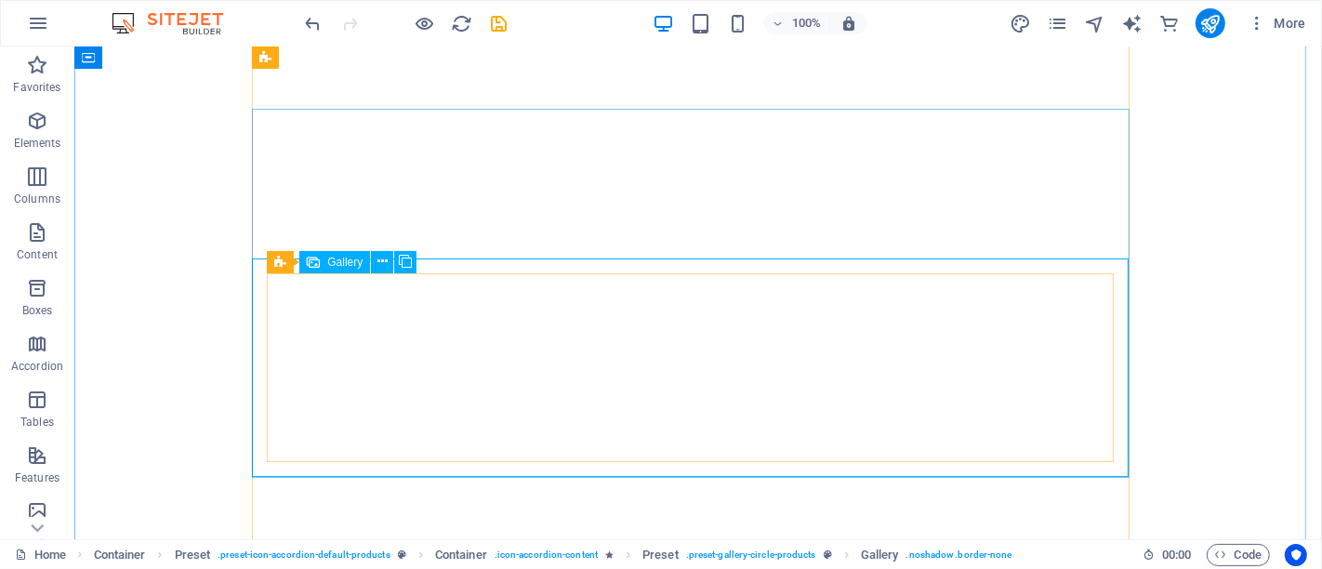
select select "4"
select select "px"
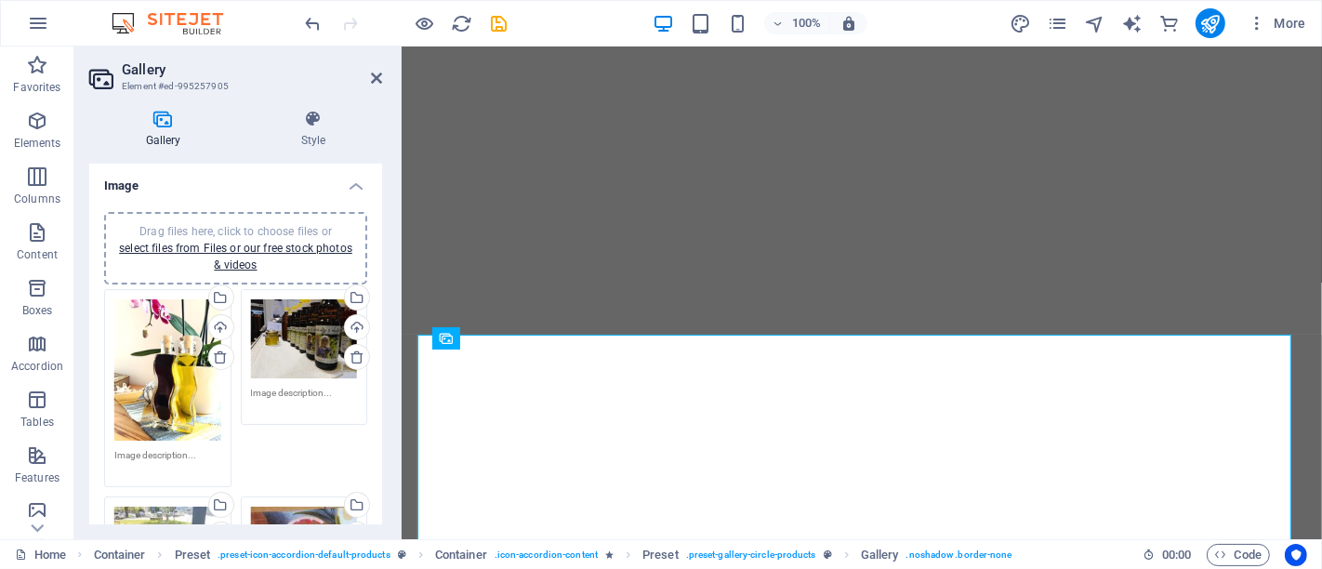
click at [285, 236] on span "Drag files here, click to choose files or select files from Files or our free s…" at bounding box center [235, 248] width 233 height 46
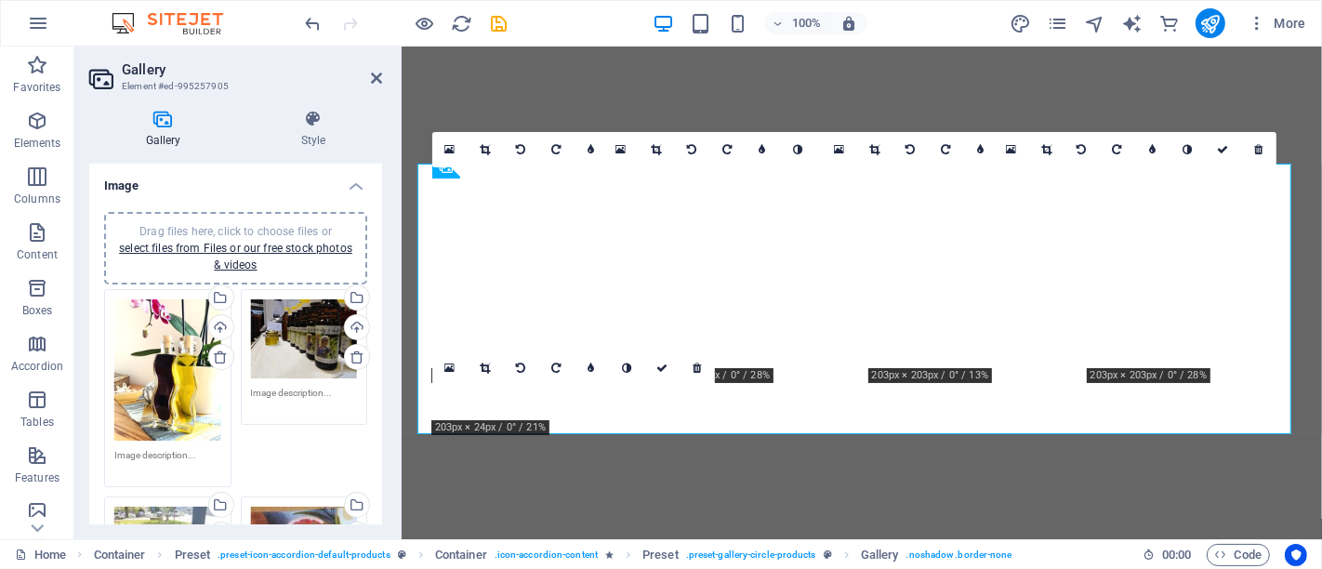
scroll to position [3995, 0]
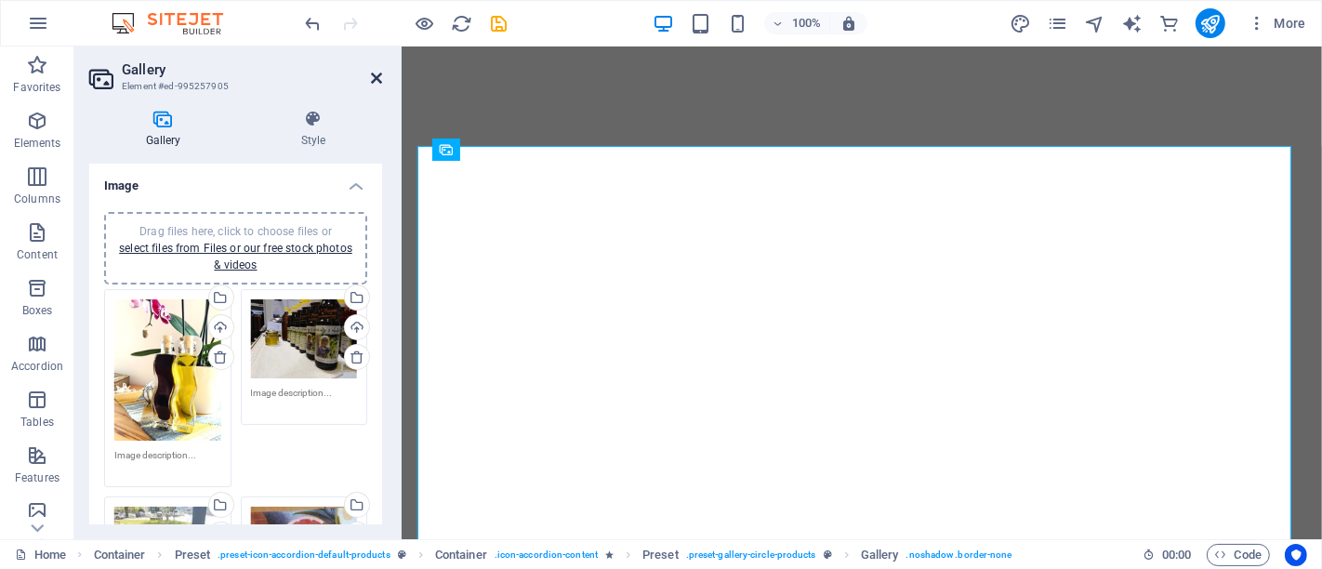
click at [377, 71] on icon at bounding box center [376, 78] width 11 height 15
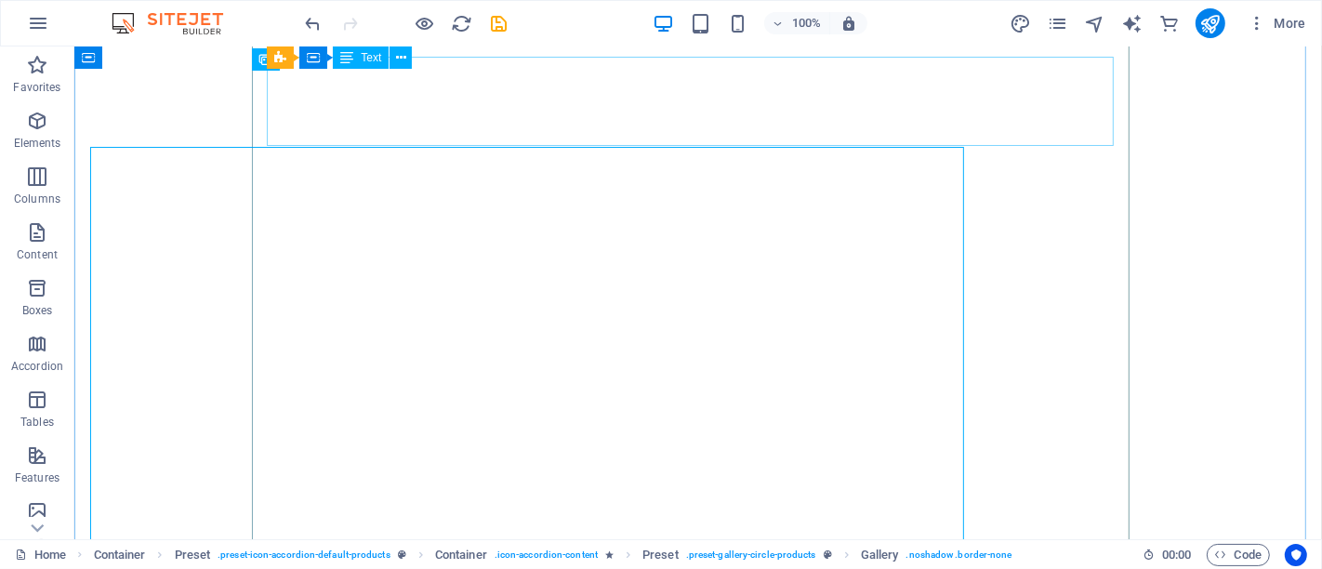
scroll to position [3994, 0]
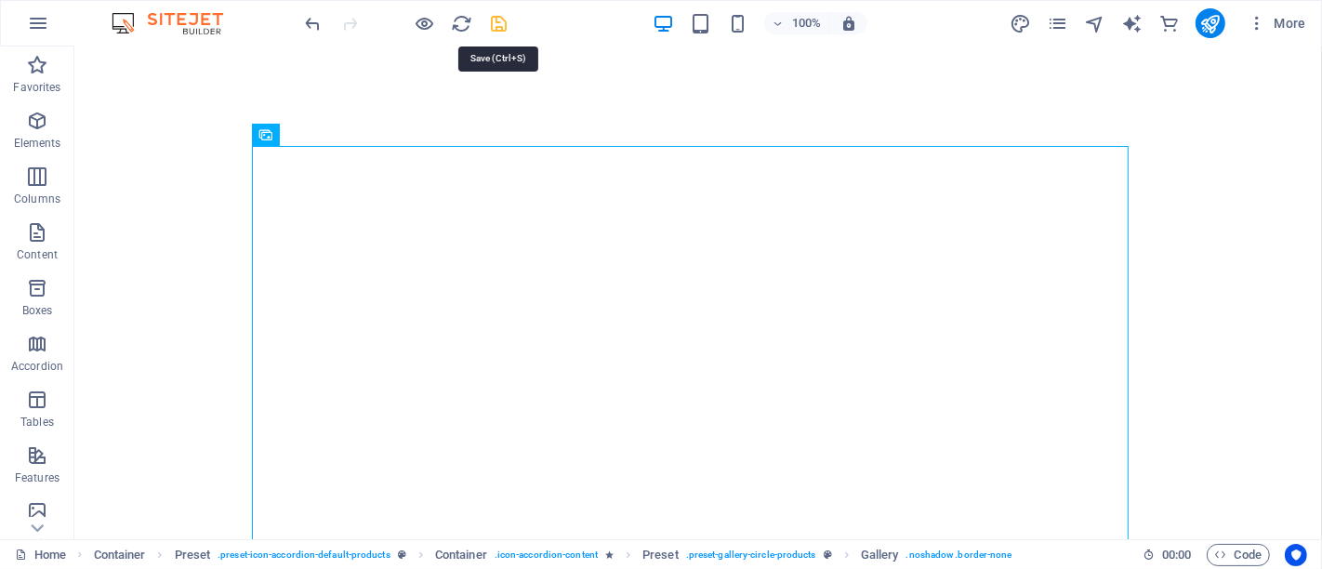
click at [499, 33] on icon "save" at bounding box center [499, 23] width 21 height 21
checkbox input "false"
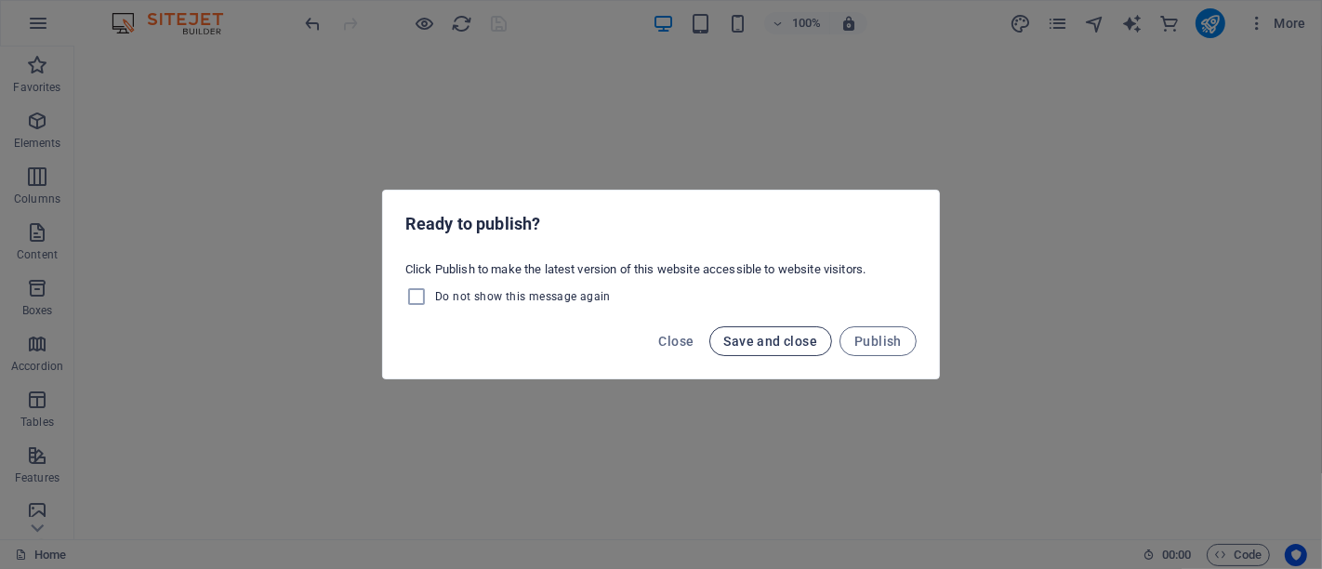
click at [799, 347] on span "Save and close" at bounding box center [771, 341] width 94 height 15
